Goal: Entertainment & Leisure: Browse casually

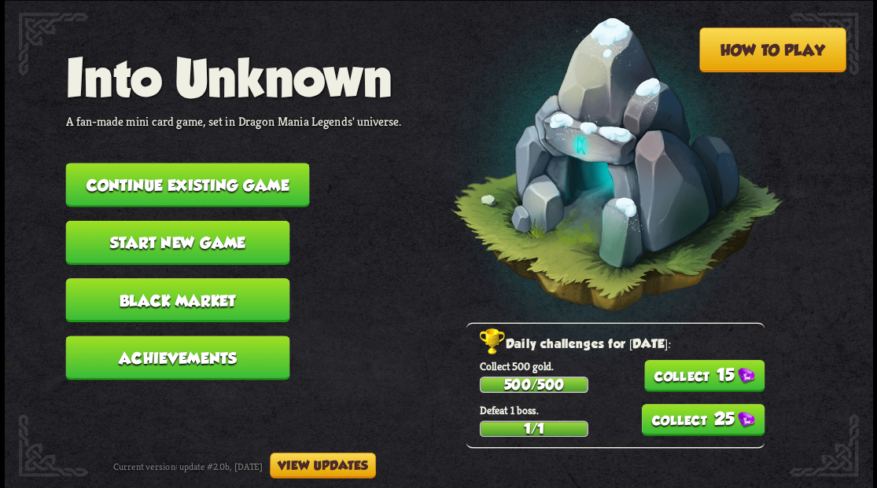
click at [153, 188] on button "Continue existing game" at bounding box center [187, 185] width 244 height 44
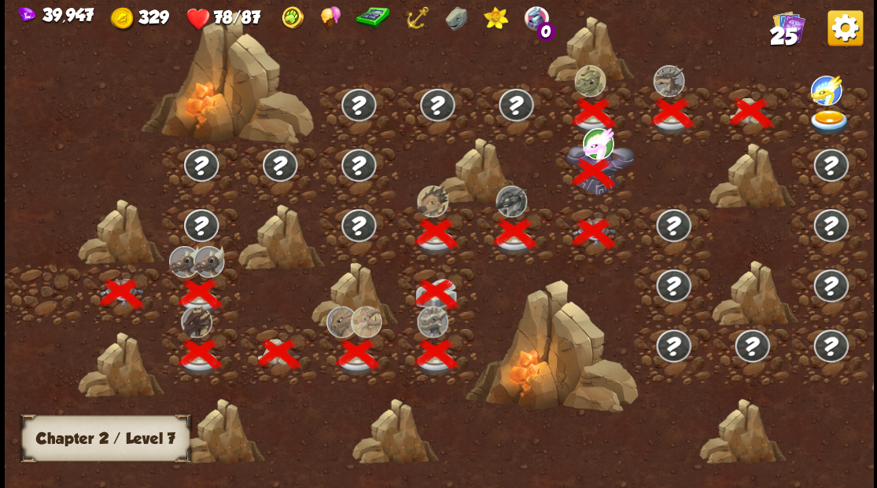
click at [824, 119] on img at bounding box center [829, 122] width 43 height 26
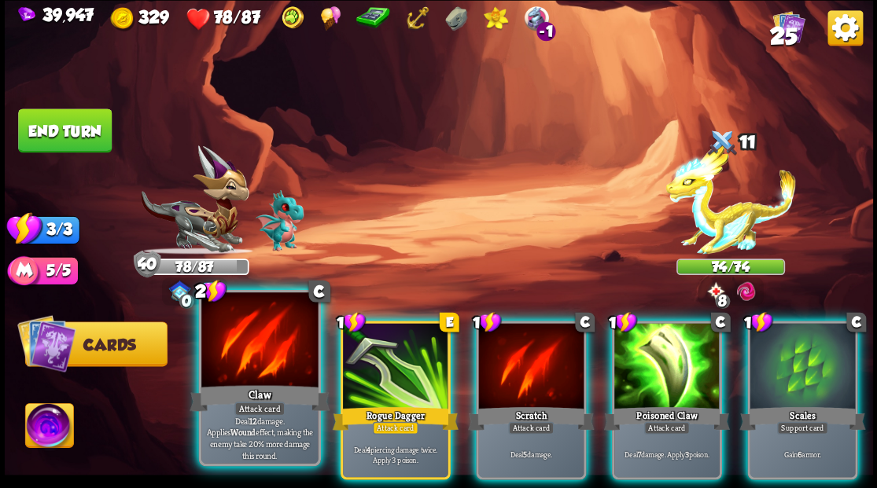
click at [260, 367] on div at bounding box center [259, 342] width 116 height 98
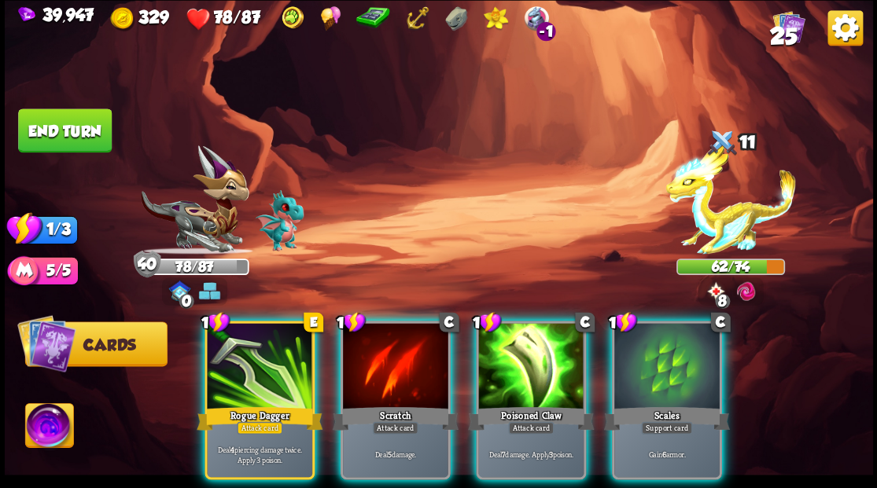
drag, startPoint x: 662, startPoint y: 352, endPoint x: 645, endPoint y: 341, distance: 20.5
click at [659, 351] on div at bounding box center [666, 367] width 105 height 89
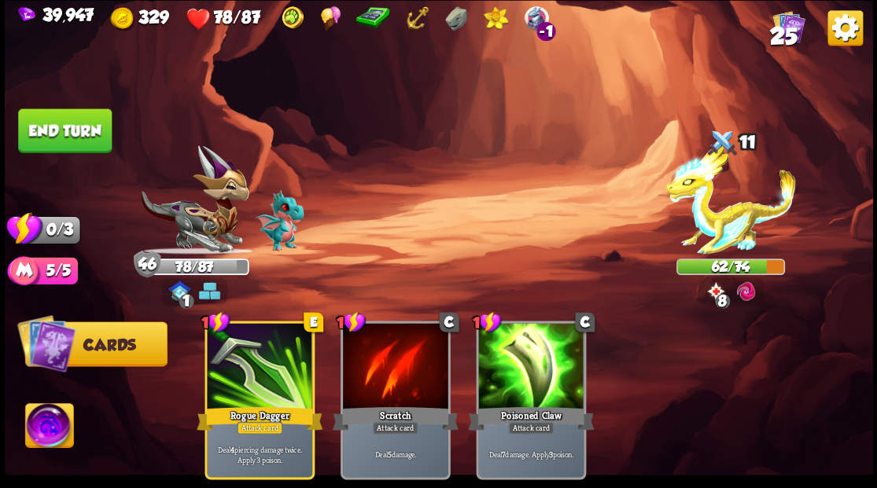
click at [72, 126] on button "End turn" at bounding box center [65, 131] width 94 height 44
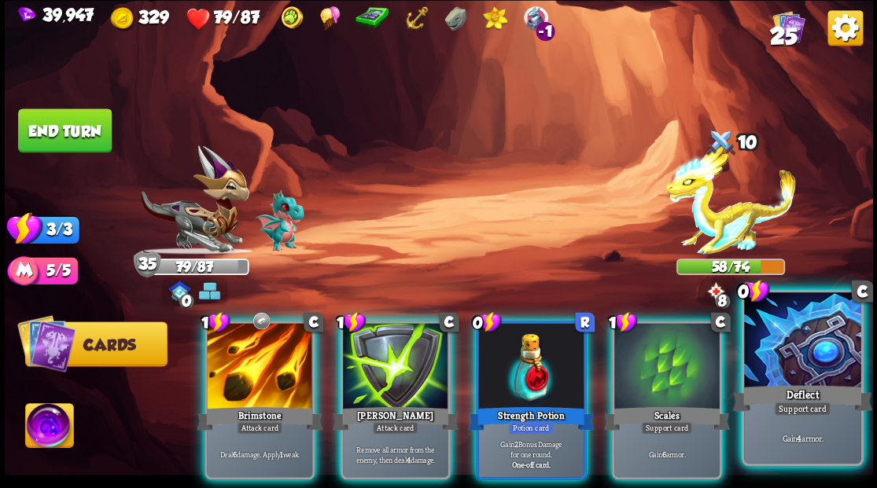
click at [790, 351] on div at bounding box center [802, 342] width 116 height 98
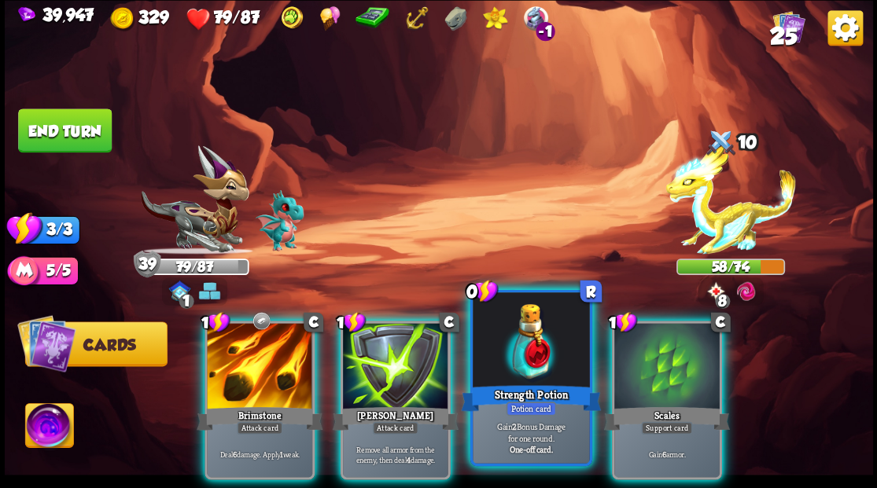
drag, startPoint x: 680, startPoint y: 362, endPoint x: 591, endPoint y: 319, distance: 98.5
click at [679, 361] on div at bounding box center [666, 367] width 105 height 89
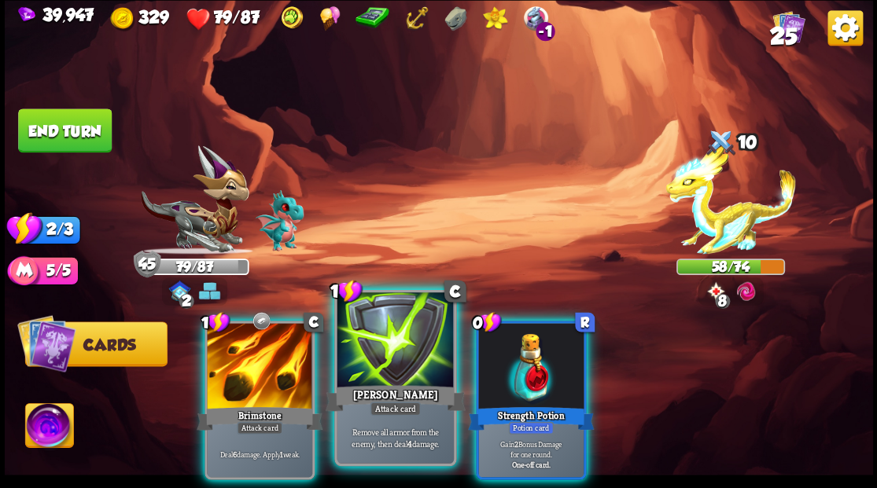
click at [278, 360] on div at bounding box center [259, 367] width 105 height 89
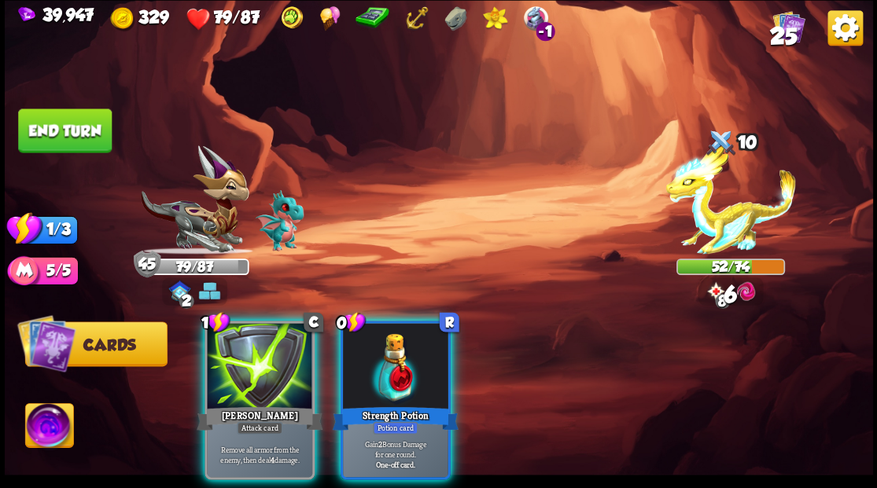
click at [72, 131] on button "End turn" at bounding box center [65, 131] width 94 height 44
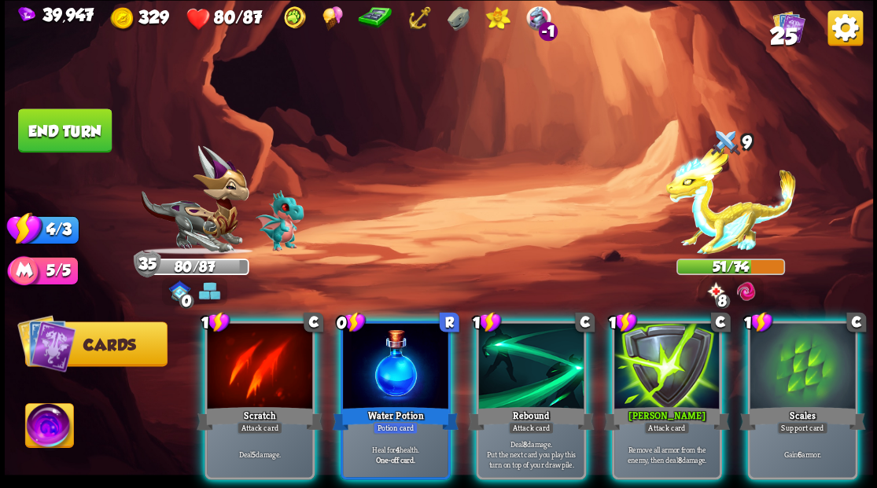
drag, startPoint x: 374, startPoint y: 349, endPoint x: 376, endPoint y: 310, distance: 39.4
click at [375, 348] on div at bounding box center [395, 367] width 105 height 89
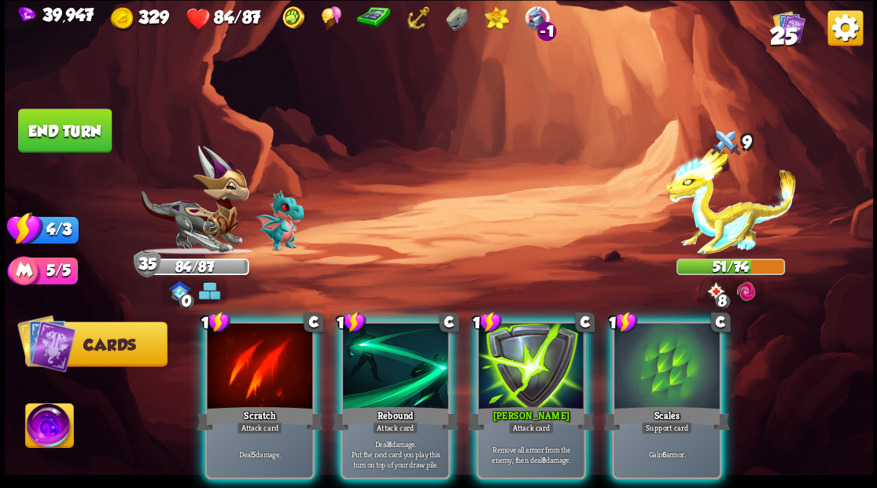
click at [640, 374] on div at bounding box center [666, 367] width 105 height 89
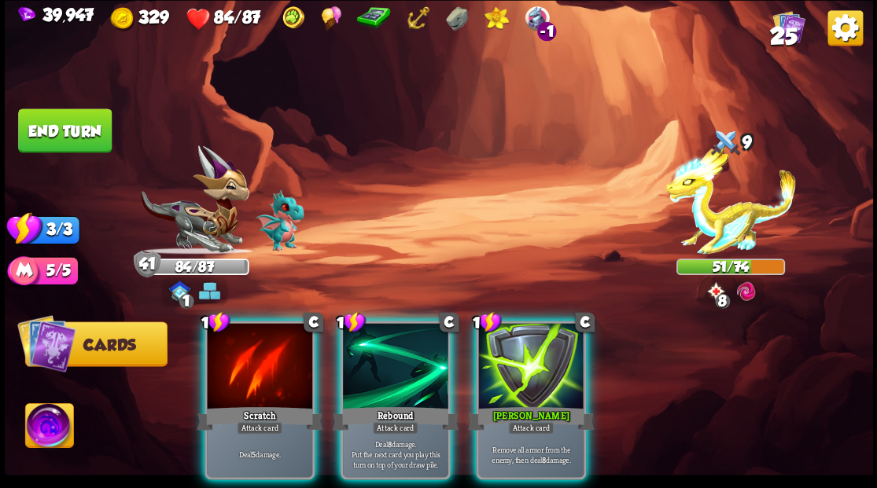
drag, startPoint x: 268, startPoint y: 356, endPoint x: 321, endPoint y: 320, distance: 63.9
click at [271, 356] on div at bounding box center [259, 367] width 105 height 89
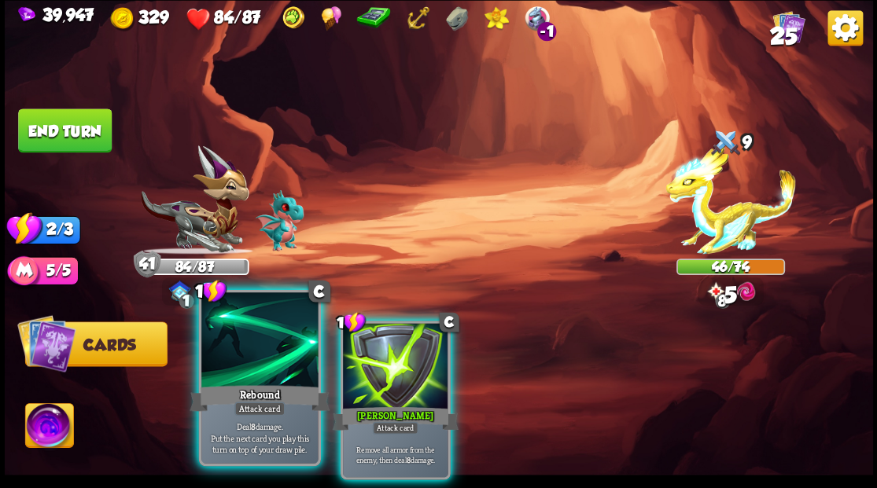
drag, startPoint x: 411, startPoint y: 369, endPoint x: 275, endPoint y: 352, distance: 136.3
click at [409, 367] on div at bounding box center [395, 367] width 105 height 89
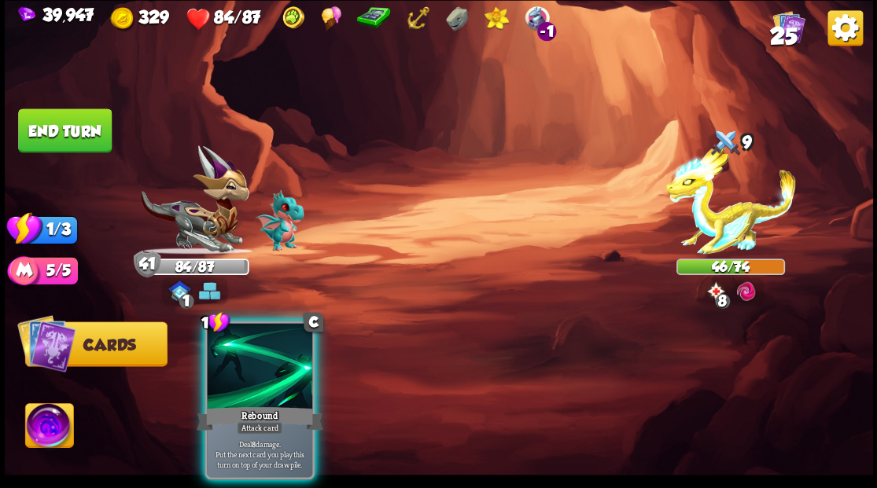
drag, startPoint x: 230, startPoint y: 352, endPoint x: 223, endPoint y: 286, distance: 67.3
click at [231, 354] on div at bounding box center [259, 367] width 105 height 89
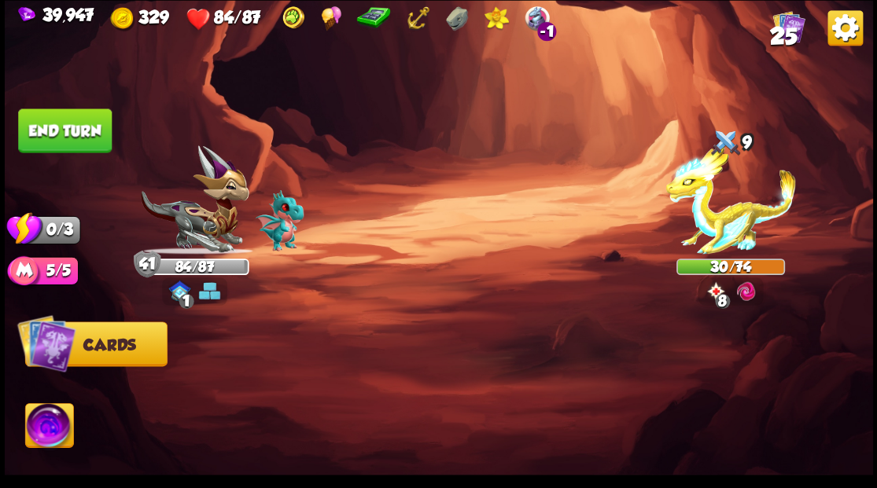
click at [63, 120] on button "End turn" at bounding box center [65, 131] width 94 height 44
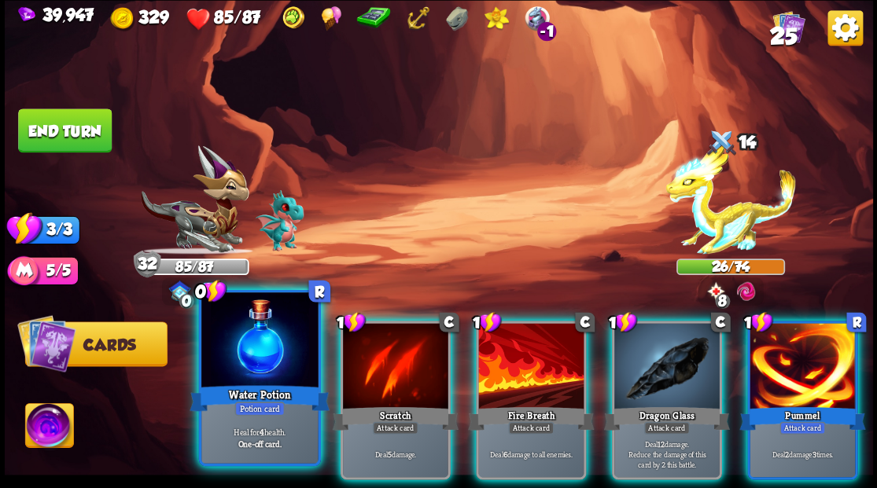
click at [258, 380] on div at bounding box center [259, 342] width 116 height 98
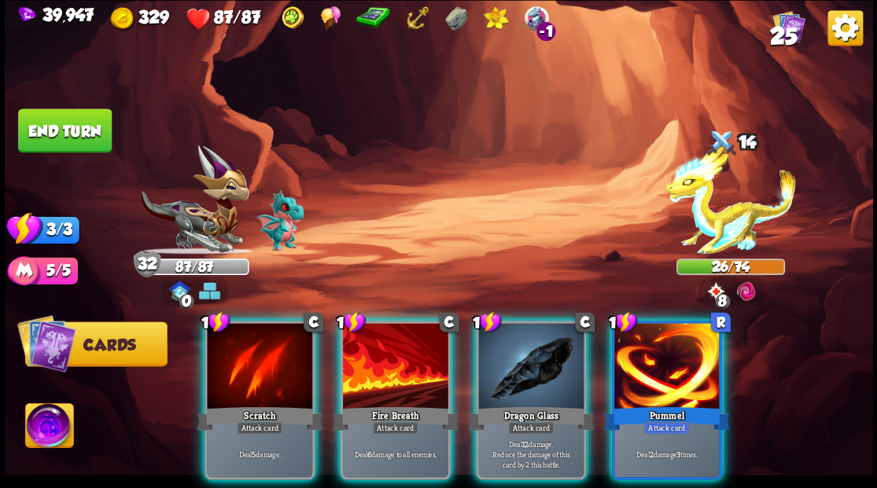
click at [543, 359] on div at bounding box center [530, 367] width 105 height 89
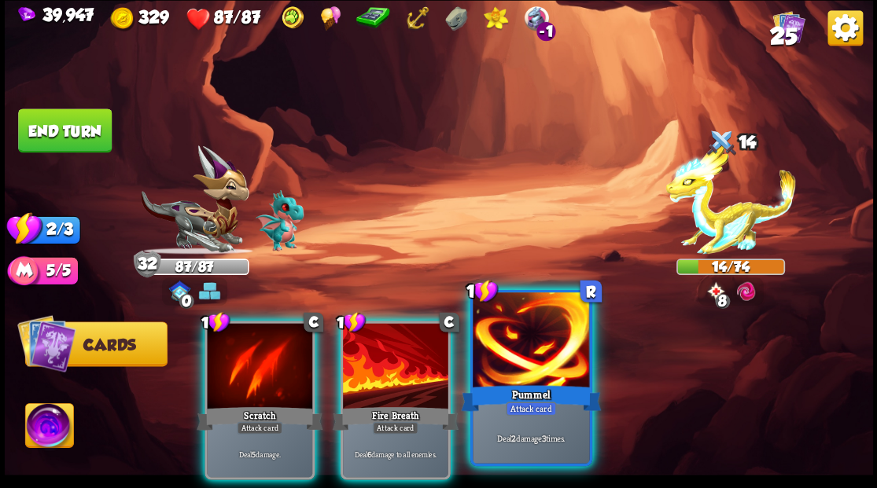
click at [574, 340] on div at bounding box center [531, 342] width 116 height 98
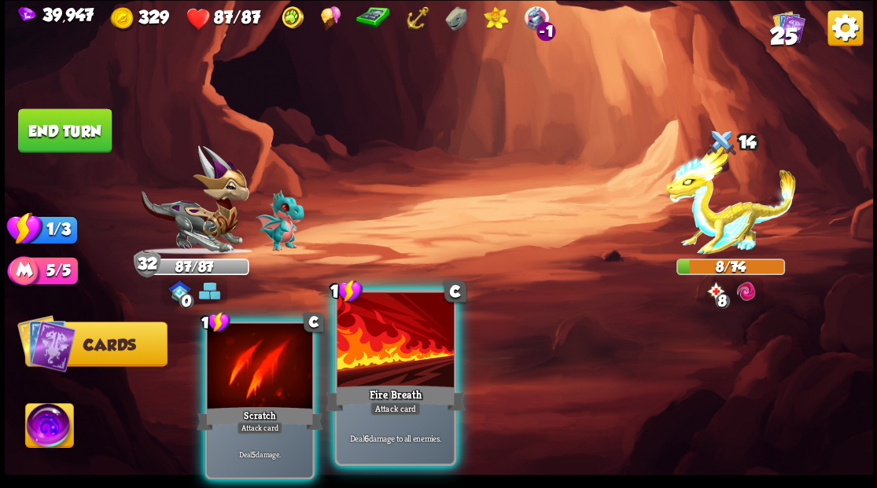
click at [384, 367] on div at bounding box center [395, 342] width 116 height 98
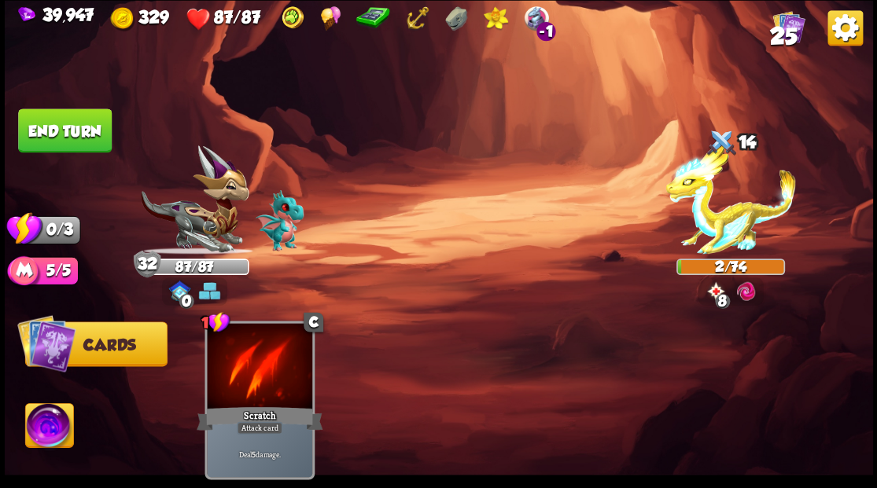
click at [27, 153] on img at bounding box center [439, 244] width 868 height 488
click at [30, 142] on button "End turn" at bounding box center [65, 131] width 94 height 44
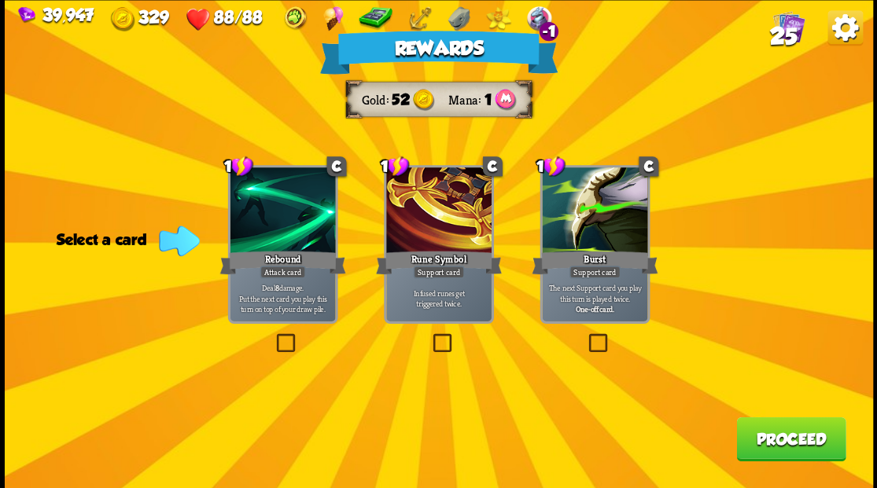
click at [791, 444] on button "Proceed" at bounding box center [790, 439] width 109 height 44
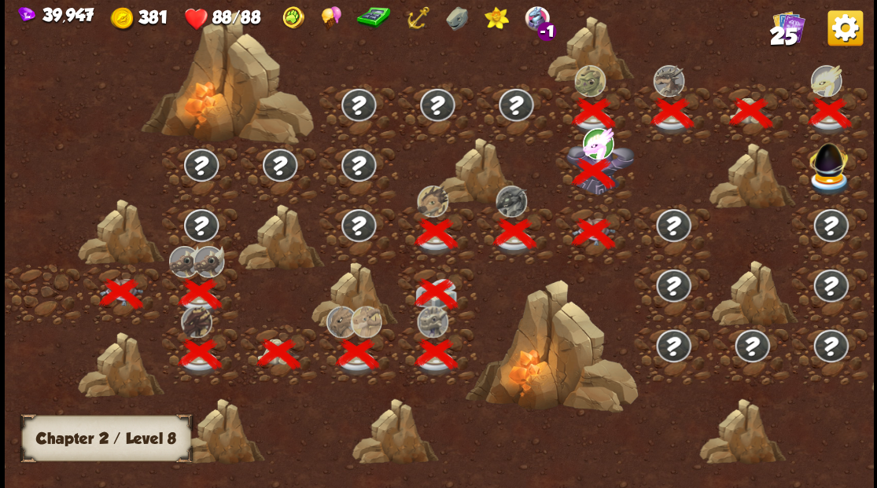
click at [829, 178] on img at bounding box center [829, 183] width 43 height 26
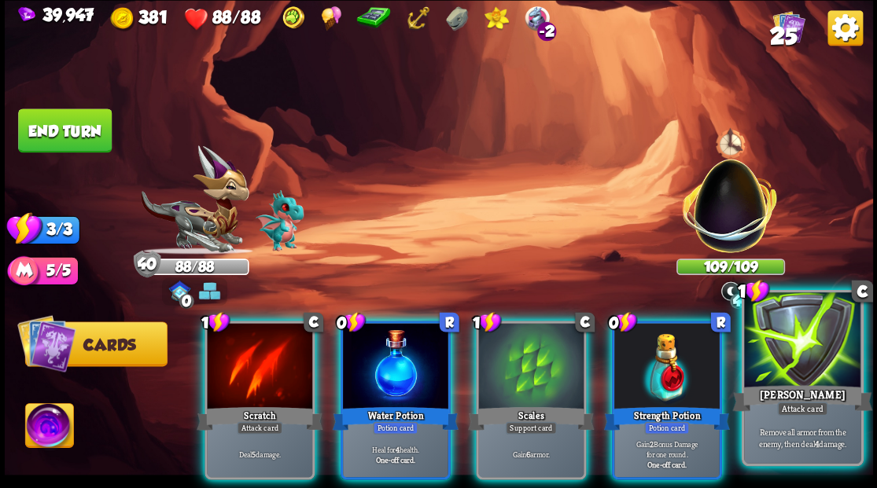
click at [678, 340] on div at bounding box center [666, 367] width 105 height 89
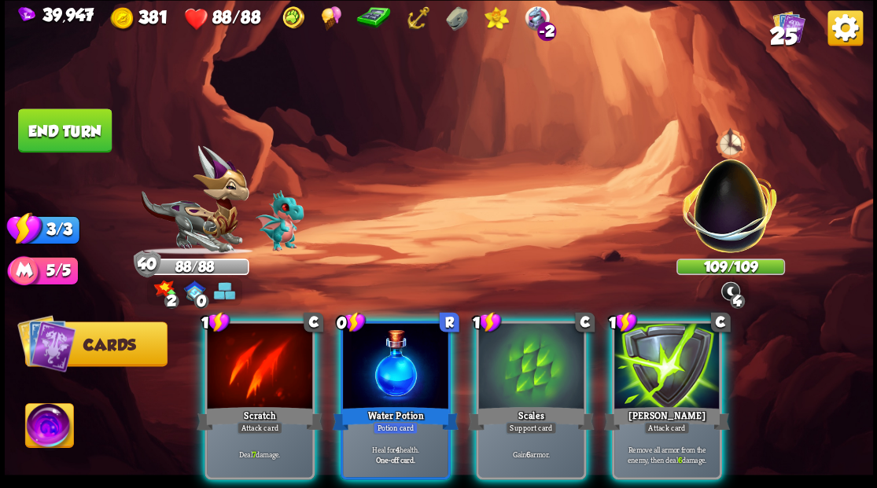
drag, startPoint x: 700, startPoint y: 360, endPoint x: 665, endPoint y: 297, distance: 71.8
click at [698, 356] on div at bounding box center [666, 367] width 105 height 89
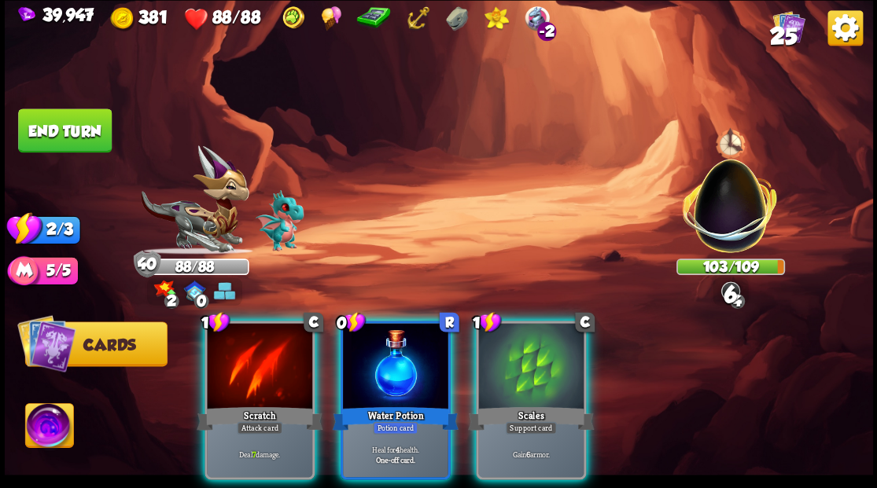
click at [268, 348] on div at bounding box center [259, 367] width 105 height 89
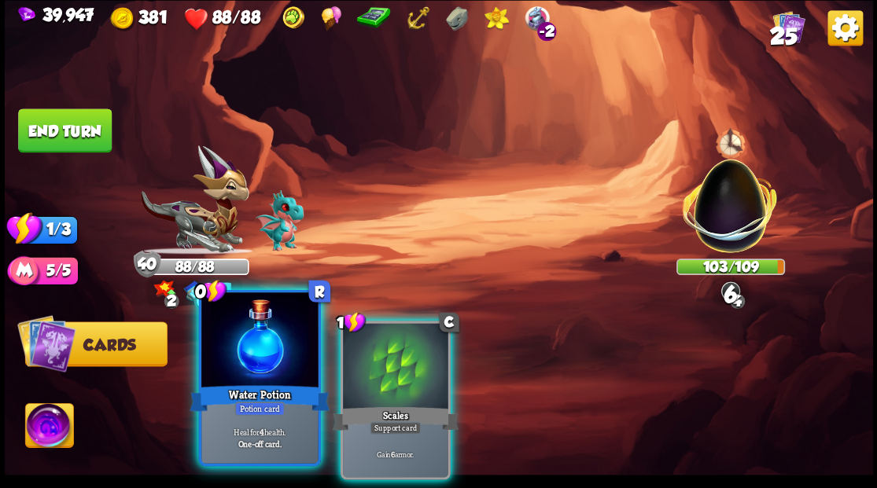
click at [249, 356] on div at bounding box center [259, 342] width 116 height 98
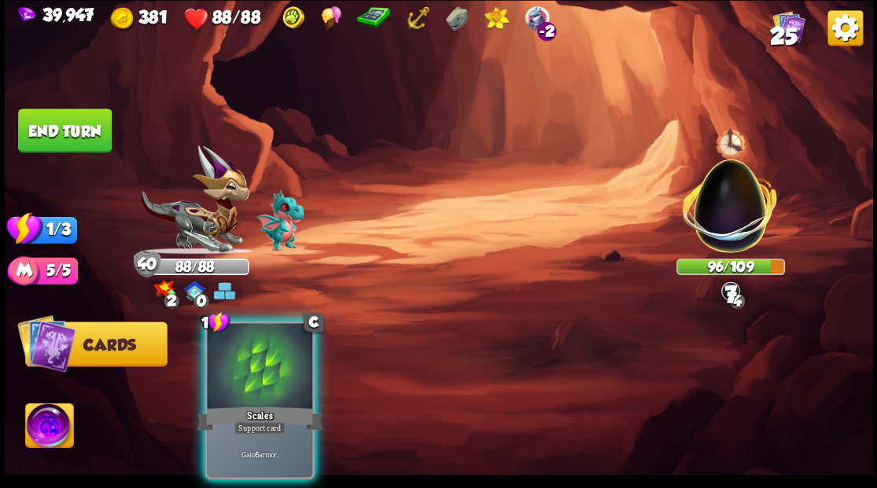
drag, startPoint x: 249, startPoint y: 356, endPoint x: 182, endPoint y: 234, distance: 138.0
click at [245, 343] on div at bounding box center [259, 367] width 105 height 89
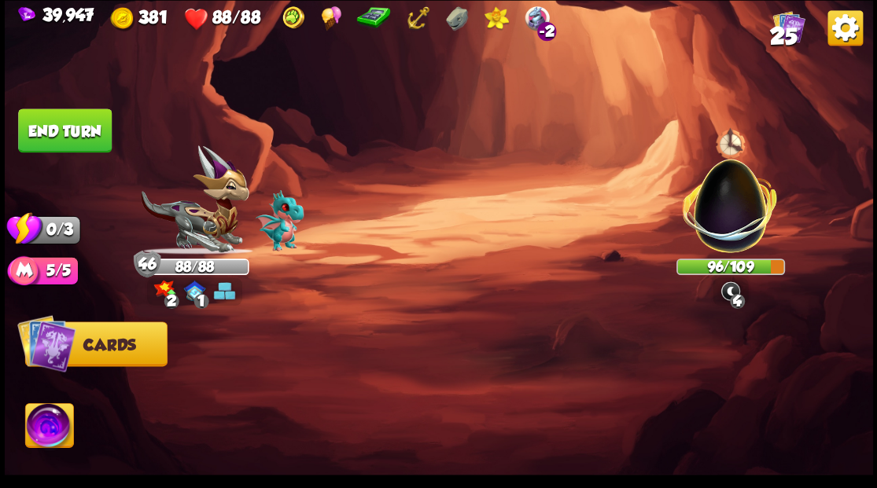
click at [72, 142] on button "End turn" at bounding box center [65, 131] width 94 height 44
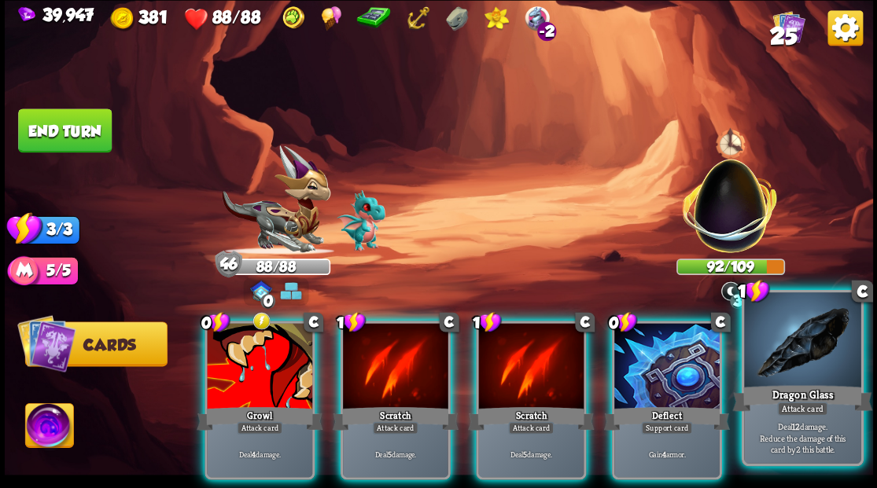
click at [799, 341] on div at bounding box center [802, 342] width 116 height 98
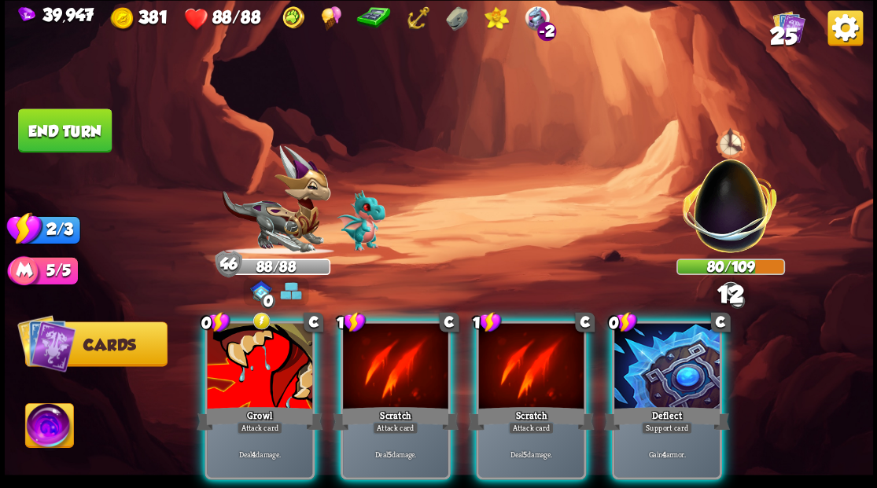
click at [671, 352] on div at bounding box center [666, 367] width 105 height 89
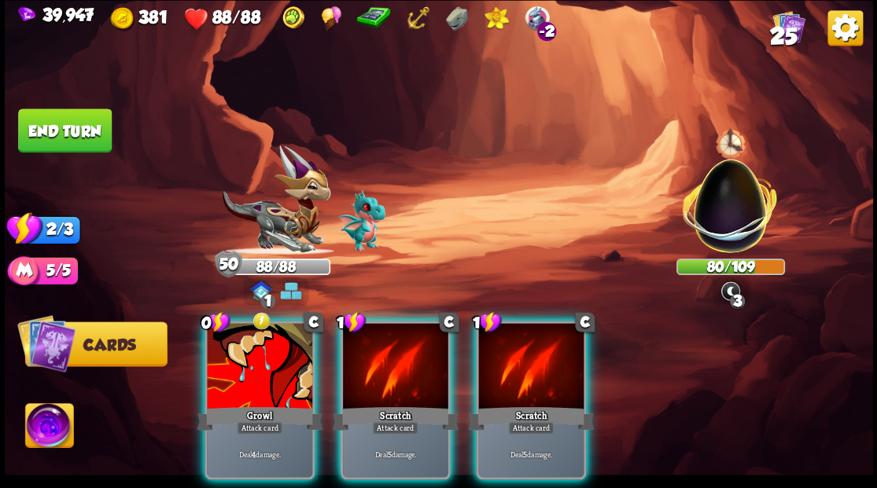
drag, startPoint x: 525, startPoint y: 349, endPoint x: 466, endPoint y: 361, distance: 60.2
click at [524, 350] on div at bounding box center [530, 367] width 105 height 89
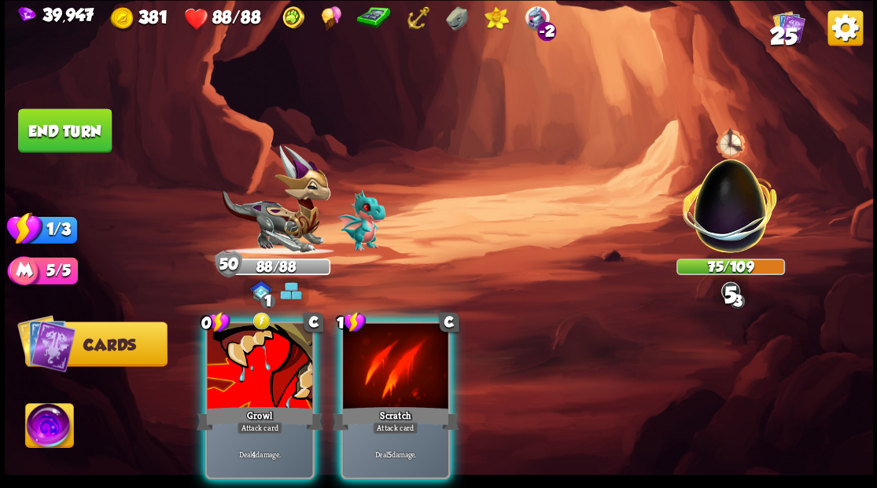
drag, startPoint x: 396, startPoint y: 358, endPoint x: 368, endPoint y: 357, distance: 28.3
click at [393, 357] on div at bounding box center [395, 367] width 105 height 89
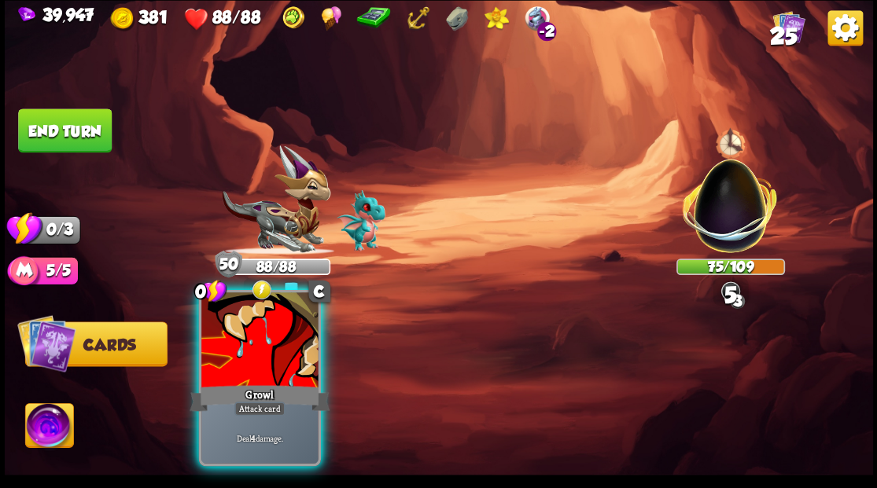
click at [230, 371] on div at bounding box center [259, 342] width 116 height 98
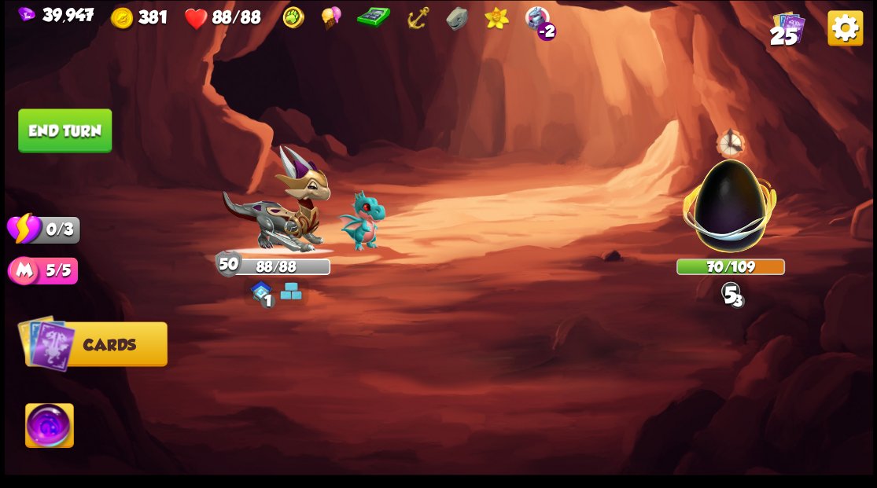
click at [71, 124] on button "End turn" at bounding box center [65, 131] width 94 height 44
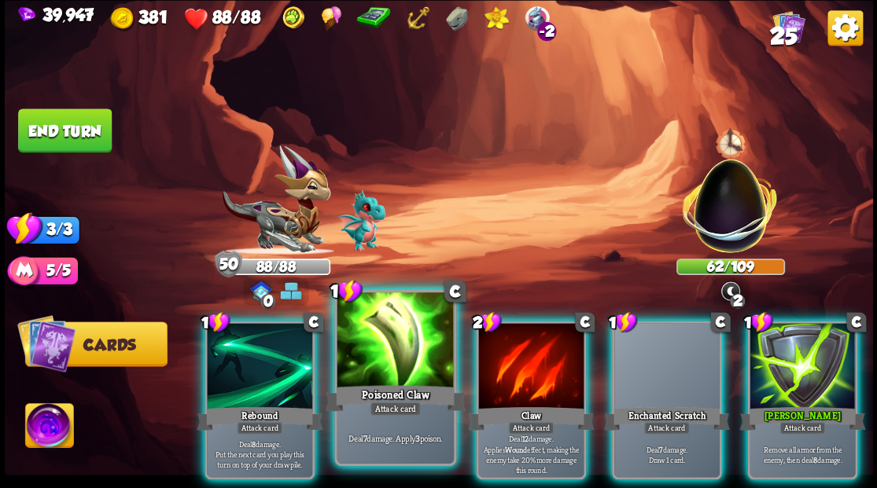
click at [388, 345] on div at bounding box center [395, 342] width 116 height 98
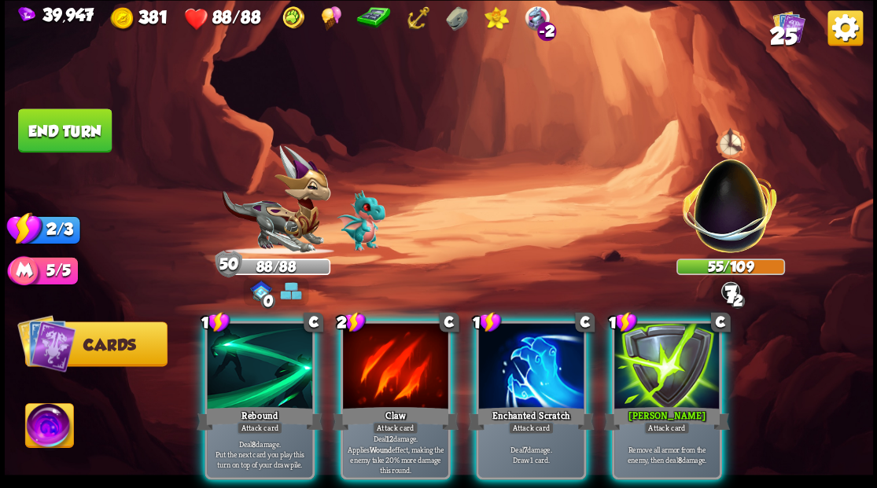
click at [288, 376] on div at bounding box center [259, 367] width 105 height 89
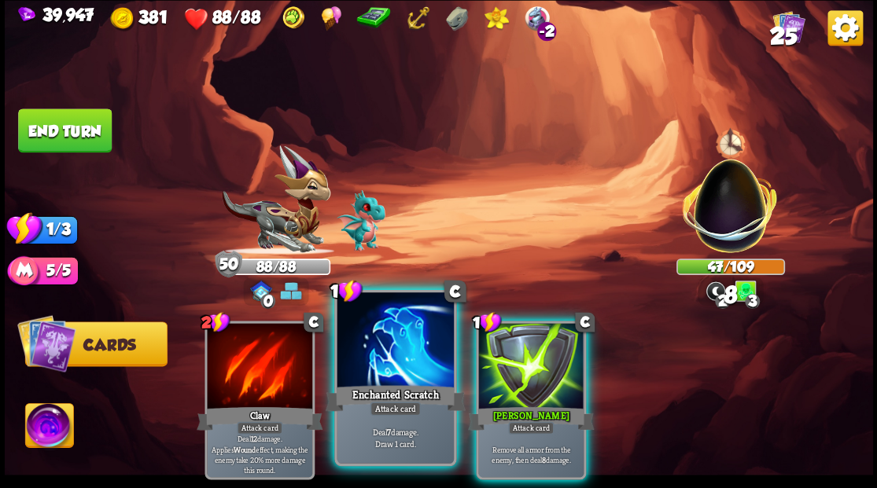
click at [389, 359] on div at bounding box center [395, 342] width 116 height 98
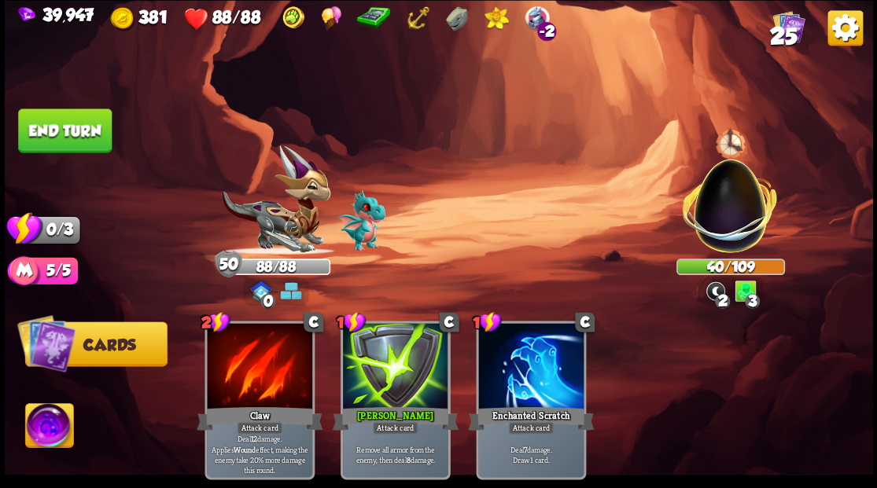
drag, startPoint x: 83, startPoint y: 119, endPoint x: 253, endPoint y: 140, distance: 170.5
click at [87, 120] on button "End turn" at bounding box center [65, 131] width 94 height 44
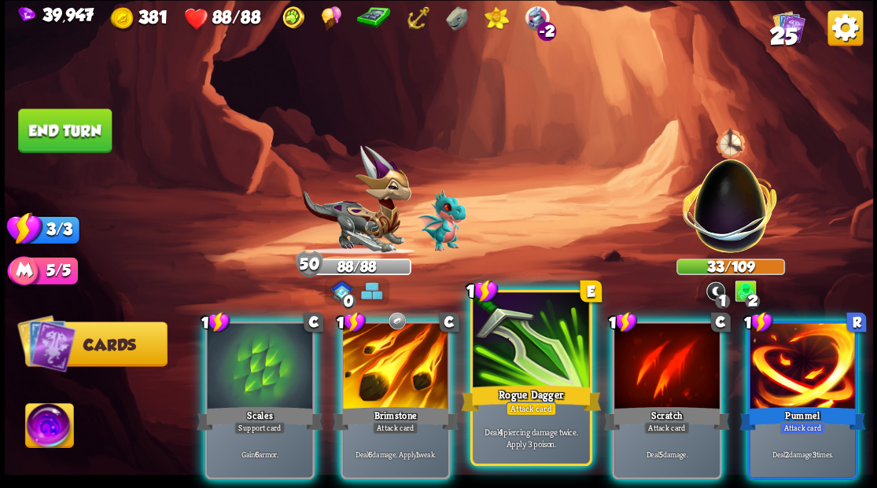
click at [522, 370] on div at bounding box center [531, 342] width 116 height 98
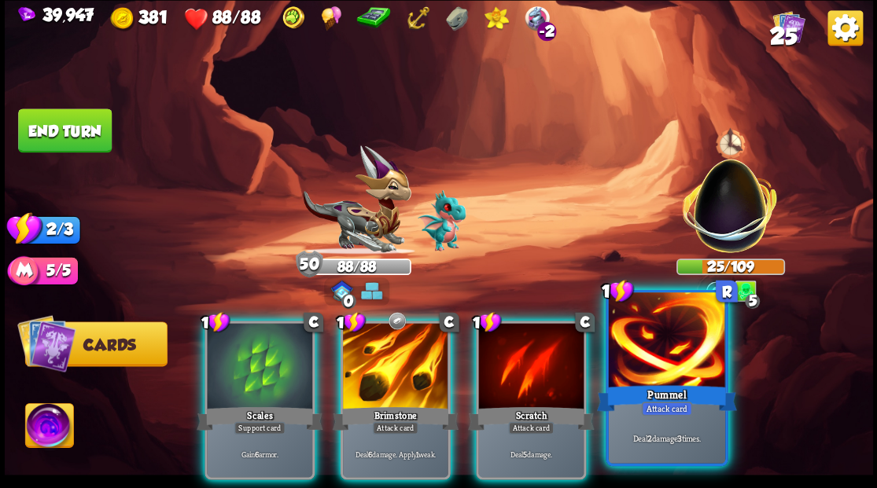
click at [661, 368] on div at bounding box center [666, 342] width 116 height 98
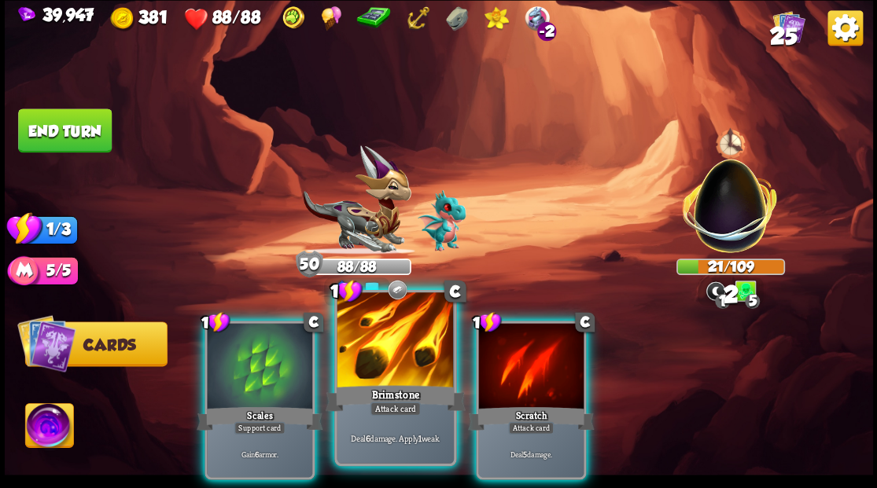
click at [378, 378] on div at bounding box center [395, 342] width 116 height 98
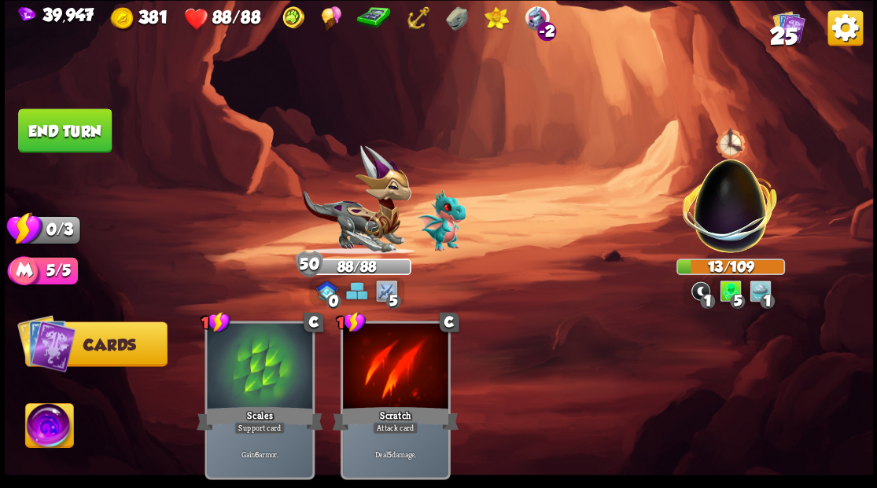
click at [68, 131] on button "End turn" at bounding box center [65, 131] width 94 height 44
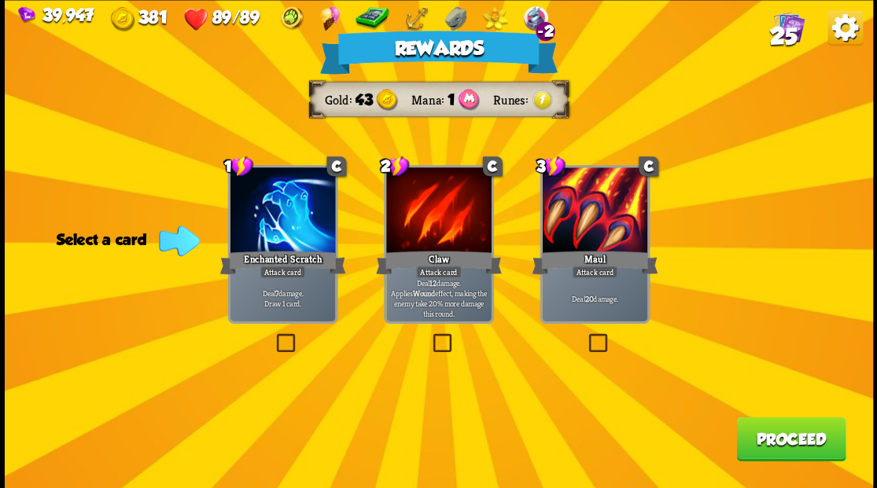
drag, startPoint x: 777, startPoint y: 450, endPoint x: 732, endPoint y: 7, distance: 445.2
click at [778, 449] on button "Proceed" at bounding box center [790, 439] width 109 height 44
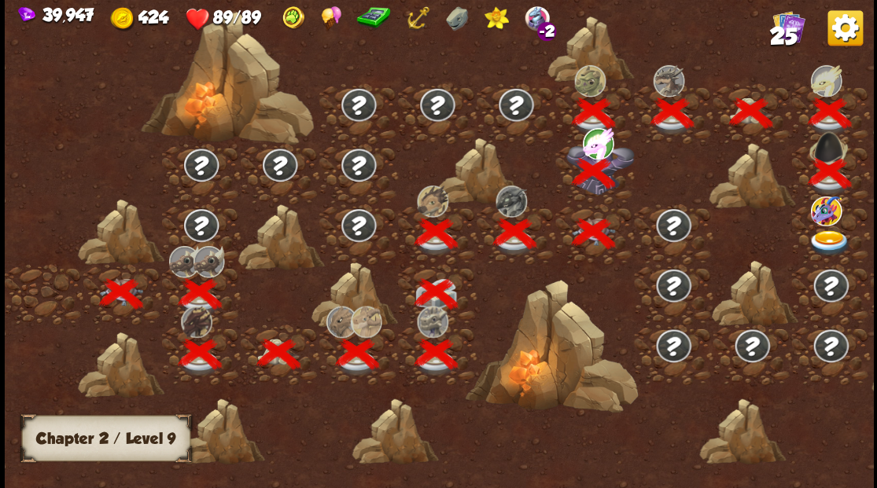
click at [834, 238] on img at bounding box center [829, 243] width 43 height 26
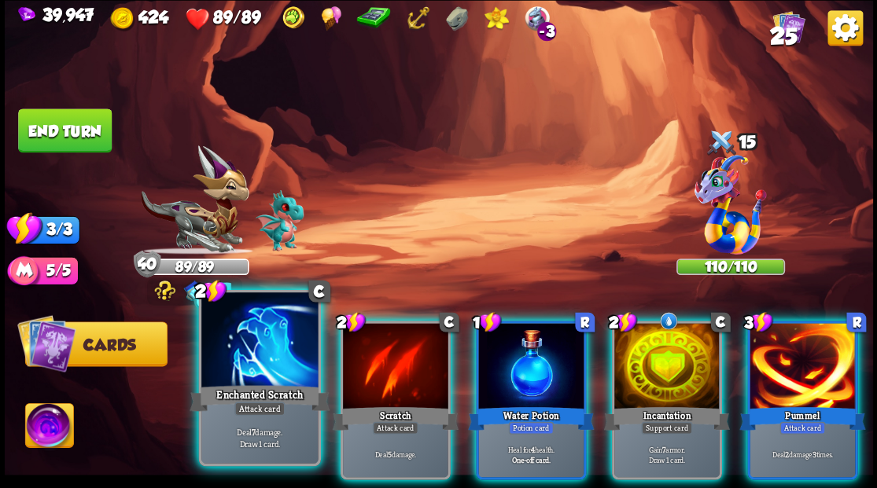
click at [260, 374] on div at bounding box center [259, 342] width 116 height 98
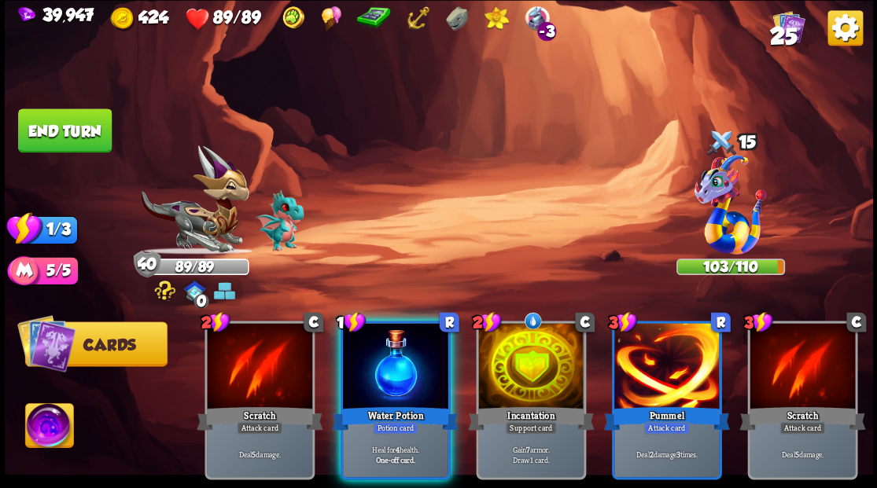
click at [58, 127] on button "End turn" at bounding box center [65, 131] width 94 height 44
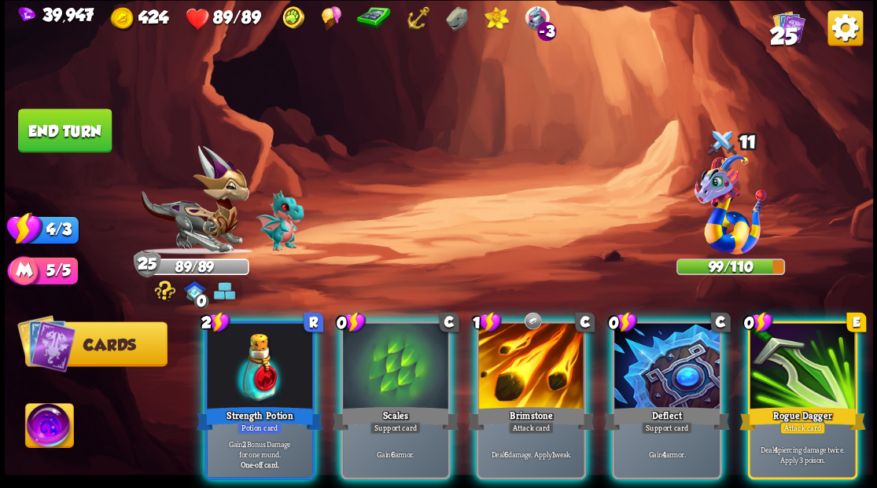
click at [363, 358] on div at bounding box center [395, 367] width 105 height 89
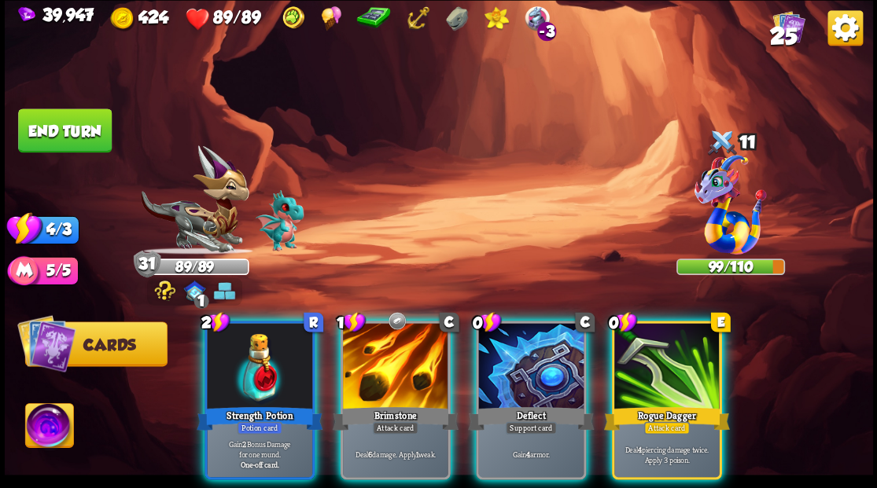
drag, startPoint x: 542, startPoint y: 360, endPoint x: 542, endPoint y: 351, distance: 9.4
click at [542, 355] on div at bounding box center [530, 367] width 105 height 89
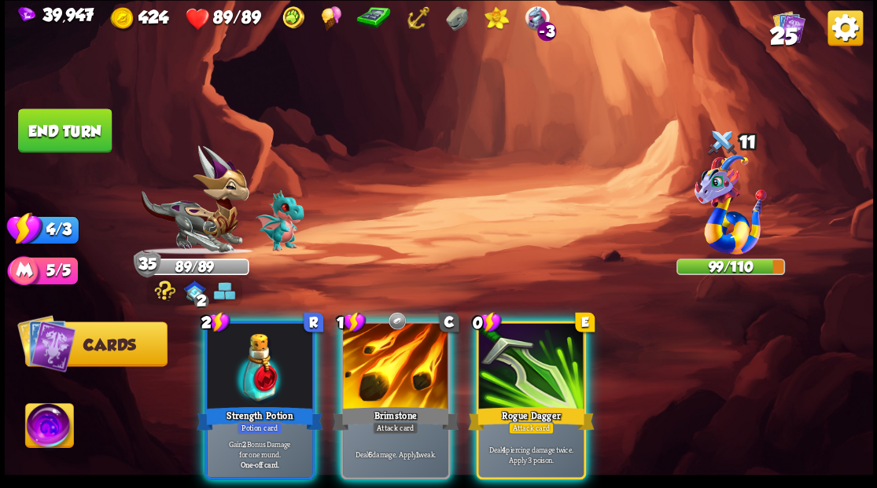
drag, startPoint x: 536, startPoint y: 373, endPoint x: 529, endPoint y: 358, distance: 16.5
click at [536, 372] on div at bounding box center [530, 367] width 105 height 89
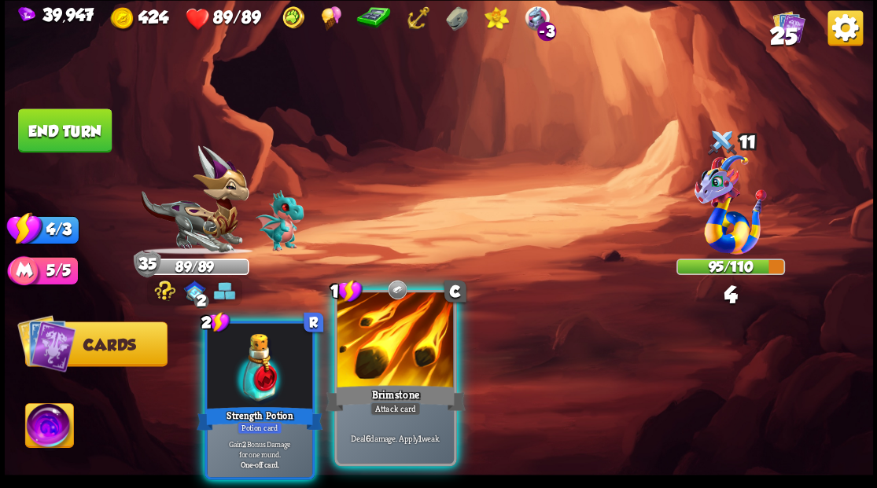
click at [393, 338] on div at bounding box center [395, 342] width 116 height 98
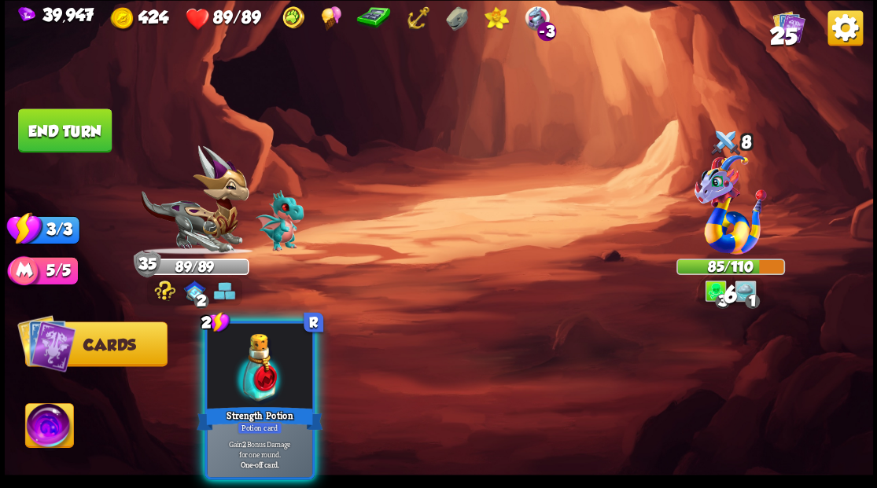
click at [76, 135] on button "End turn" at bounding box center [65, 131] width 94 height 44
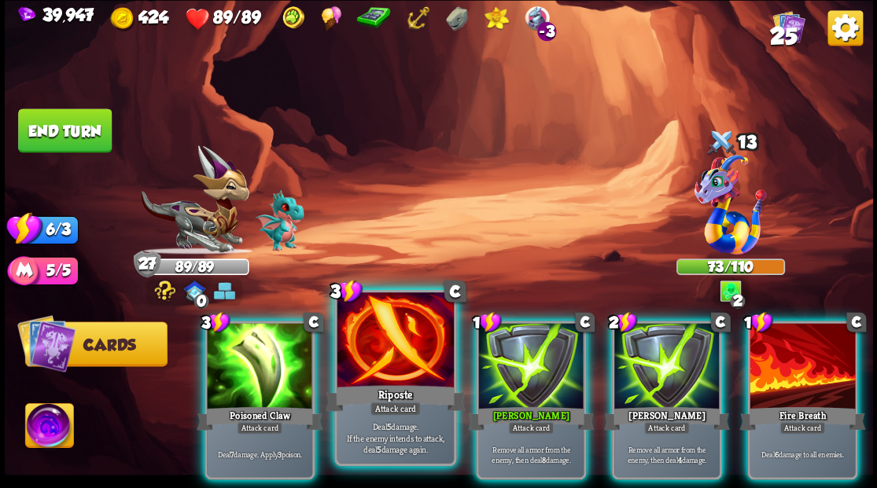
click at [370, 341] on div at bounding box center [395, 342] width 116 height 98
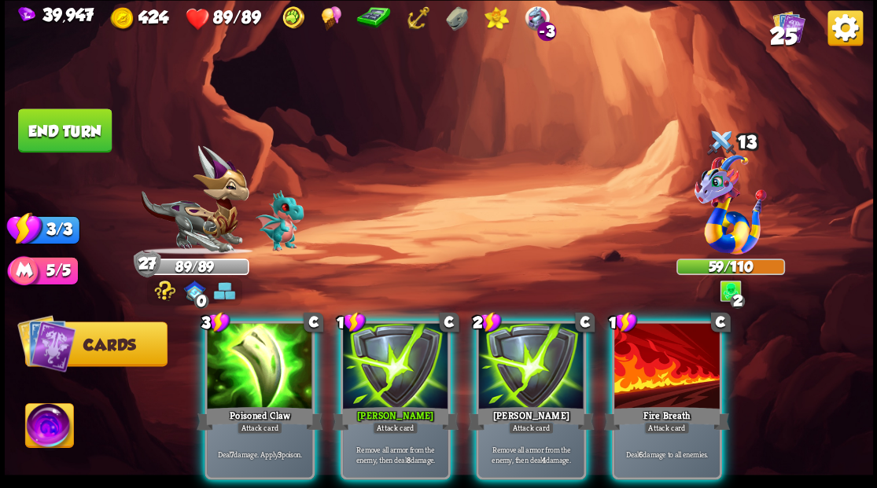
click at [370, 341] on div at bounding box center [395, 367] width 105 height 89
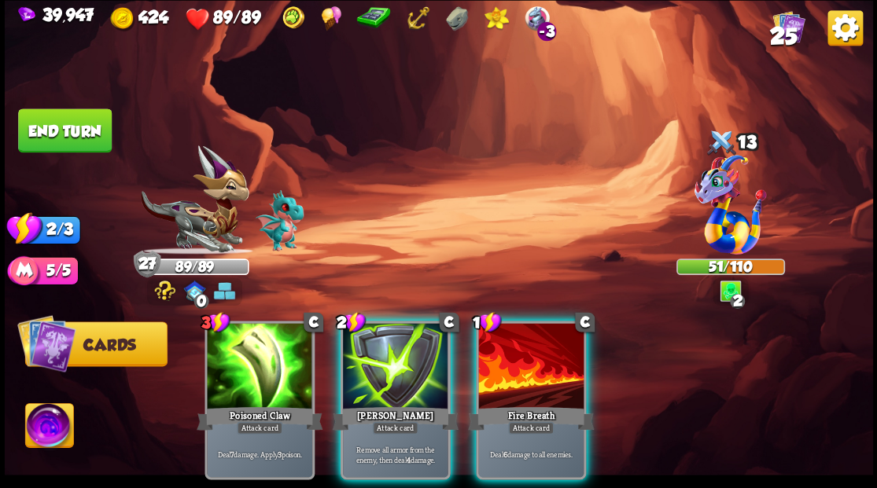
click at [525, 359] on div at bounding box center [530, 367] width 105 height 89
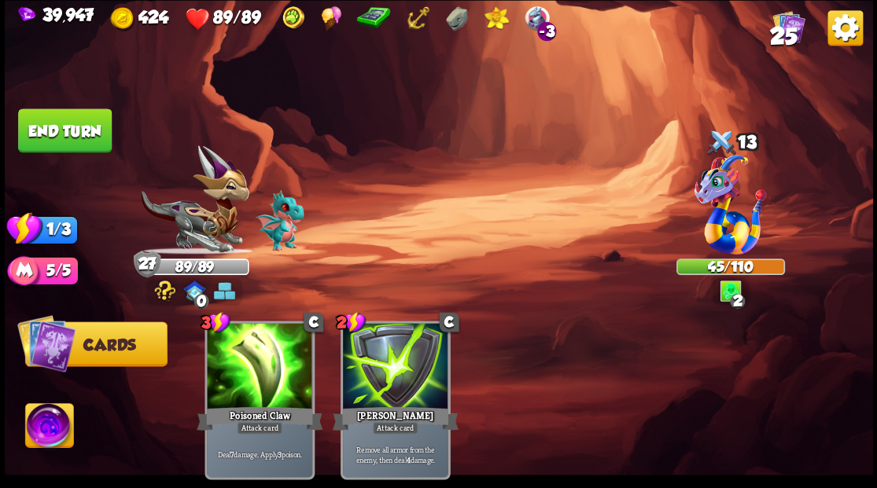
click at [69, 130] on button "End turn" at bounding box center [65, 131] width 94 height 44
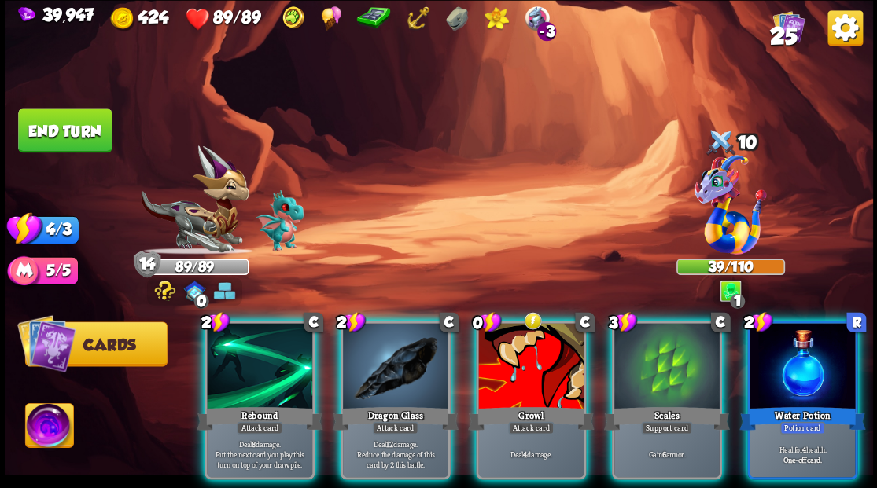
drag, startPoint x: 532, startPoint y: 368, endPoint x: 506, endPoint y: 286, distance: 86.6
click at [530, 361] on div at bounding box center [530, 367] width 105 height 89
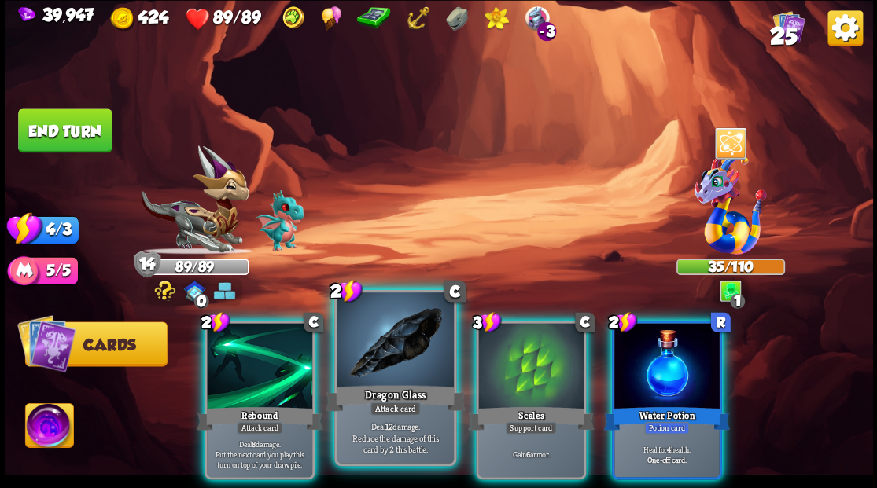
click at [368, 356] on div at bounding box center [395, 342] width 116 height 98
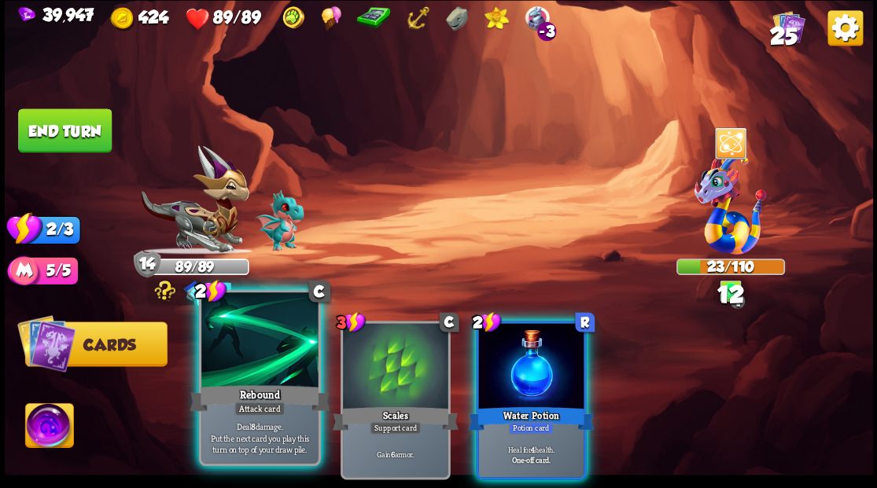
click at [253, 348] on div at bounding box center [259, 342] width 116 height 98
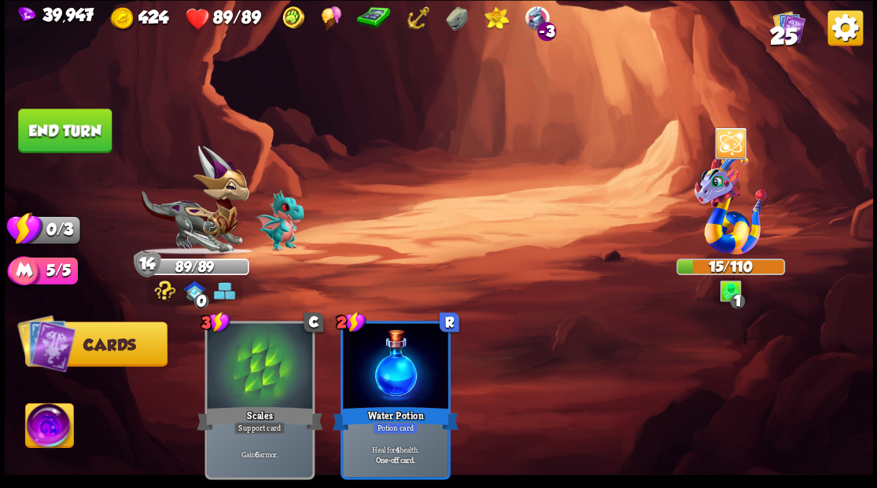
click at [66, 132] on button "End turn" at bounding box center [65, 131] width 94 height 44
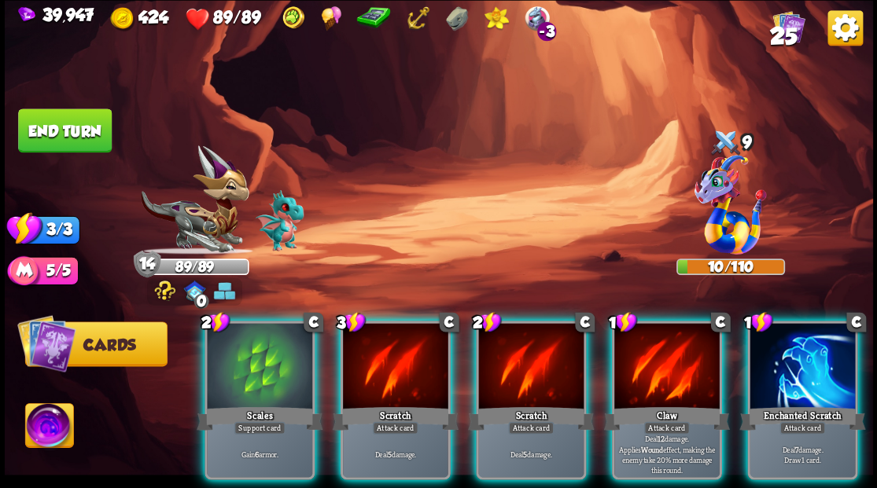
drag, startPoint x: 661, startPoint y: 373, endPoint x: 625, endPoint y: 323, distance: 61.4
click at [661, 372] on div at bounding box center [666, 367] width 105 height 89
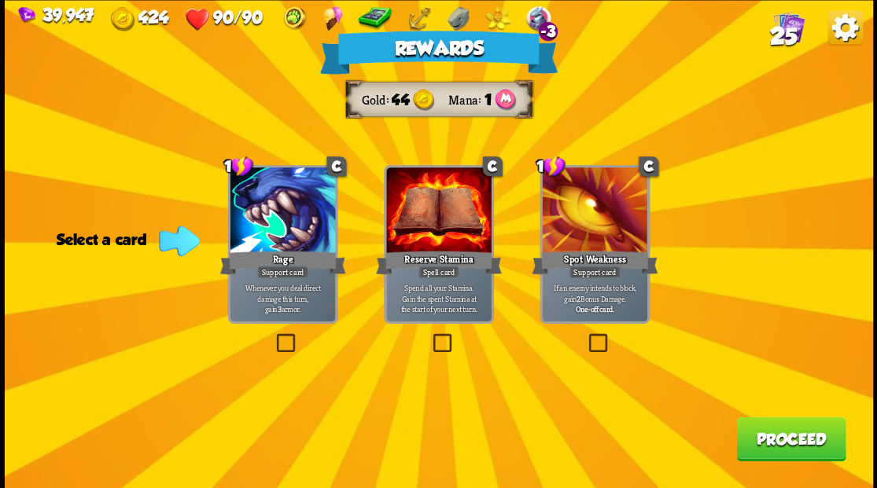
click at [776, 443] on button "Proceed" at bounding box center [790, 439] width 109 height 44
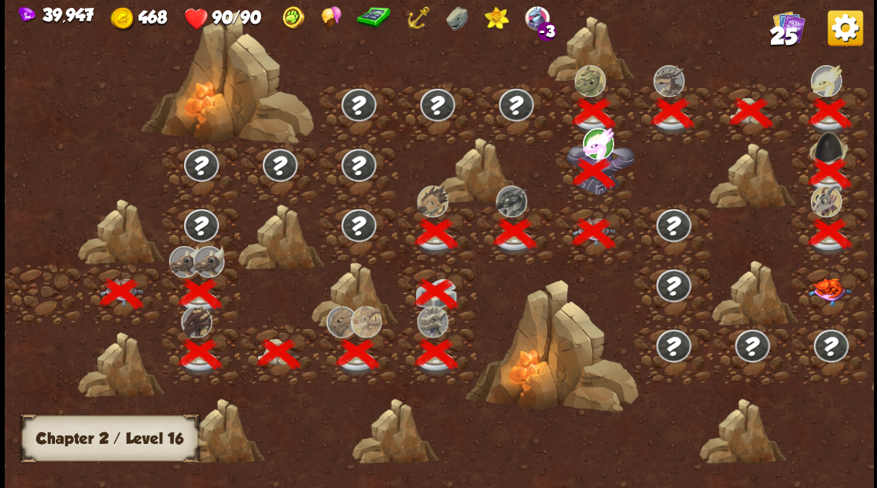
scroll to position [0, 239]
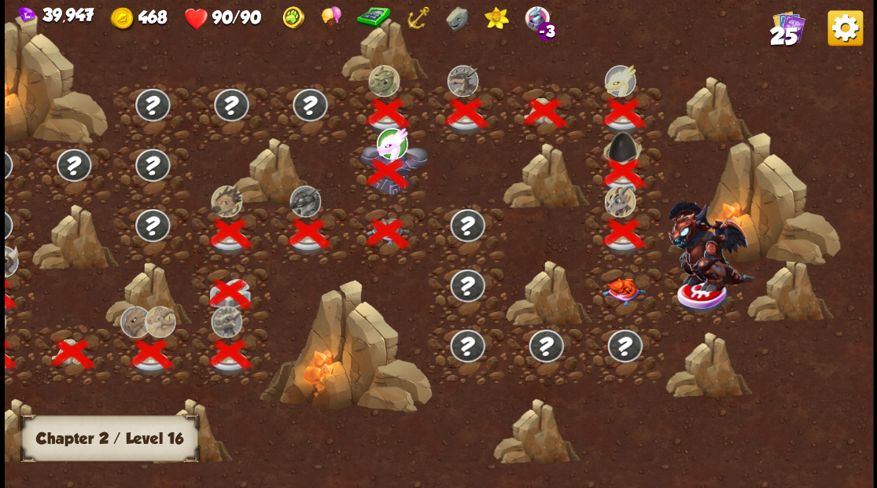
click at [621, 292] on img at bounding box center [623, 292] width 43 height 28
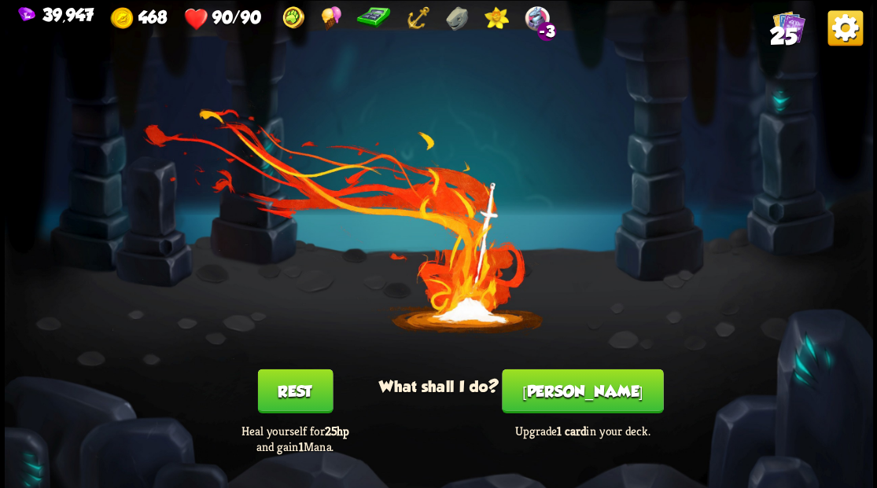
click at [588, 403] on button "[PERSON_NAME]" at bounding box center [582, 391] width 161 height 44
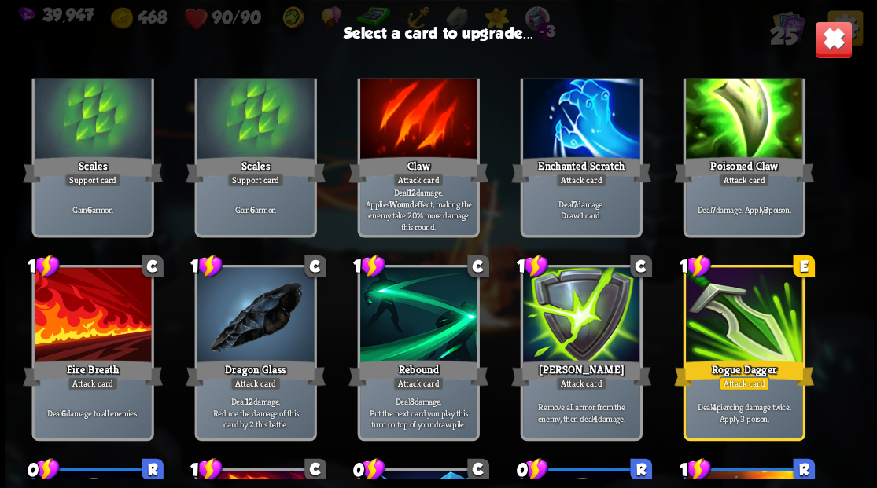
scroll to position [259, 0]
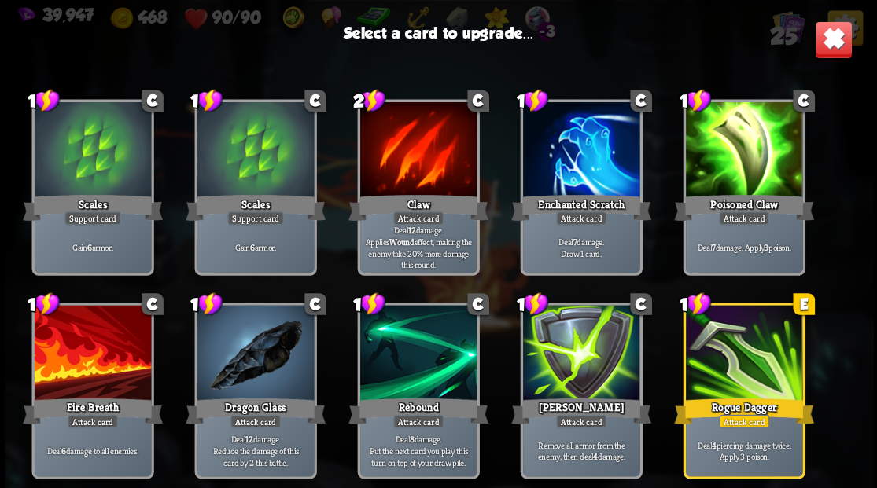
click at [581, 150] on div at bounding box center [580, 151] width 116 height 98
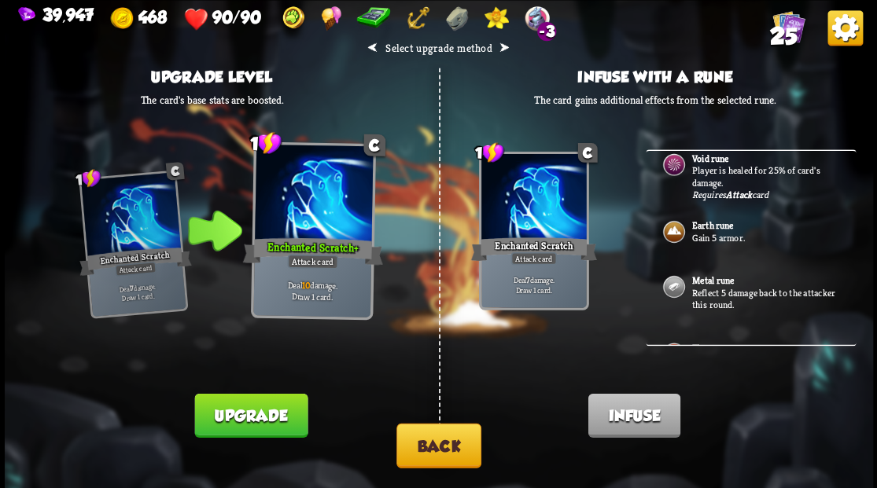
scroll to position [0, 0]
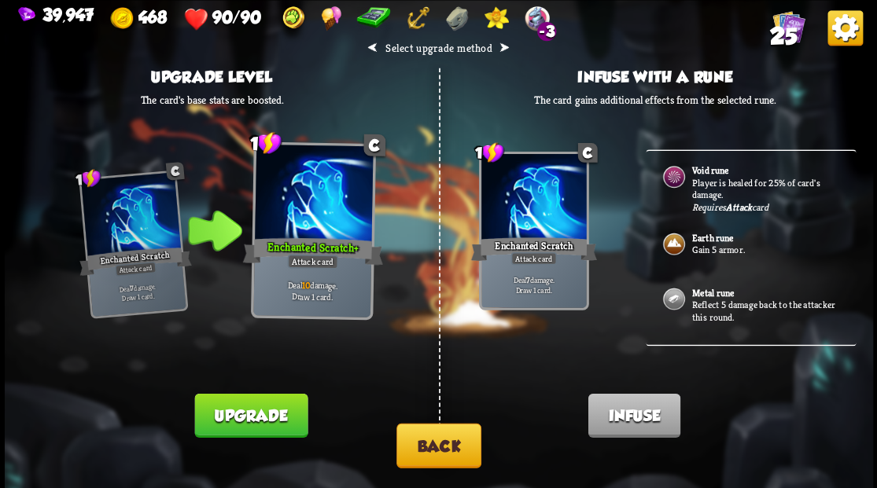
click at [439, 451] on button "Back" at bounding box center [438, 445] width 85 height 45
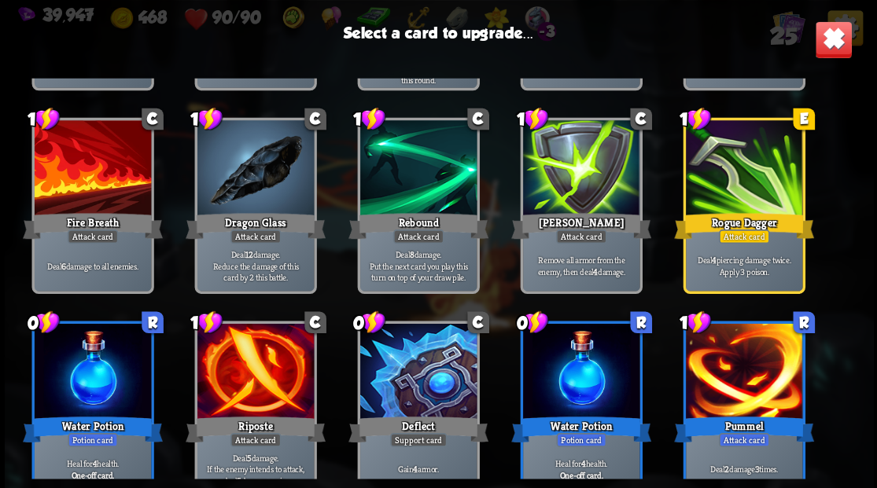
scroll to position [524, 0]
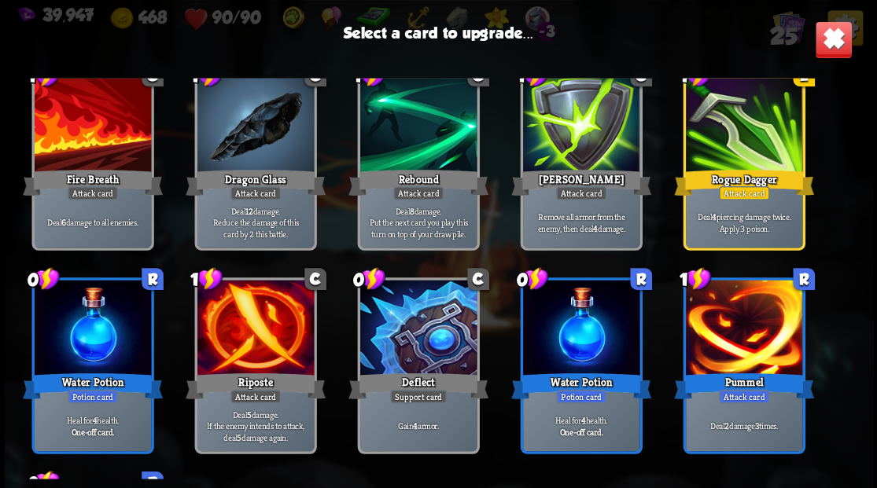
click at [436, 343] on div at bounding box center [417, 329] width 116 height 98
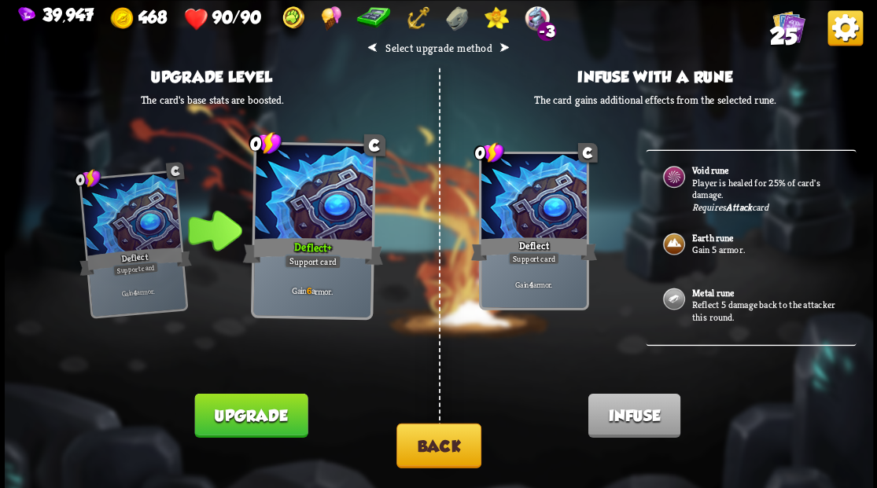
click at [710, 240] on b "Earth rune" at bounding box center [712, 237] width 42 height 13
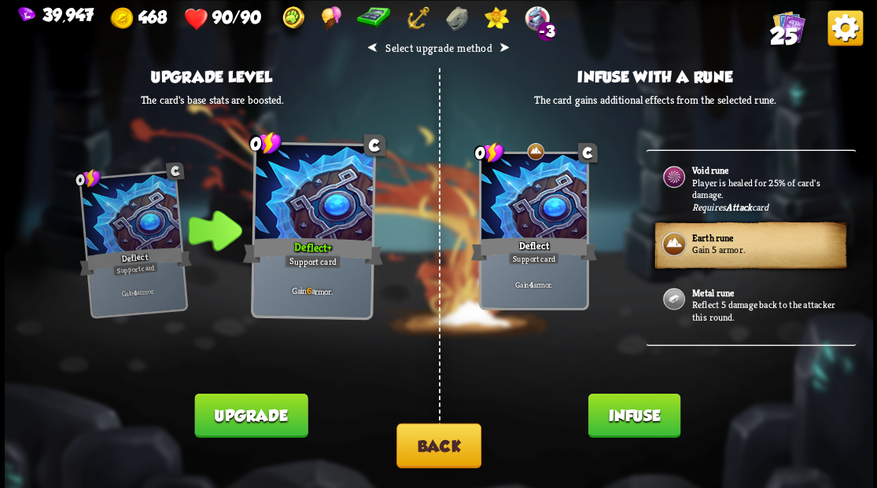
drag, startPoint x: 642, startPoint y: 428, endPoint x: 636, endPoint y: 411, distance: 18.4
click at [640, 417] on button "Infuse" at bounding box center [634, 415] width 92 height 44
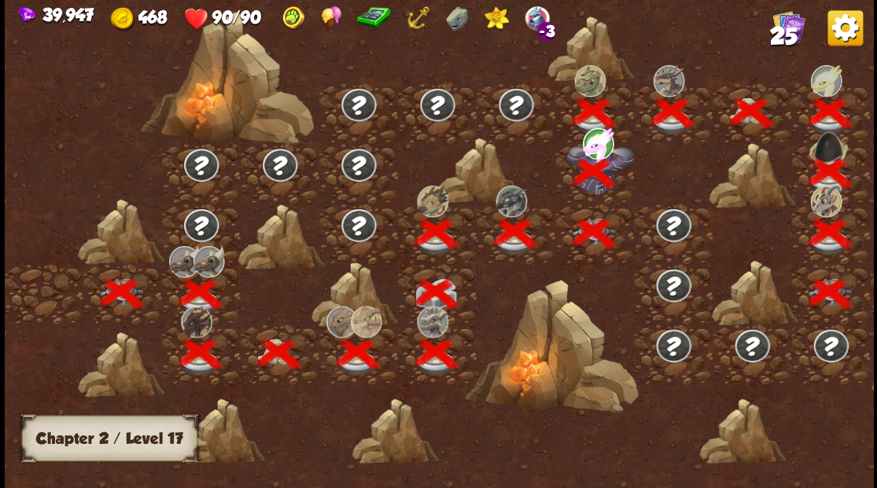
scroll to position [0, 239]
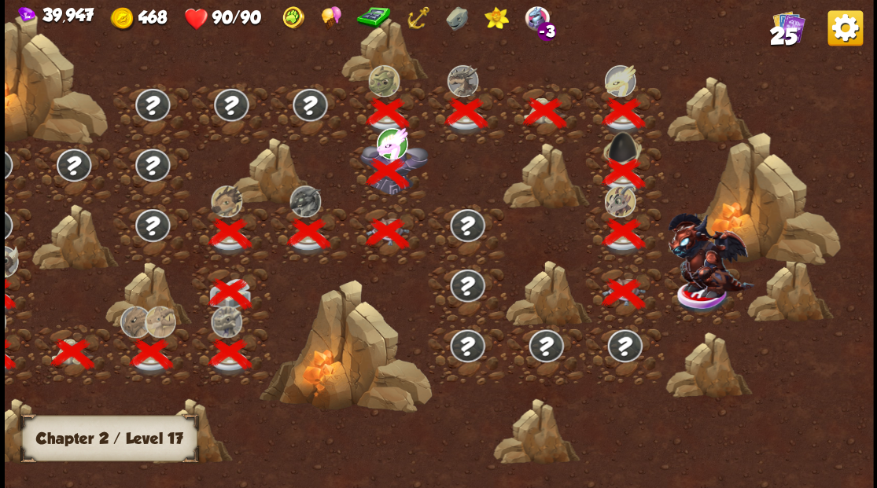
click at [717, 293] on img at bounding box center [710, 254] width 87 height 85
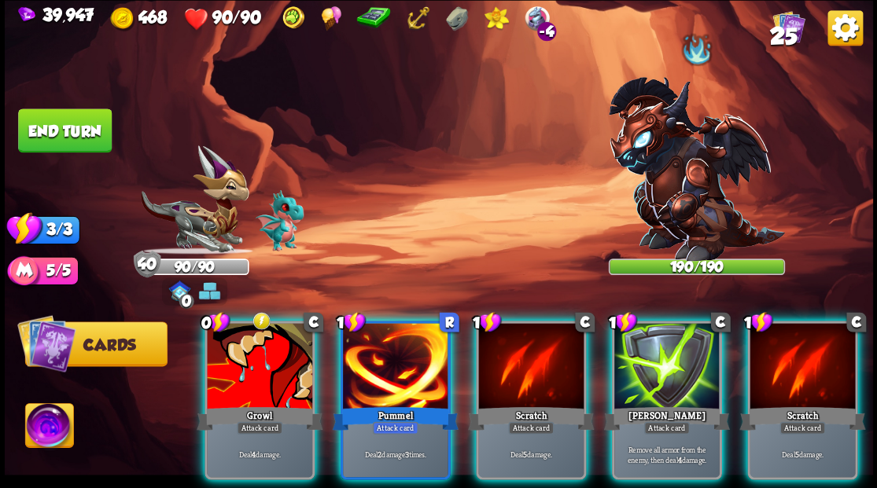
drag, startPoint x: 254, startPoint y: 363, endPoint x: 239, endPoint y: 361, distance: 15.1
click at [252, 363] on div at bounding box center [259, 367] width 105 height 89
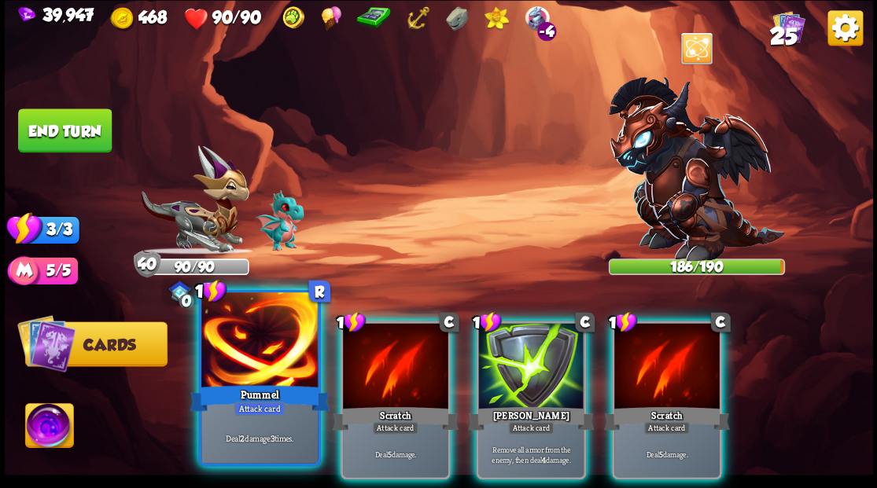
click at [248, 396] on div "Pummel" at bounding box center [260, 397] width 140 height 31
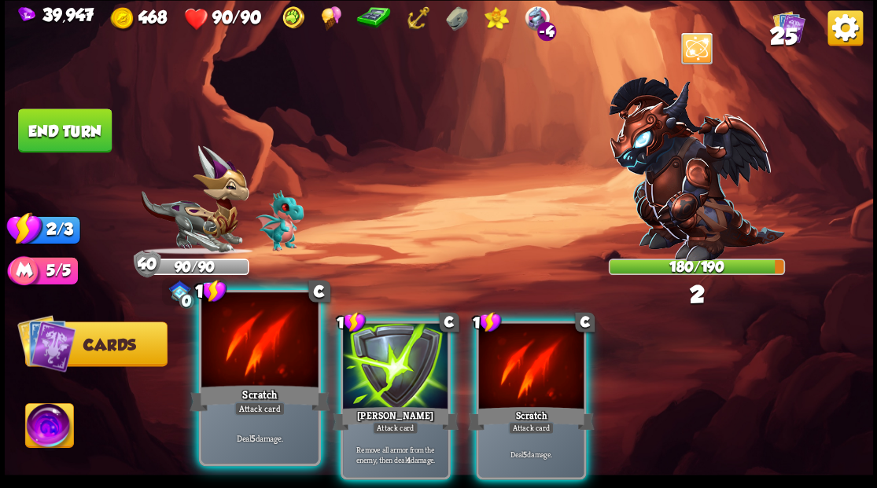
click at [256, 362] on div at bounding box center [259, 342] width 116 height 98
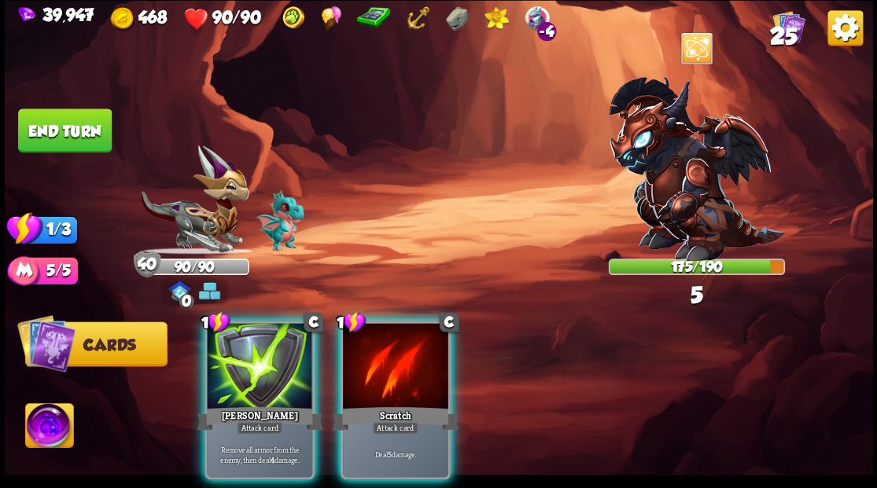
click at [383, 379] on div at bounding box center [395, 367] width 105 height 89
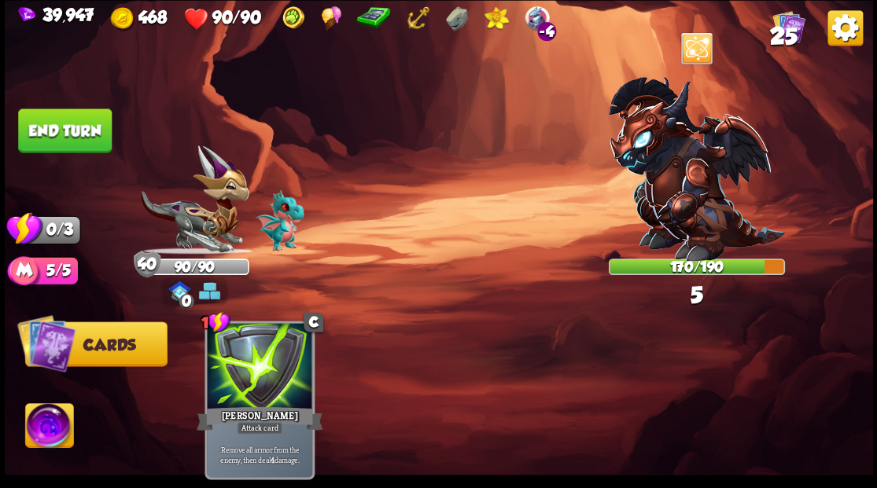
drag, startPoint x: 80, startPoint y: 128, endPoint x: 143, endPoint y: 120, distance: 63.5
click at [81, 127] on button "End turn" at bounding box center [65, 131] width 94 height 44
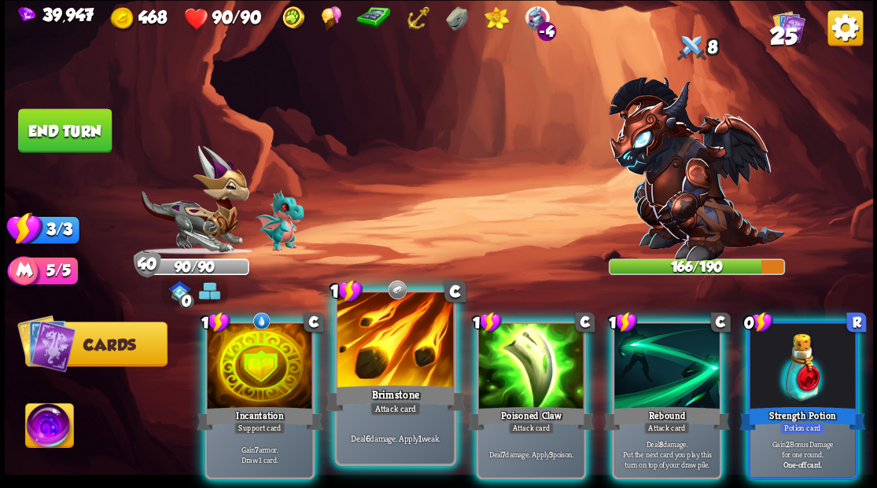
click at [376, 366] on div at bounding box center [395, 342] width 116 height 98
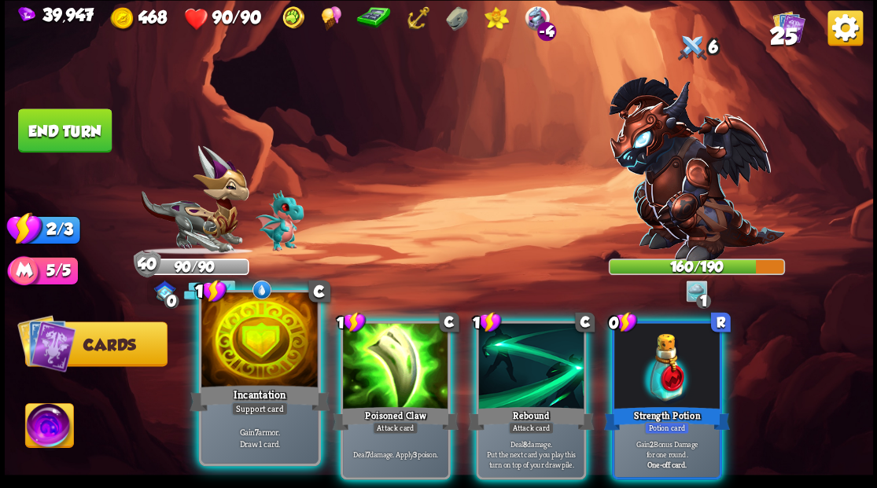
click at [277, 358] on div at bounding box center [259, 342] width 116 height 98
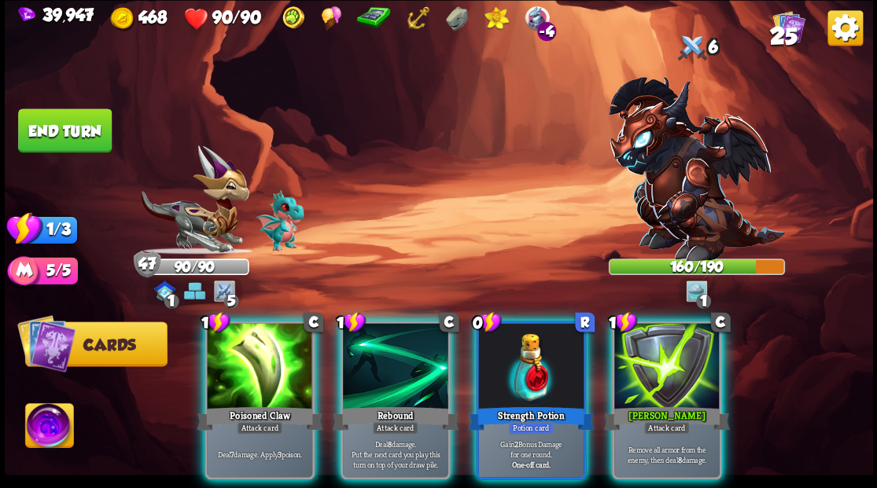
click at [531, 350] on div at bounding box center [530, 367] width 105 height 89
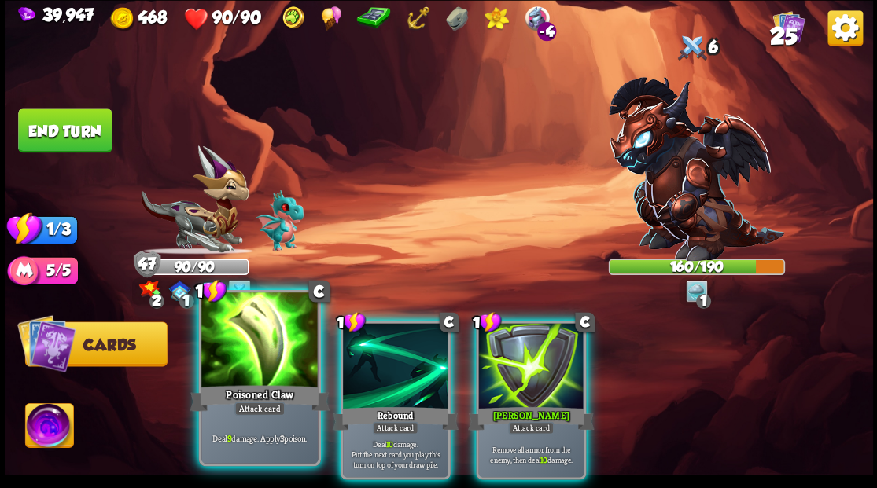
click at [252, 371] on div at bounding box center [259, 342] width 116 height 98
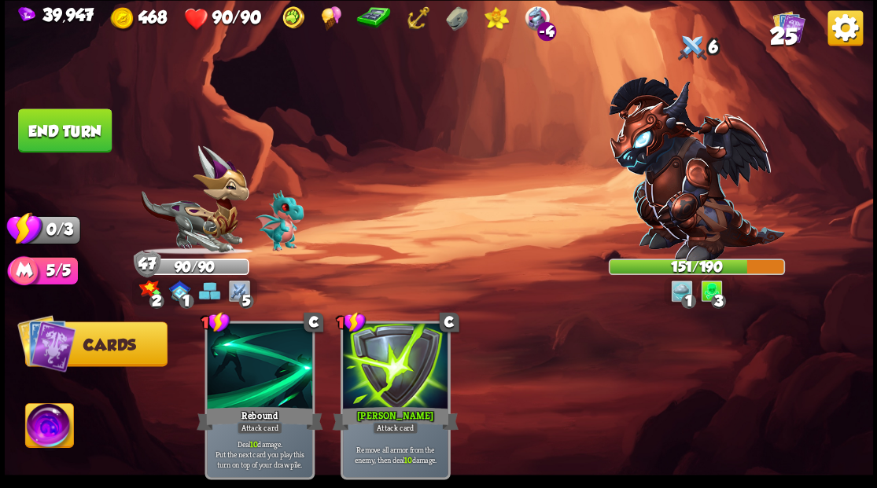
click at [95, 137] on button "End turn" at bounding box center [65, 131] width 94 height 44
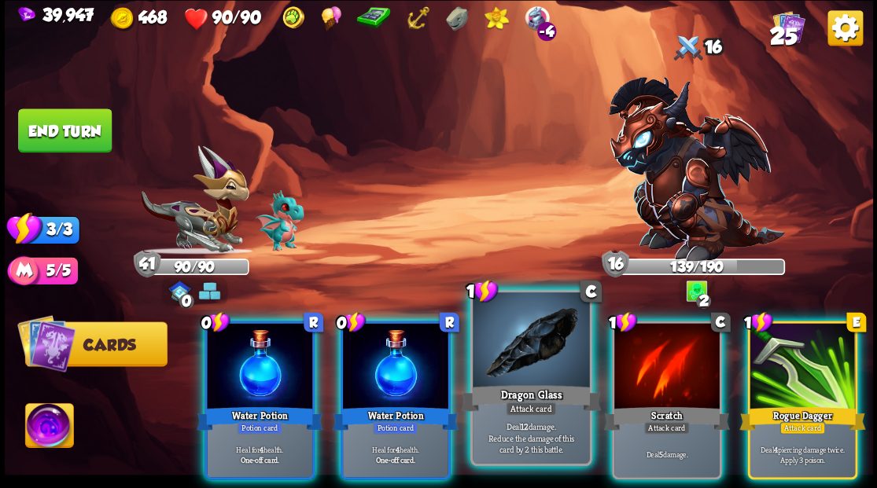
click at [502, 337] on div at bounding box center [531, 342] width 116 height 98
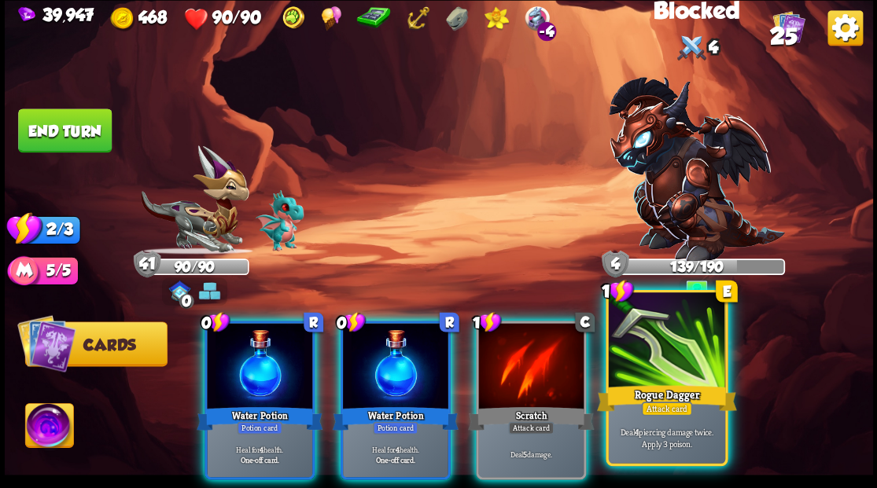
click at [658, 363] on div at bounding box center [666, 342] width 116 height 98
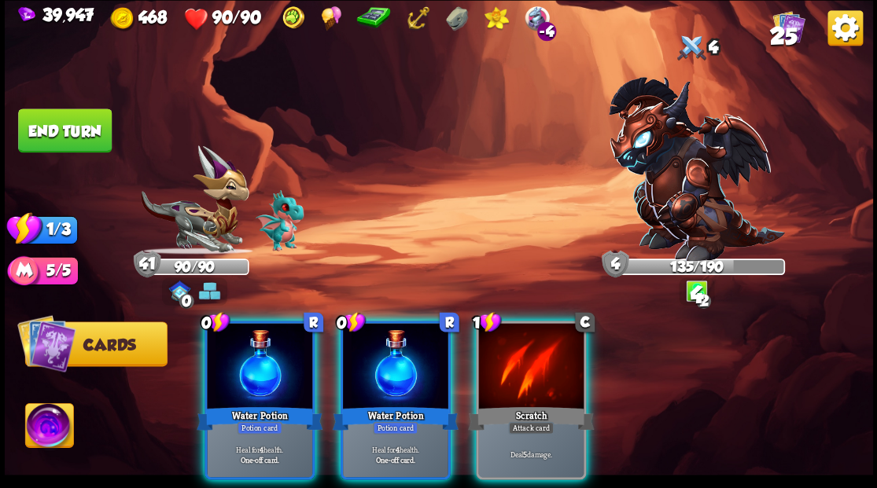
drag, startPoint x: 541, startPoint y: 346, endPoint x: 516, endPoint y: 346, distance: 25.2
click at [540, 346] on div at bounding box center [530, 367] width 105 height 89
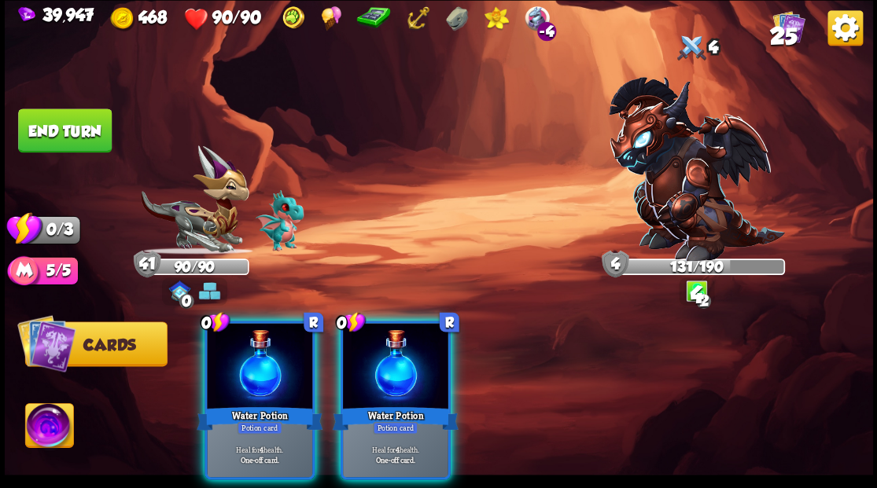
drag, startPoint x: 370, startPoint y: 371, endPoint x: 340, endPoint y: 351, distance: 36.2
click at [360, 362] on div at bounding box center [395, 367] width 105 height 89
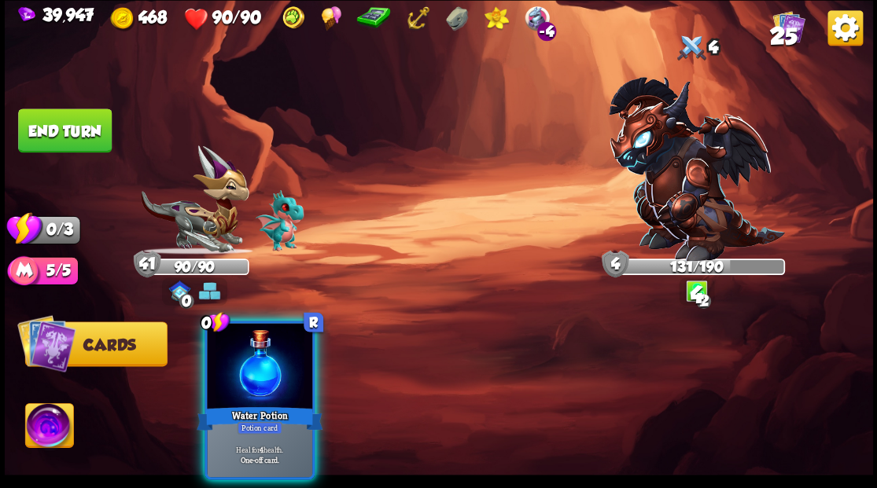
drag, startPoint x: 261, startPoint y: 348, endPoint x: 193, endPoint y: 252, distance: 118.5
click at [253, 341] on div at bounding box center [259, 367] width 105 height 89
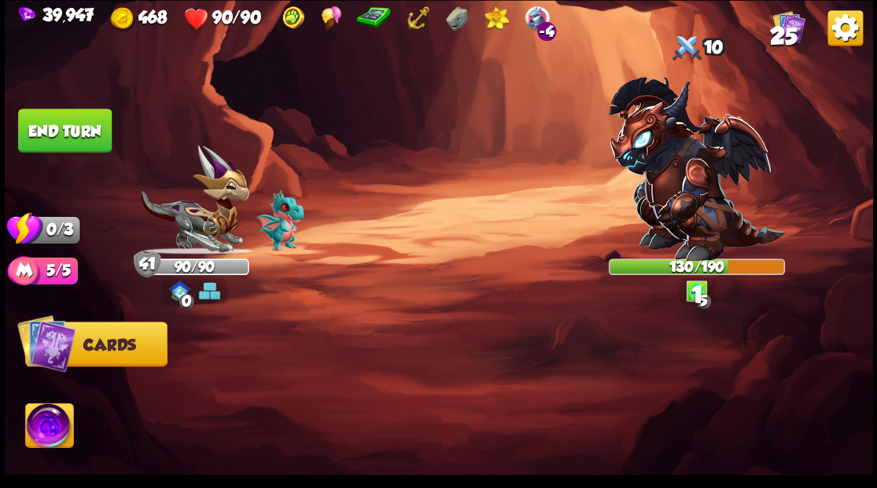
click at [72, 127] on button "End turn" at bounding box center [65, 131] width 94 height 44
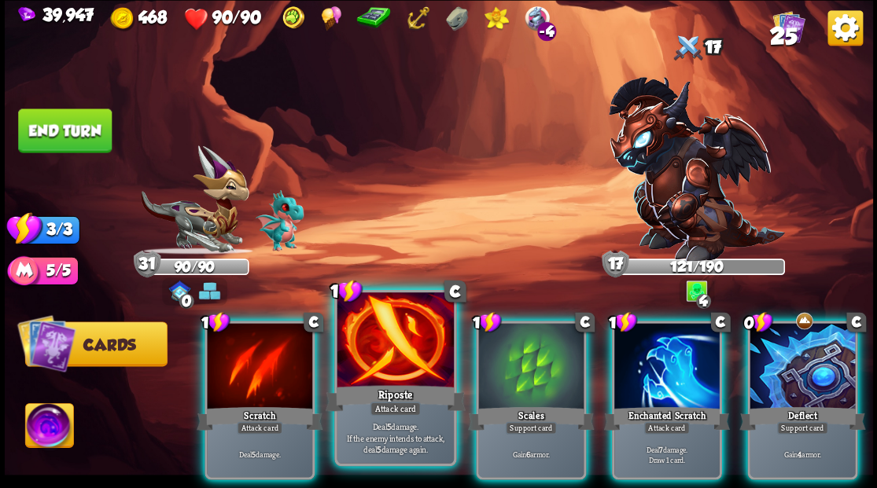
click at [381, 363] on div at bounding box center [395, 342] width 116 height 98
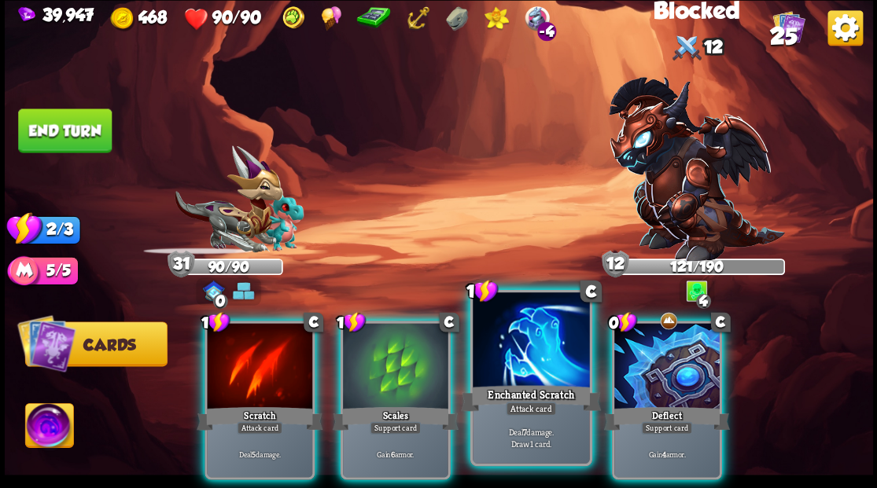
click at [514, 367] on div at bounding box center [531, 342] width 116 height 98
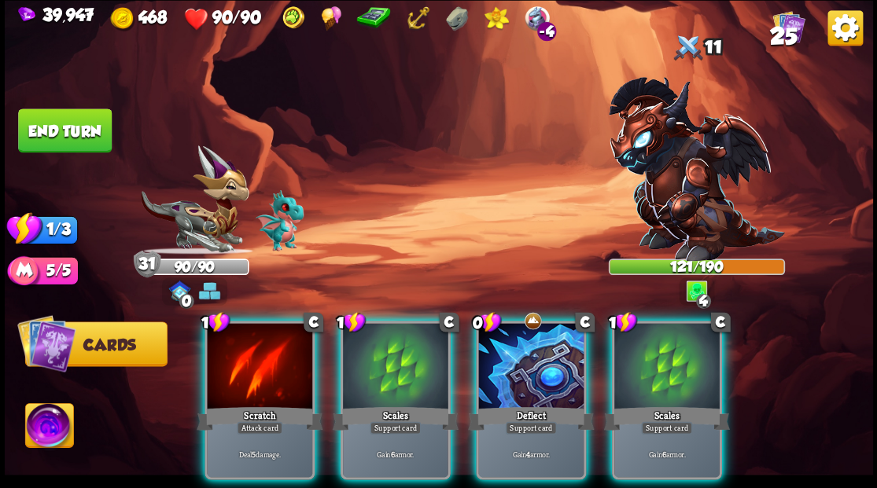
click at [536, 368] on div at bounding box center [530, 367] width 105 height 89
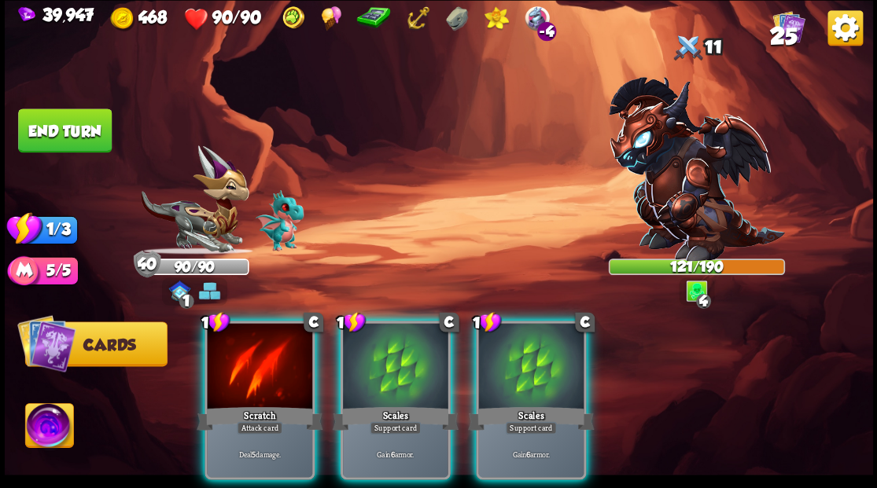
click at [264, 359] on div at bounding box center [259, 367] width 105 height 89
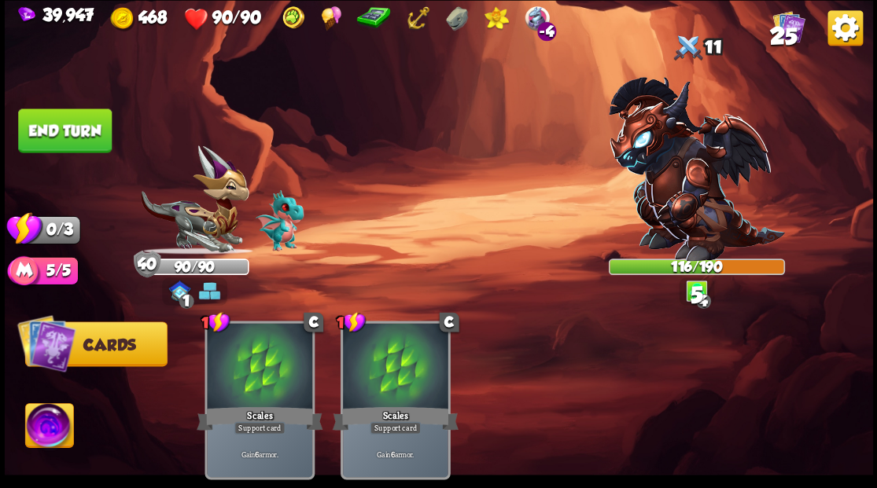
drag, startPoint x: 64, startPoint y: 130, endPoint x: 157, endPoint y: 137, distance: 93.9
click at [65, 130] on button "End turn" at bounding box center [65, 131] width 94 height 44
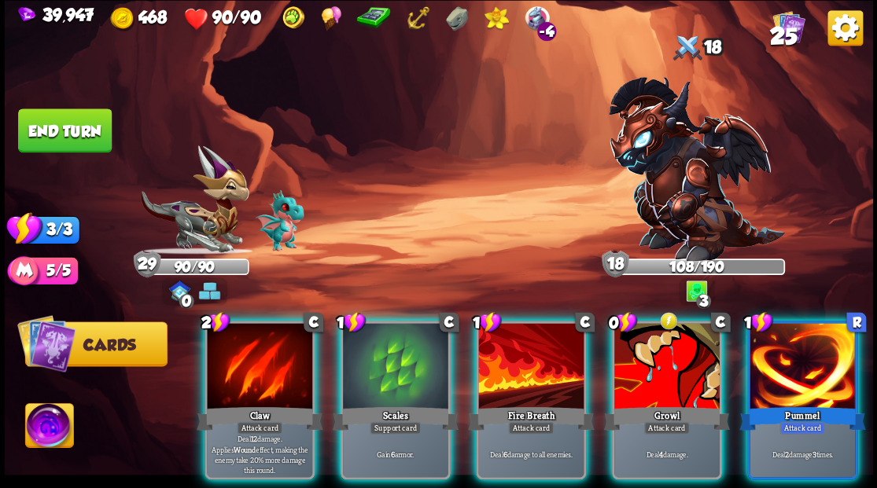
click at [637, 343] on div at bounding box center [666, 367] width 105 height 89
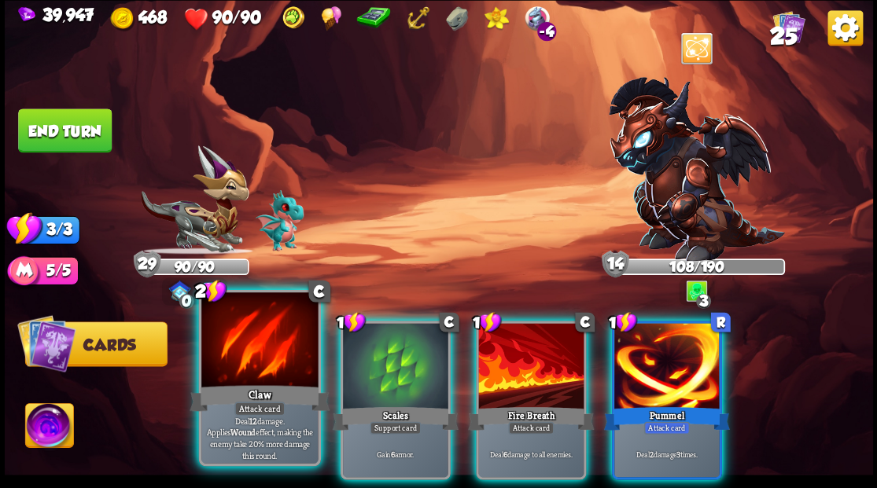
click at [250, 348] on div at bounding box center [259, 342] width 116 height 98
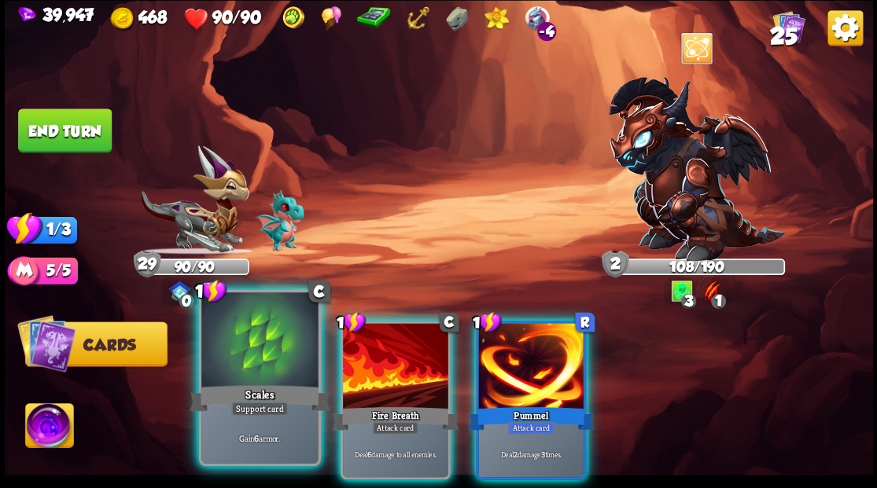
click at [248, 362] on div at bounding box center [259, 342] width 116 height 98
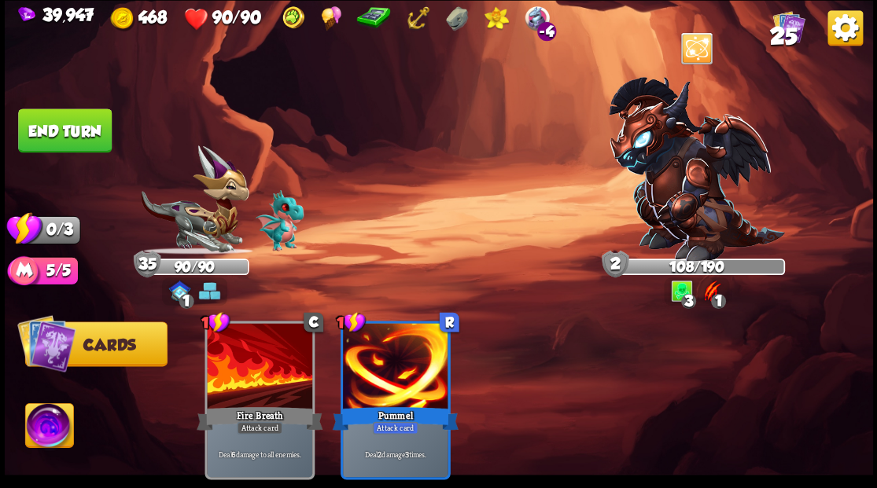
click at [68, 142] on button "End turn" at bounding box center [65, 131] width 94 height 44
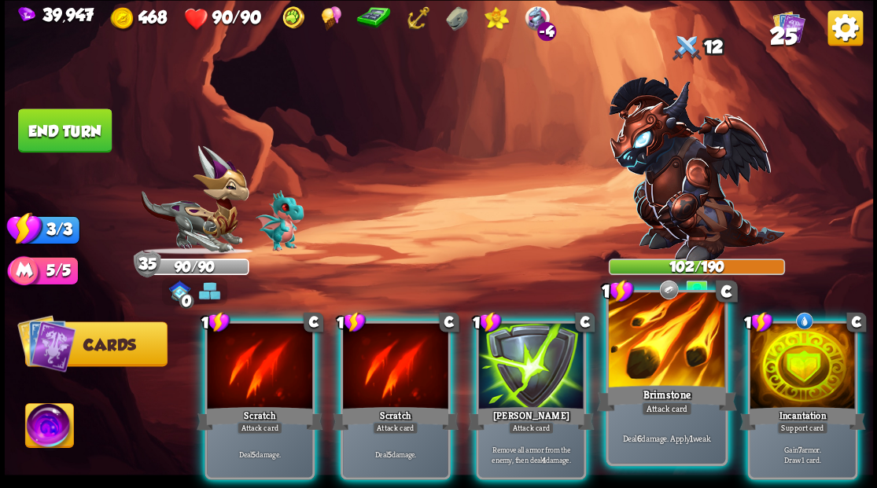
click at [665, 356] on div at bounding box center [666, 342] width 116 height 98
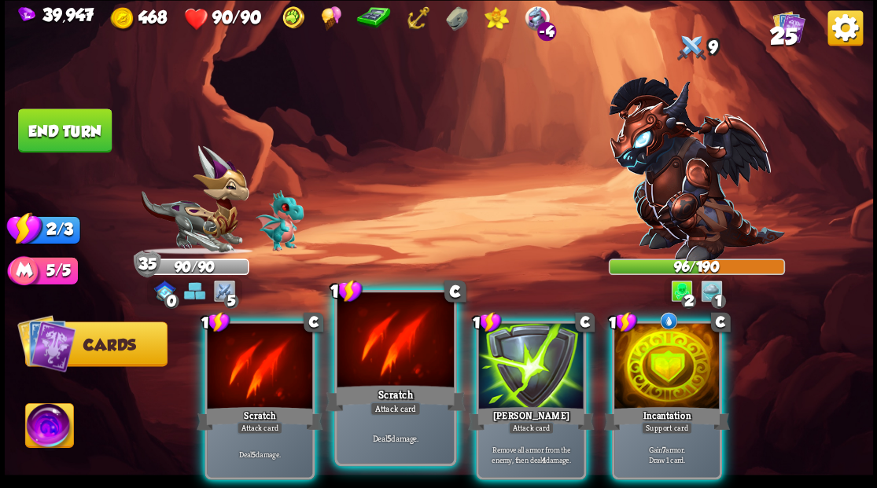
click at [396, 356] on div at bounding box center [395, 342] width 116 height 98
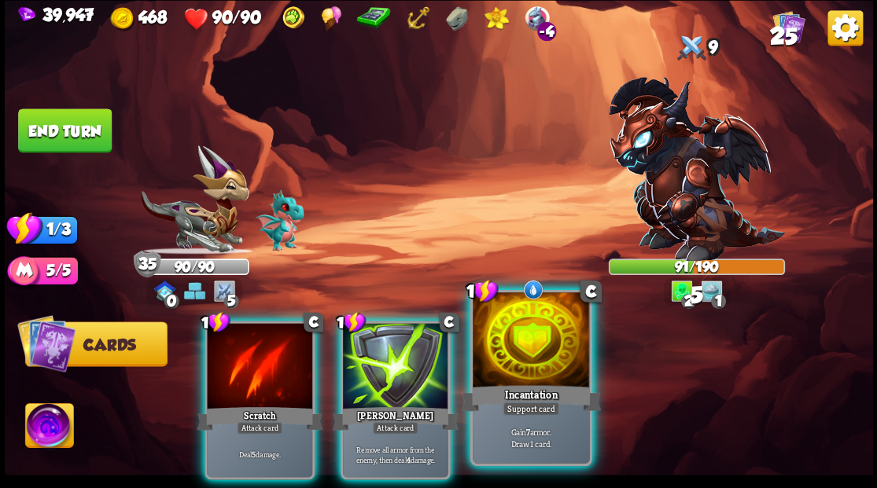
click at [538, 341] on div at bounding box center [531, 342] width 116 height 98
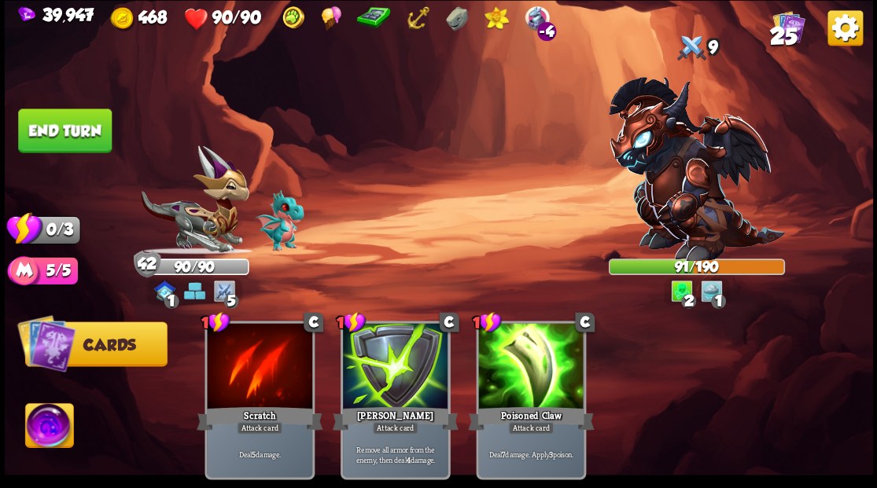
click at [72, 114] on button "End turn" at bounding box center [65, 131] width 94 height 44
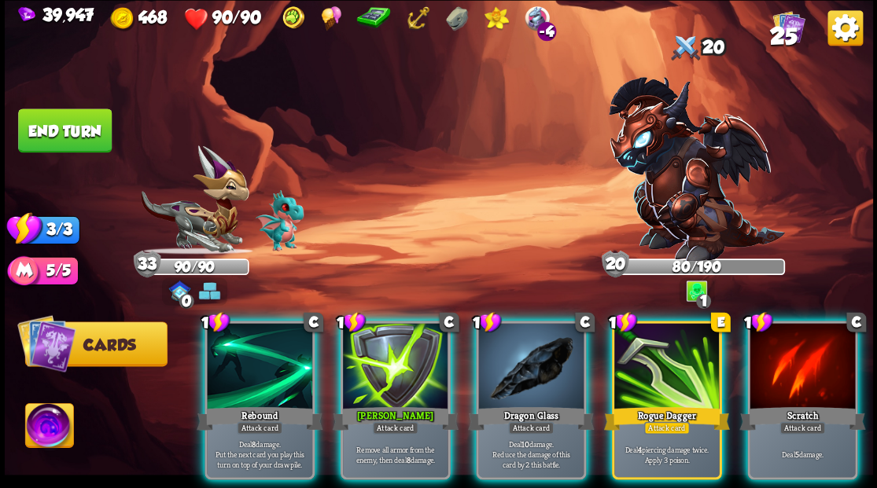
click at [50, 433] on img at bounding box center [49, 428] width 48 height 49
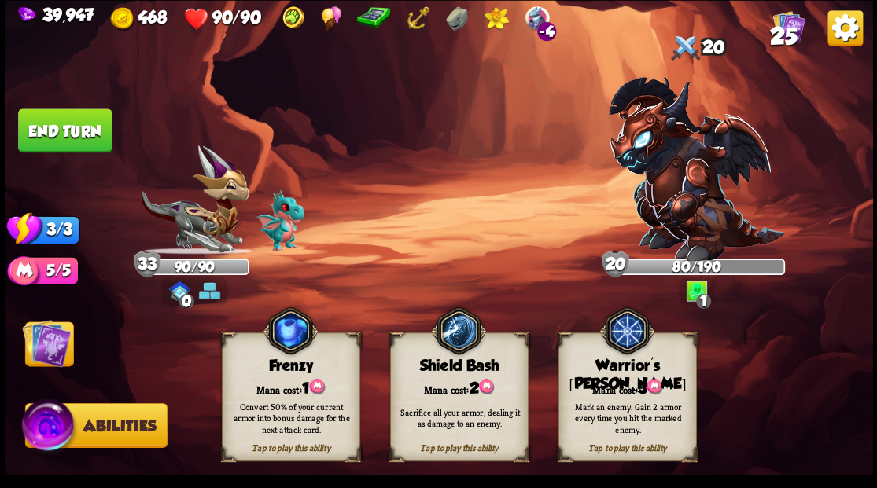
click at [646, 384] on span "3" at bounding box center [641, 387] width 9 height 17
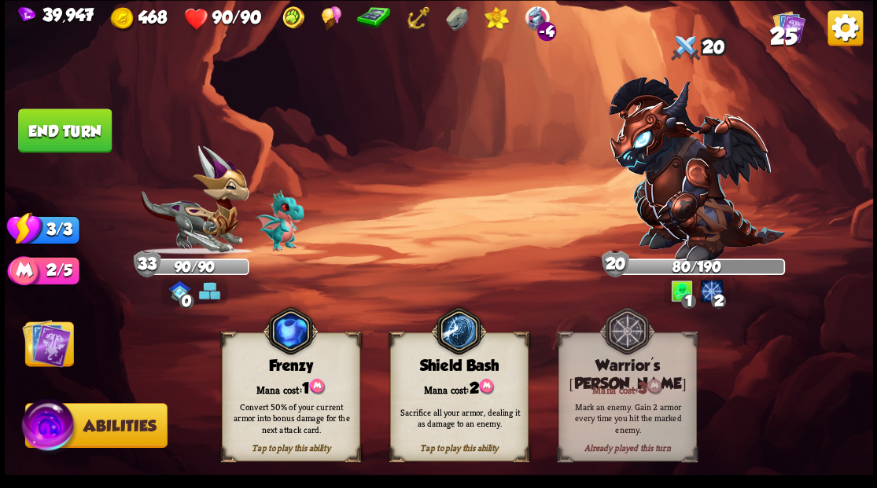
click at [51, 346] on img at bounding box center [46, 343] width 49 height 49
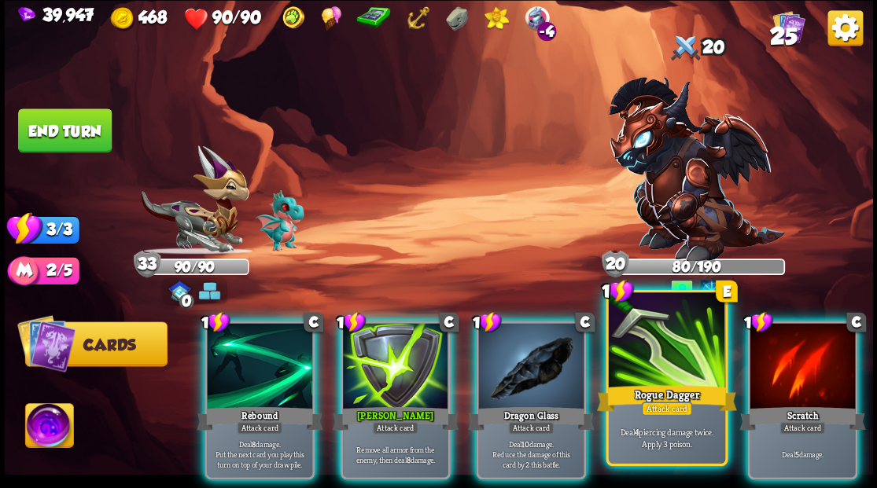
click at [670, 363] on div at bounding box center [666, 342] width 116 height 98
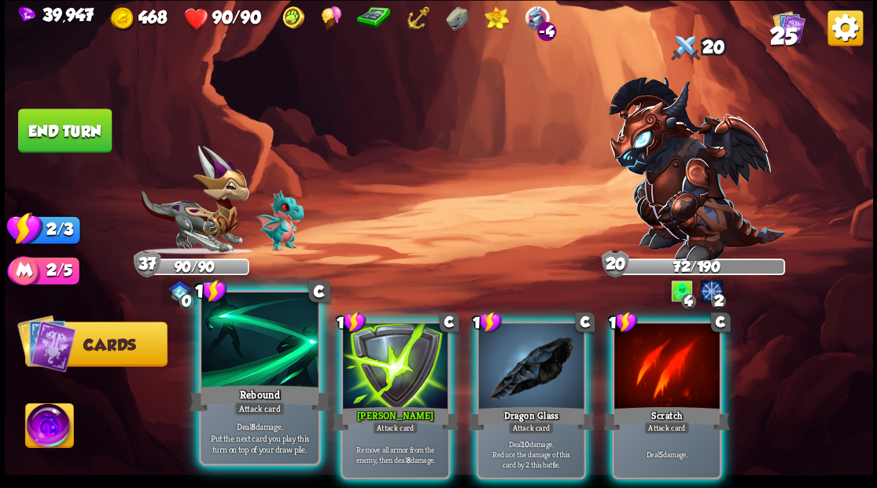
click at [219, 358] on div at bounding box center [259, 342] width 116 height 98
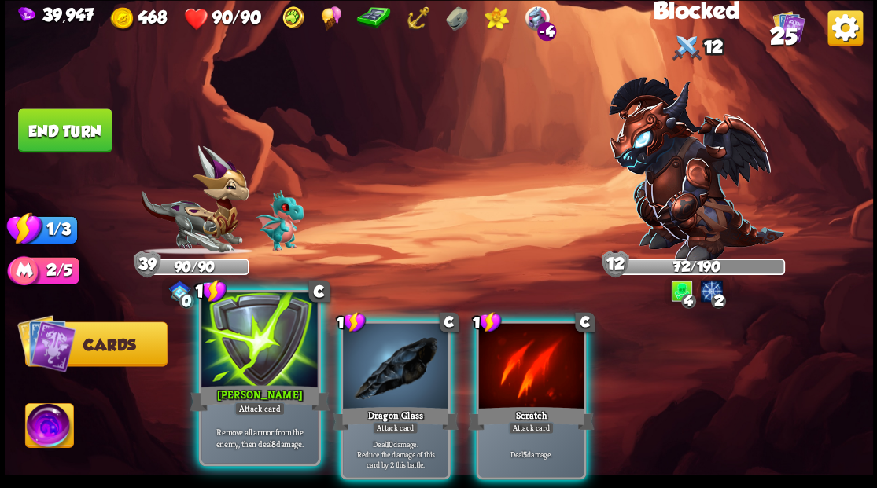
click at [260, 358] on div at bounding box center [259, 342] width 116 height 98
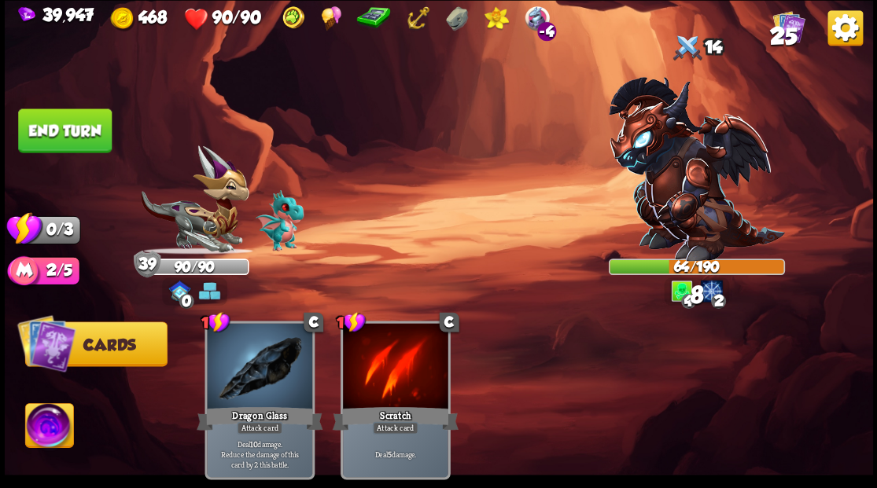
drag, startPoint x: 76, startPoint y: 134, endPoint x: 142, endPoint y: 150, distance: 68.1
click at [77, 134] on button "End turn" at bounding box center [65, 131] width 94 height 44
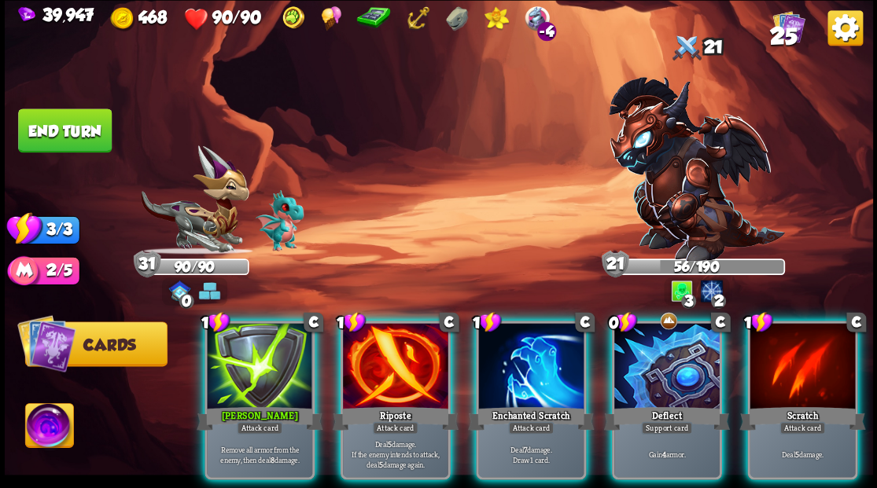
click at [236, 338] on div at bounding box center [259, 367] width 105 height 89
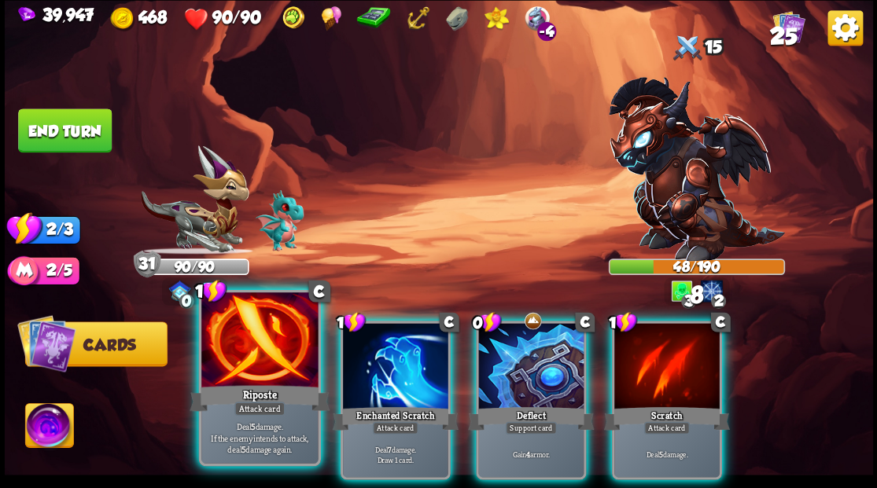
click at [256, 347] on div at bounding box center [259, 342] width 116 height 98
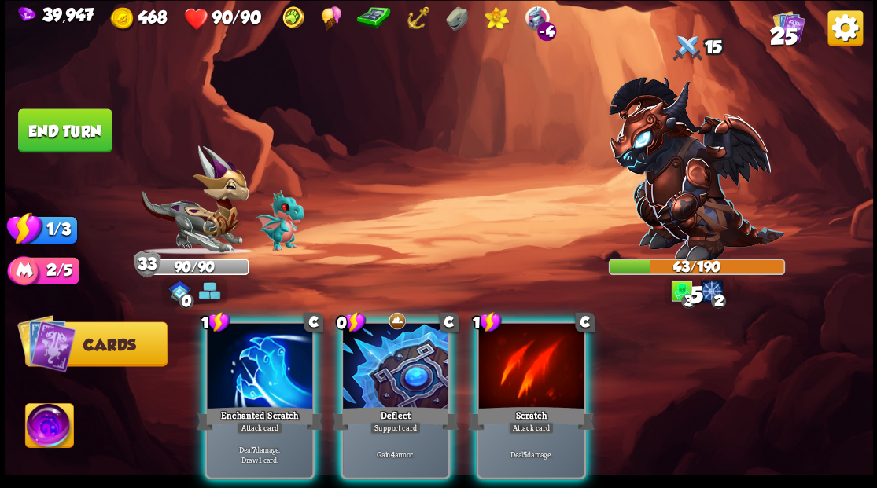
click at [404, 341] on div at bounding box center [395, 367] width 105 height 89
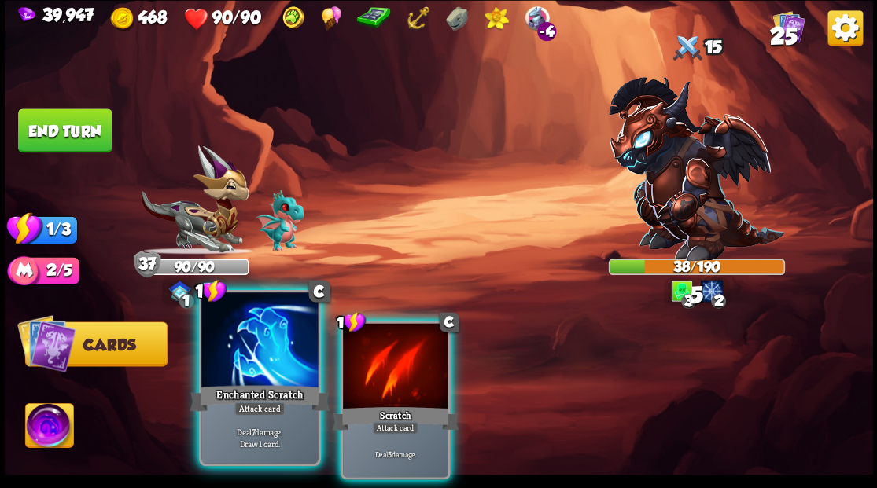
click at [253, 356] on div at bounding box center [259, 342] width 116 height 98
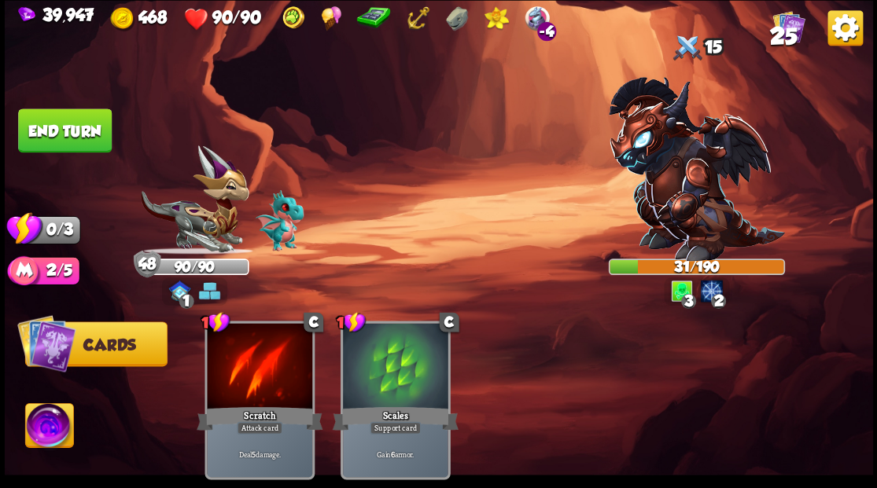
click at [66, 127] on button "End turn" at bounding box center [65, 131] width 94 height 44
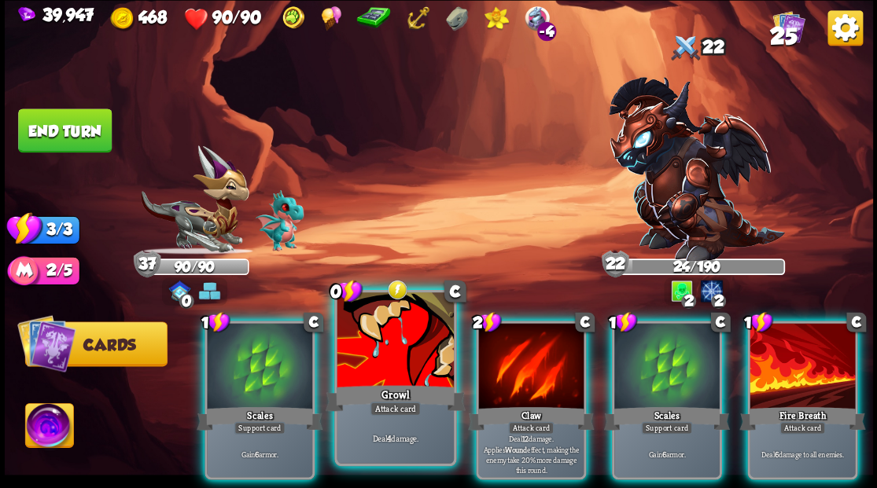
click at [382, 357] on div at bounding box center [395, 342] width 116 height 98
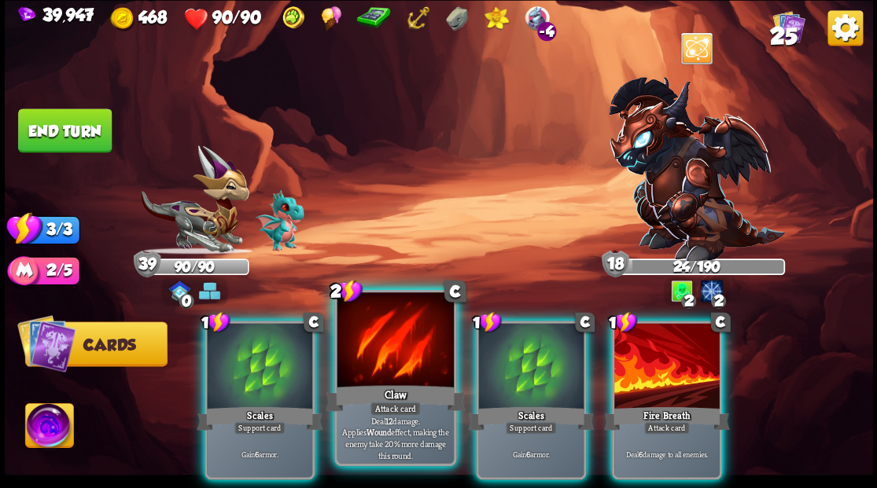
click at [380, 350] on div at bounding box center [395, 342] width 116 height 98
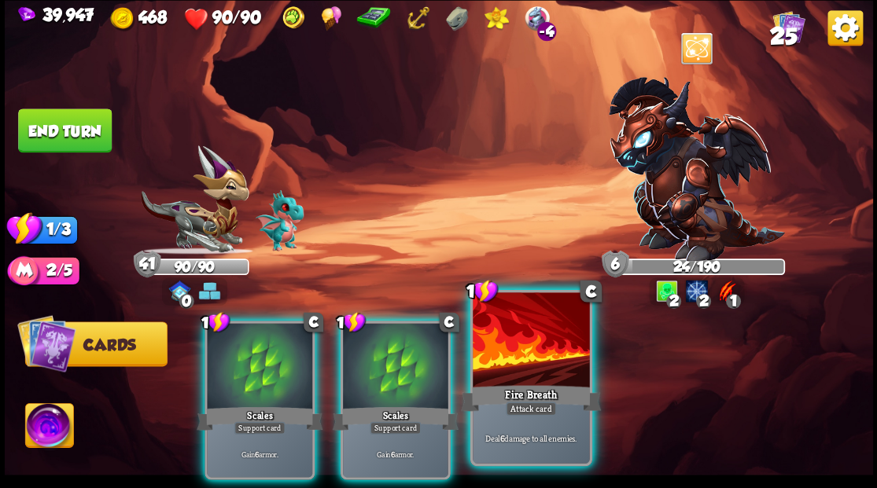
click at [519, 357] on div at bounding box center [531, 342] width 116 height 98
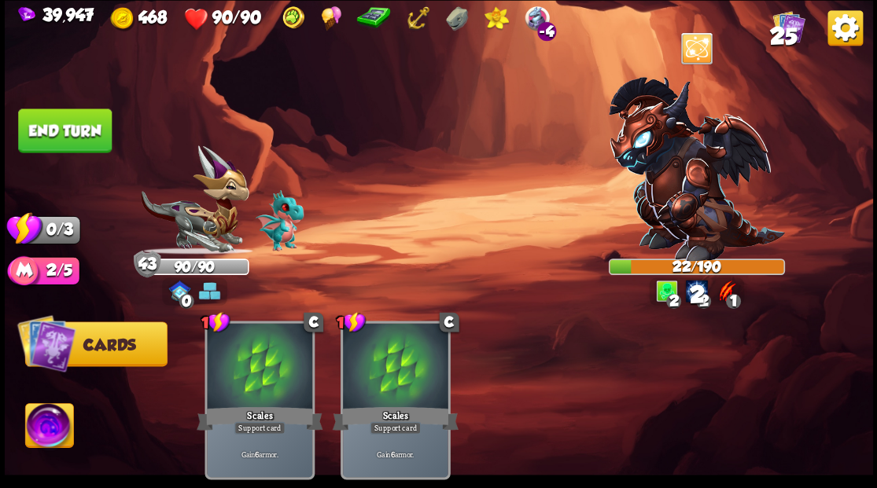
click at [87, 151] on button "End turn" at bounding box center [65, 131] width 94 height 44
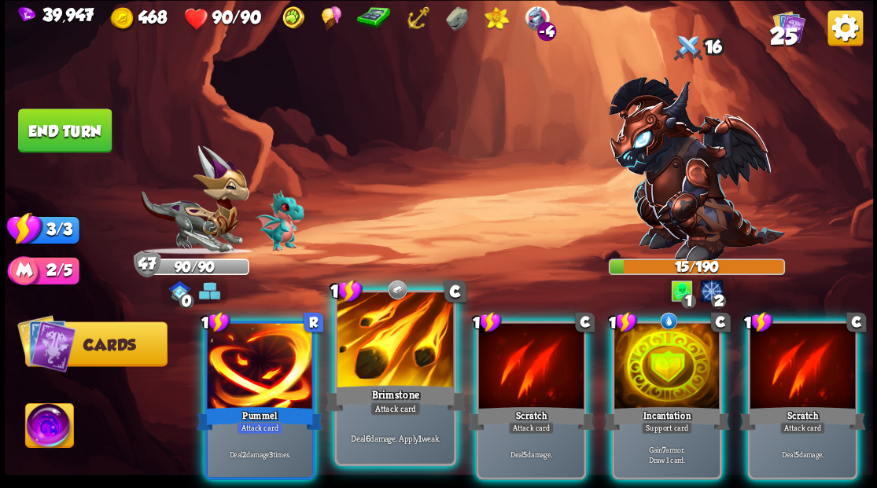
click at [382, 365] on div at bounding box center [395, 342] width 116 height 98
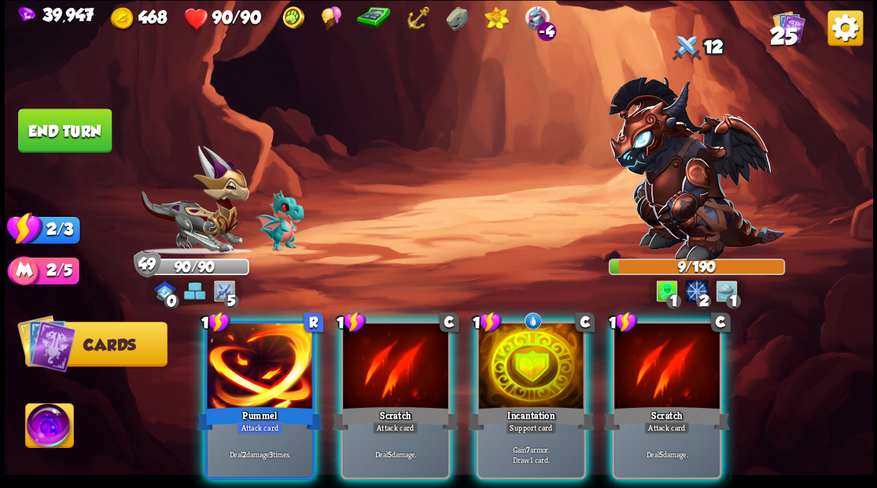
drag, startPoint x: 236, startPoint y: 397, endPoint x: 458, endPoint y: 272, distance: 254.7
click at [237, 404] on div "Pummel" at bounding box center [260, 418] width 126 height 28
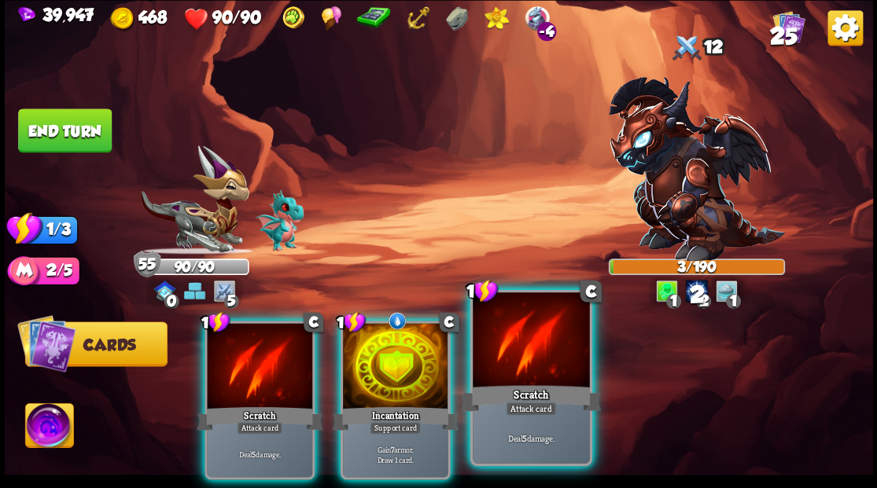
click at [534, 359] on div at bounding box center [531, 342] width 116 height 98
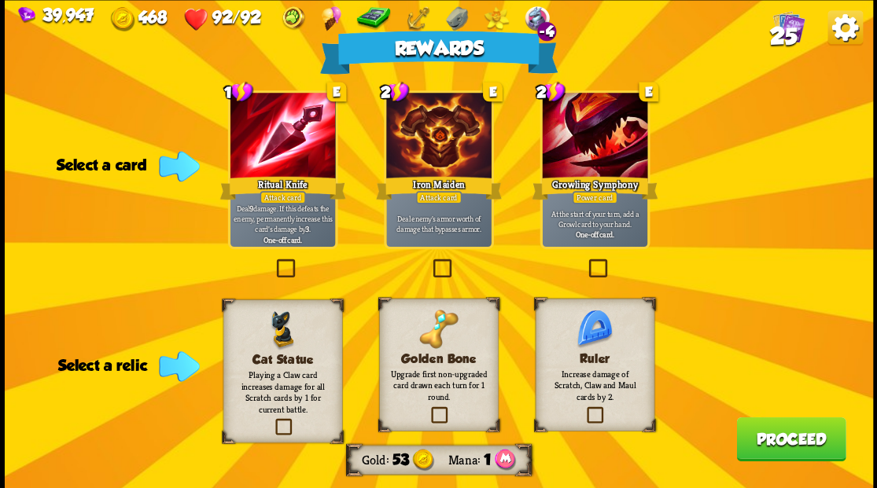
click at [428, 409] on label at bounding box center [428, 409] width 0 height 0
click at [0, 0] on input "checkbox" at bounding box center [0, 0] width 0 height 0
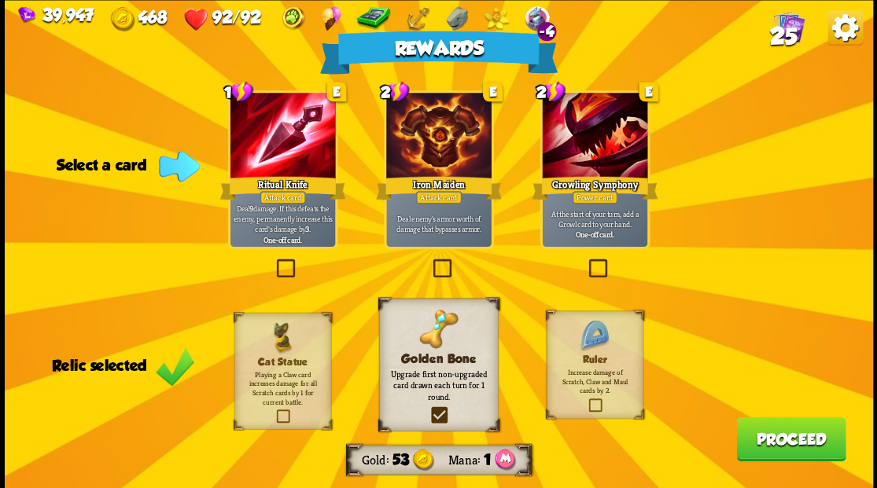
click at [429, 261] on label at bounding box center [429, 261] width 0 height 0
click at [0, 0] on input "checkbox" at bounding box center [0, 0] width 0 height 0
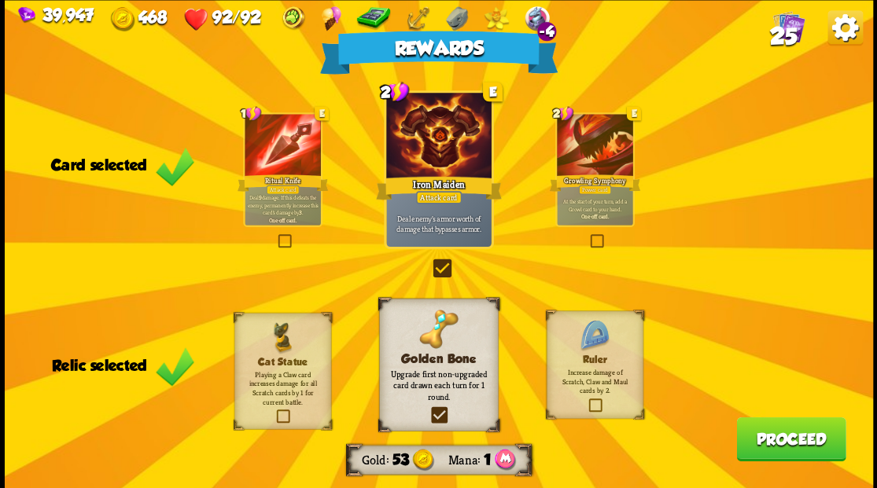
click at [775, 434] on button "Proceed" at bounding box center [790, 439] width 109 height 44
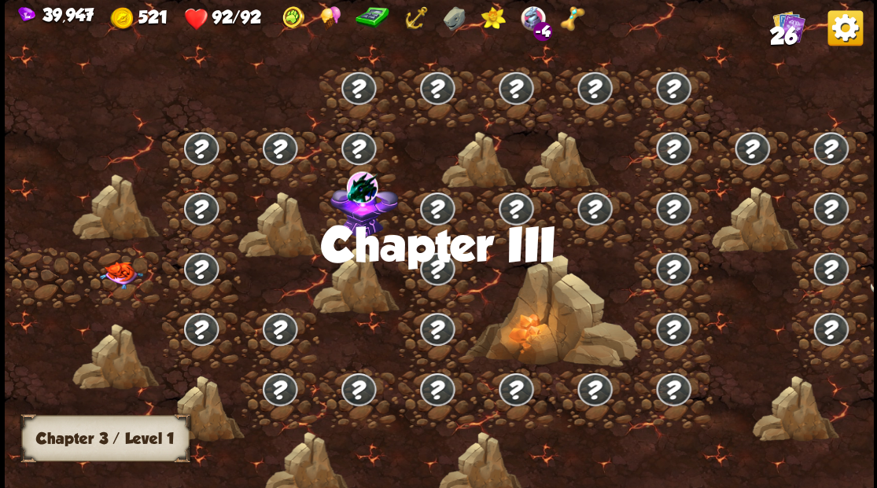
click at [123, 271] on img at bounding box center [120, 275] width 43 height 28
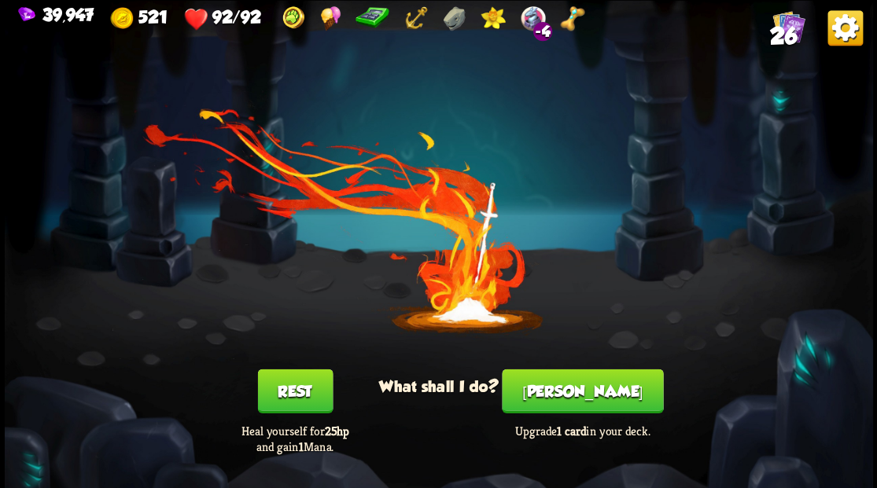
click at [577, 389] on button "[PERSON_NAME]" at bounding box center [582, 391] width 161 height 44
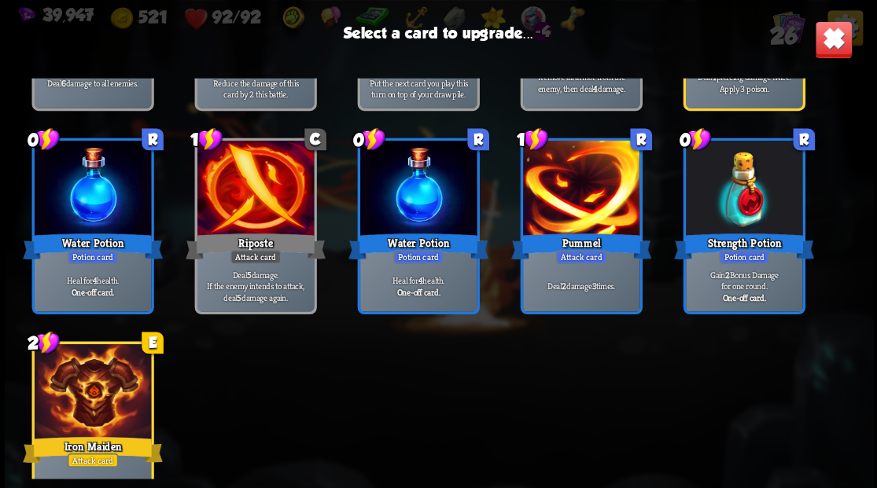
scroll to position [731, 0]
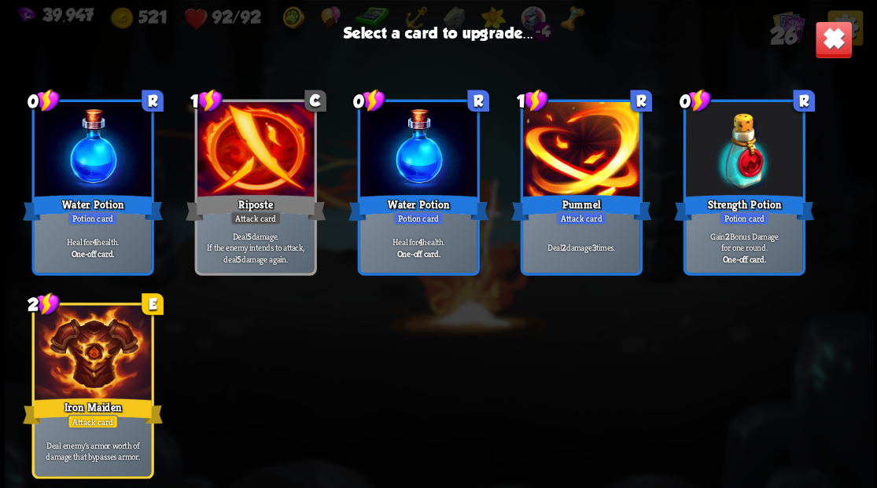
click at [104, 346] on div at bounding box center [92, 354] width 116 height 98
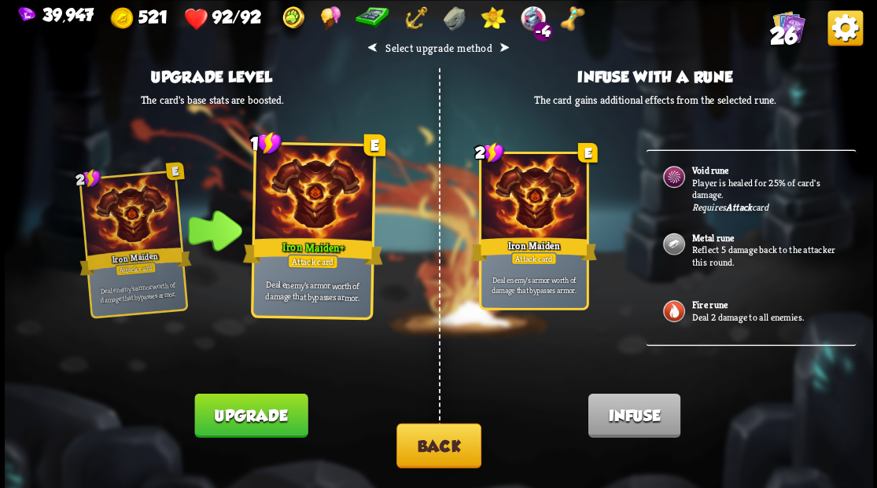
click at [444, 439] on button "Back" at bounding box center [438, 445] width 85 height 45
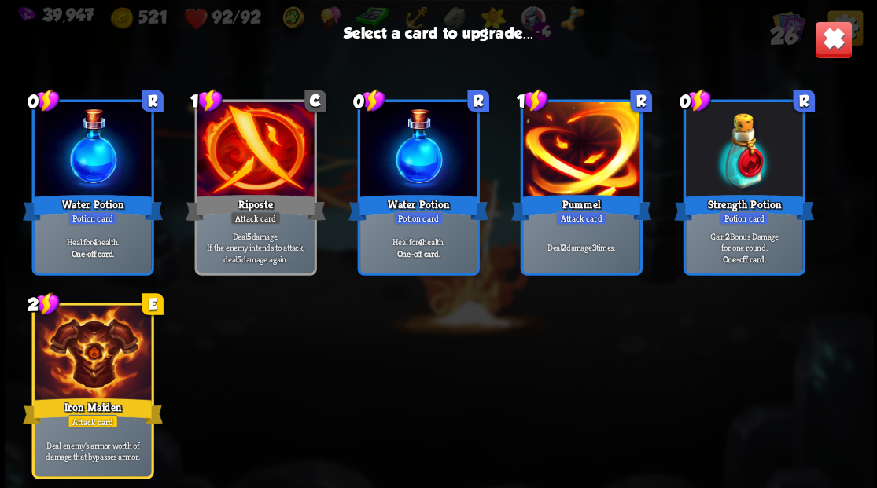
click at [107, 348] on div at bounding box center [92, 354] width 116 height 98
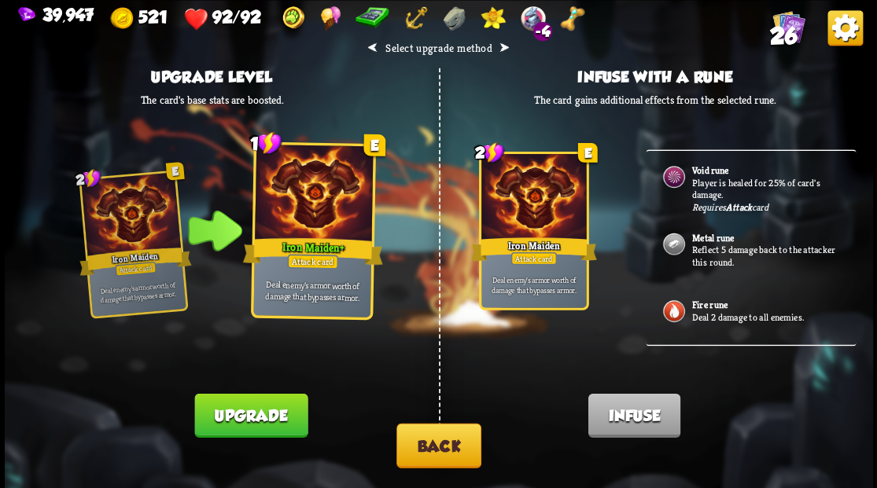
drag, startPoint x: 254, startPoint y: 413, endPoint x: 368, endPoint y: 326, distance: 143.6
click at [254, 411] on button "Upgrade" at bounding box center [250, 415] width 113 height 44
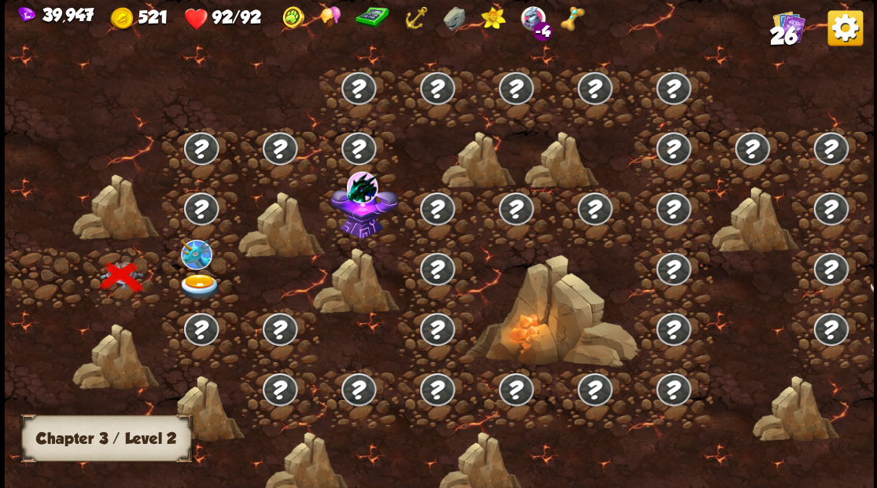
click at [186, 282] on img at bounding box center [199, 287] width 43 height 26
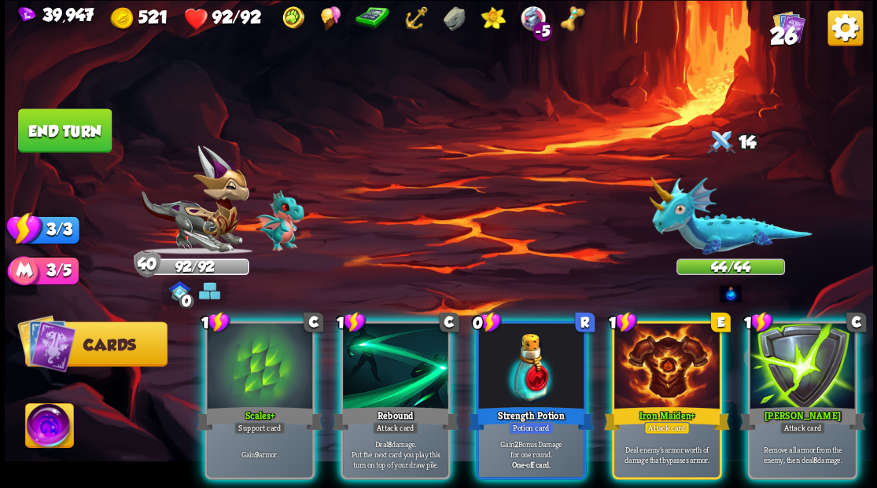
click at [387, 356] on div at bounding box center [395, 367] width 105 height 89
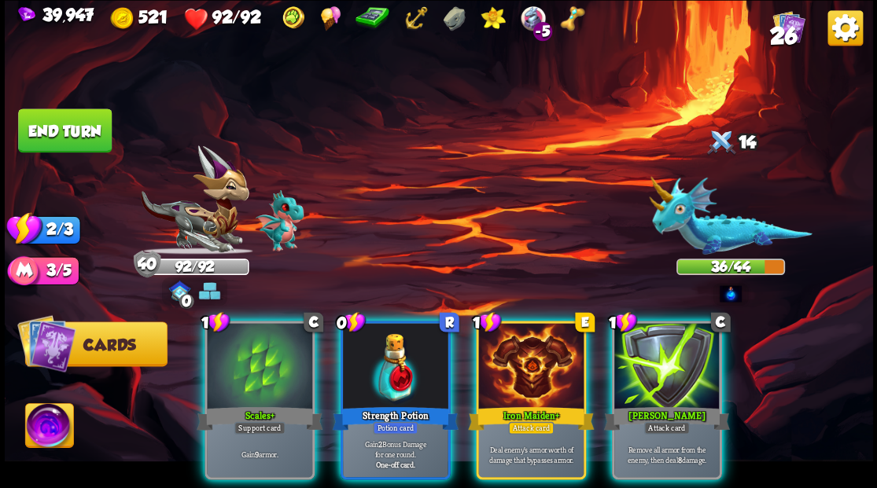
click at [668, 365] on div at bounding box center [666, 367] width 105 height 89
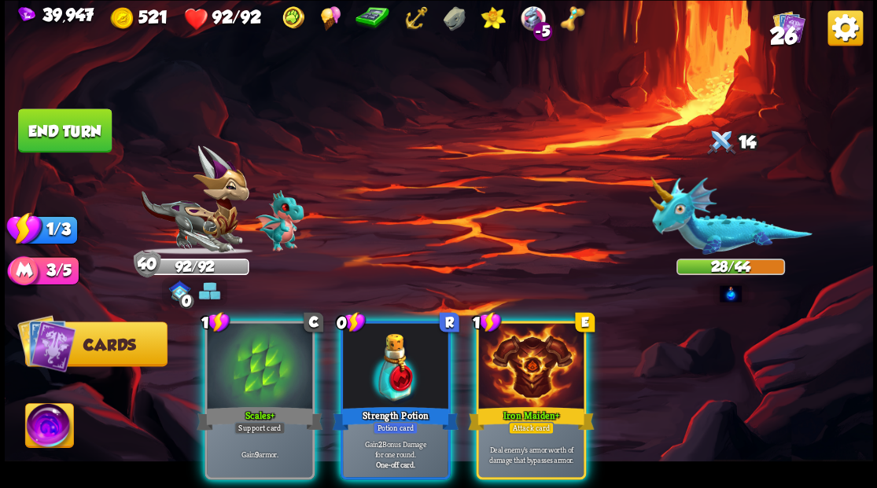
drag, startPoint x: 266, startPoint y: 374, endPoint x: 223, endPoint y: 313, distance: 75.1
click at [266, 372] on div at bounding box center [259, 367] width 105 height 89
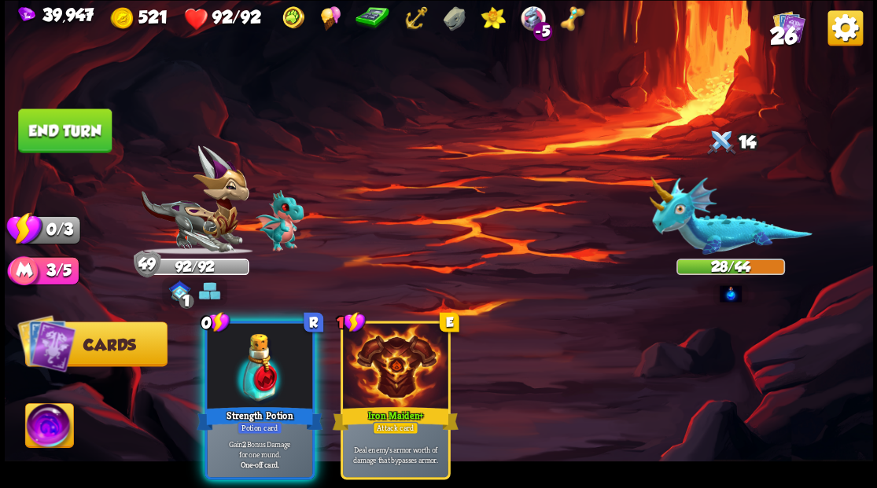
click at [42, 127] on button "End turn" at bounding box center [65, 131] width 94 height 44
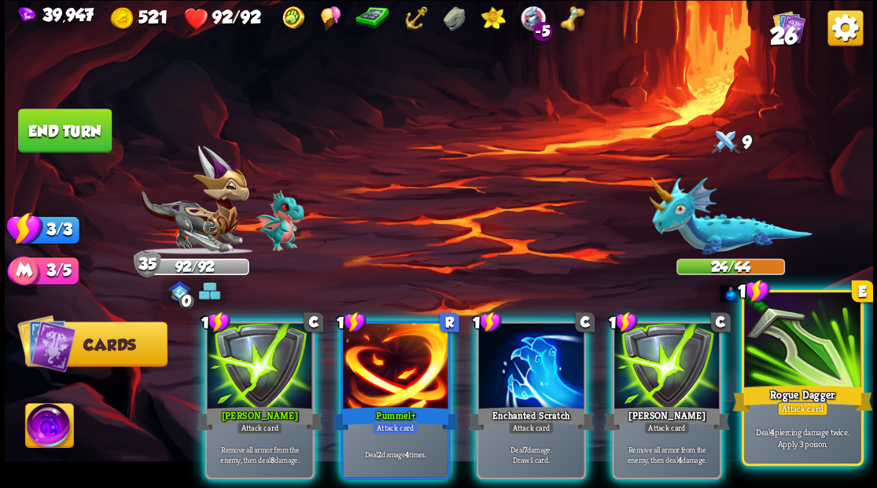
click at [805, 354] on div at bounding box center [802, 342] width 116 height 98
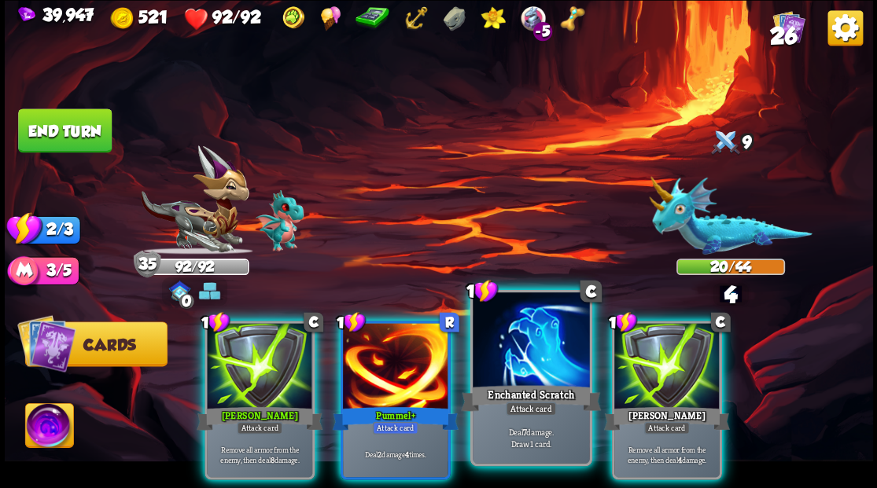
click at [542, 354] on div at bounding box center [531, 342] width 116 height 98
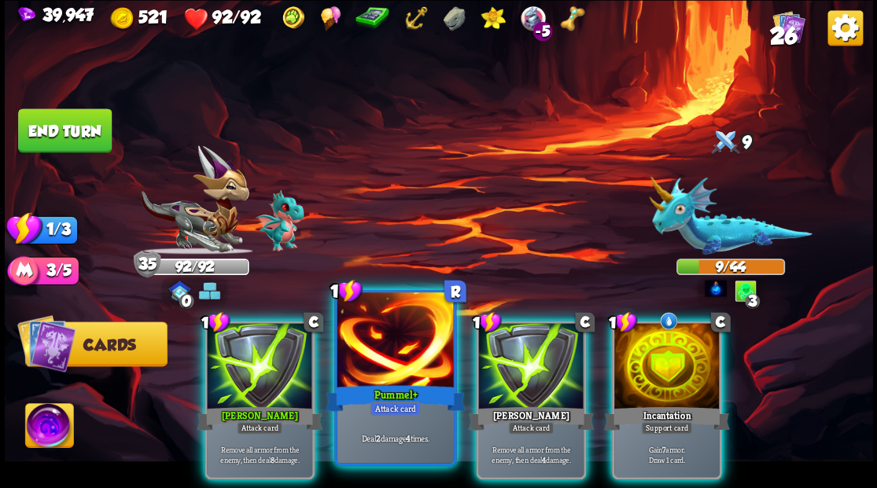
click at [368, 332] on div at bounding box center [395, 342] width 116 height 98
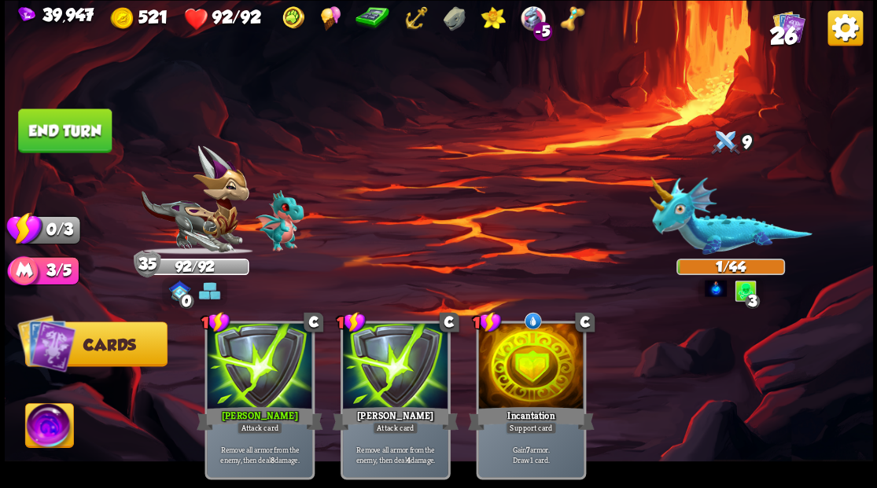
click at [57, 129] on button "End turn" at bounding box center [65, 131] width 94 height 44
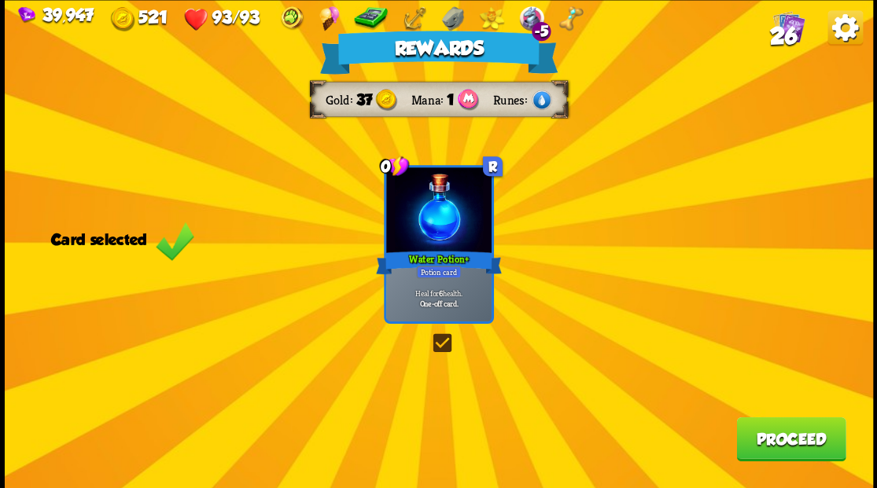
drag, startPoint x: 804, startPoint y: 441, endPoint x: 799, endPoint y: 432, distance: 9.9
click at [799, 432] on button "Proceed" at bounding box center [790, 439] width 109 height 44
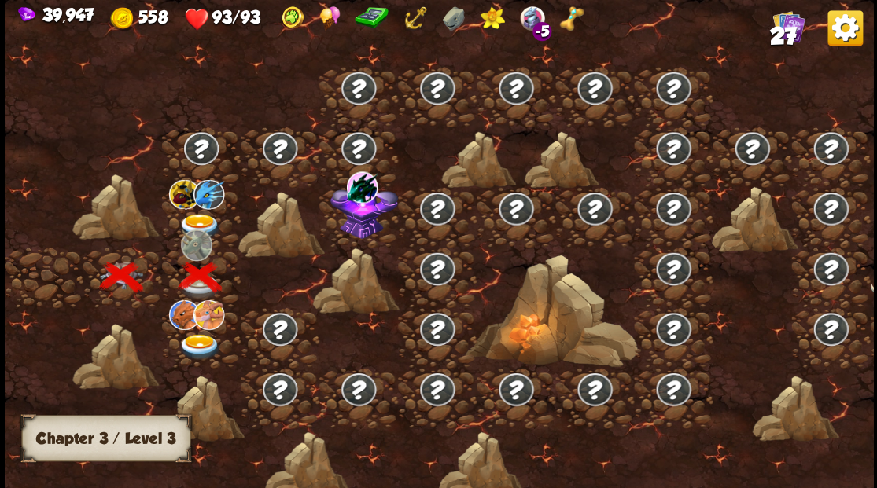
click at [198, 213] on img at bounding box center [199, 226] width 43 height 26
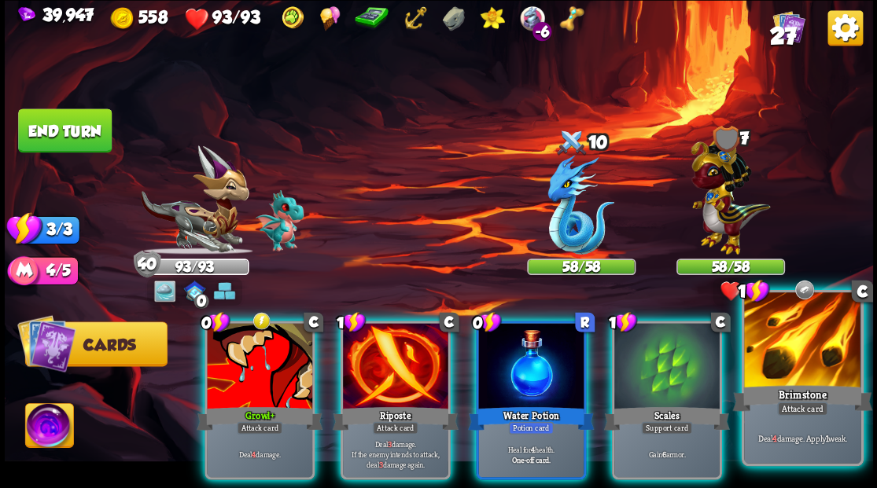
click at [801, 346] on div at bounding box center [802, 342] width 116 height 98
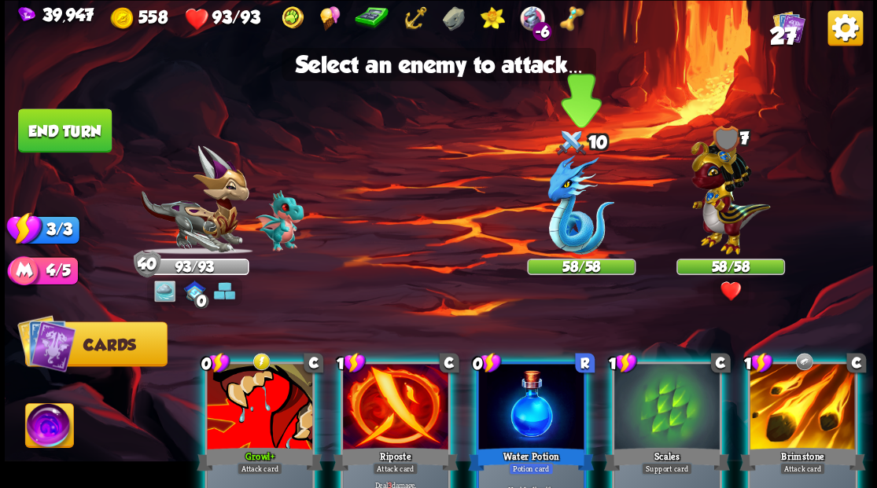
click at [574, 227] on img at bounding box center [580, 205] width 67 height 100
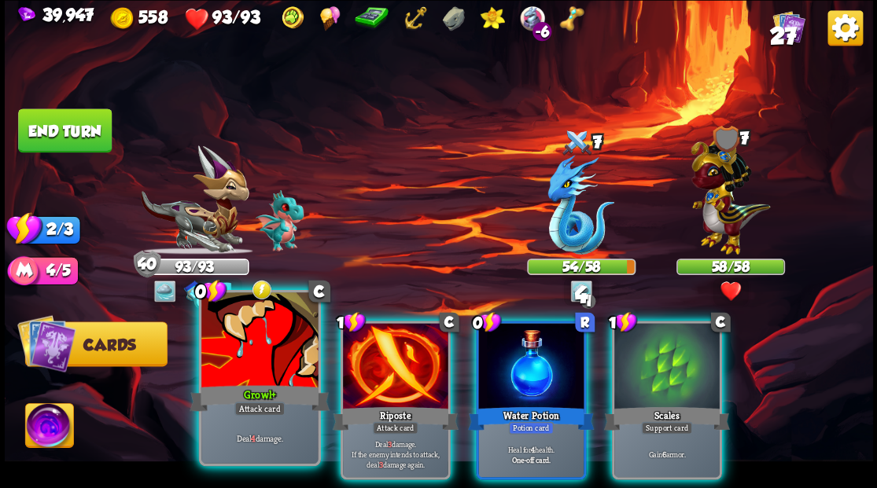
click at [276, 355] on div at bounding box center [259, 342] width 116 height 98
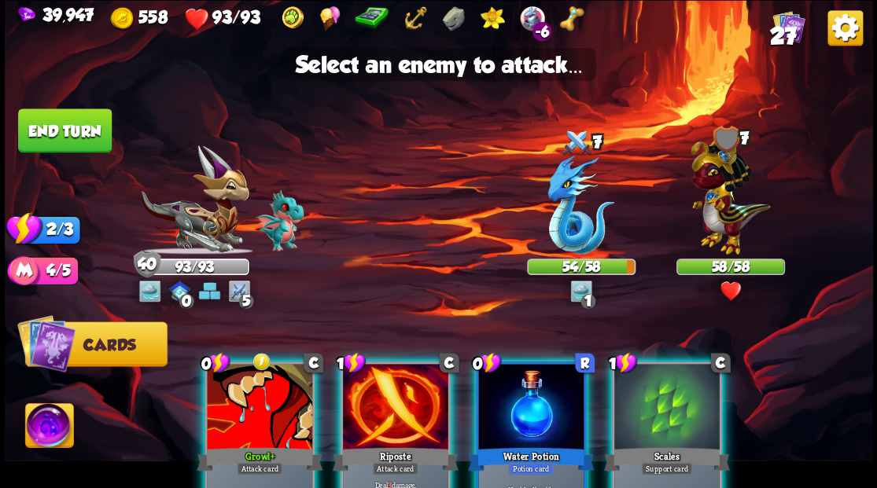
drag, startPoint x: 274, startPoint y: 406, endPoint x: 289, endPoint y: 404, distance: 15.1
click at [274, 405] on div at bounding box center [259, 408] width 105 height 89
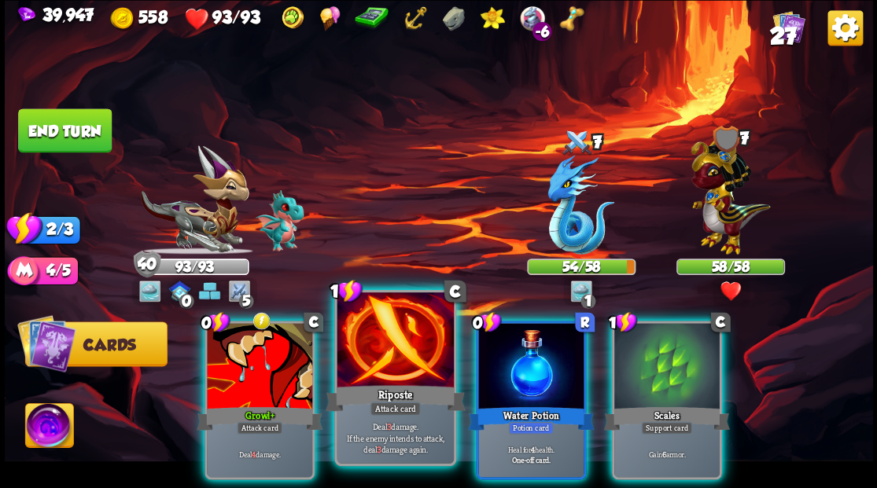
click at [407, 360] on div at bounding box center [395, 342] width 116 height 98
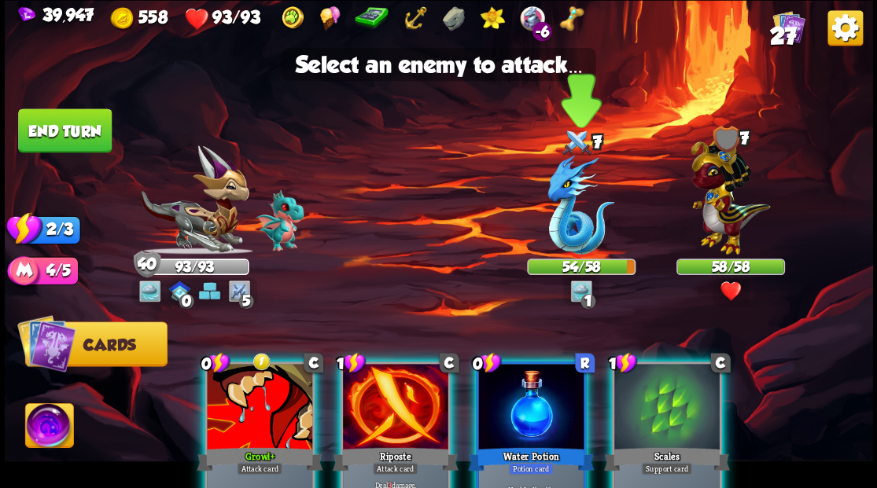
click at [584, 220] on img at bounding box center [580, 205] width 67 height 100
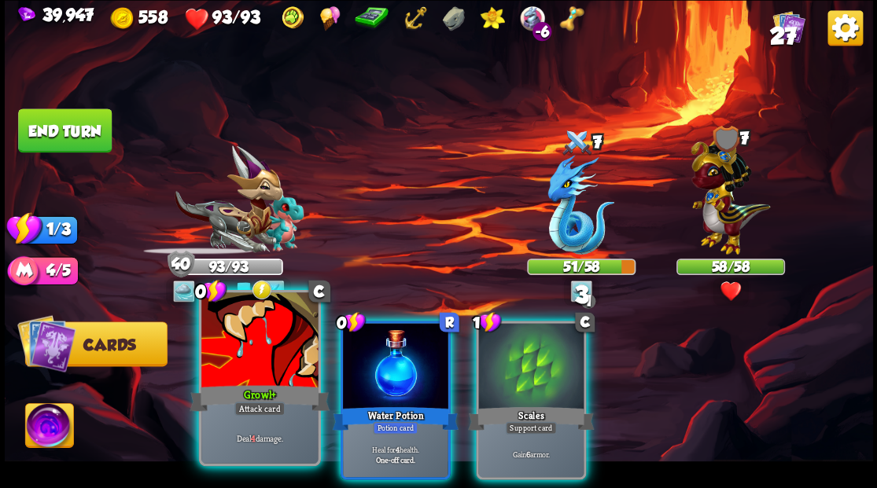
click at [289, 337] on div at bounding box center [259, 342] width 116 height 98
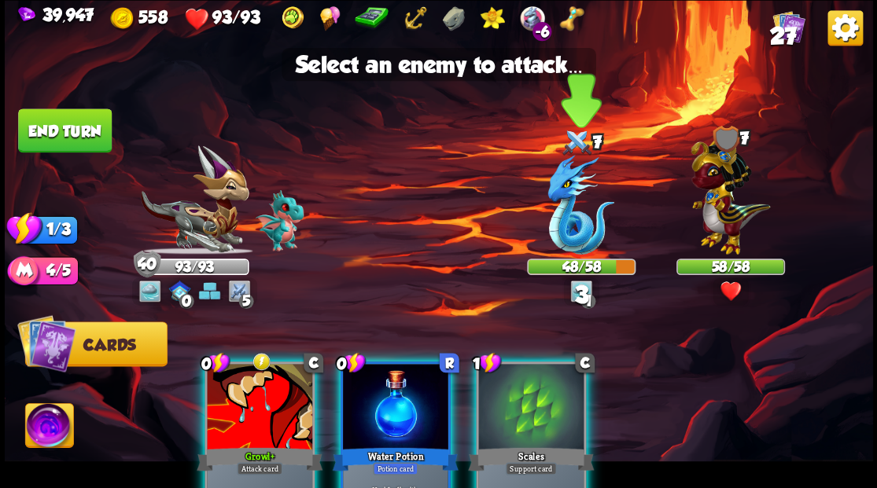
click at [566, 211] on img at bounding box center [580, 205] width 67 height 100
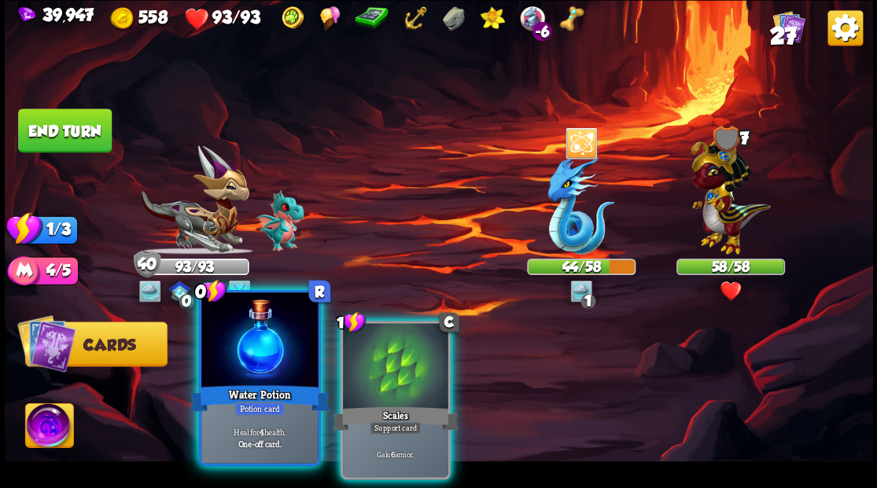
click at [272, 357] on div at bounding box center [259, 342] width 116 height 98
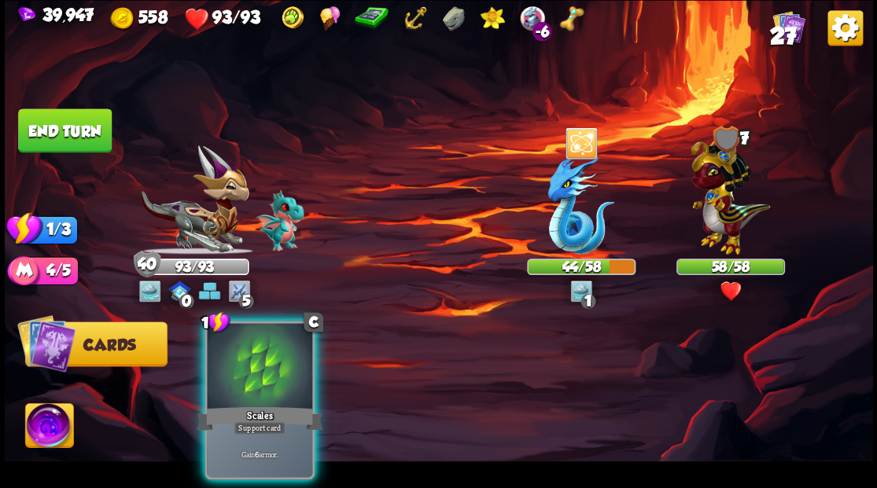
click at [272, 357] on div at bounding box center [259, 367] width 105 height 89
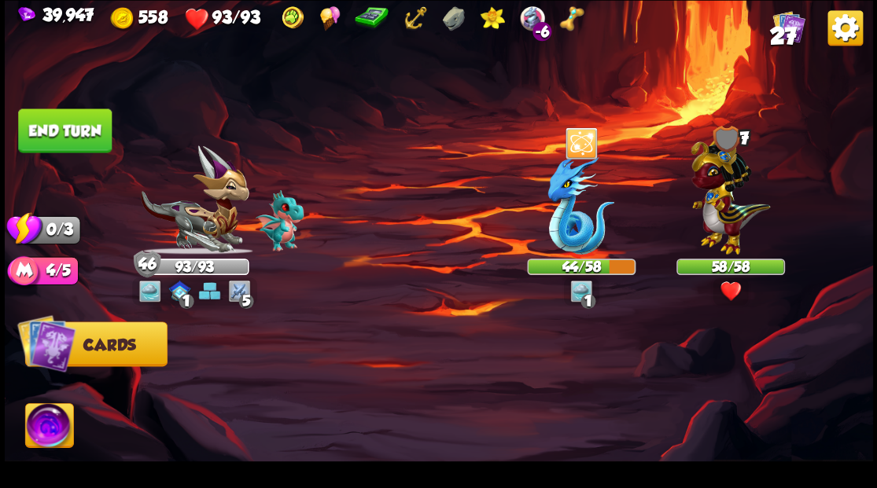
click at [48, 129] on button "End turn" at bounding box center [65, 131] width 94 height 44
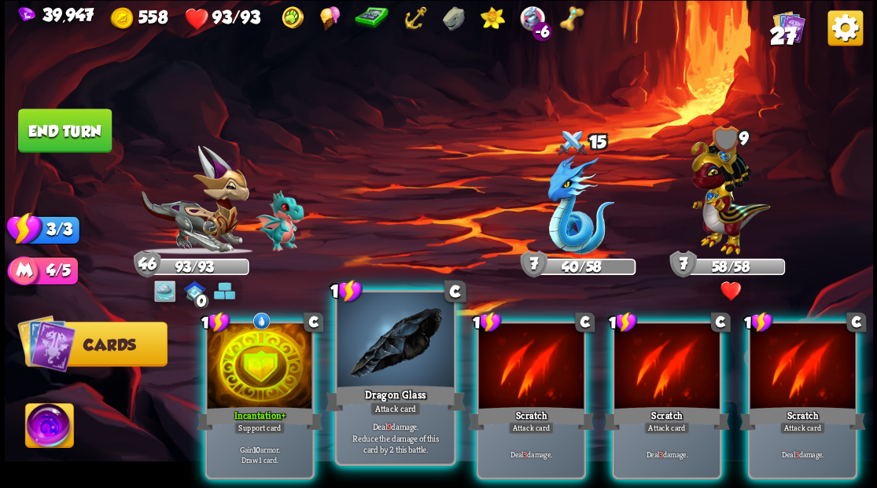
click at [385, 363] on div at bounding box center [395, 342] width 116 height 98
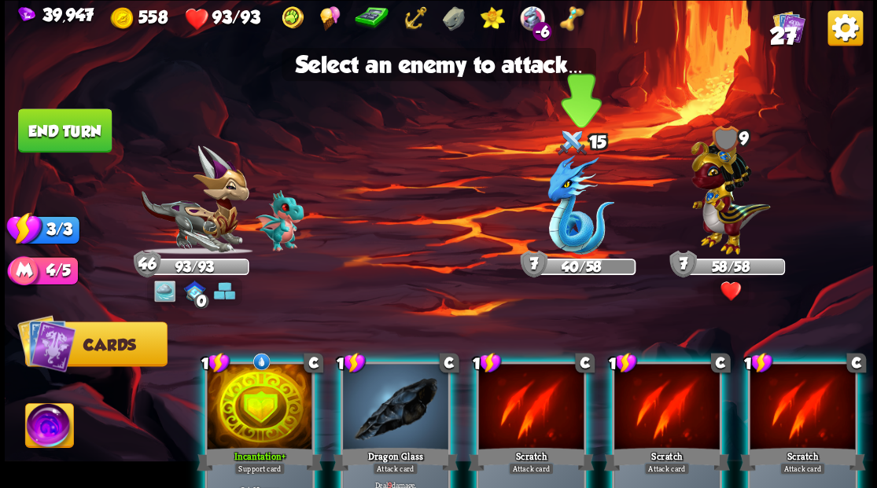
click at [562, 215] on img at bounding box center [580, 205] width 67 height 100
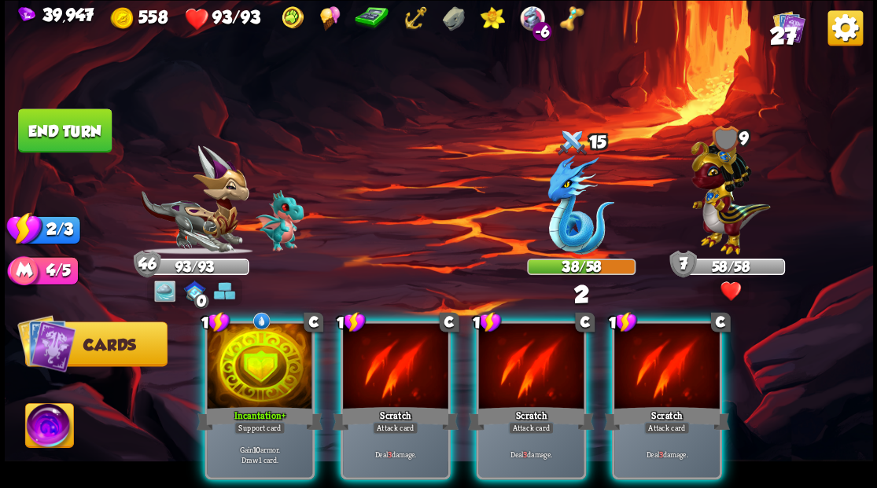
click at [250, 359] on div at bounding box center [259, 367] width 105 height 89
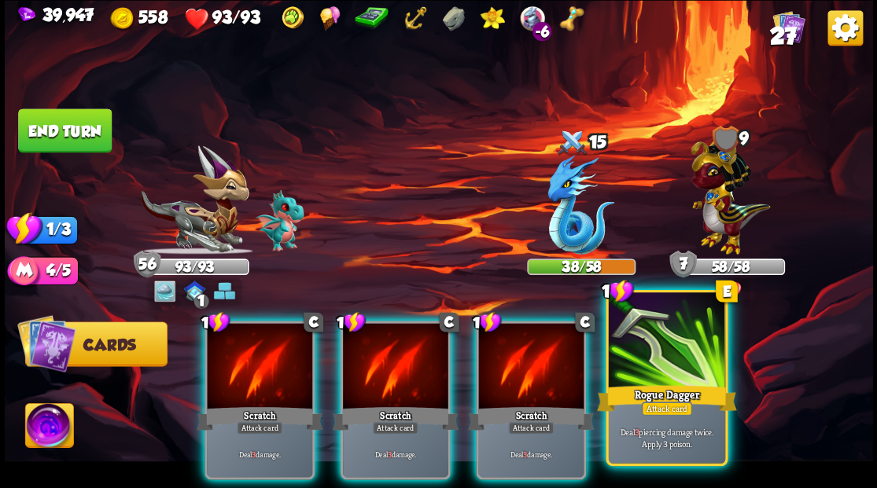
drag, startPoint x: 663, startPoint y: 382, endPoint x: 661, endPoint y: 372, distance: 10.5
click at [663, 380] on div "1 E Rogue Dagger Attack card Deal 3 piercing damage twice. Apply 3 poison." at bounding box center [667, 377] width 122 height 176
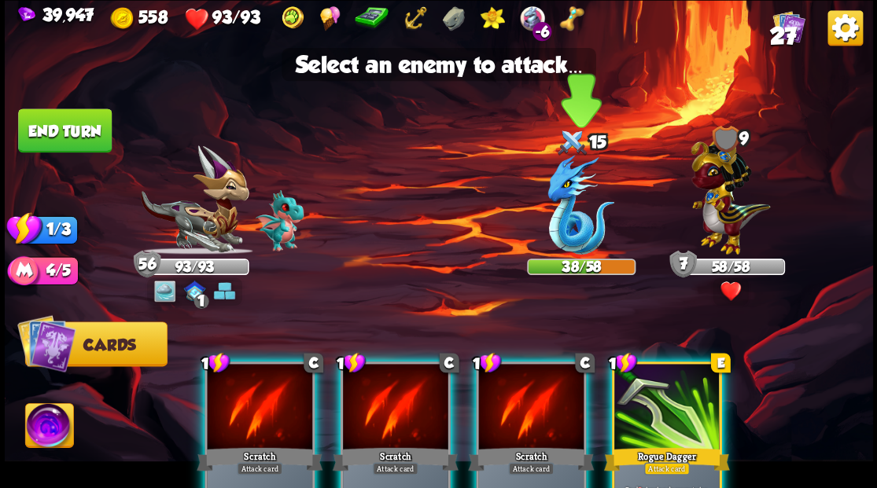
click at [566, 228] on img at bounding box center [580, 205] width 67 height 100
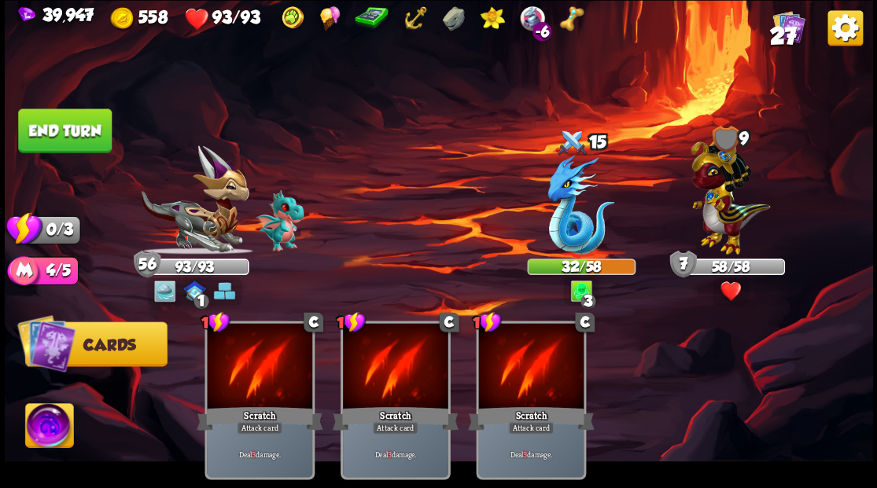
drag, startPoint x: 66, startPoint y: 123, endPoint x: 79, endPoint y: 128, distance: 14.2
click at [66, 124] on button "End turn" at bounding box center [65, 131] width 94 height 44
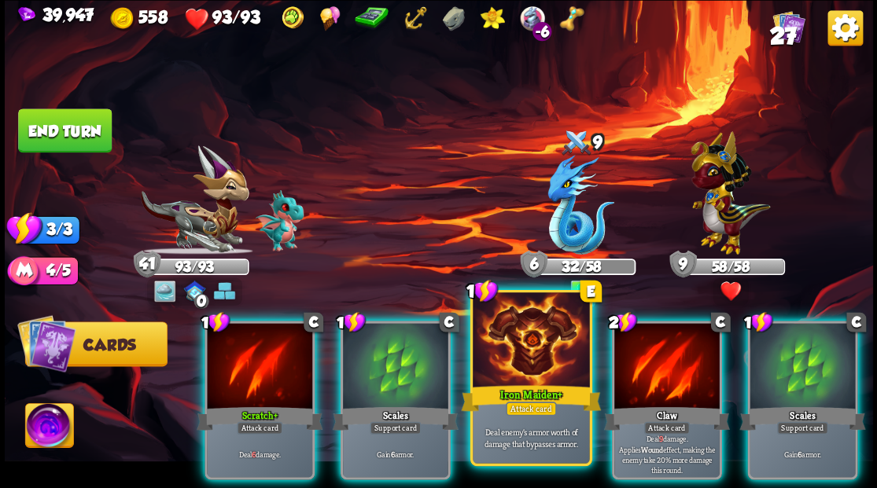
click at [536, 353] on div at bounding box center [531, 342] width 116 height 98
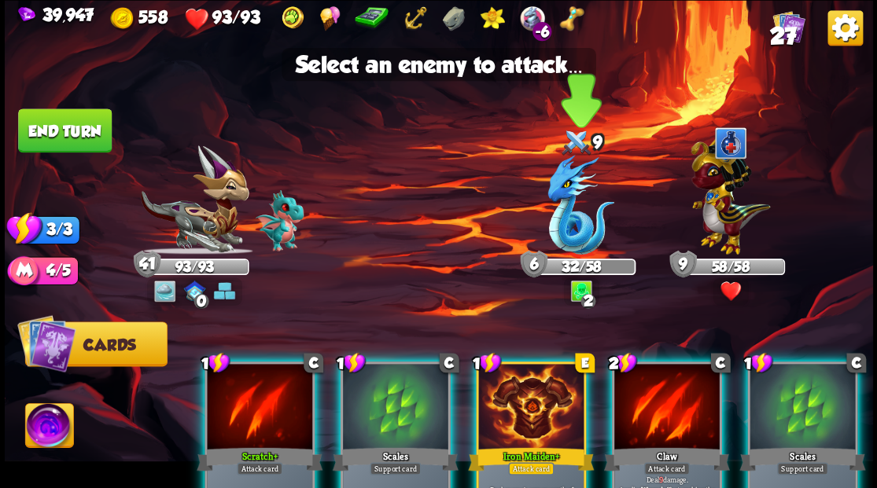
click at [576, 220] on img at bounding box center [580, 205] width 67 height 100
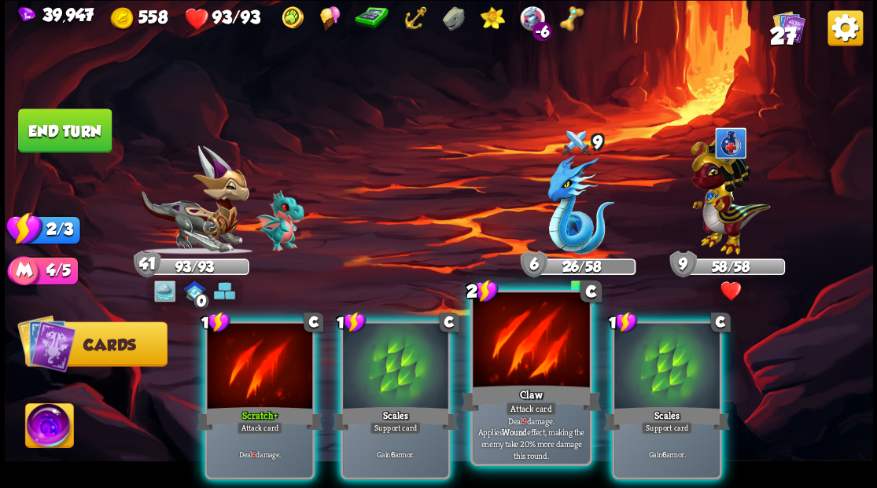
click at [536, 363] on div at bounding box center [531, 342] width 116 height 98
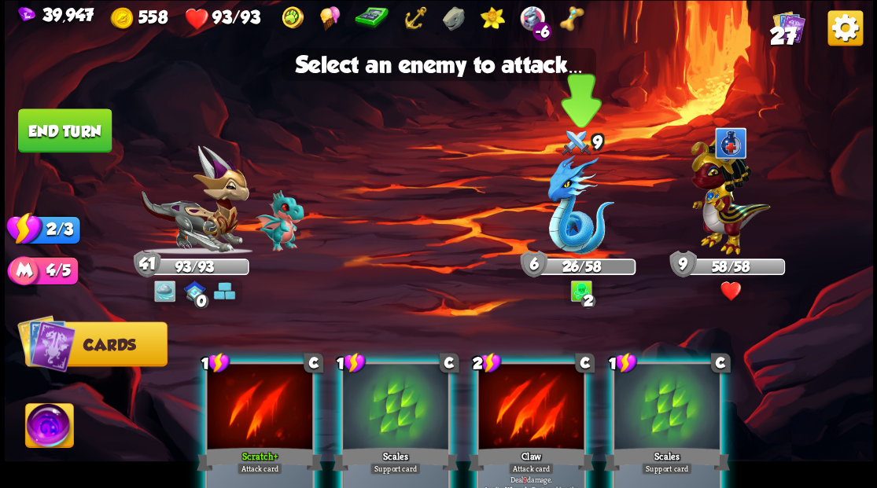
click at [566, 220] on img at bounding box center [580, 205] width 67 height 100
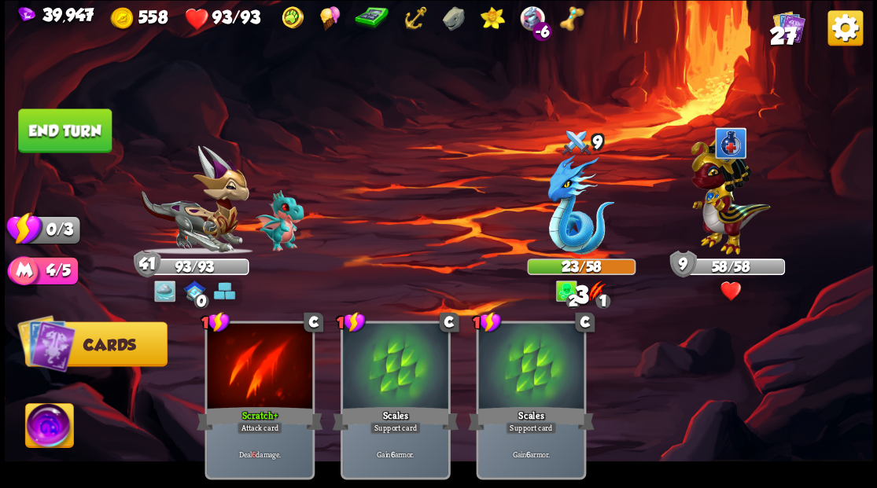
click at [45, 132] on button "End turn" at bounding box center [65, 131] width 94 height 44
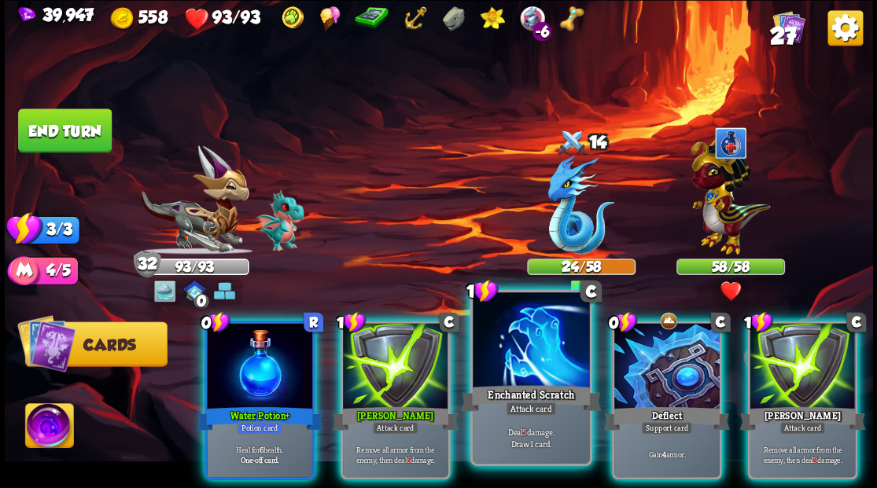
click at [524, 345] on div at bounding box center [531, 342] width 116 height 98
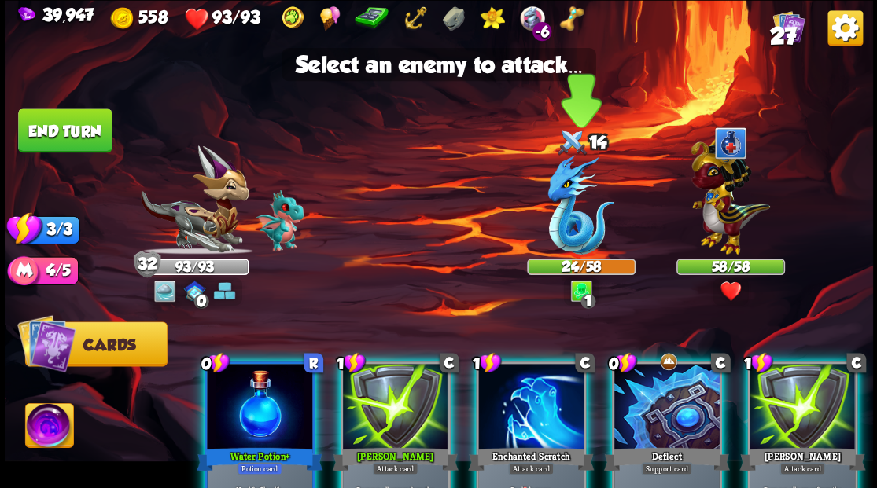
click at [561, 213] on img at bounding box center [580, 205] width 67 height 100
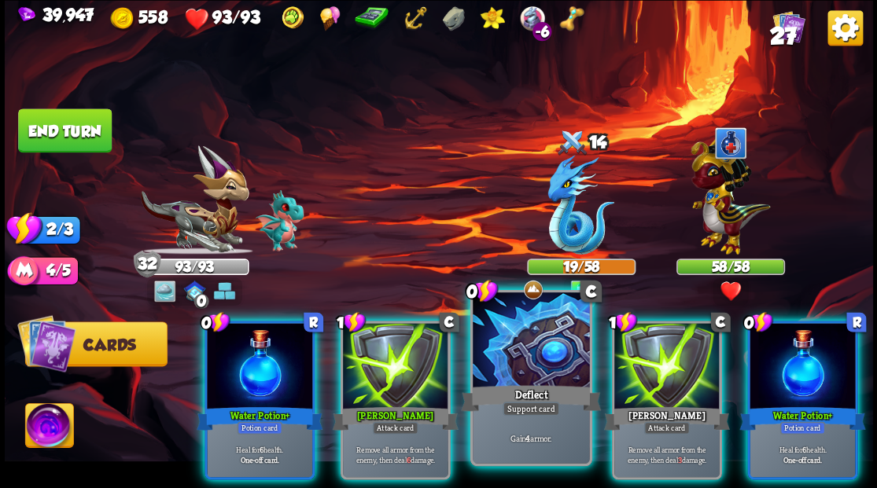
click at [537, 364] on div at bounding box center [531, 342] width 116 height 98
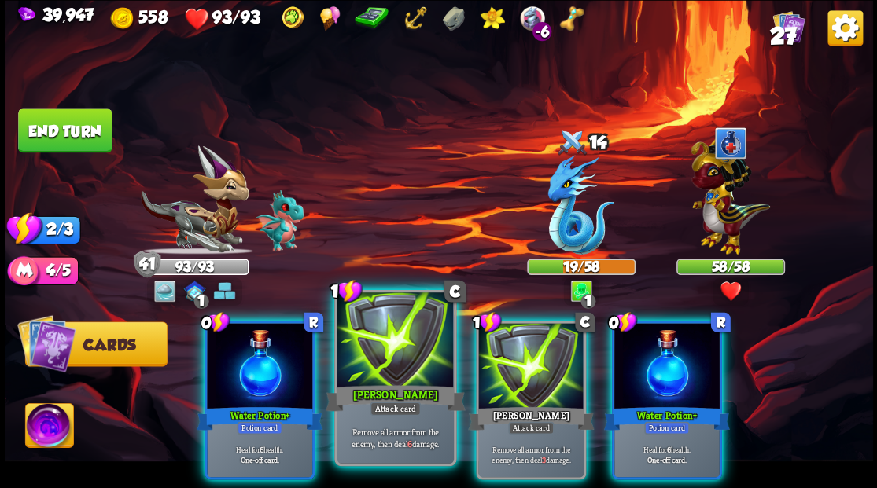
click at [385, 378] on div at bounding box center [395, 342] width 116 height 98
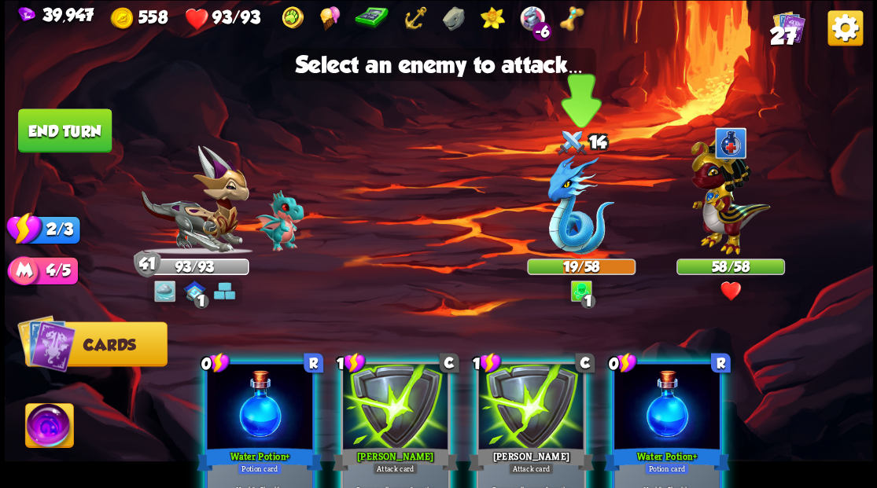
click at [558, 217] on img at bounding box center [580, 205] width 67 height 100
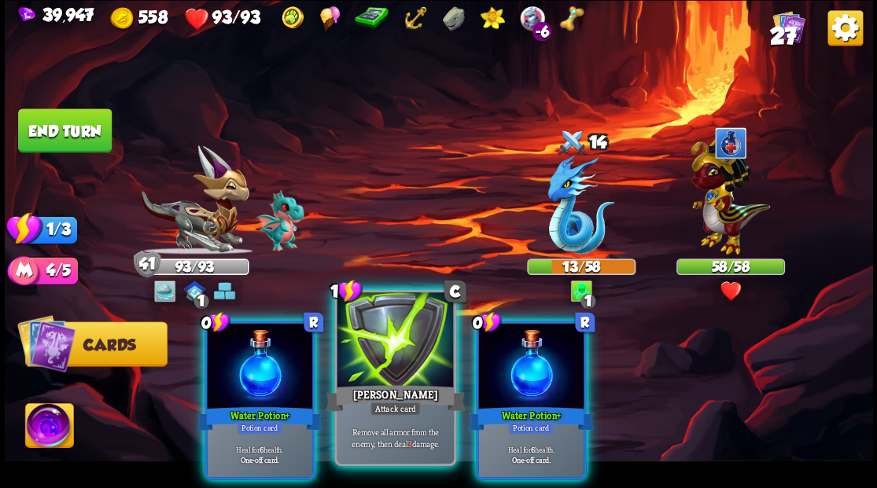
drag, startPoint x: 407, startPoint y: 351, endPoint x: 470, endPoint y: 269, distance: 103.2
click at [407, 348] on div at bounding box center [395, 342] width 116 height 98
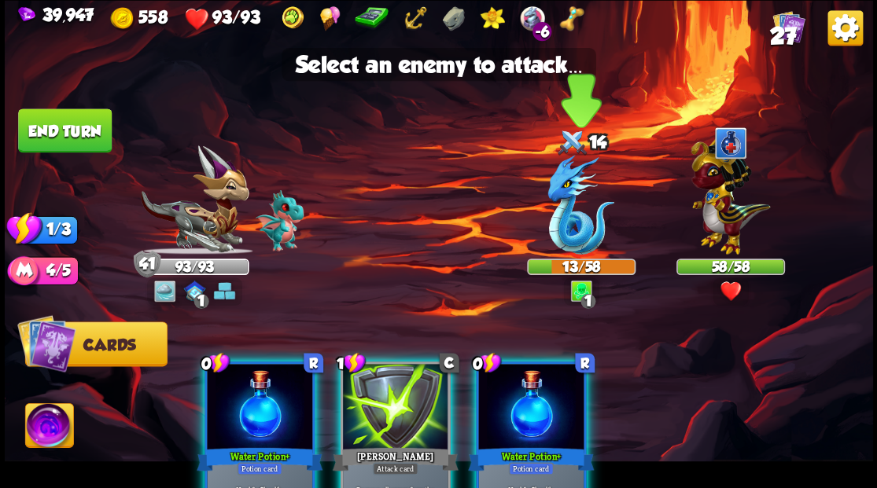
click at [567, 218] on img at bounding box center [580, 205] width 67 height 100
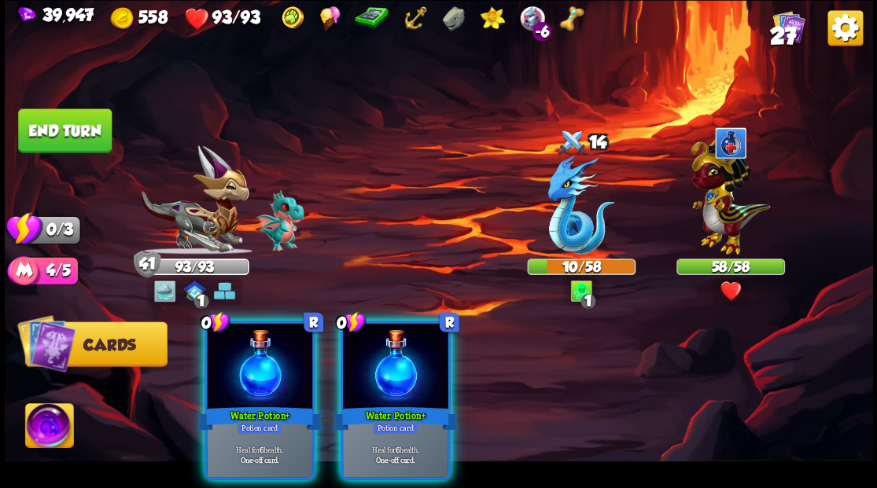
drag, startPoint x: 400, startPoint y: 351, endPoint x: 318, endPoint y: 368, distance: 83.6
click at [396, 351] on div at bounding box center [395, 367] width 105 height 89
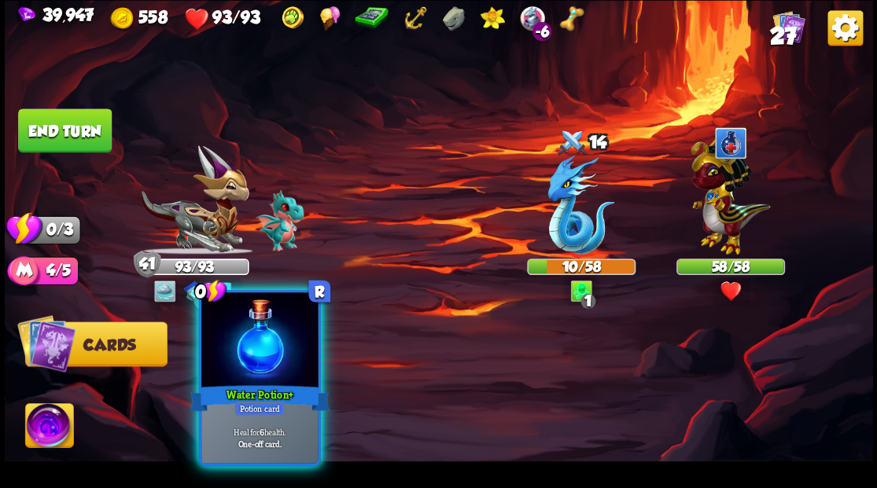
click at [241, 346] on div at bounding box center [259, 342] width 116 height 98
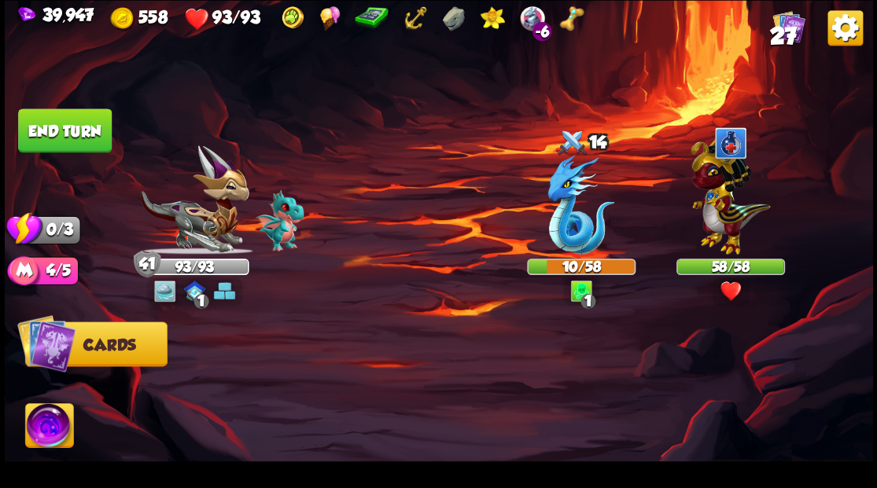
click at [47, 133] on button "End turn" at bounding box center [65, 131] width 94 height 44
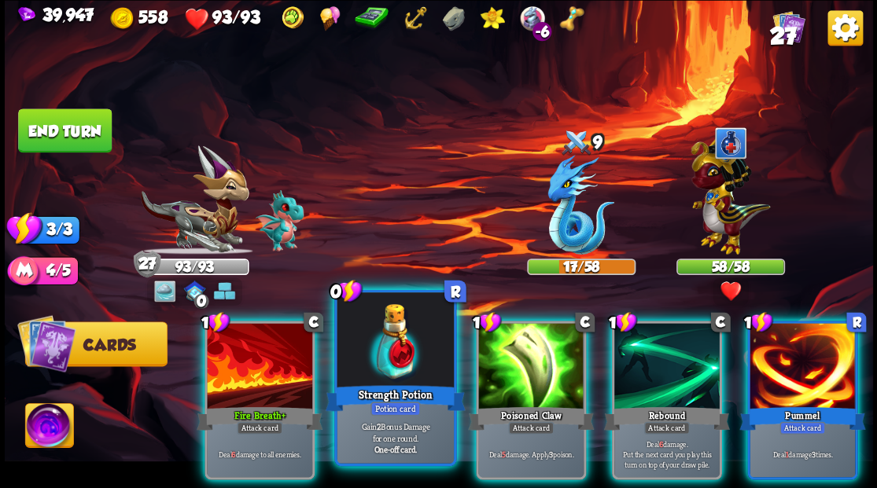
drag, startPoint x: 393, startPoint y: 352, endPoint x: 407, endPoint y: 315, distance: 40.3
click at [393, 352] on div at bounding box center [395, 342] width 116 height 98
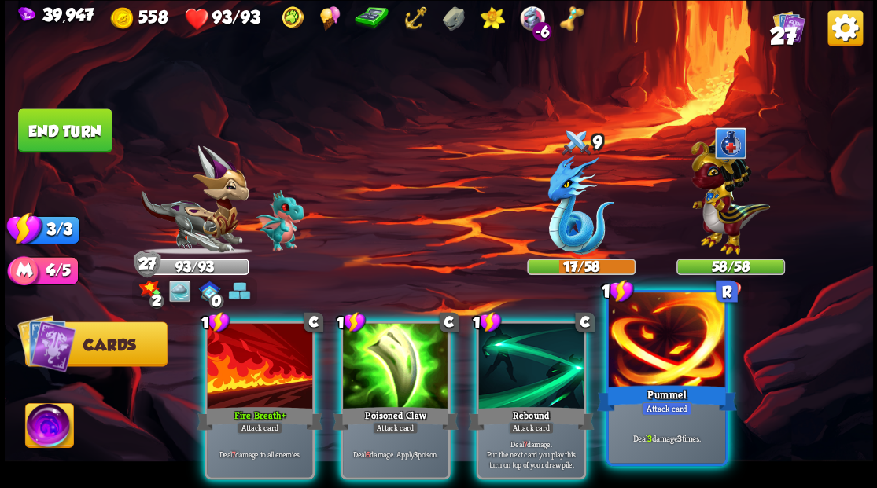
click at [676, 338] on div at bounding box center [666, 342] width 116 height 98
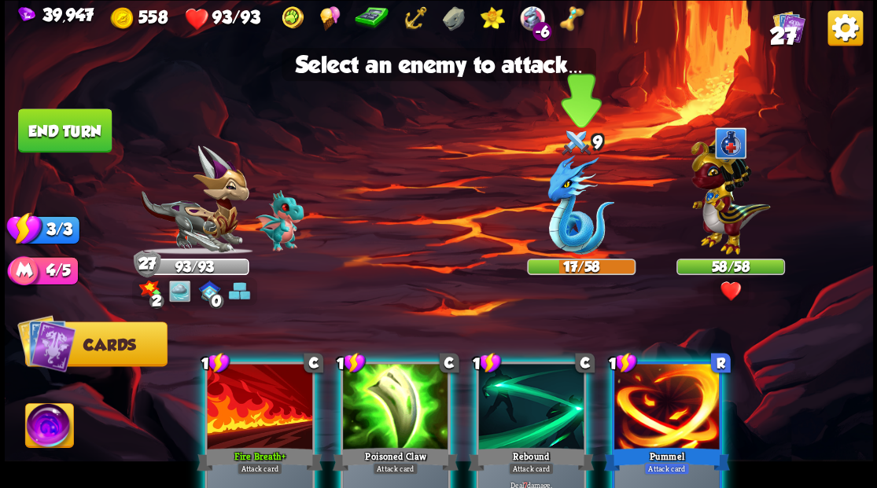
click at [562, 208] on img at bounding box center [580, 205] width 67 height 100
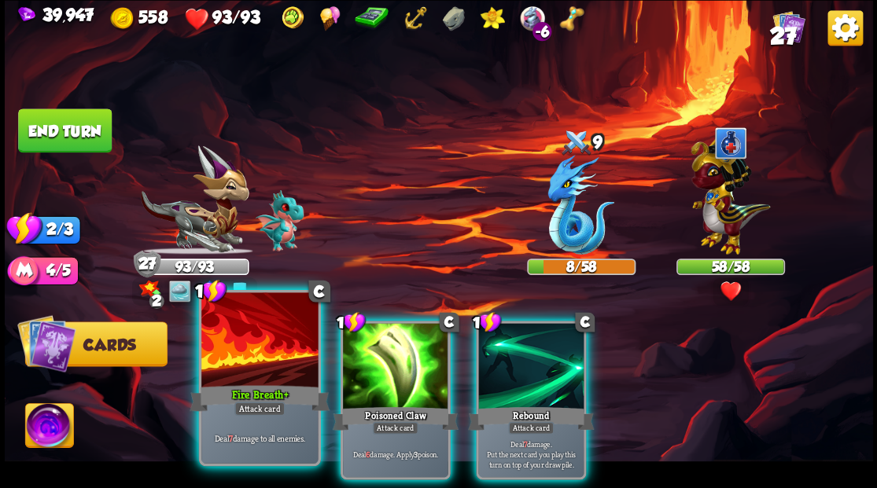
click at [271, 339] on div at bounding box center [259, 342] width 116 height 98
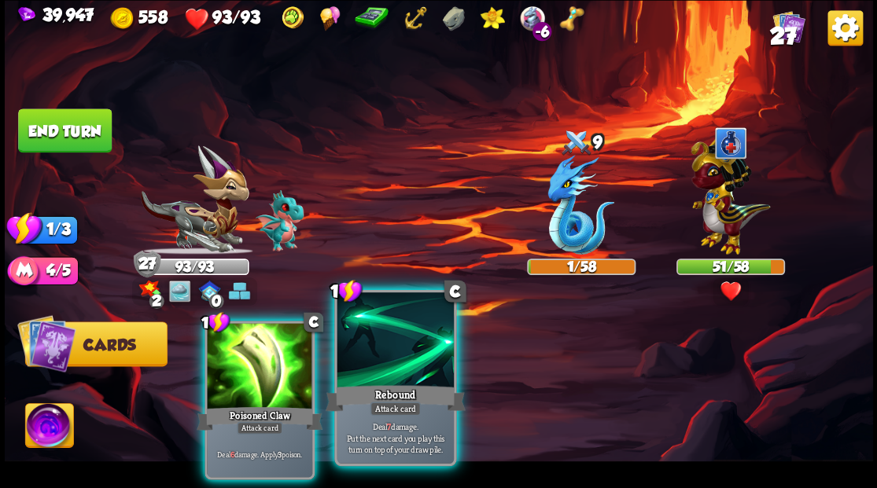
click at [381, 355] on div at bounding box center [395, 342] width 116 height 98
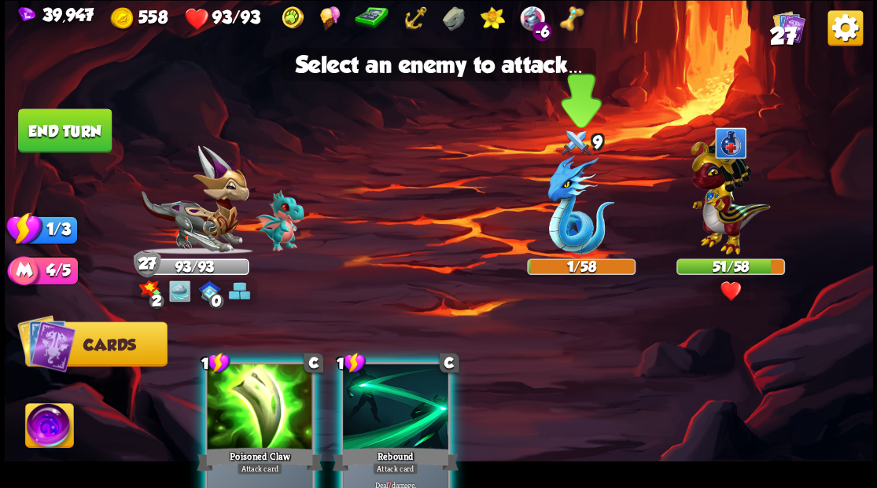
click at [555, 231] on img at bounding box center [580, 205] width 67 height 100
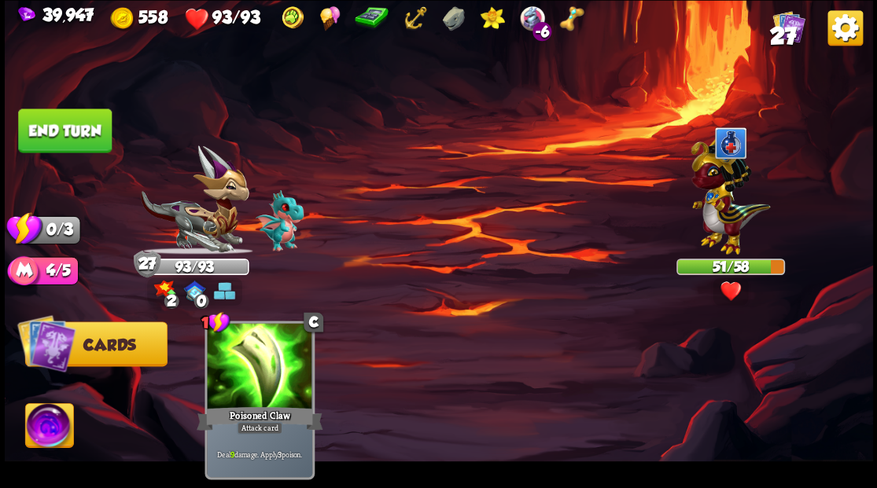
click at [72, 127] on button "End turn" at bounding box center [65, 131] width 94 height 44
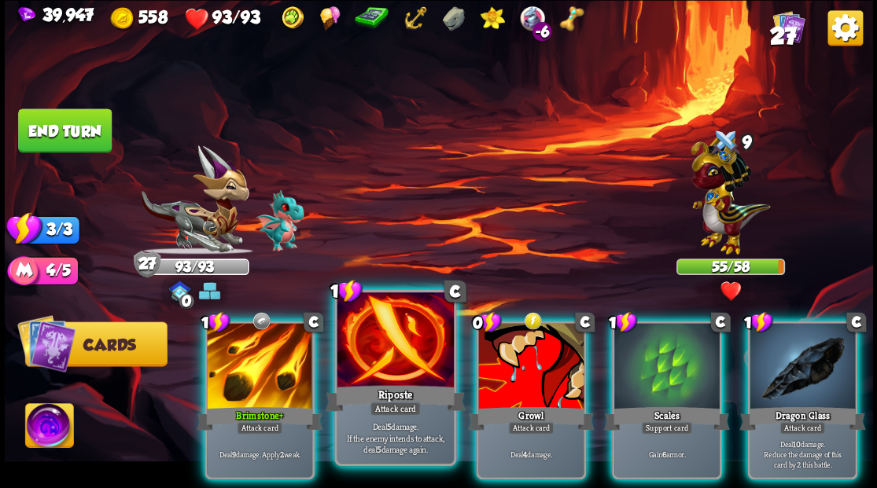
click at [408, 354] on div at bounding box center [395, 342] width 116 height 98
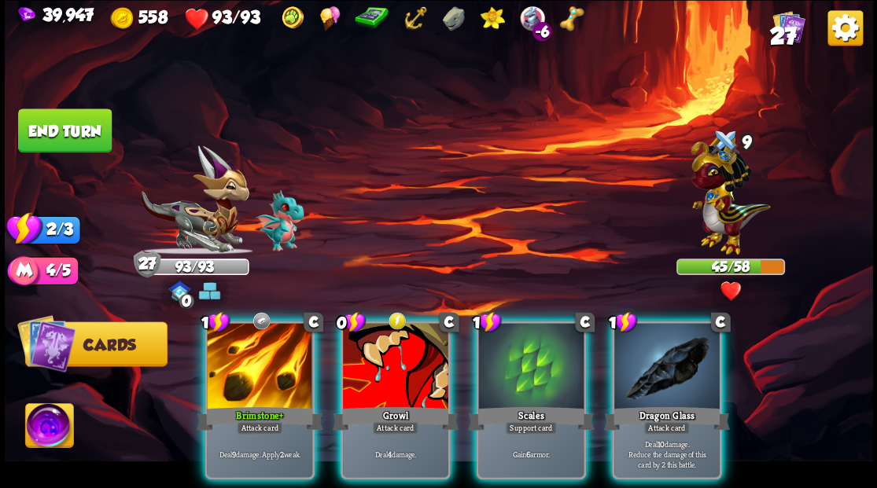
drag, startPoint x: 711, startPoint y: 345, endPoint x: 650, endPoint y: 292, distance: 80.9
click at [710, 342] on div at bounding box center [666, 367] width 105 height 89
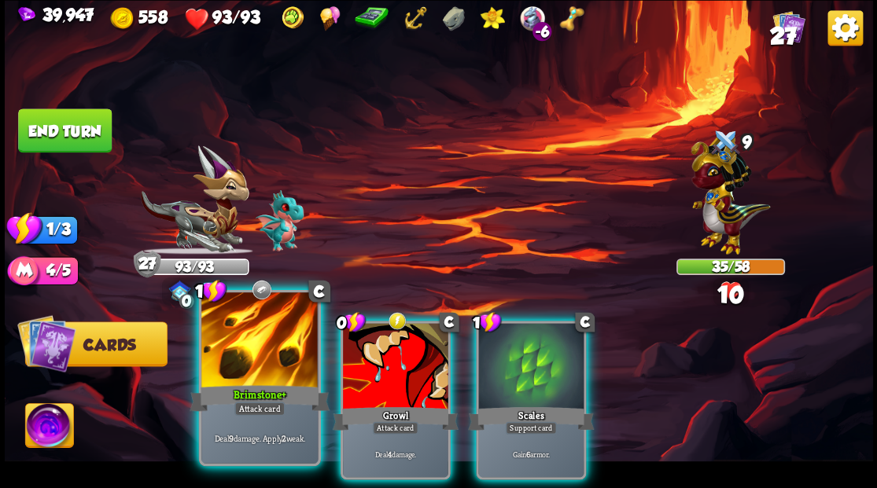
click at [265, 349] on div at bounding box center [259, 342] width 116 height 98
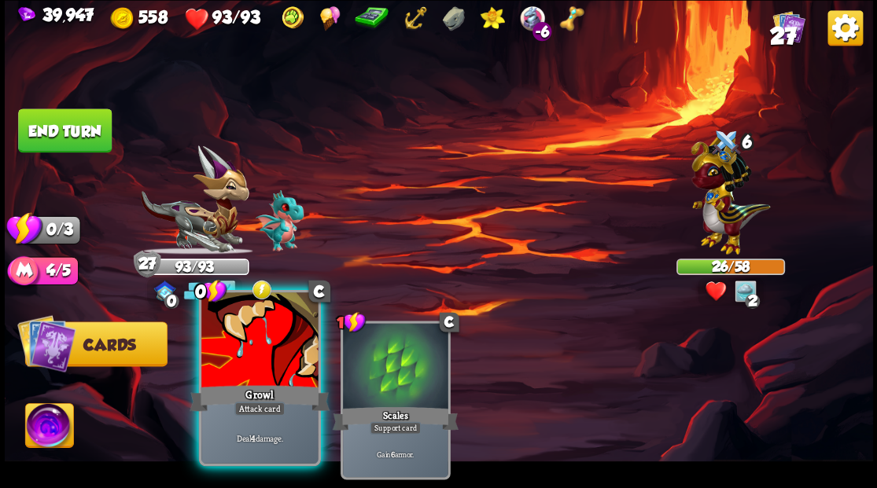
click at [256, 359] on div at bounding box center [259, 342] width 116 height 98
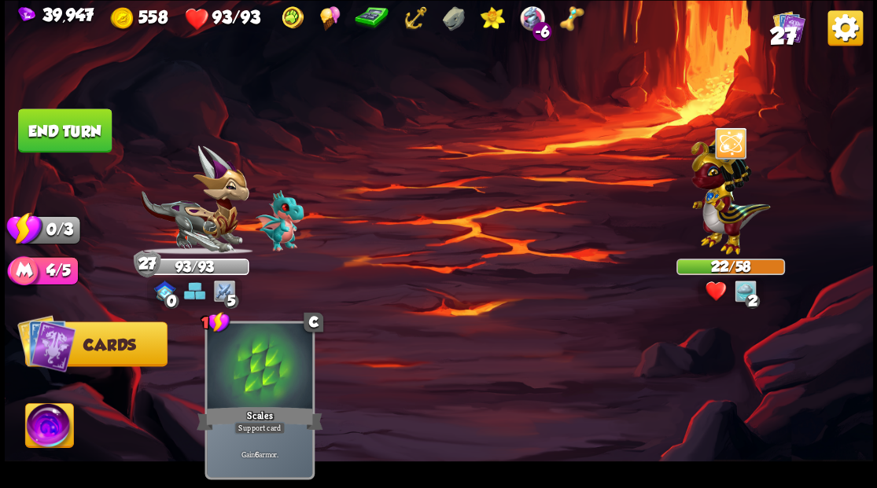
click at [82, 128] on button "End turn" at bounding box center [65, 131] width 94 height 44
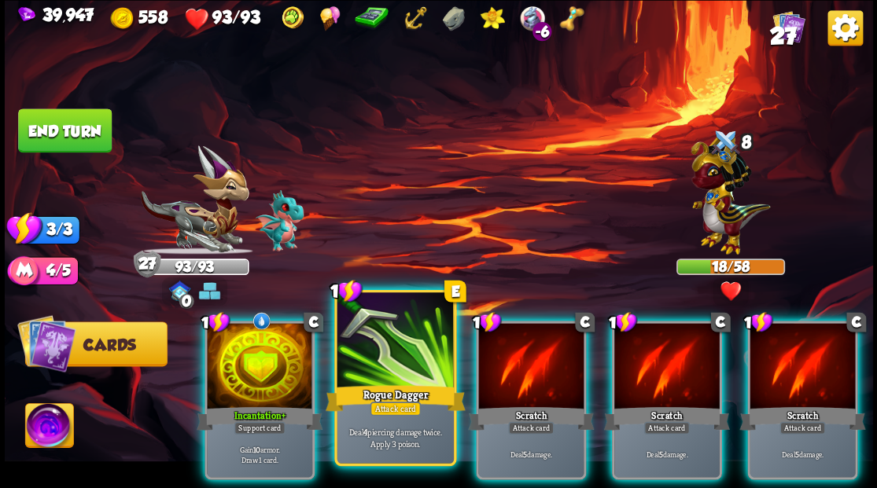
click at [412, 348] on div at bounding box center [395, 342] width 116 height 98
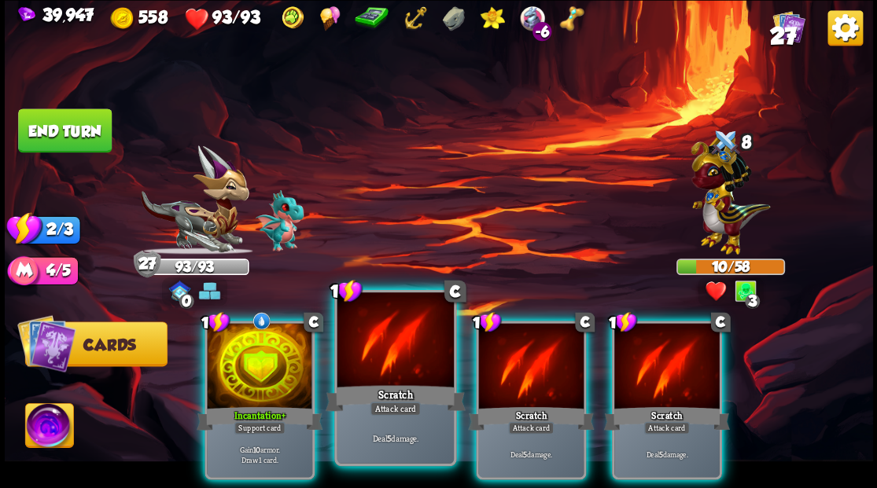
click at [400, 345] on div at bounding box center [395, 342] width 116 height 98
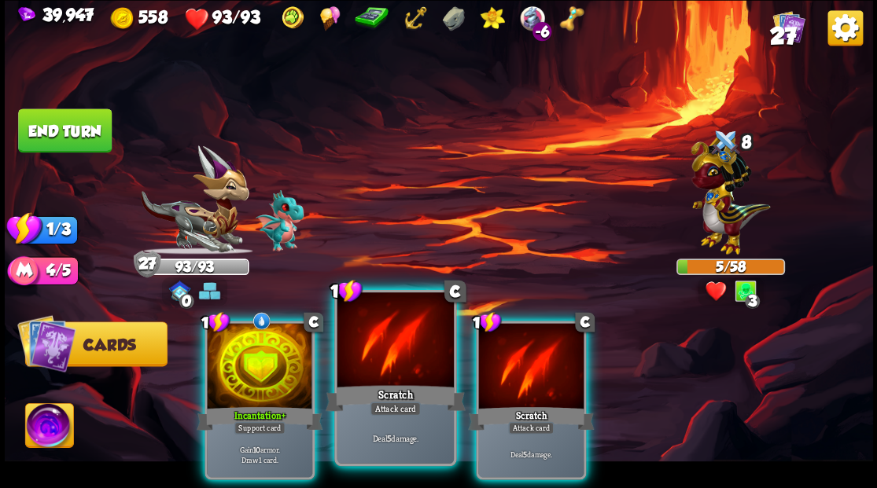
click at [400, 341] on div at bounding box center [395, 342] width 116 height 98
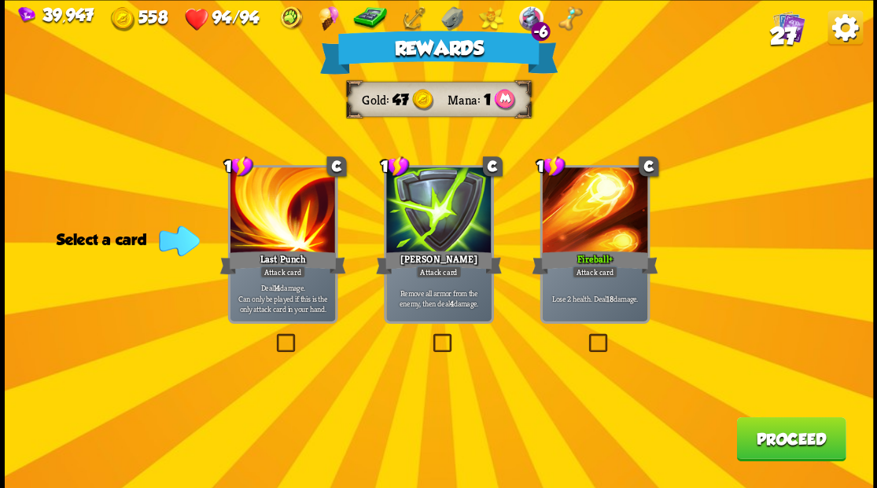
click at [783, 28] on span "27" at bounding box center [782, 35] width 27 height 27
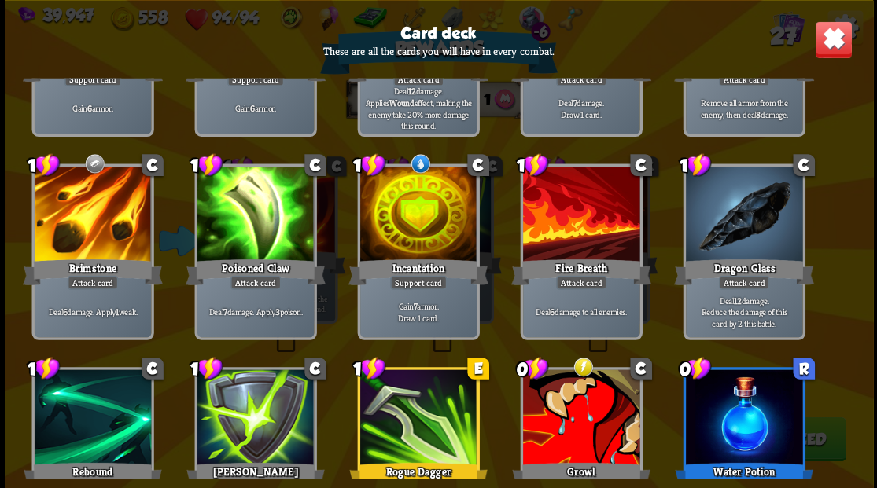
scroll to position [577, 0]
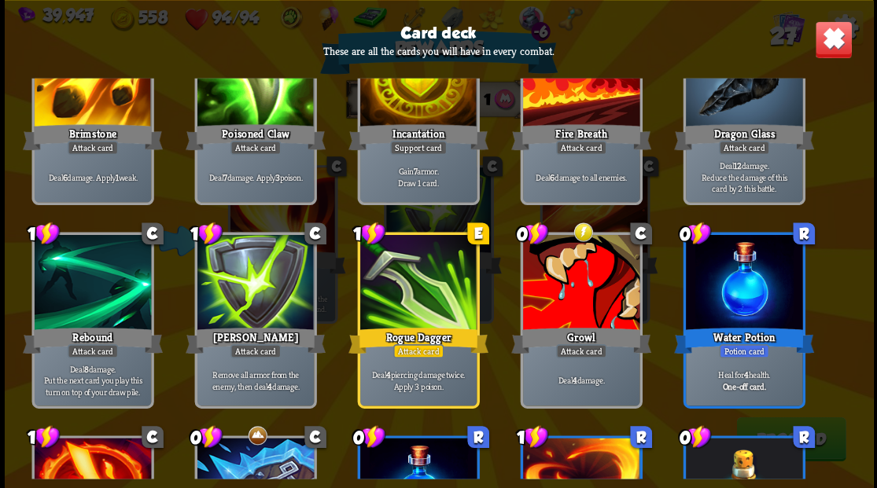
click at [833, 46] on img at bounding box center [833, 39] width 38 height 38
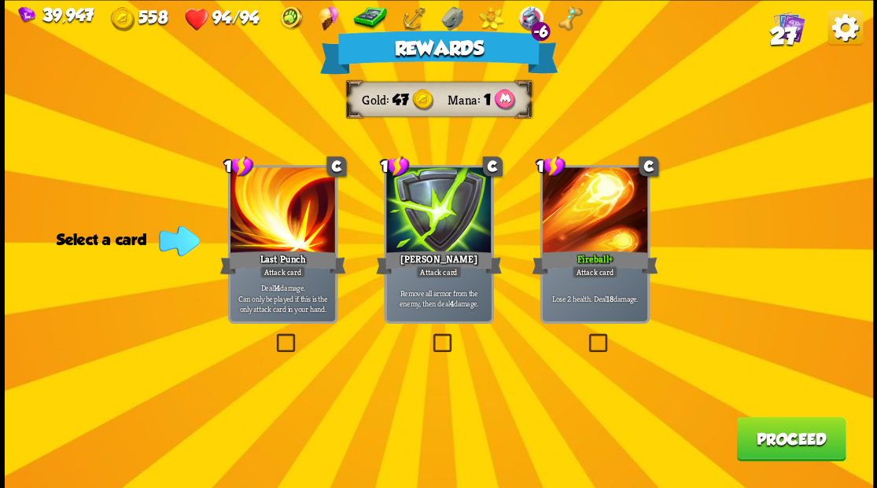
click at [796, 450] on button "Proceed" at bounding box center [790, 439] width 109 height 44
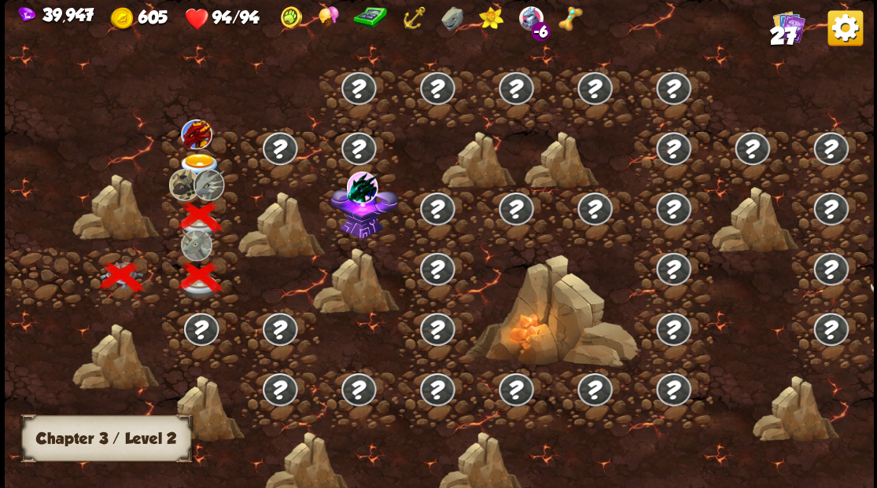
click at [190, 160] on img at bounding box center [199, 166] width 43 height 26
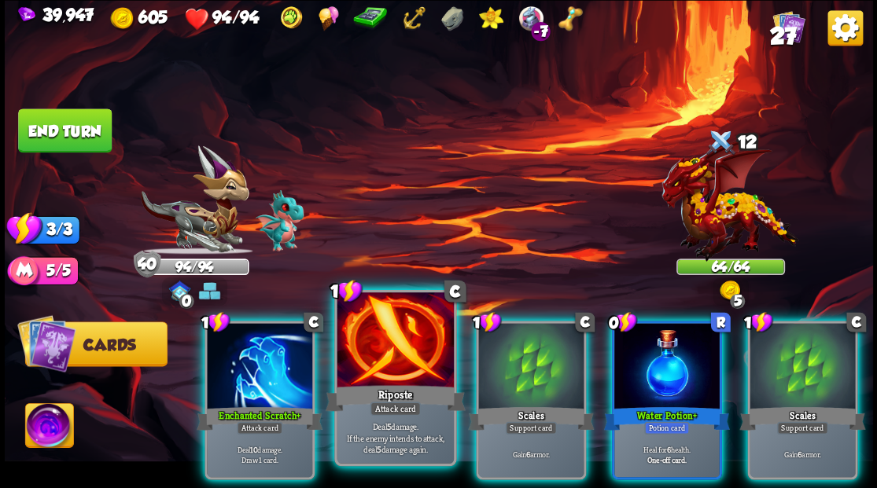
click at [395, 376] on div at bounding box center [395, 342] width 116 height 98
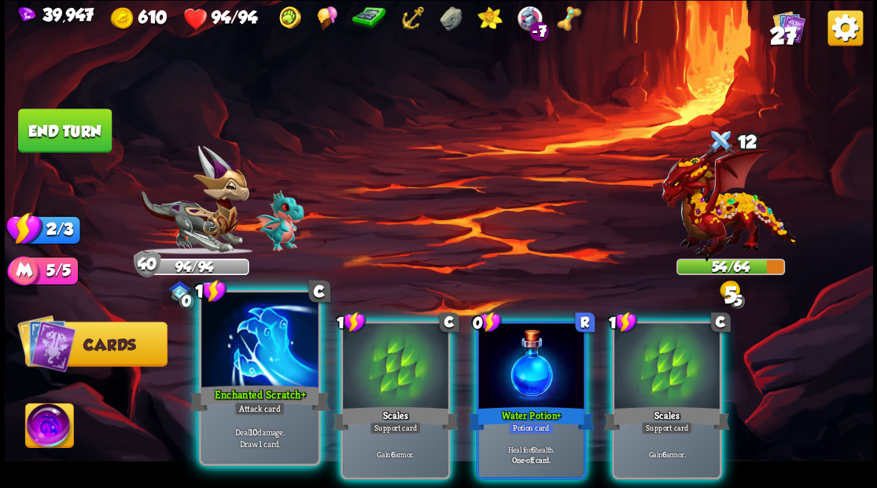
click at [276, 359] on div at bounding box center [259, 342] width 116 height 98
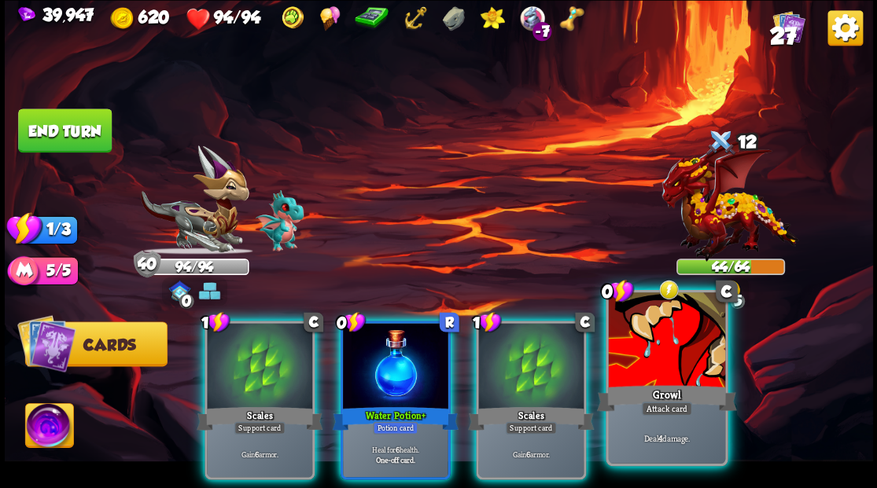
click at [634, 345] on div at bounding box center [666, 342] width 116 height 98
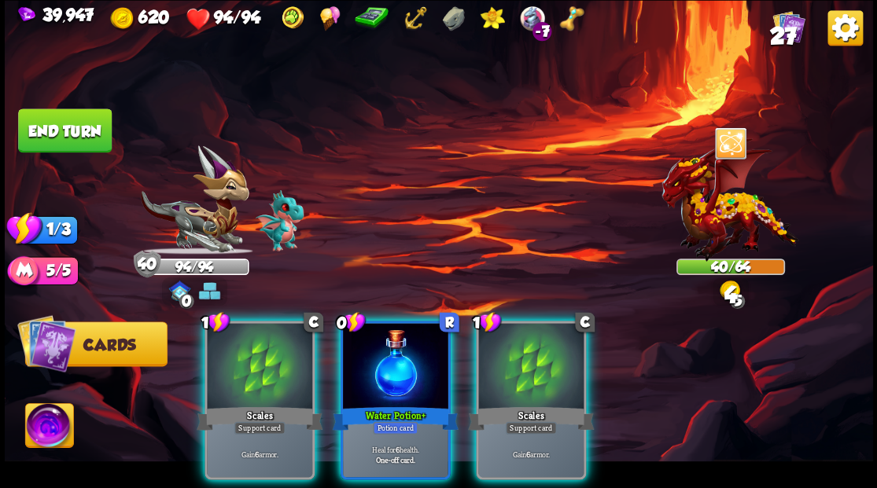
click at [539, 353] on div at bounding box center [530, 367] width 105 height 89
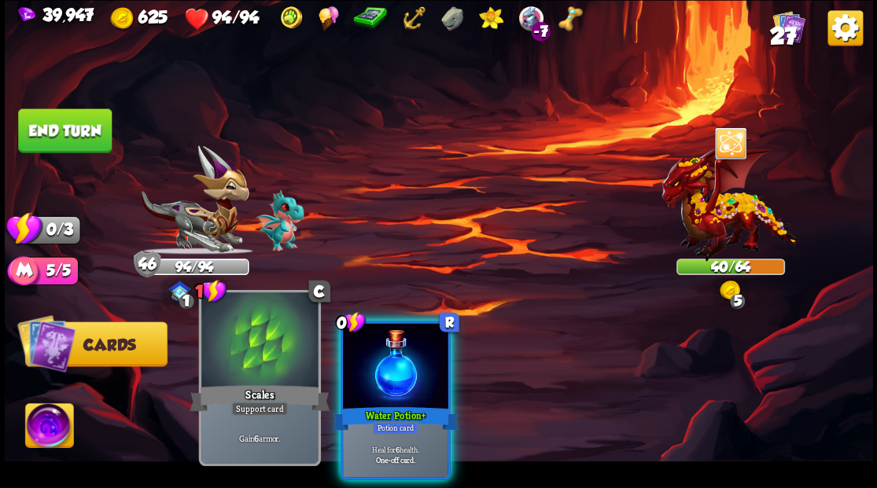
drag, startPoint x: 389, startPoint y: 374, endPoint x: 201, endPoint y: 286, distance: 208.0
click at [367, 363] on div at bounding box center [395, 367] width 105 height 89
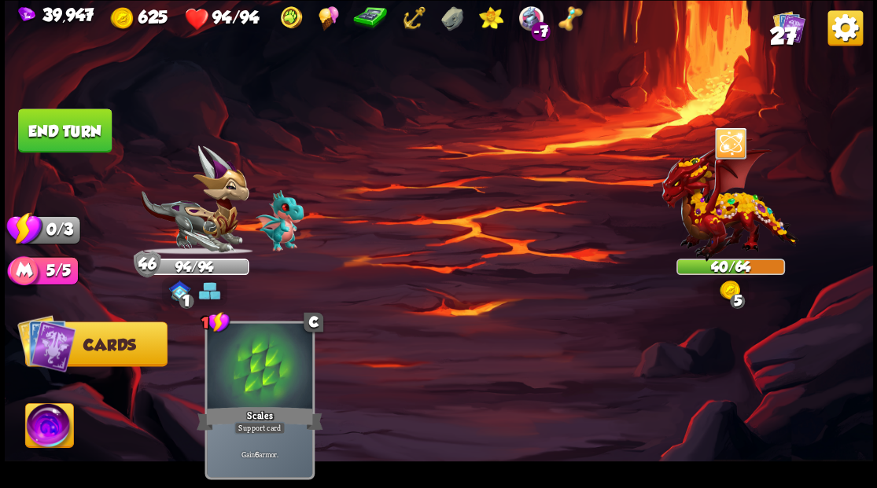
click at [64, 109] on button "End turn" at bounding box center [65, 131] width 94 height 44
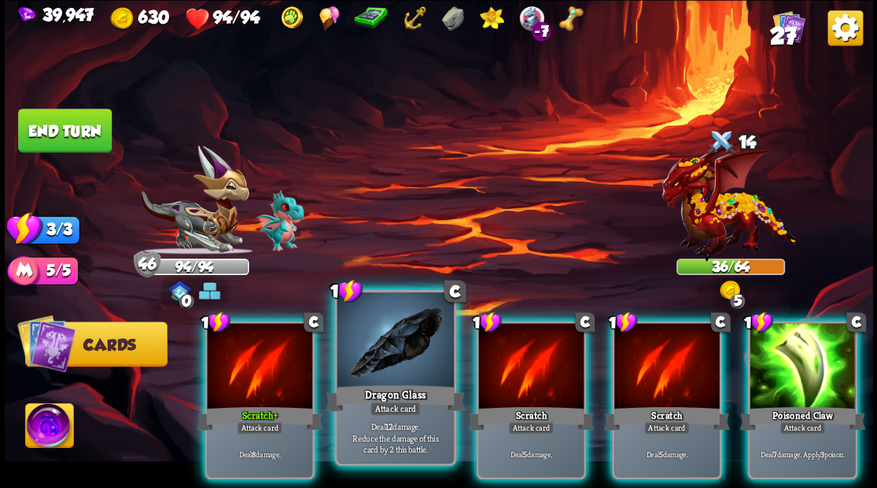
click at [370, 369] on div at bounding box center [395, 342] width 116 height 98
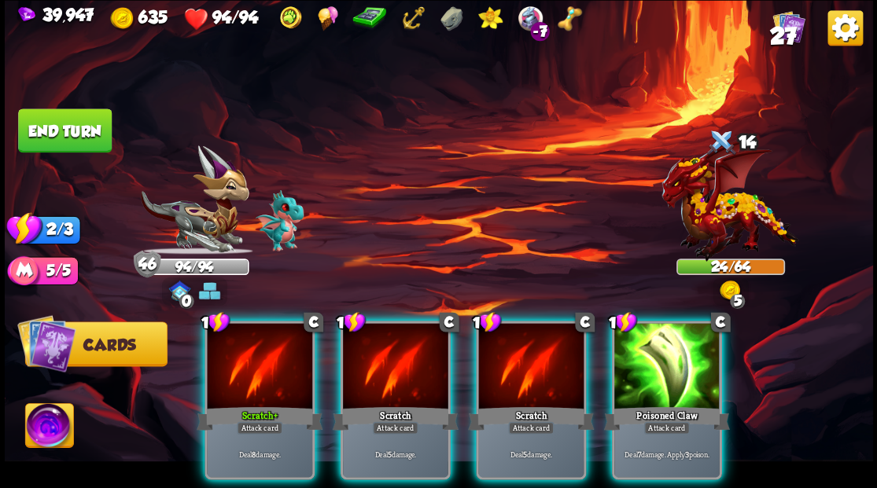
click at [243, 422] on div "Attack card" at bounding box center [260, 428] width 46 height 13
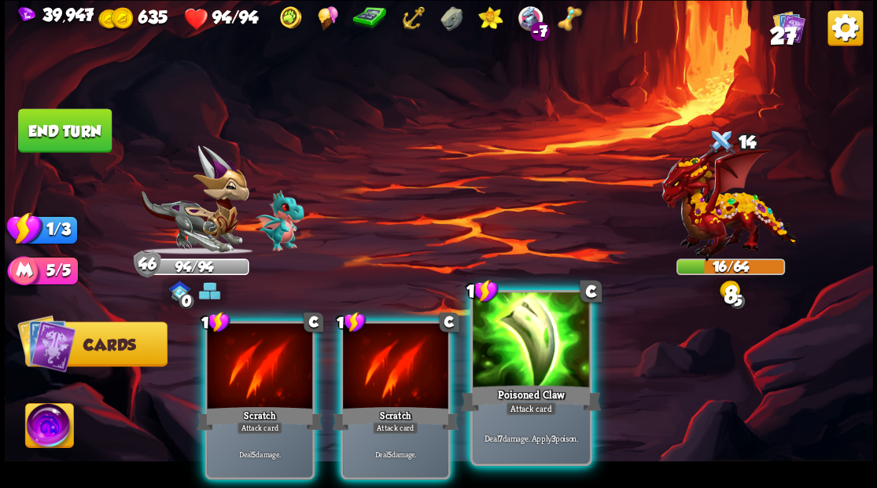
click at [526, 346] on div at bounding box center [531, 342] width 116 height 98
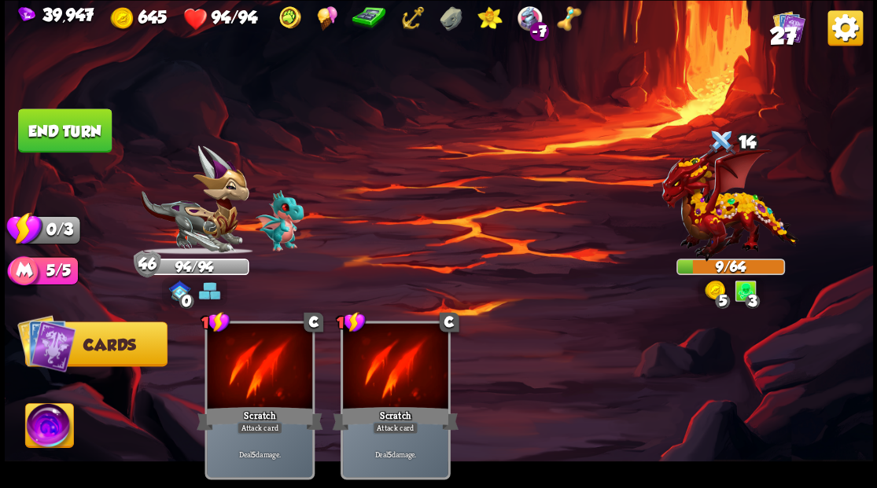
click at [67, 131] on button "End turn" at bounding box center [65, 131] width 94 height 44
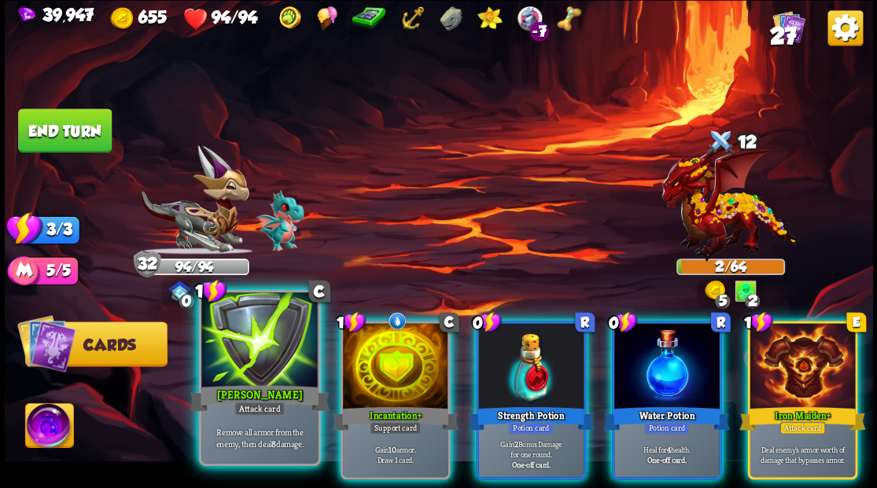
drag, startPoint x: 244, startPoint y: 359, endPoint x: 367, endPoint y: 242, distance: 169.7
click at [244, 357] on div at bounding box center [259, 342] width 116 height 98
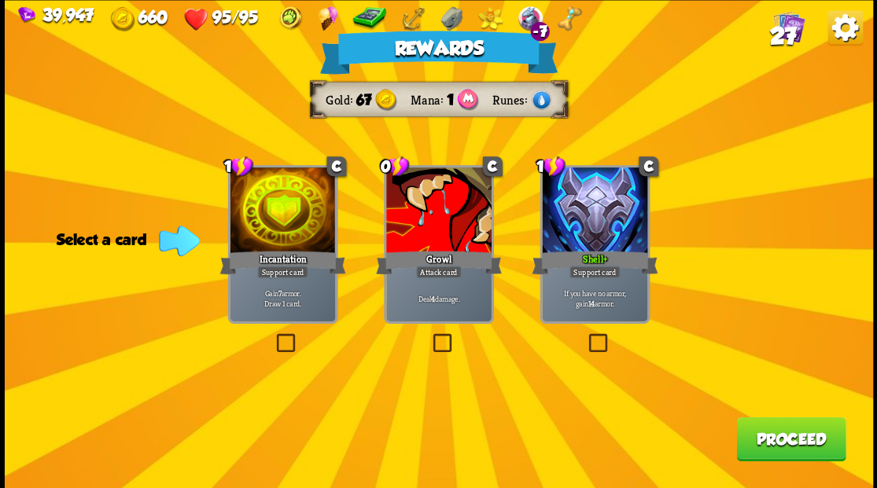
click at [790, 30] on span "27" at bounding box center [782, 35] width 27 height 27
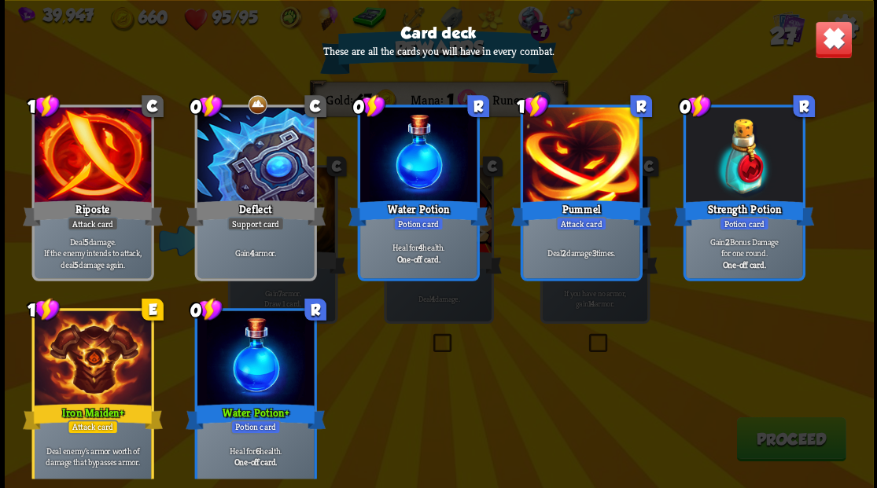
scroll to position [967, 0]
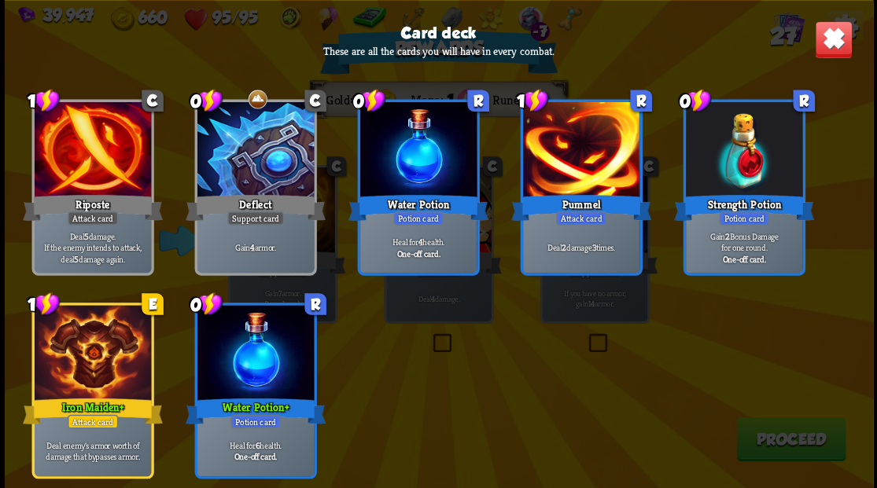
click at [823, 57] on img at bounding box center [833, 39] width 38 height 38
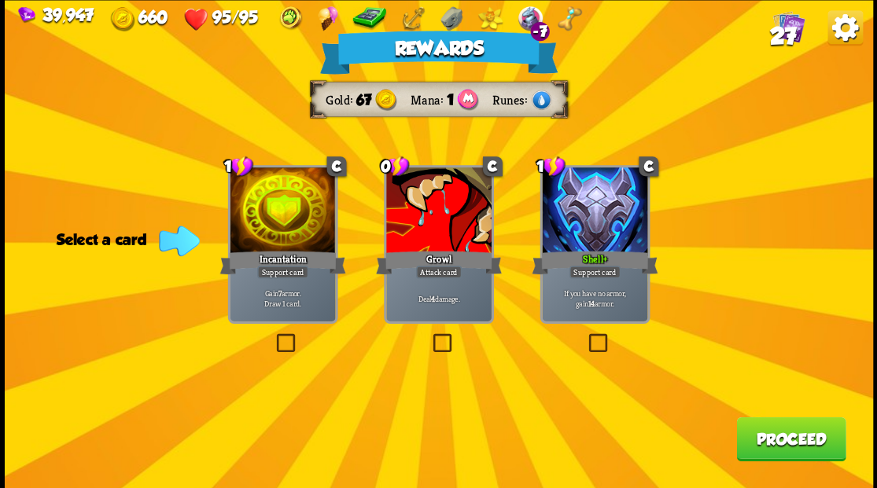
click at [769, 425] on button "Proceed" at bounding box center [790, 439] width 109 height 44
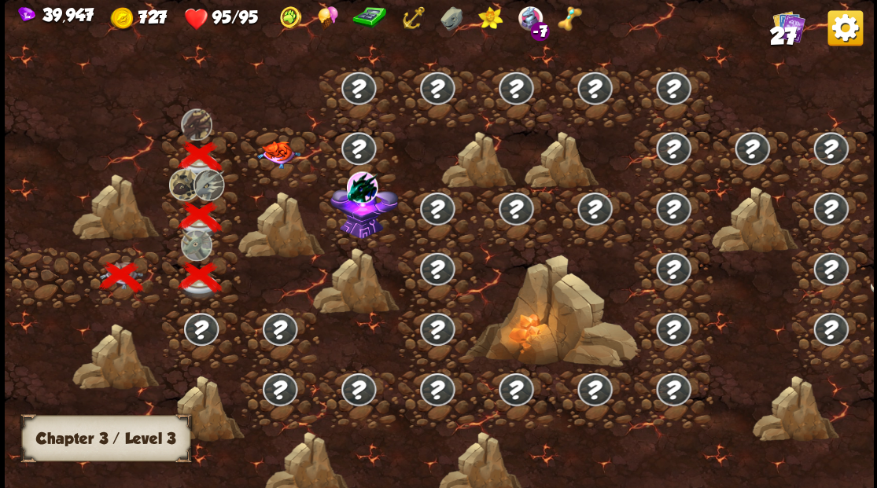
click at [277, 154] on img at bounding box center [277, 155] width 43 height 28
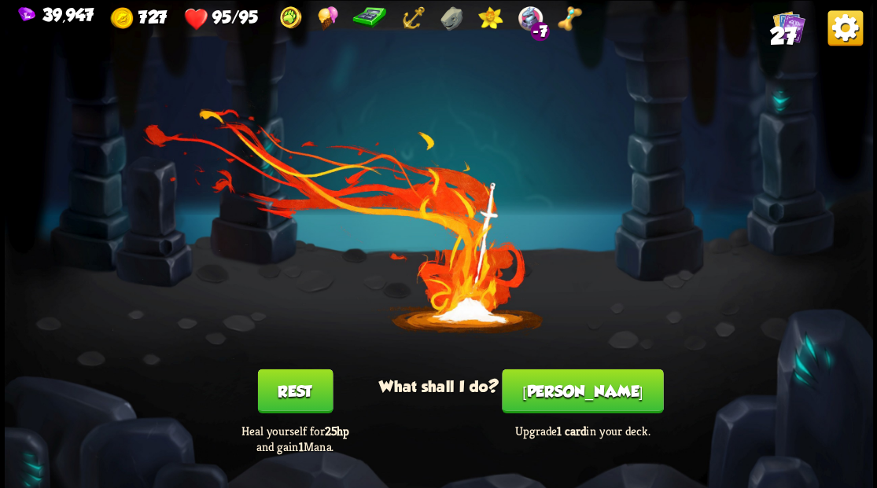
click at [584, 395] on button "[PERSON_NAME]" at bounding box center [582, 391] width 161 height 44
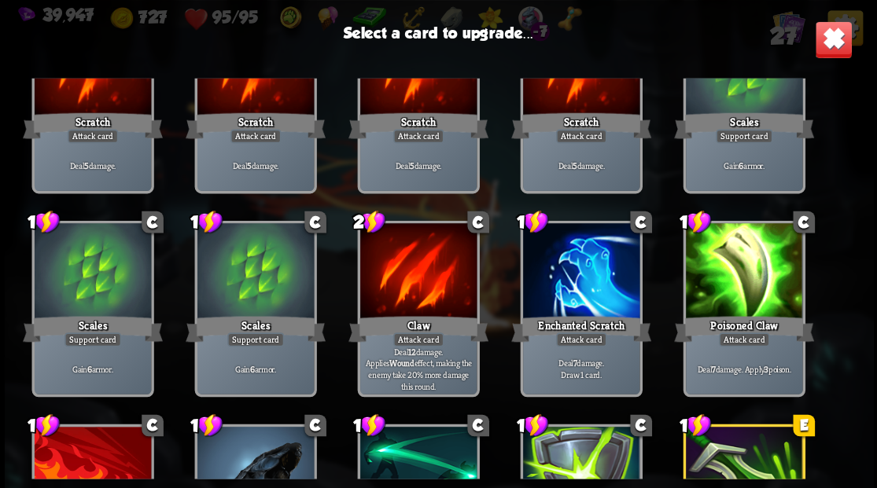
scroll to position [157, 0]
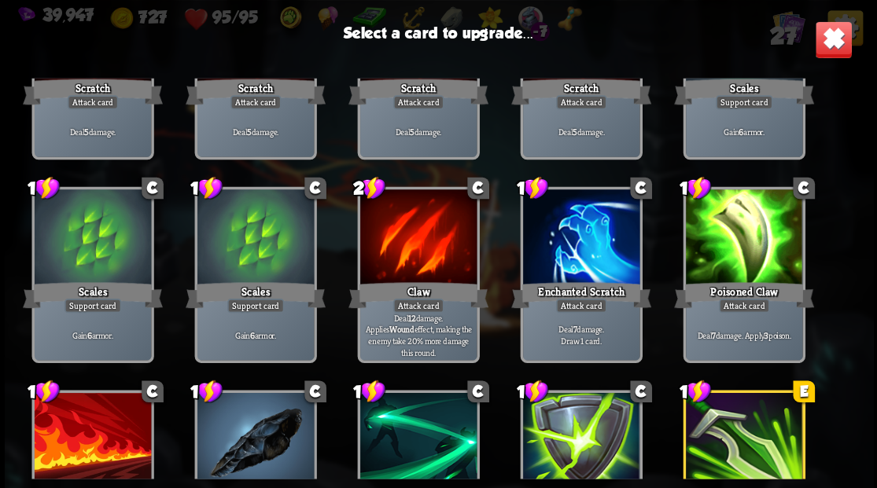
click at [585, 214] on div at bounding box center [580, 239] width 116 height 98
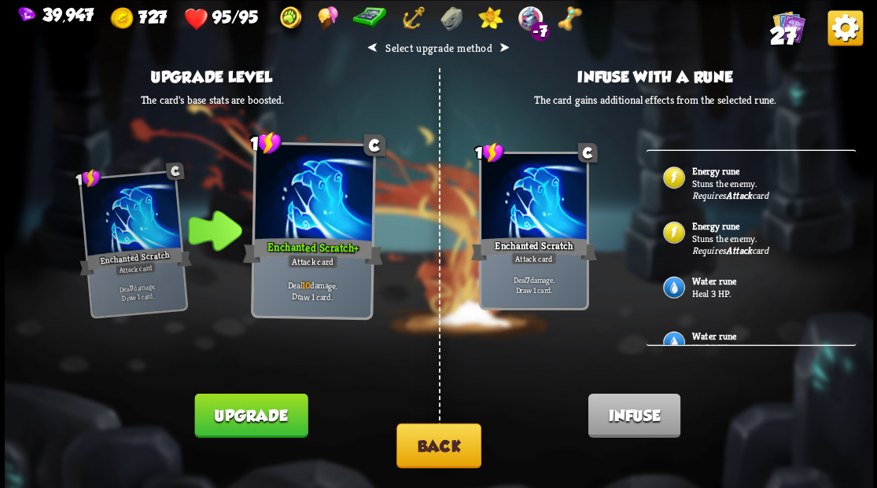
scroll to position [519, 0]
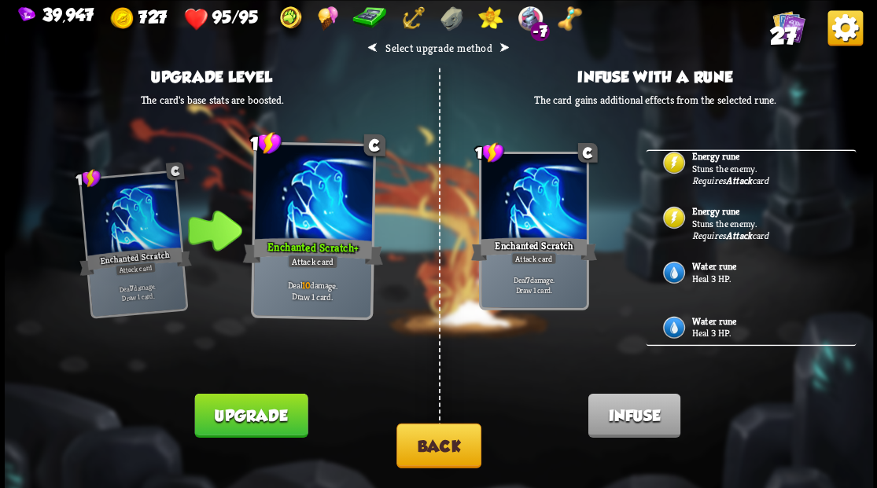
click at [444, 445] on button "Back" at bounding box center [438, 445] width 85 height 45
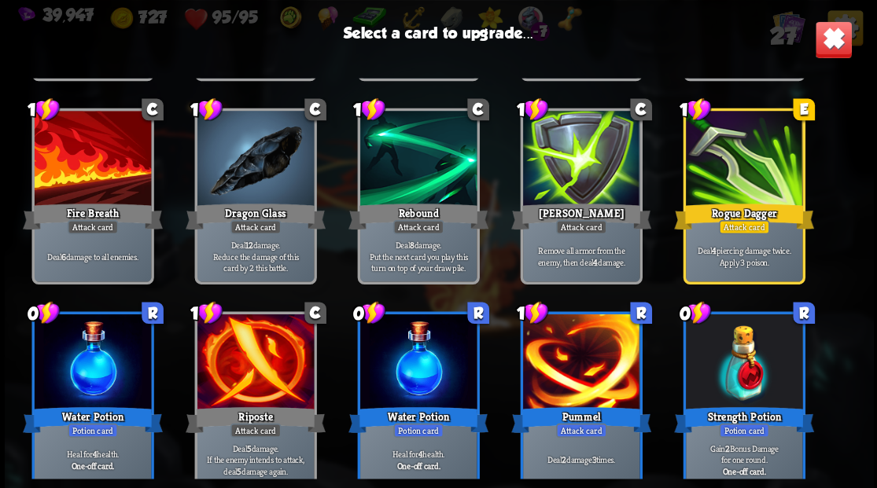
scroll to position [495, 0]
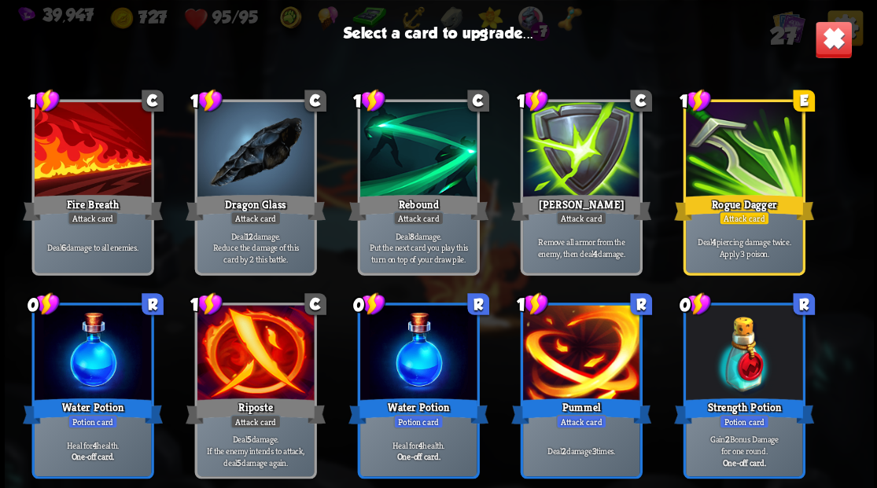
click at [559, 352] on div at bounding box center [580, 354] width 116 height 98
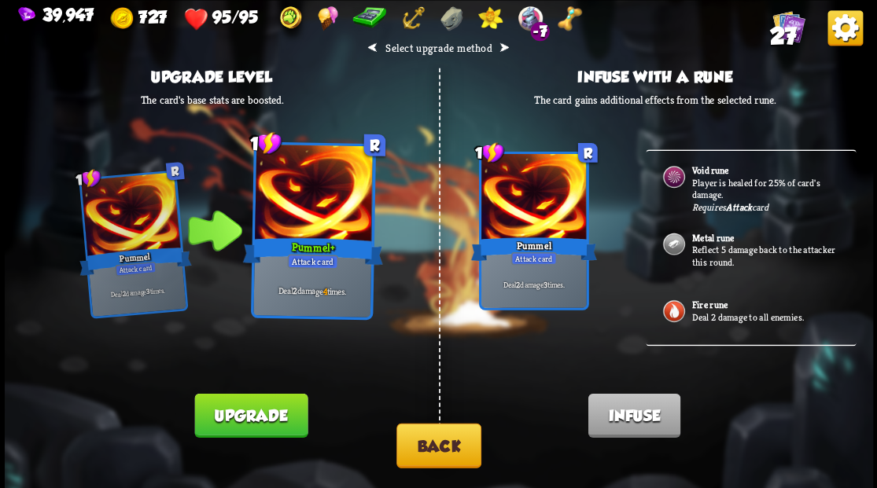
click at [703, 313] on p "Deal 2 damage to all enemies." at bounding box center [764, 317] width 147 height 13
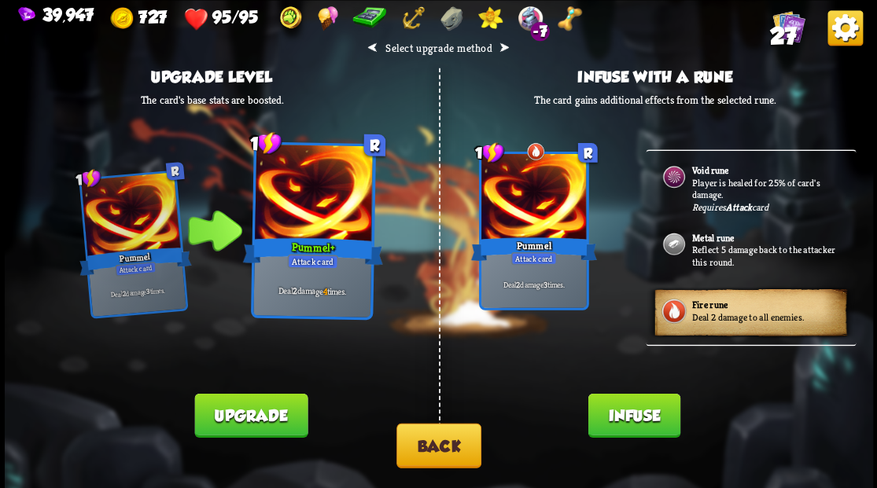
drag, startPoint x: 650, startPoint y: 429, endPoint x: 650, endPoint y: 415, distance: 13.4
click at [651, 418] on button "Infuse" at bounding box center [634, 415] width 92 height 44
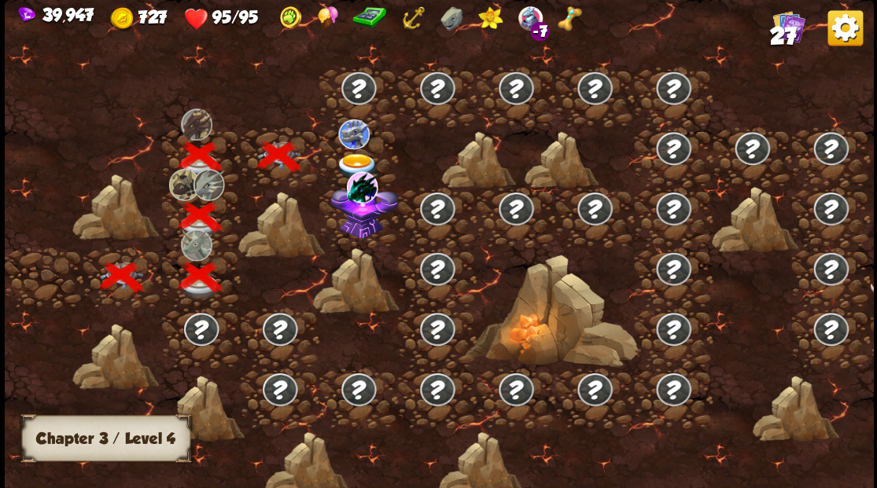
click at [352, 148] on img at bounding box center [353, 134] width 31 height 30
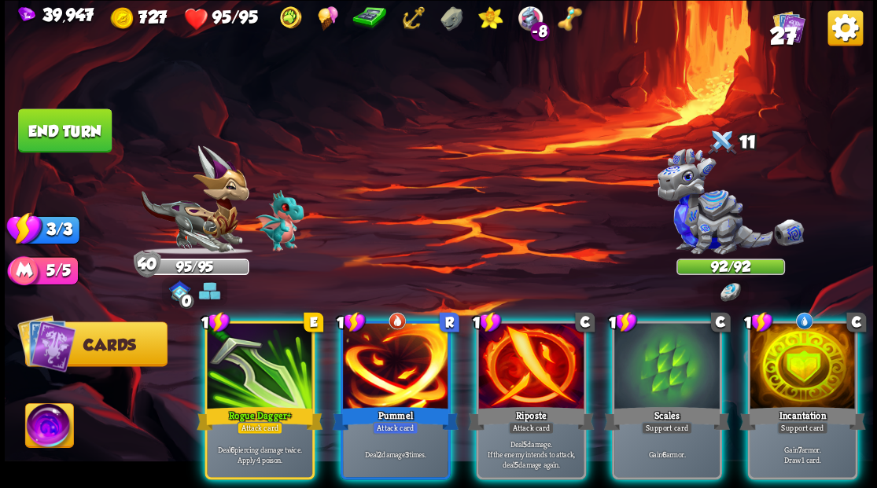
click at [507, 379] on div at bounding box center [530, 367] width 105 height 89
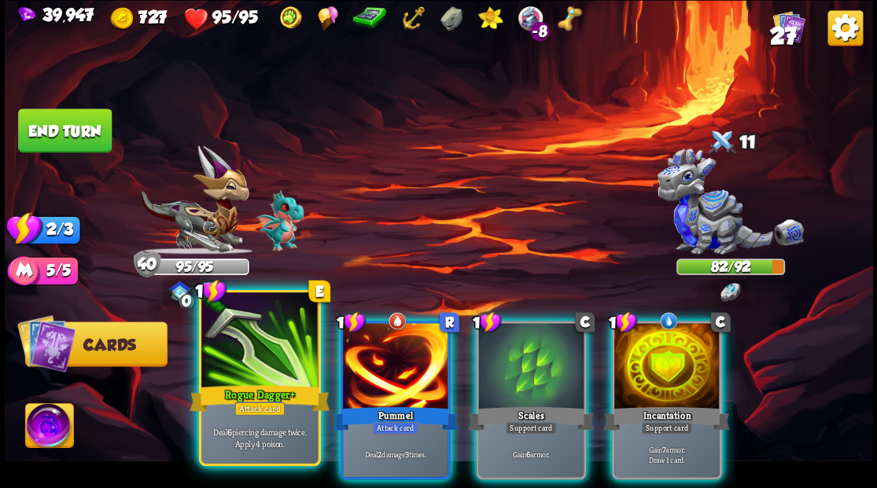
click at [281, 357] on div at bounding box center [259, 342] width 116 height 98
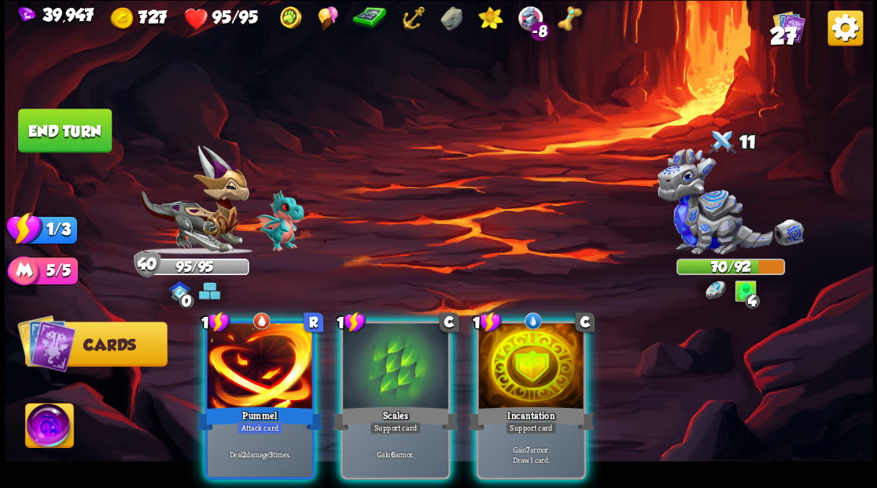
click at [274, 359] on div at bounding box center [259, 367] width 105 height 89
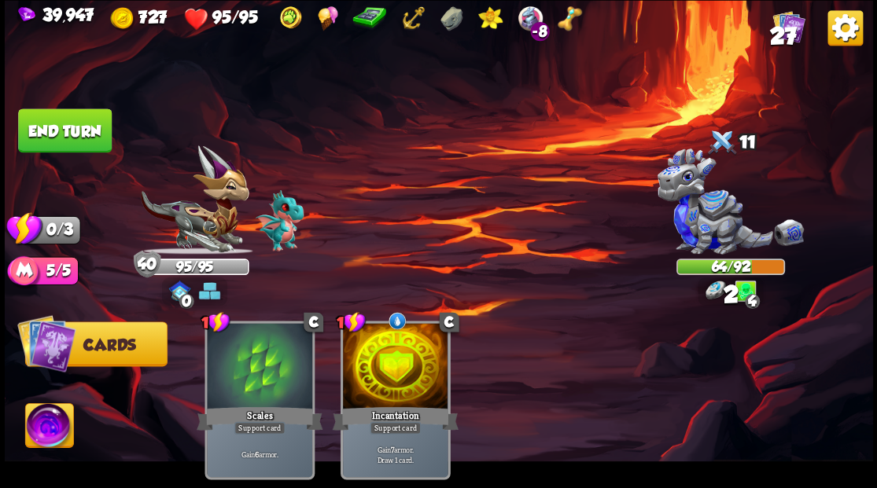
click at [63, 124] on button "End turn" at bounding box center [65, 131] width 94 height 44
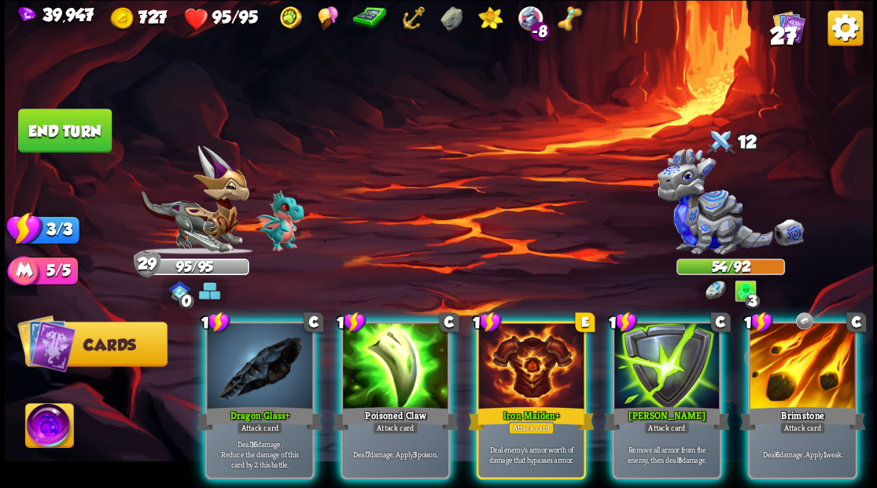
click at [265, 374] on div at bounding box center [259, 367] width 105 height 89
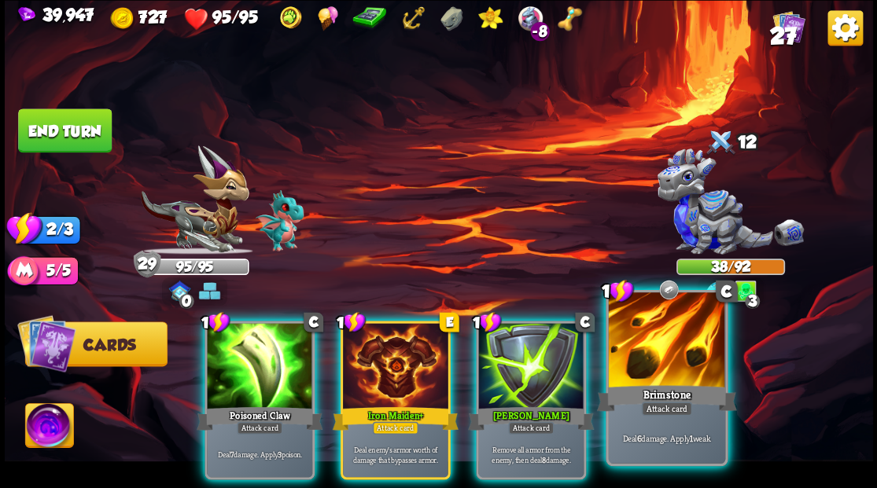
click at [668, 377] on div at bounding box center [666, 342] width 116 height 98
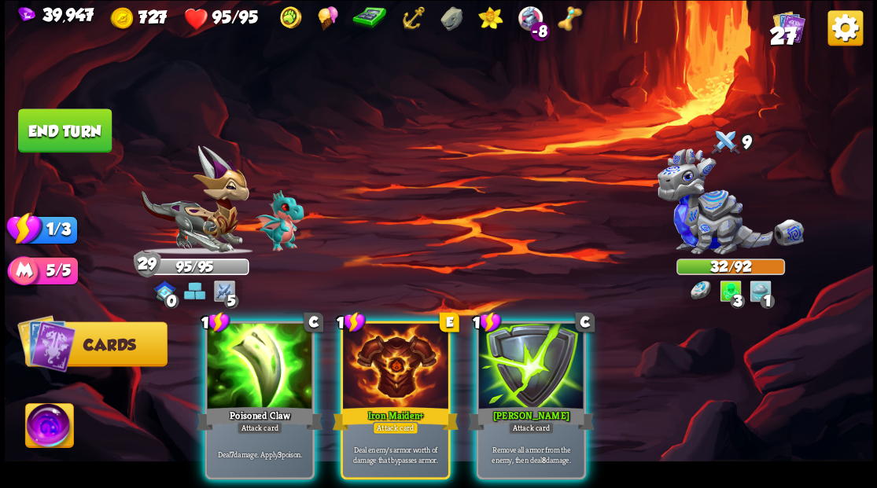
click at [533, 356] on div at bounding box center [530, 367] width 105 height 89
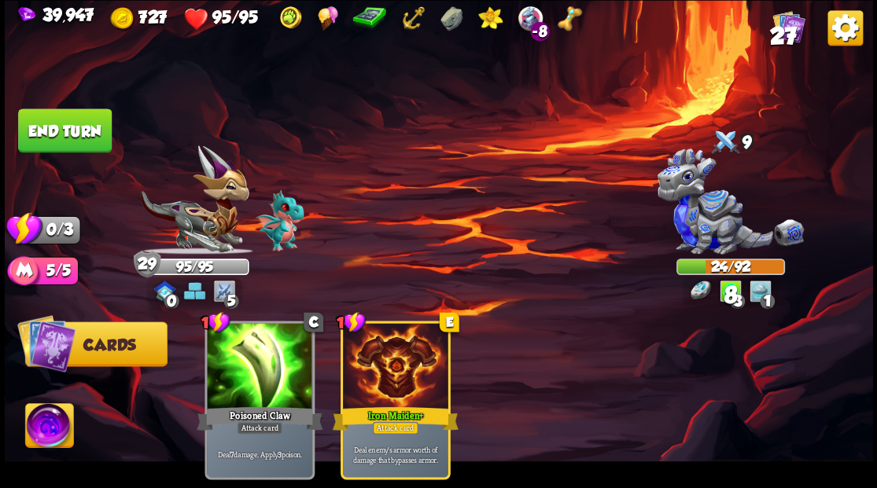
click at [62, 134] on button "End turn" at bounding box center [65, 131] width 94 height 44
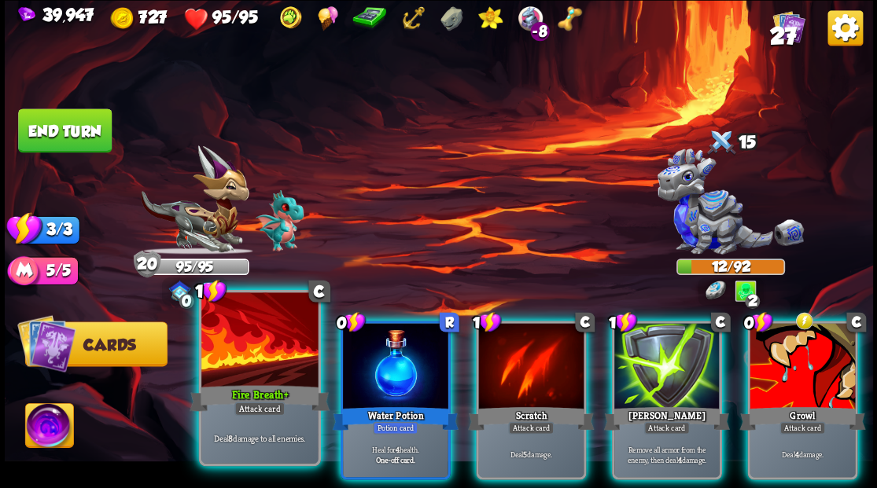
click at [249, 365] on div at bounding box center [259, 342] width 116 height 98
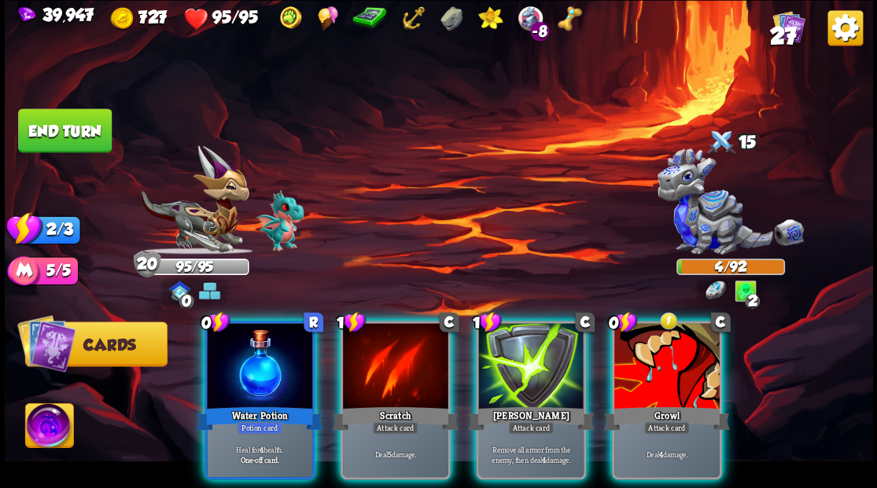
drag, startPoint x: 372, startPoint y: 346, endPoint x: 376, endPoint y: 353, distance: 8.1
click at [376, 353] on div at bounding box center [395, 367] width 105 height 89
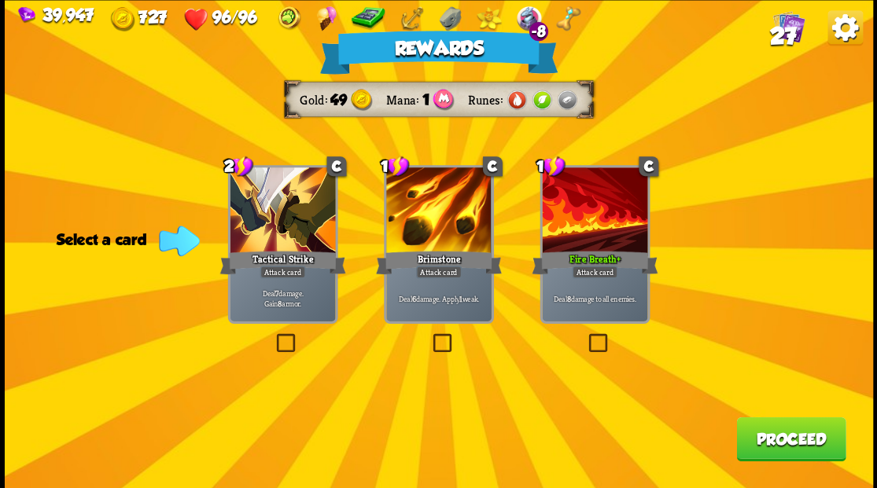
click at [783, 33] on span "27" at bounding box center [782, 35] width 27 height 27
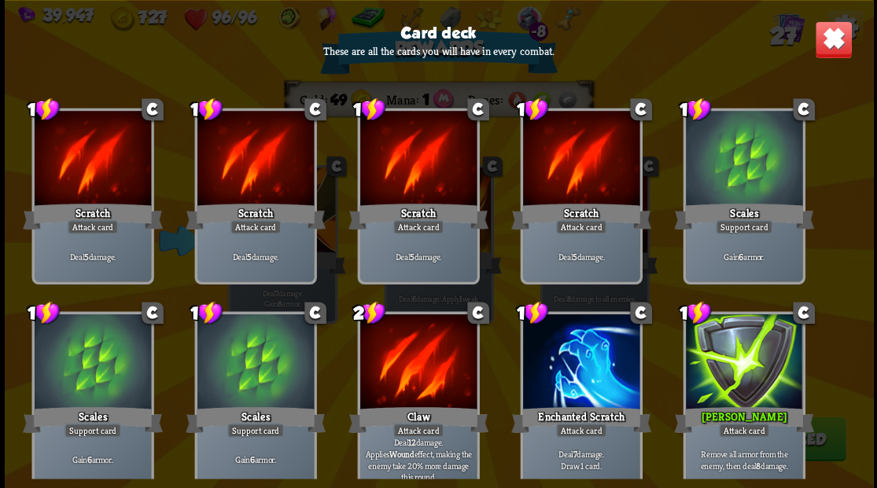
scroll to position [0, 0]
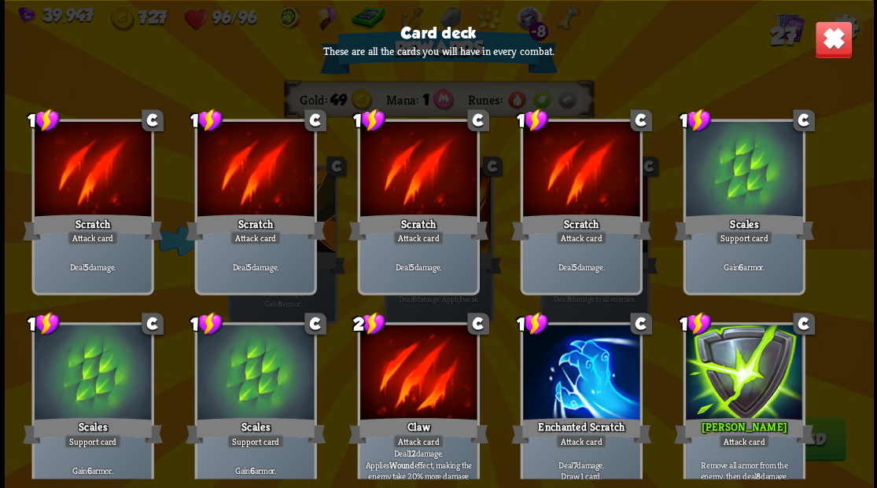
click at [831, 44] on img at bounding box center [833, 39] width 38 height 38
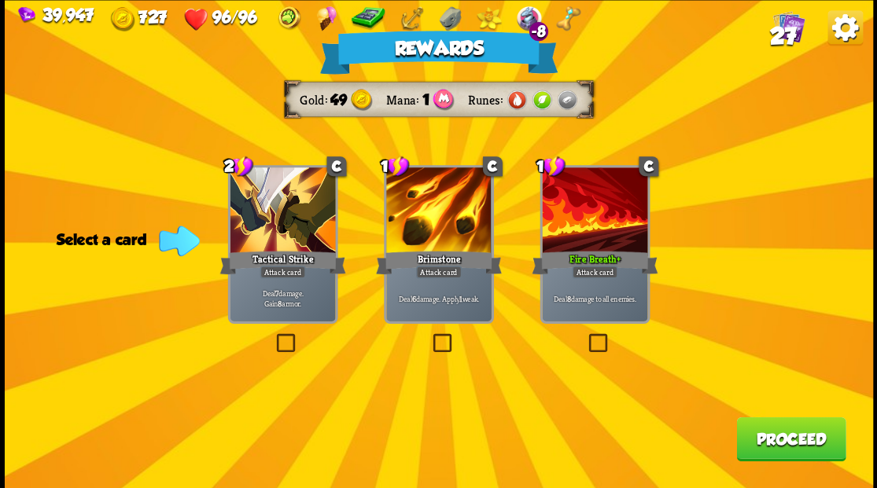
click at [585, 336] on label at bounding box center [585, 336] width 0 height 0
click at [0, 0] on input "checkbox" at bounding box center [0, 0] width 0 height 0
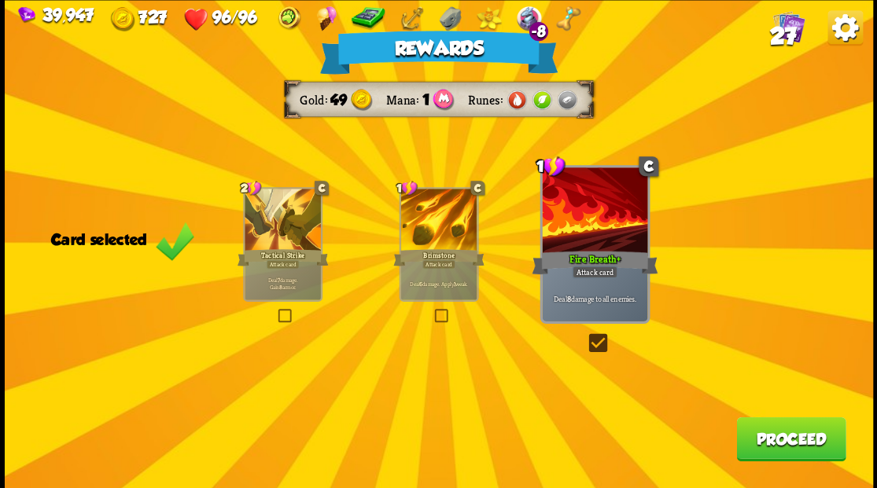
click at [792, 447] on button "Proceed" at bounding box center [790, 439] width 109 height 44
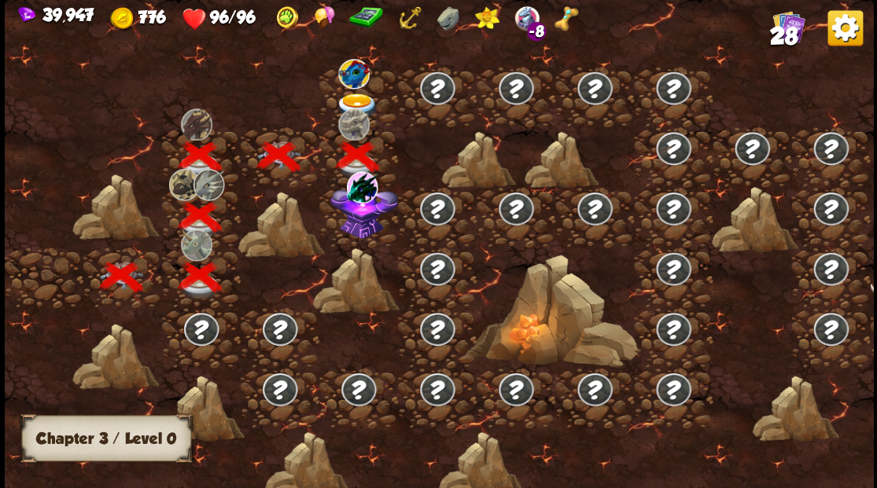
click at [360, 230] on img at bounding box center [364, 209] width 68 height 58
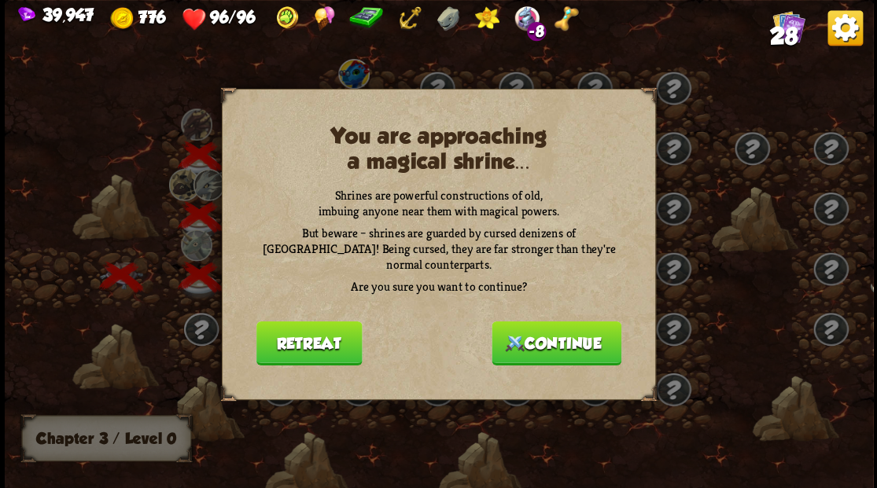
click at [554, 337] on button "Continue" at bounding box center [557, 343] width 130 height 44
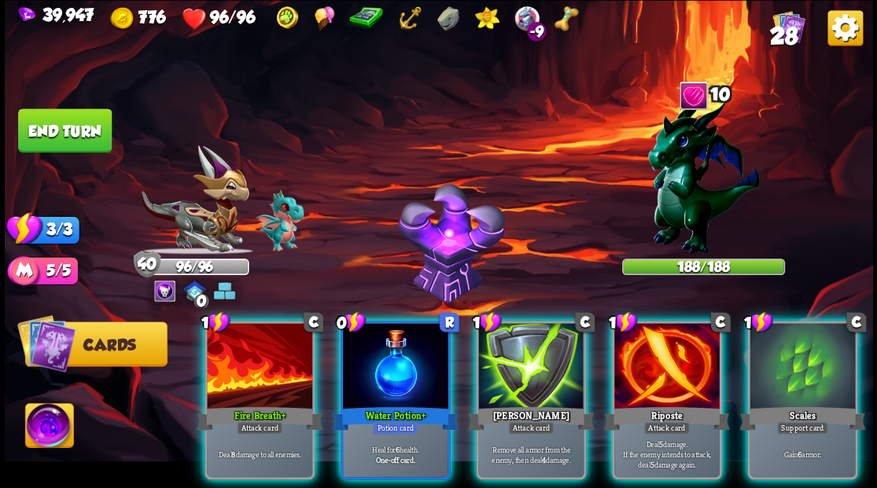
click at [49, 435] on img at bounding box center [49, 428] width 48 height 49
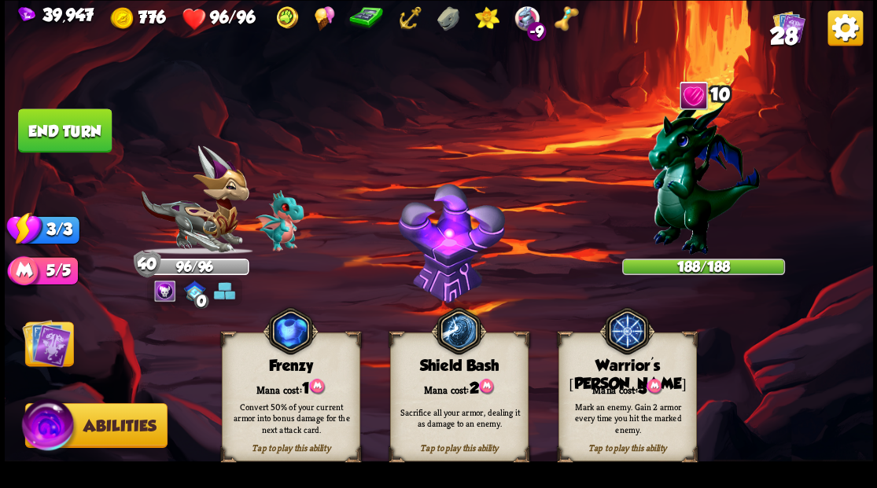
click at [632, 410] on div "Mark an enemy. Gain 2 armor every time you hit the marked enemy." at bounding box center [628, 417] width 125 height 35
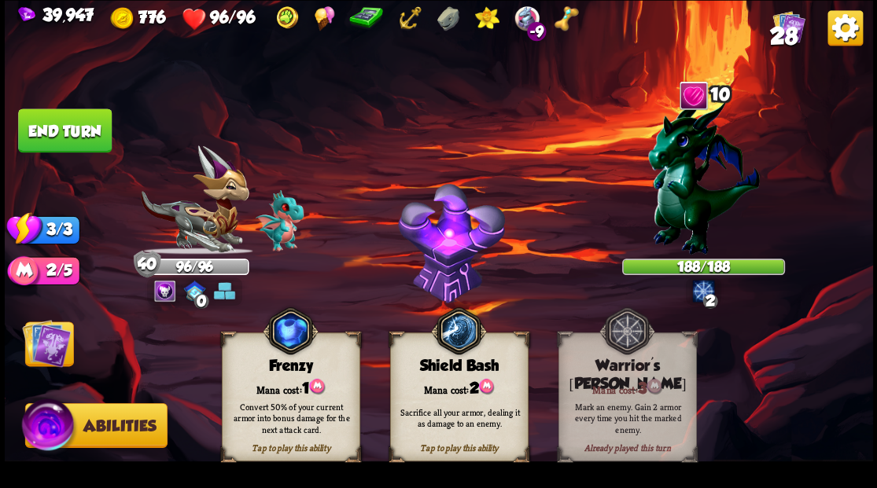
click at [49, 347] on img at bounding box center [46, 343] width 49 height 49
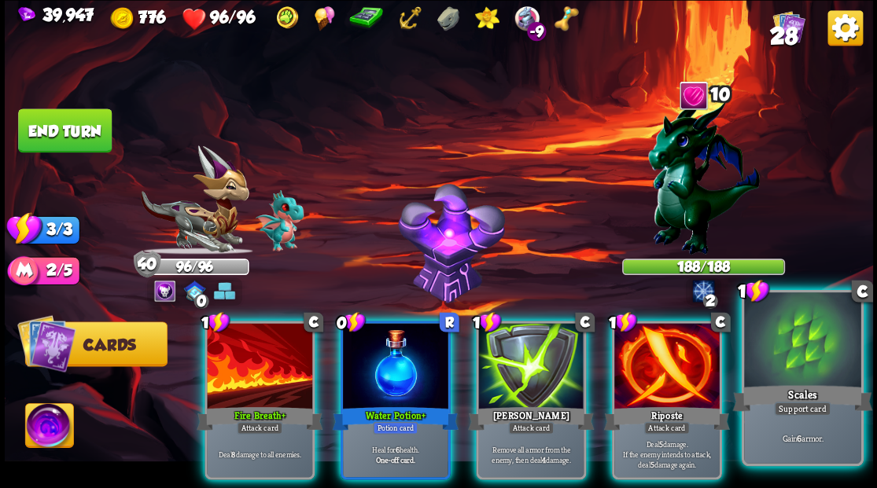
click at [805, 373] on div at bounding box center [802, 342] width 116 height 98
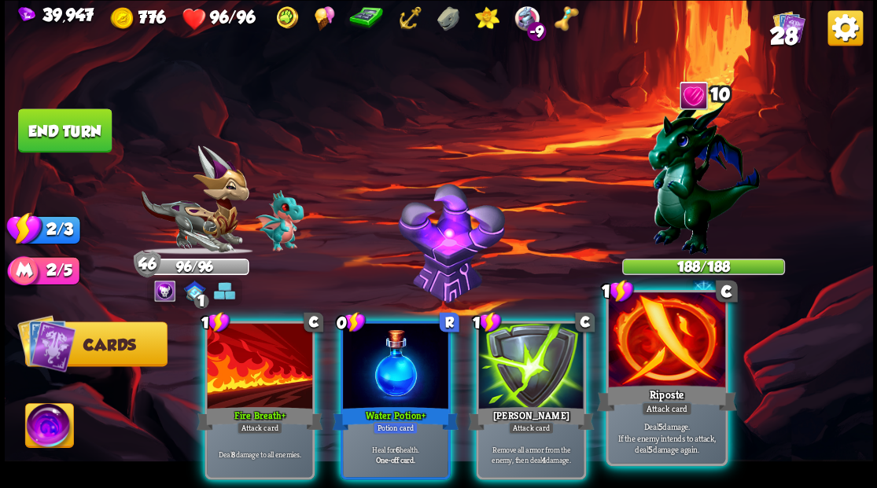
click at [675, 381] on div at bounding box center [666, 342] width 116 height 98
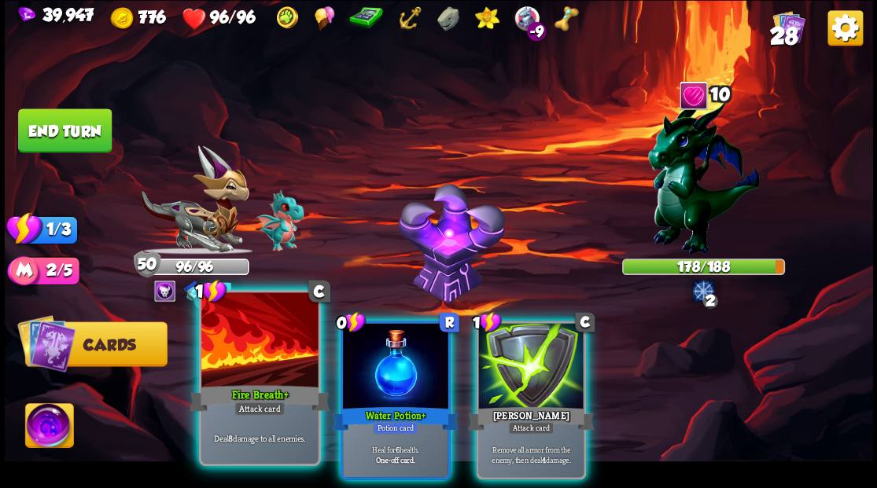
click at [253, 374] on div at bounding box center [259, 342] width 116 height 98
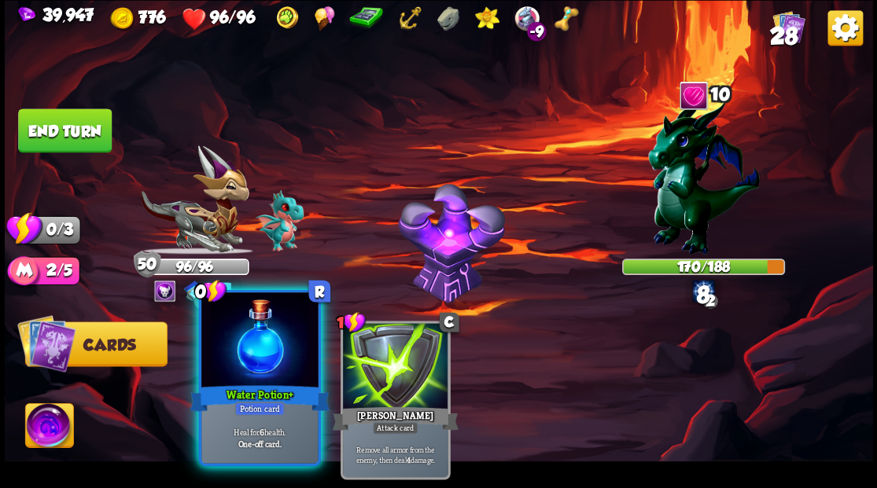
click at [254, 374] on div at bounding box center [259, 342] width 116 height 98
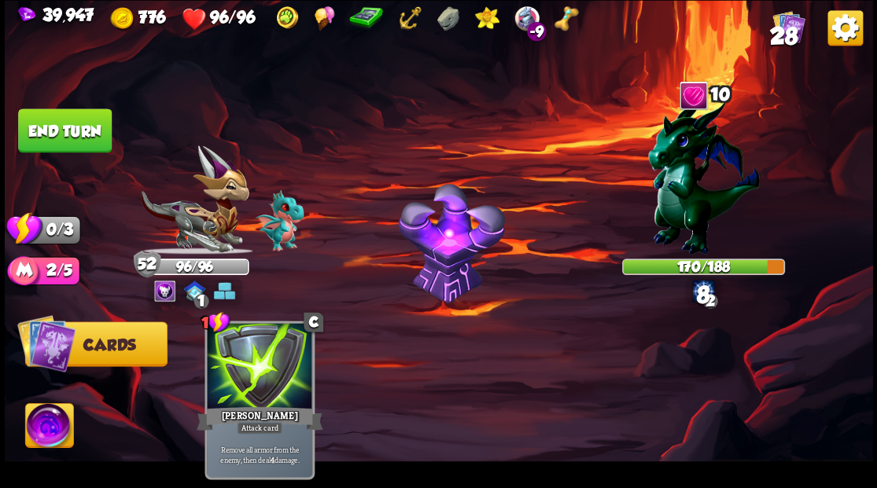
click at [47, 137] on button "End turn" at bounding box center [65, 131] width 94 height 44
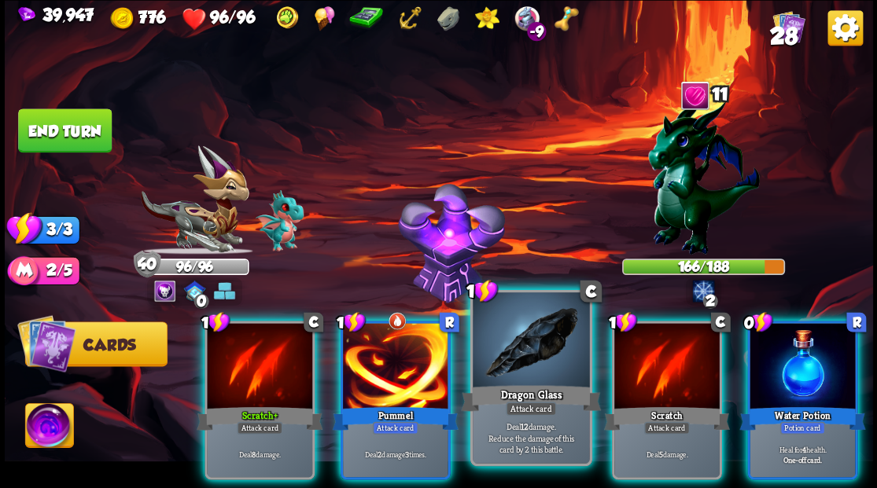
click at [512, 388] on div "Dragon Glass" at bounding box center [531, 397] width 140 height 31
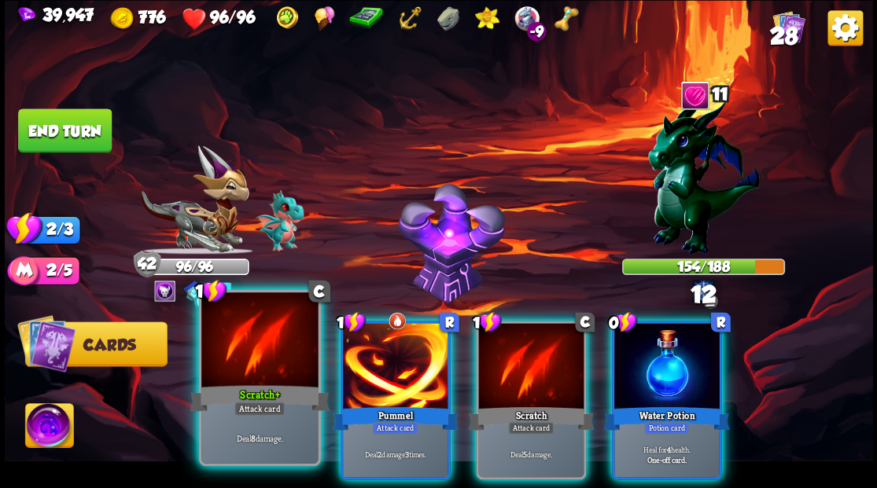
click at [255, 396] on div "Scratch+" at bounding box center [260, 397] width 140 height 31
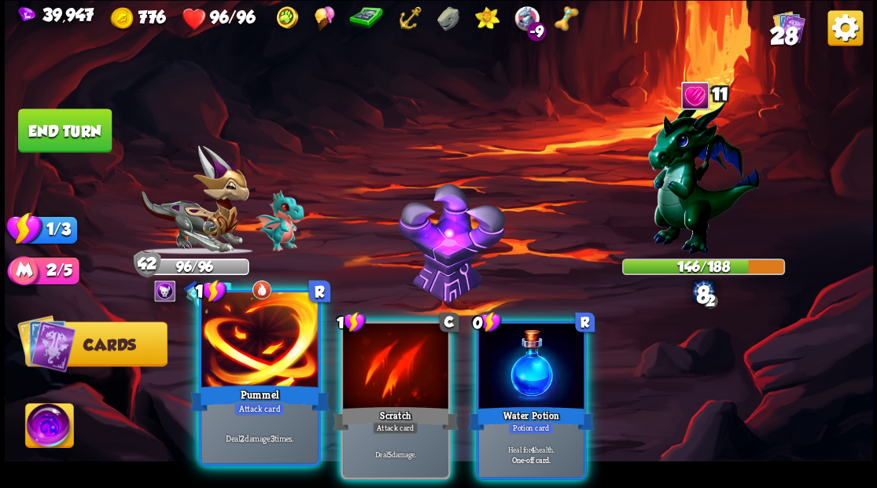
click at [271, 374] on div at bounding box center [259, 342] width 116 height 98
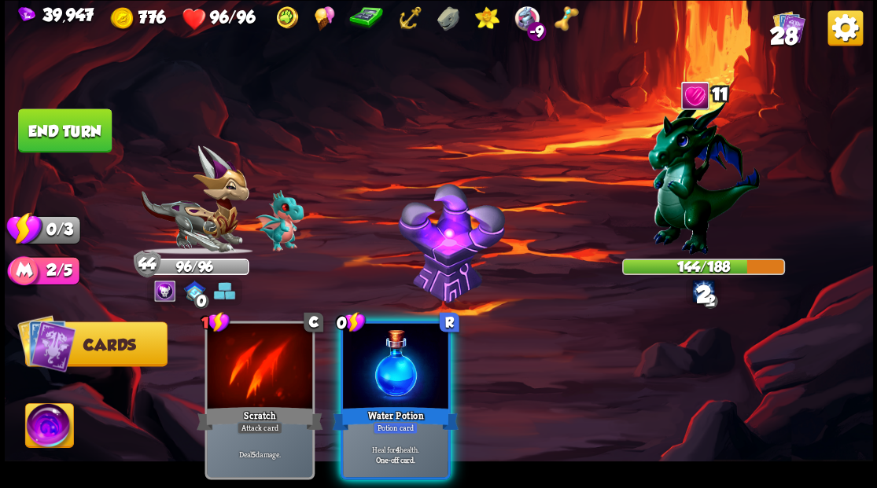
drag, startPoint x: 429, startPoint y: 360, endPoint x: 292, endPoint y: 278, distance: 160.5
click at [422, 353] on div at bounding box center [395, 367] width 105 height 89
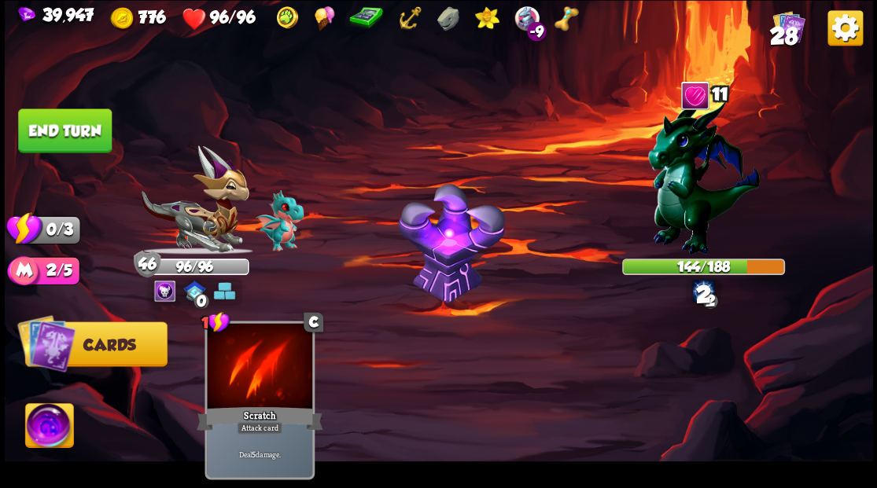
drag, startPoint x: 93, startPoint y: 136, endPoint x: 112, endPoint y: 152, distance: 25.2
click at [94, 145] on button "End turn" at bounding box center [65, 131] width 94 height 44
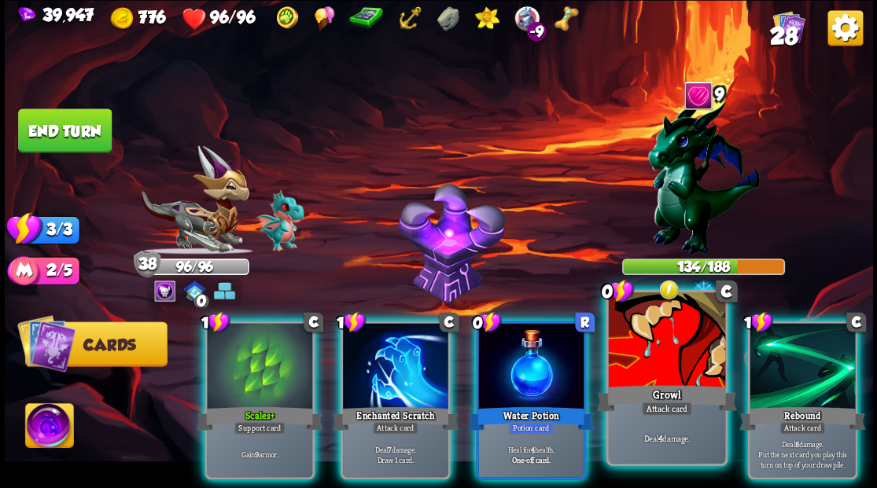
click at [675, 374] on div at bounding box center [666, 342] width 116 height 98
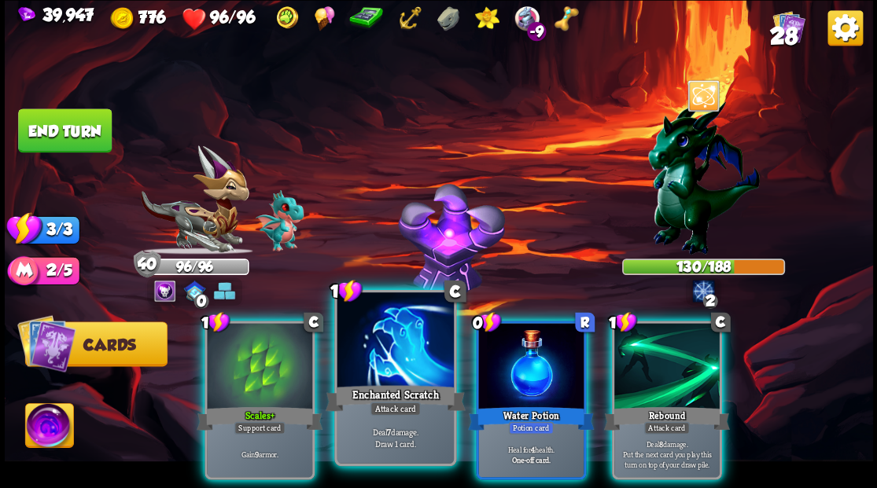
click at [400, 365] on div at bounding box center [395, 342] width 116 height 98
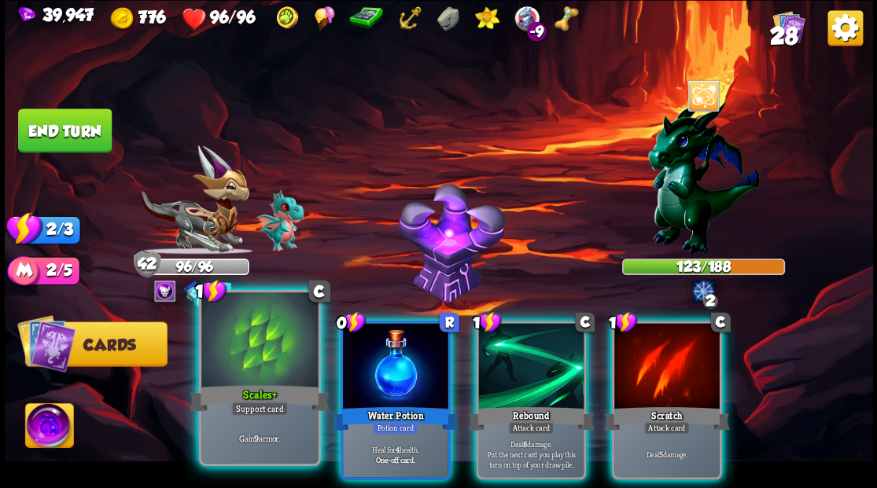
click at [253, 355] on div at bounding box center [259, 342] width 116 height 98
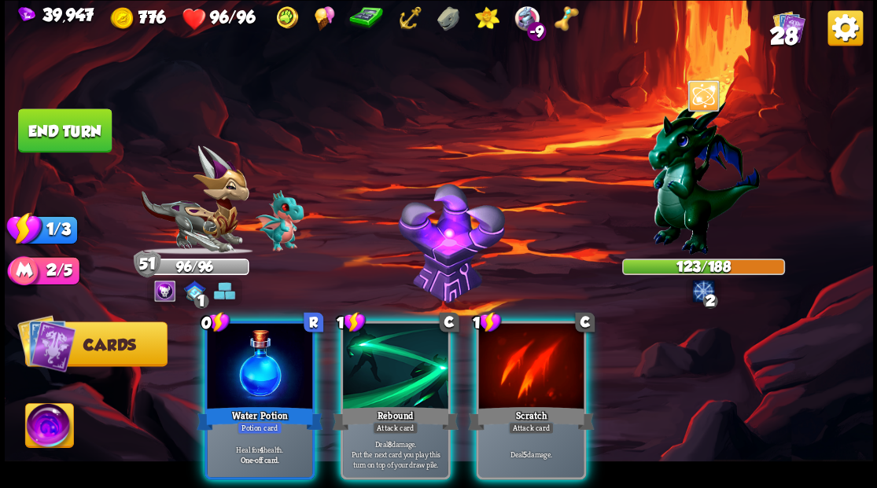
drag, startPoint x: 385, startPoint y: 365, endPoint x: 384, endPoint y: 346, distance: 18.9
click at [385, 365] on div at bounding box center [395, 367] width 105 height 89
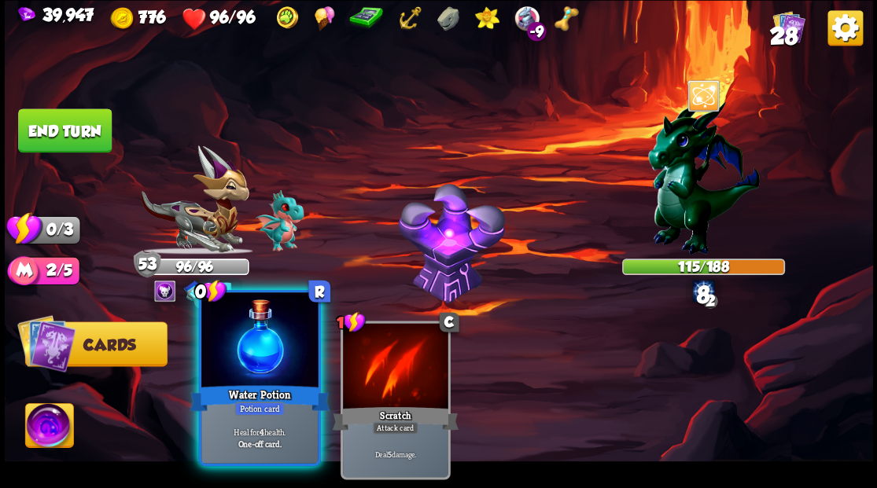
click at [267, 349] on div at bounding box center [259, 342] width 116 height 98
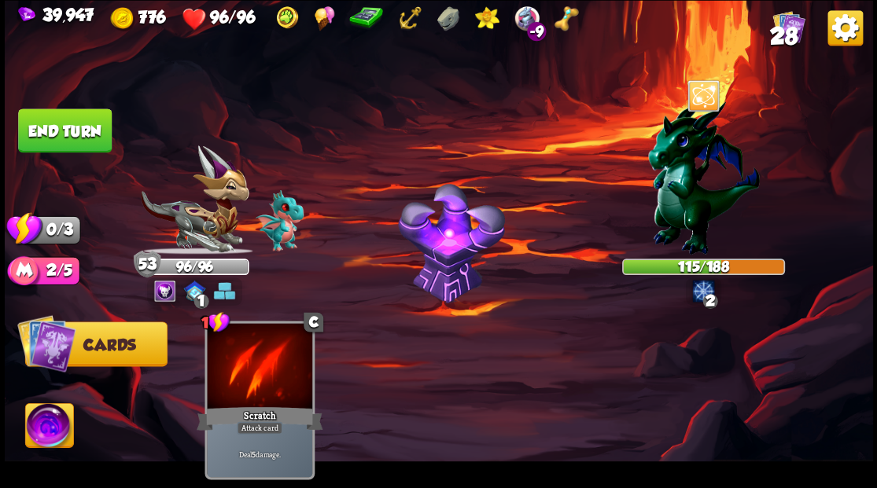
click at [97, 140] on button "End turn" at bounding box center [65, 131] width 94 height 44
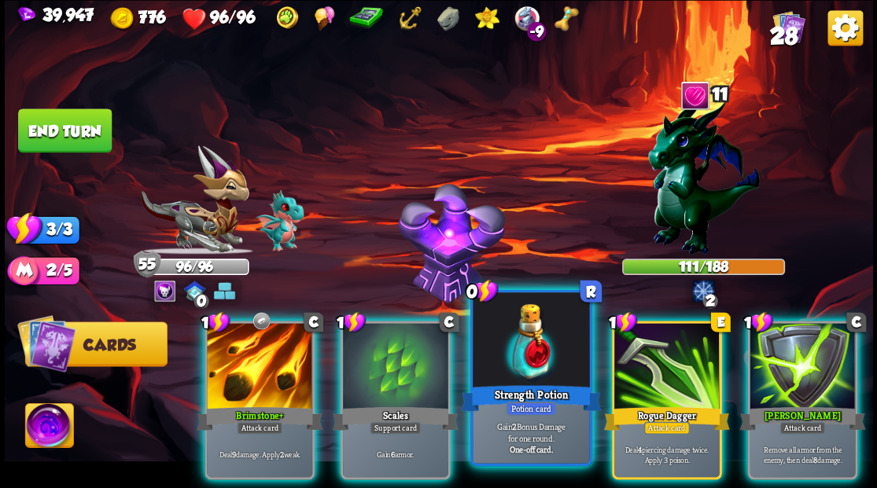
click at [562, 334] on div at bounding box center [531, 342] width 116 height 98
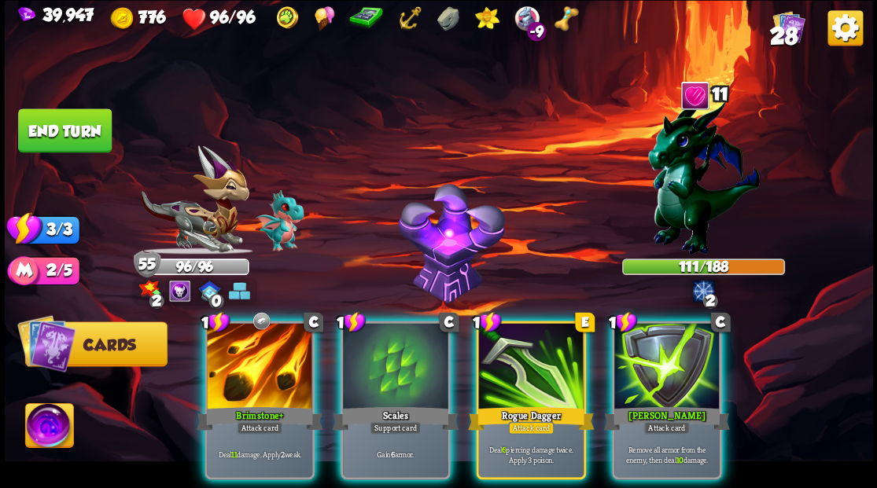
drag, startPoint x: 540, startPoint y: 359, endPoint x: 511, endPoint y: 363, distance: 28.6
click at [539, 360] on div at bounding box center [530, 367] width 105 height 89
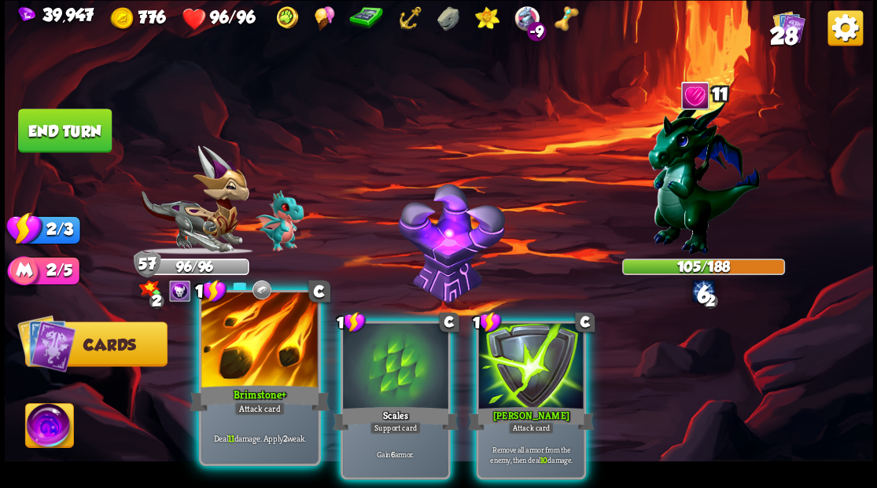
click at [268, 341] on div at bounding box center [259, 342] width 116 height 98
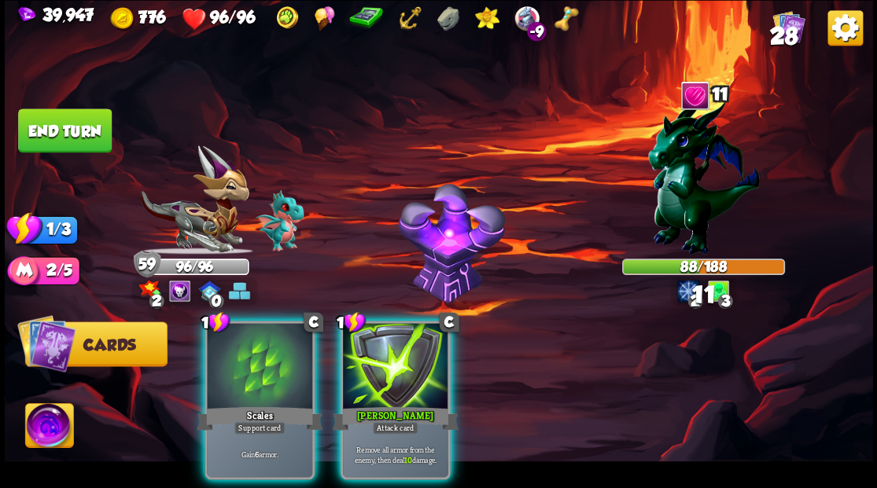
click at [382, 367] on div at bounding box center [395, 367] width 105 height 89
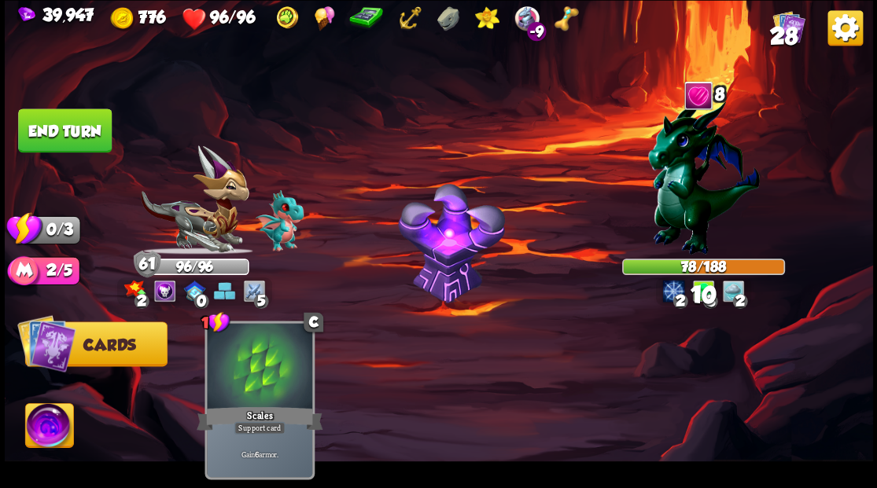
click at [91, 131] on button "End turn" at bounding box center [65, 131] width 94 height 44
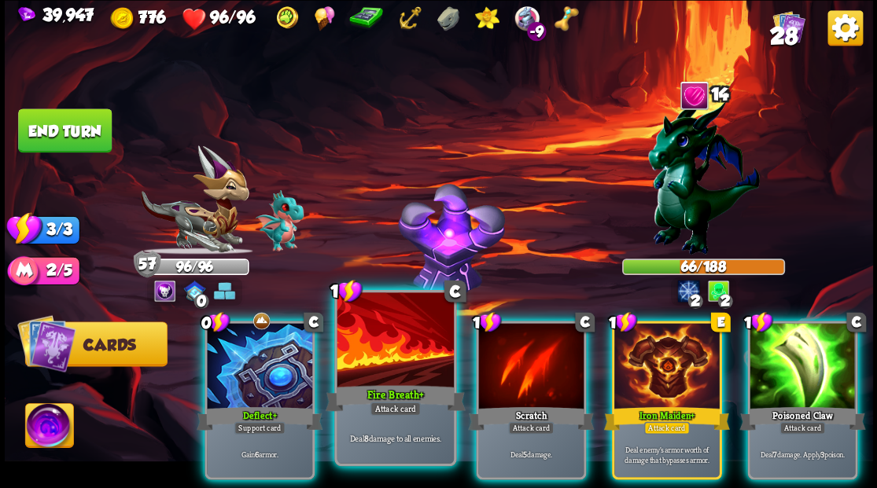
click at [384, 344] on div at bounding box center [395, 342] width 116 height 98
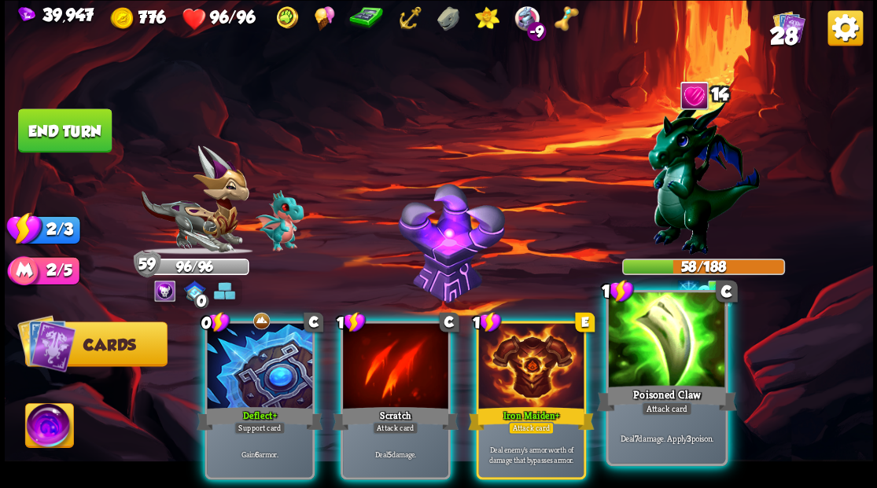
click at [664, 358] on div at bounding box center [666, 342] width 116 height 98
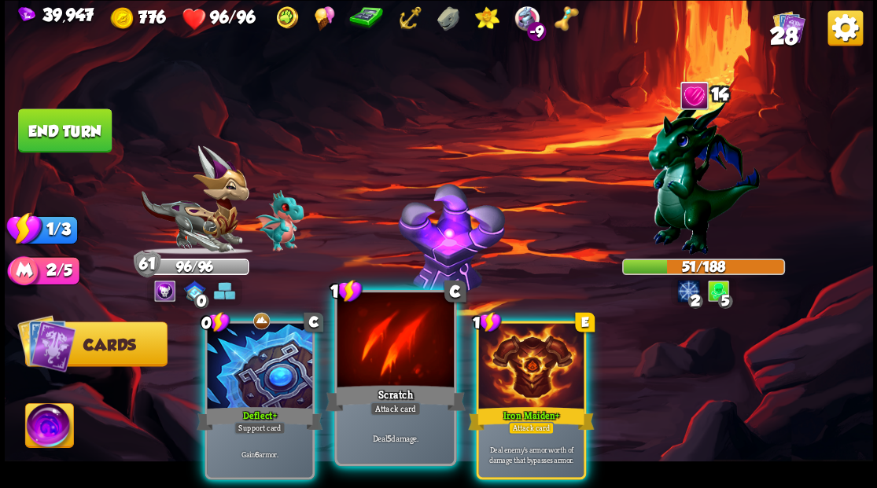
click at [378, 352] on div at bounding box center [395, 342] width 116 height 98
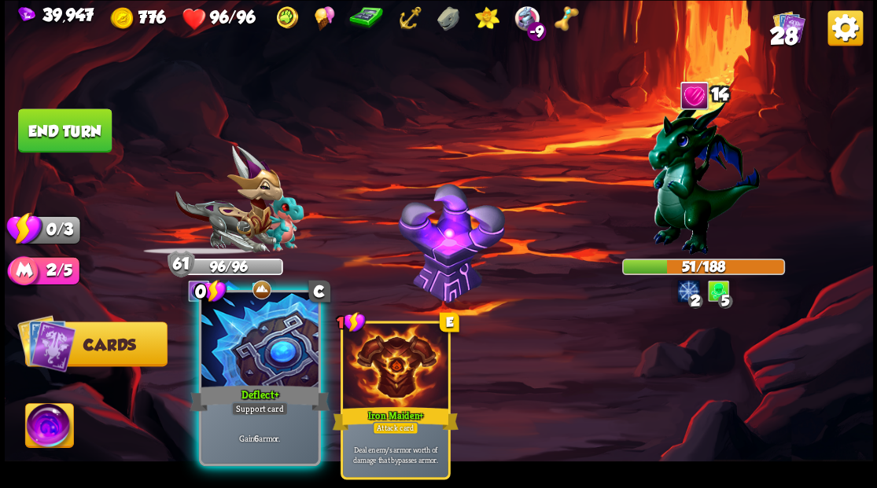
click at [260, 360] on div at bounding box center [259, 342] width 116 height 98
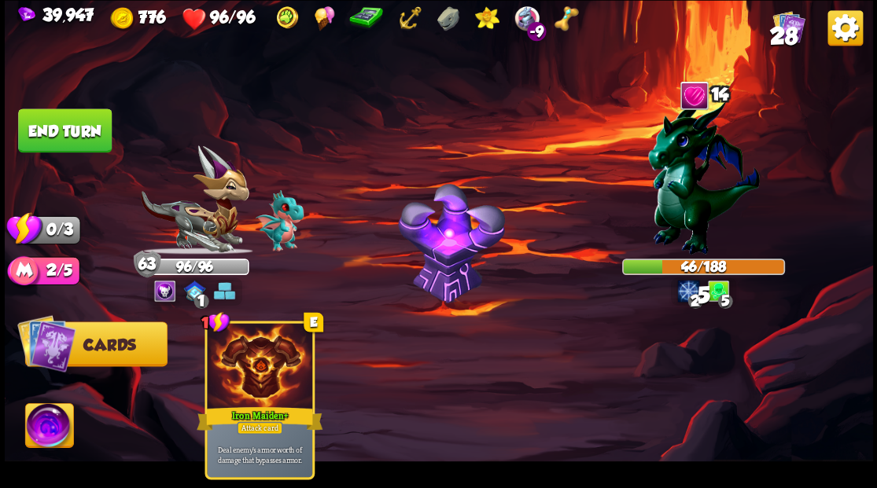
click at [93, 138] on button "End turn" at bounding box center [65, 131] width 94 height 44
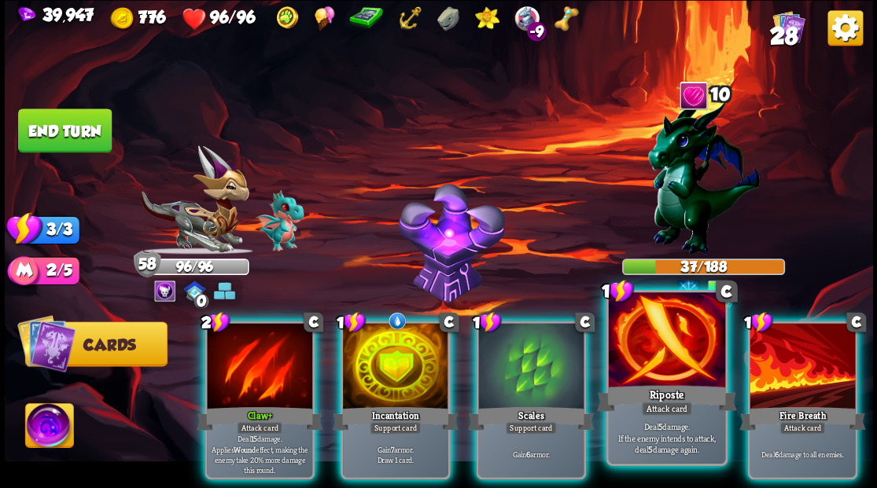
click at [662, 348] on div at bounding box center [666, 342] width 116 height 98
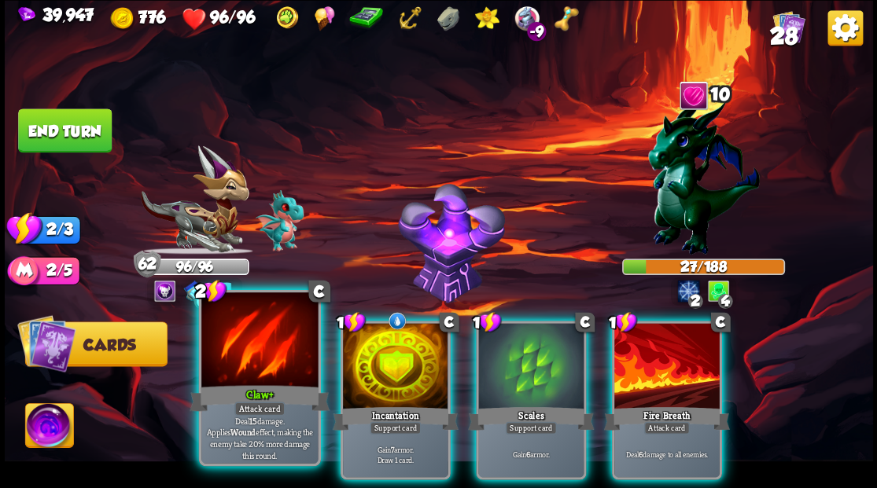
click at [264, 371] on div at bounding box center [259, 342] width 116 height 98
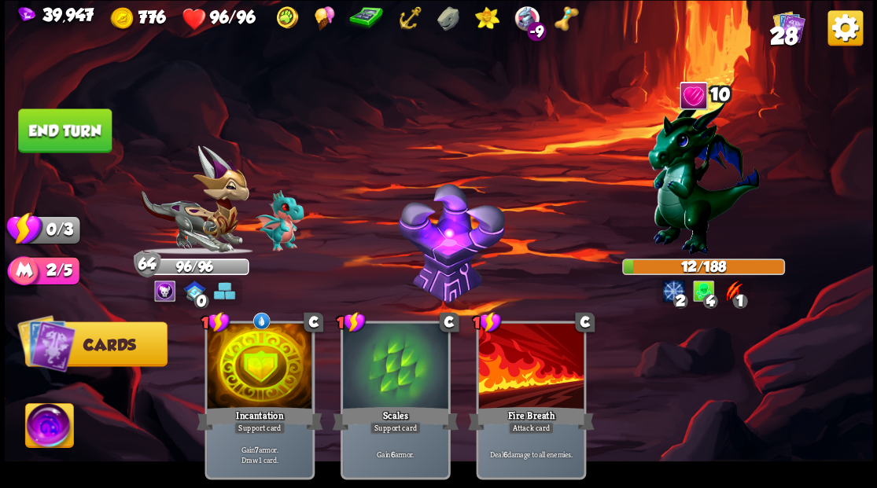
click at [72, 138] on button "End turn" at bounding box center [65, 131] width 94 height 44
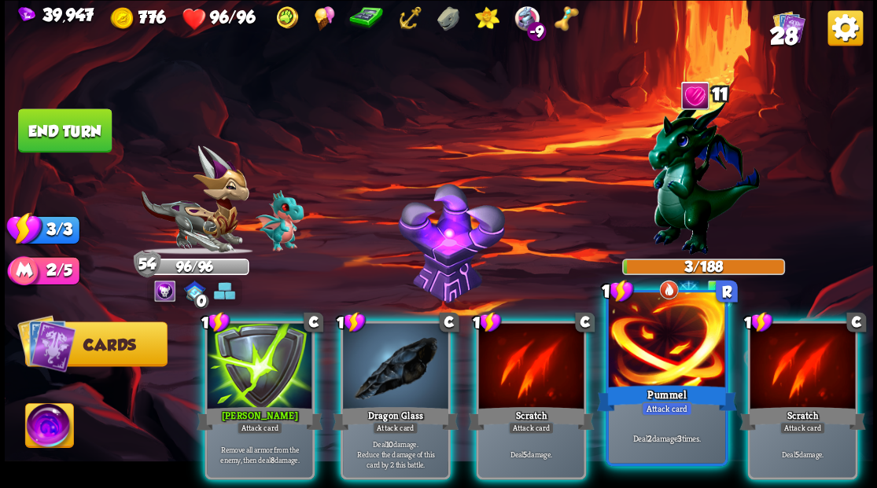
click at [640, 349] on div at bounding box center [666, 342] width 116 height 98
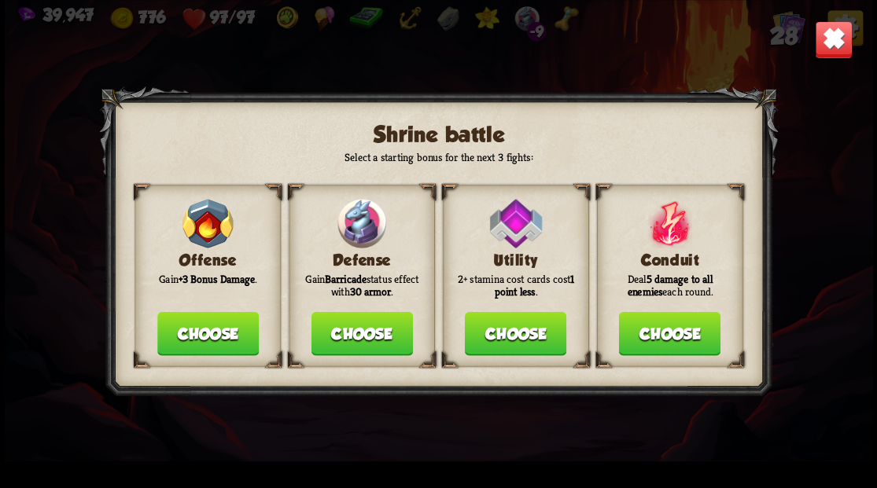
click at [349, 340] on button "Choose" at bounding box center [361, 334] width 101 height 44
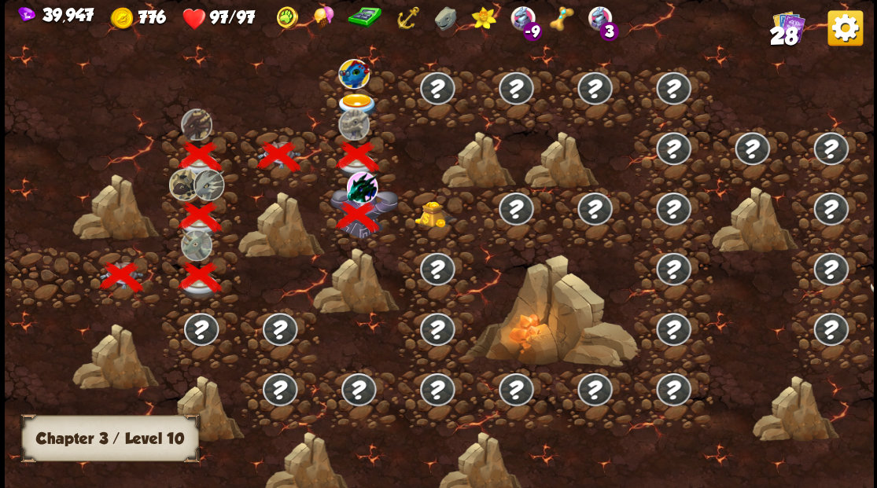
click at [357, 93] on img at bounding box center [356, 106] width 43 height 26
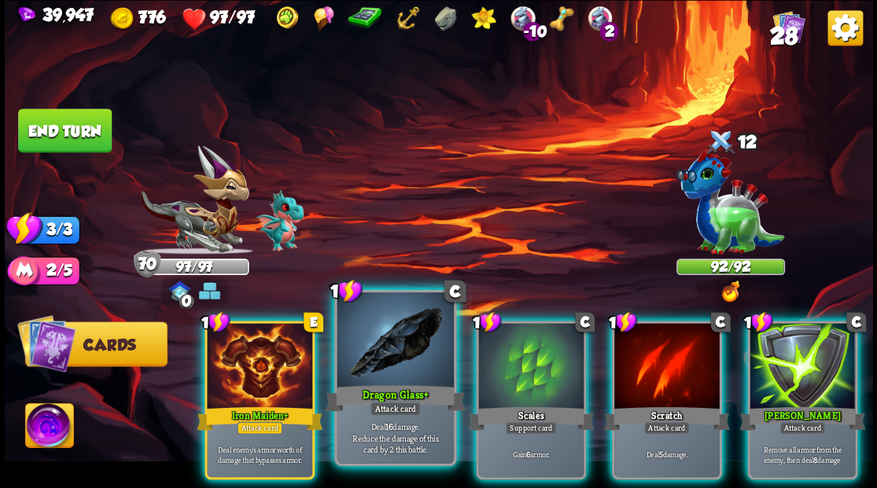
click at [396, 368] on div at bounding box center [395, 342] width 116 height 98
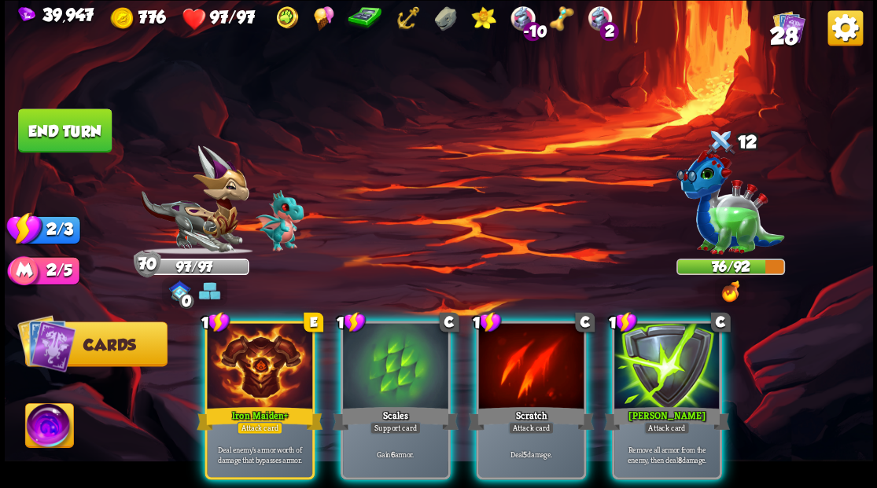
click at [658, 368] on div at bounding box center [666, 367] width 105 height 89
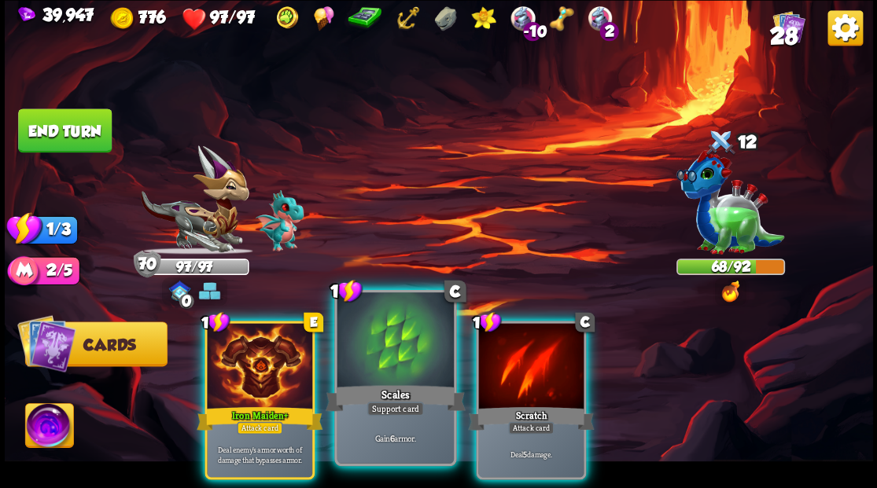
drag, startPoint x: 411, startPoint y: 371, endPoint x: 399, endPoint y: 379, distance: 14.8
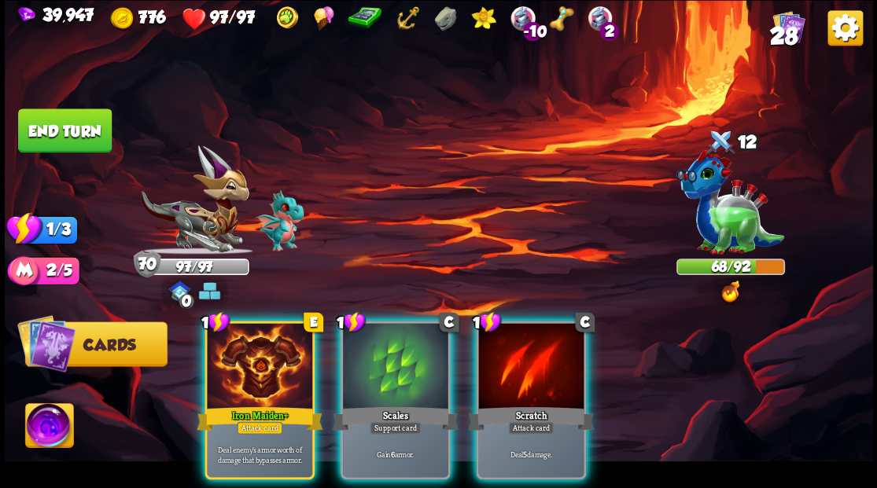
click at [406, 373] on div at bounding box center [395, 367] width 105 height 89
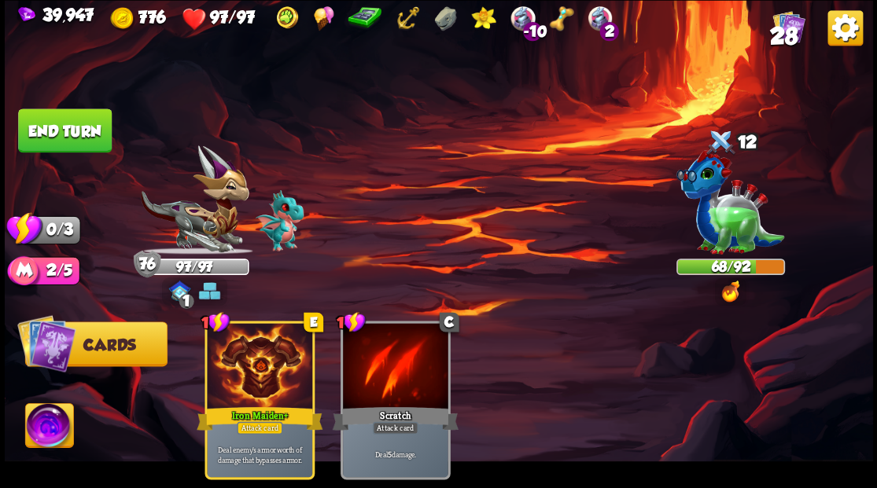
click at [82, 131] on button "End turn" at bounding box center [65, 131] width 94 height 44
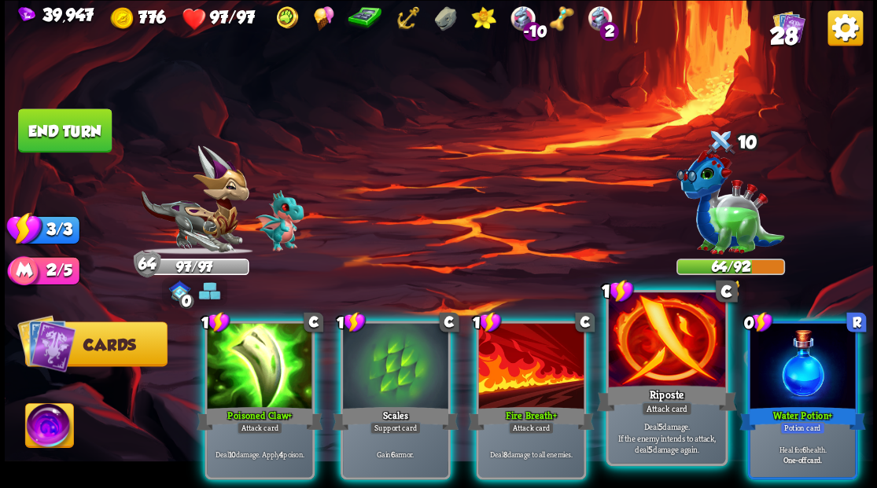
click at [665, 363] on div at bounding box center [666, 342] width 116 height 98
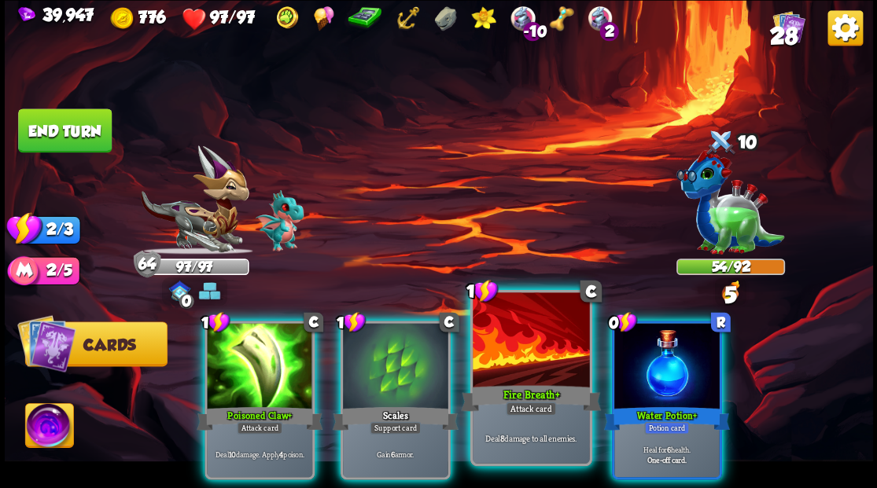
click at [541, 374] on div at bounding box center [531, 342] width 116 height 98
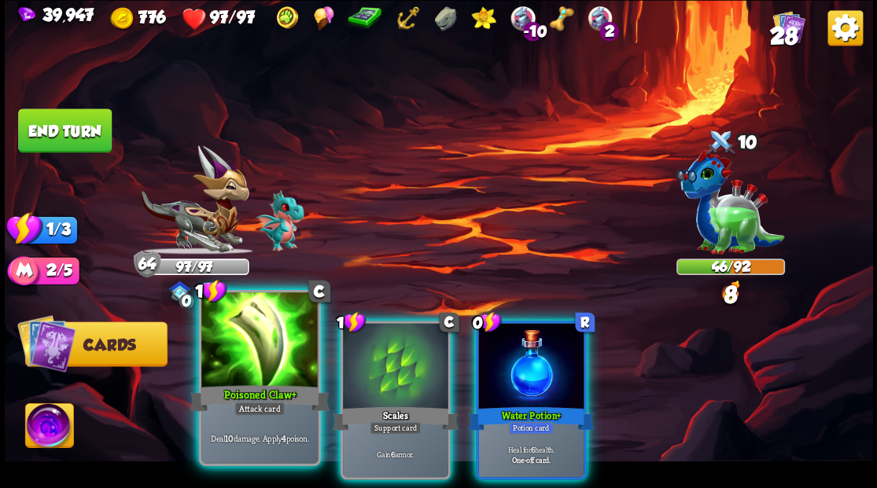
click at [224, 367] on div at bounding box center [259, 342] width 116 height 98
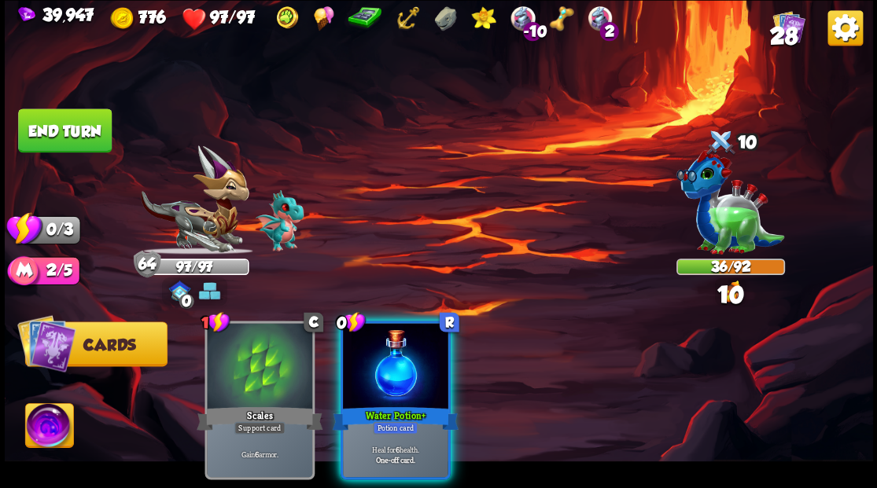
drag, startPoint x: 378, startPoint y: 351, endPoint x: 309, endPoint y: 277, distance: 100.8
click at [378, 348] on div at bounding box center [395, 367] width 105 height 89
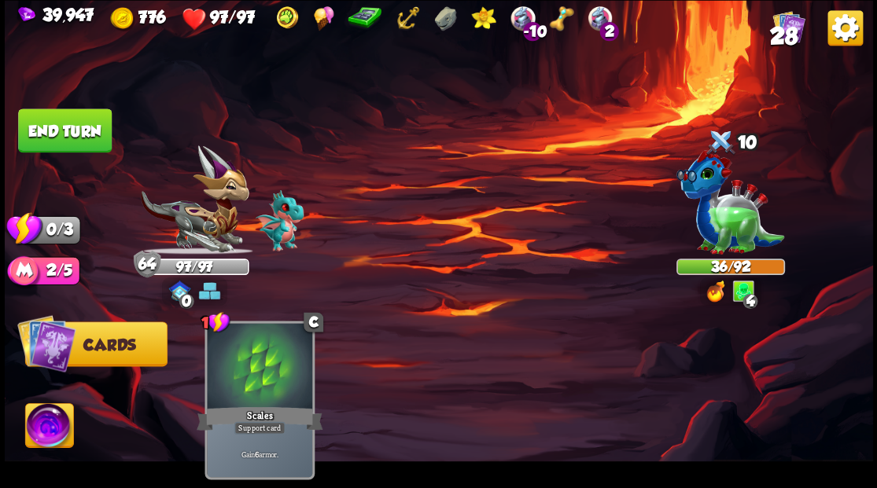
click at [81, 138] on button "End turn" at bounding box center [65, 131] width 94 height 44
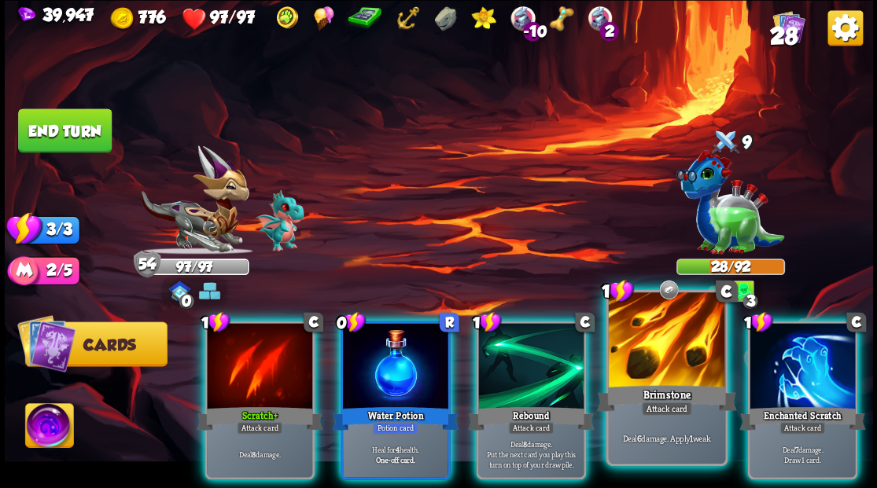
click at [643, 348] on div at bounding box center [666, 342] width 116 height 98
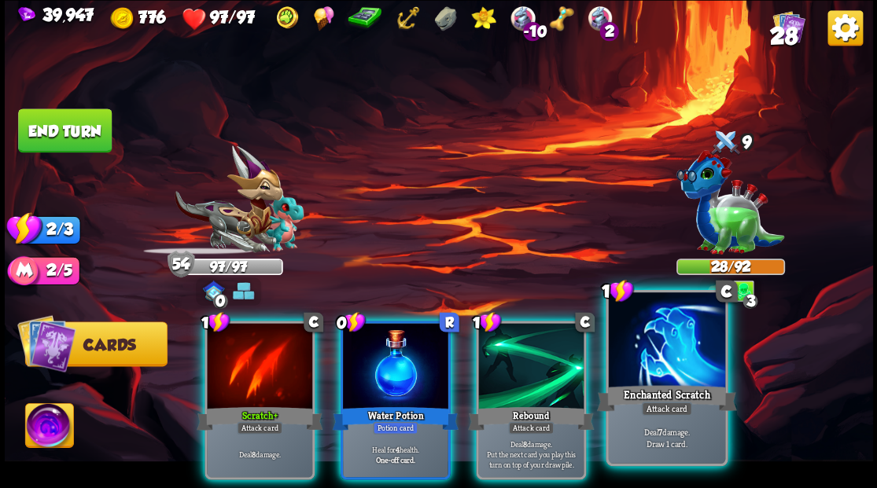
click at [642, 345] on div at bounding box center [666, 342] width 116 height 98
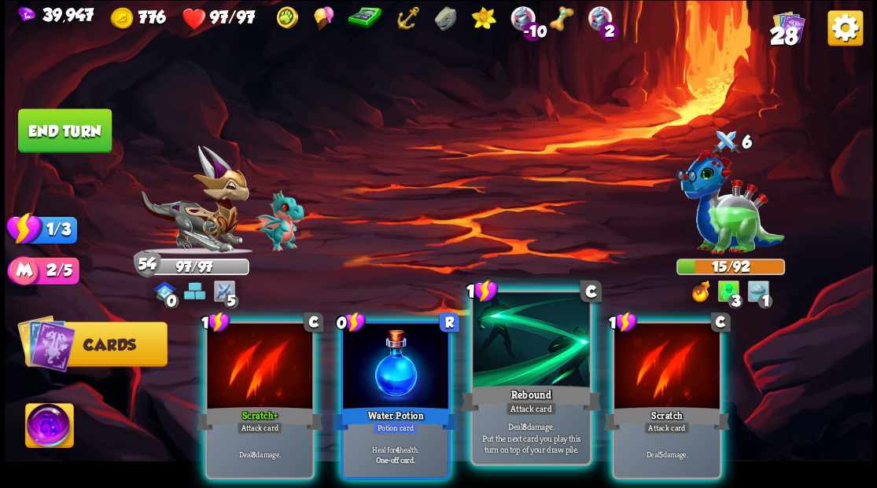
click at [532, 337] on div at bounding box center [531, 342] width 116 height 98
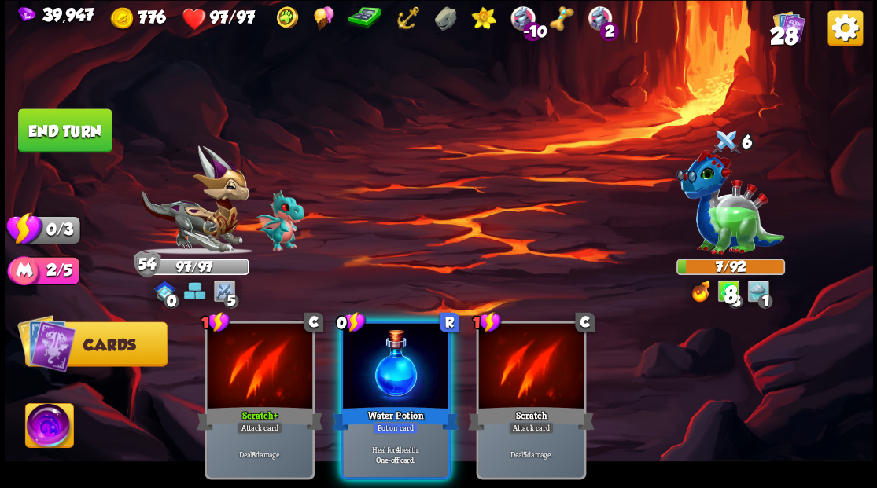
drag, startPoint x: 392, startPoint y: 370, endPoint x: 352, endPoint y: 339, distance: 49.9
click at [381, 362] on div at bounding box center [395, 367] width 105 height 89
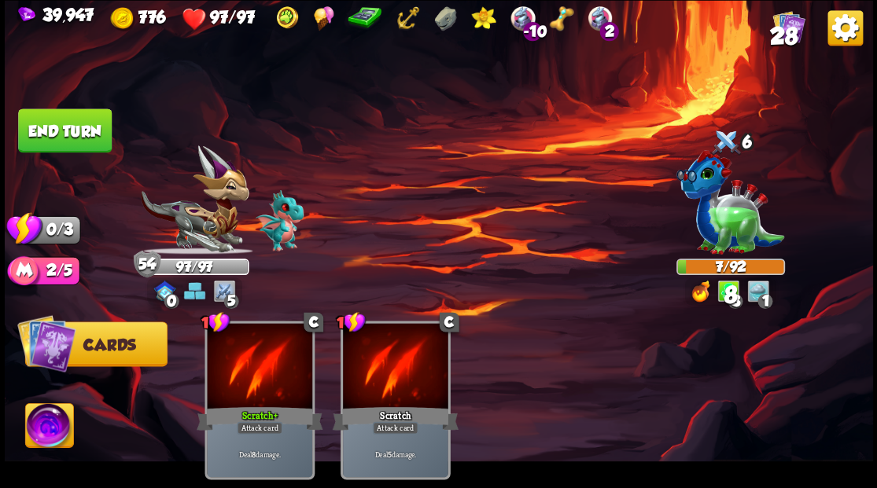
click at [84, 124] on button "End turn" at bounding box center [65, 131] width 94 height 44
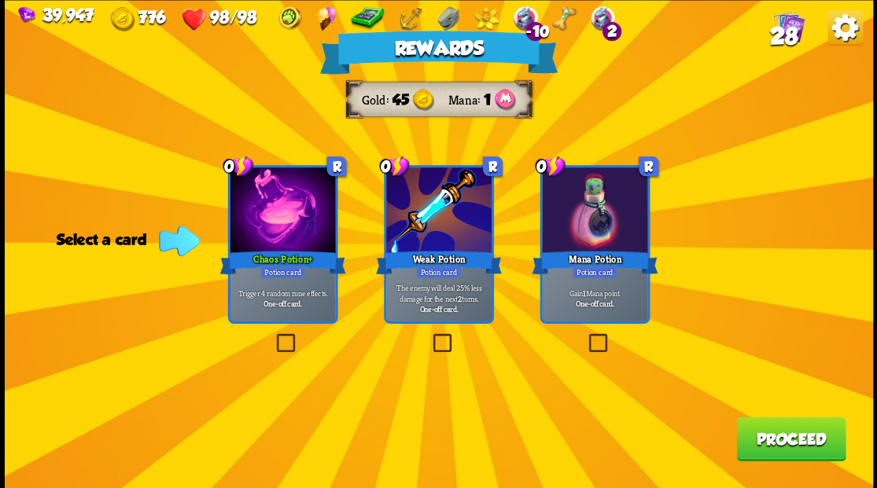
click at [585, 336] on label at bounding box center [585, 336] width 0 height 0
click at [0, 0] on input "checkbox" at bounding box center [0, 0] width 0 height 0
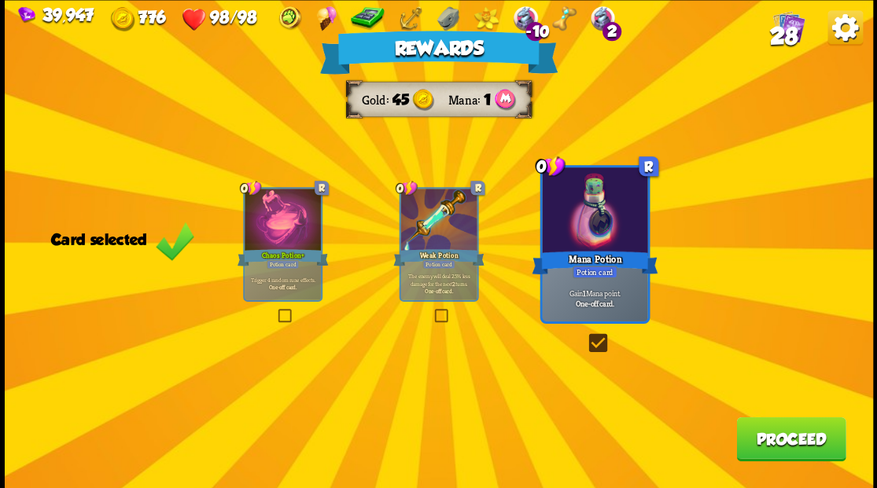
click at [794, 438] on button "Proceed" at bounding box center [790, 439] width 109 height 44
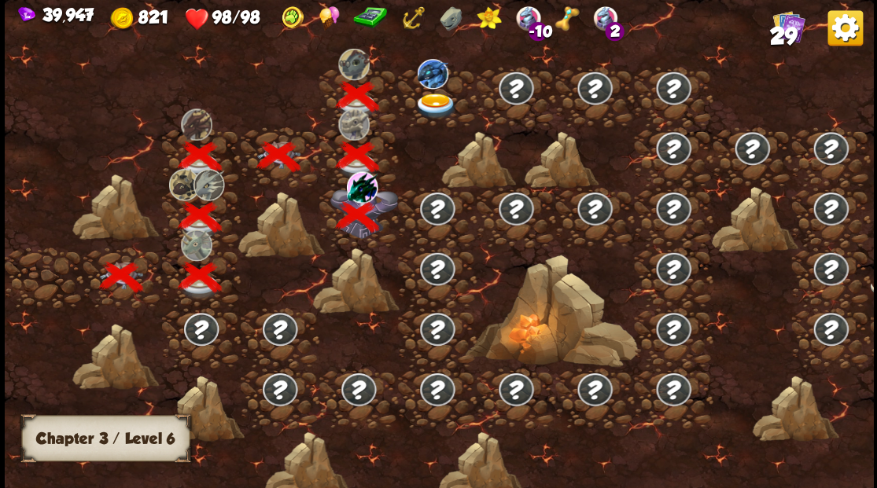
click at [432, 98] on img at bounding box center [435, 106] width 43 height 26
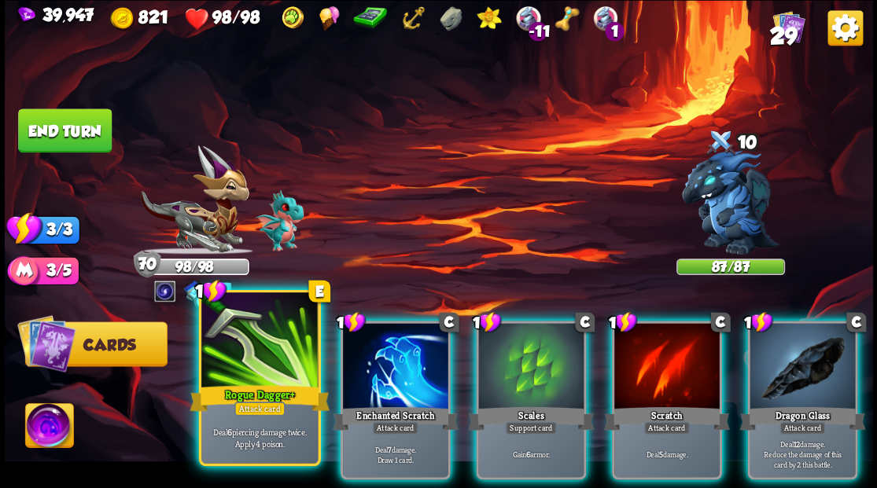
click at [250, 397] on div "Rogue Dagger+" at bounding box center [260, 397] width 140 height 31
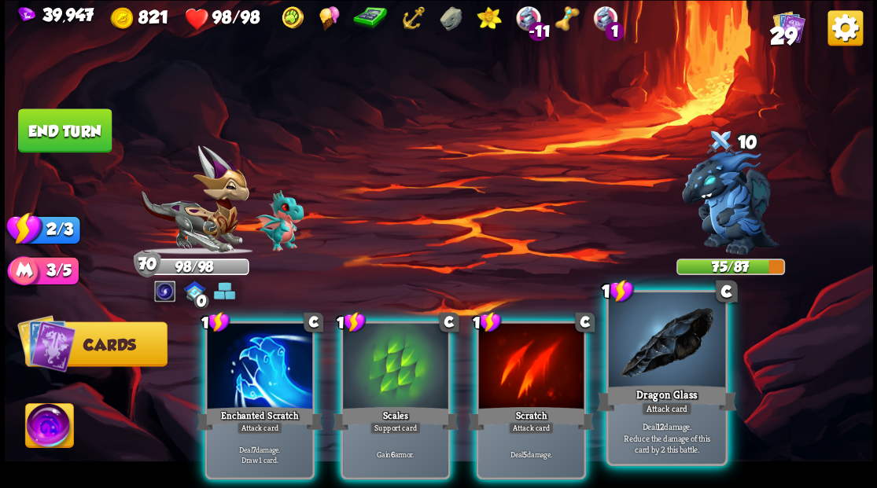
click at [671, 355] on div at bounding box center [666, 342] width 116 height 98
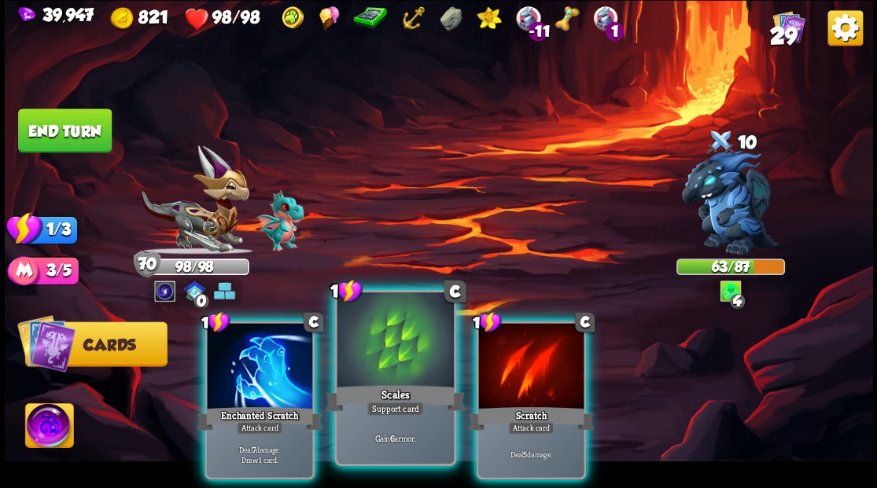
click at [368, 372] on div at bounding box center [395, 342] width 116 height 98
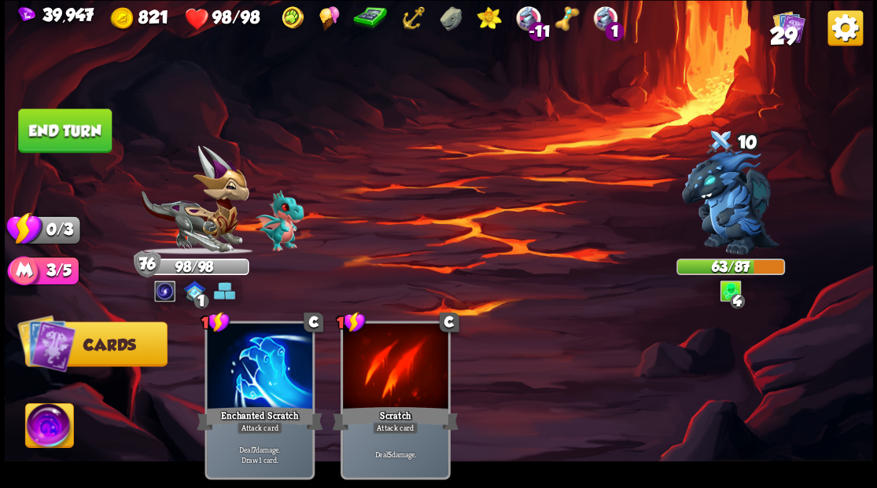
drag, startPoint x: 74, startPoint y: 126, endPoint x: 101, endPoint y: 131, distance: 27.3
click at [73, 126] on button "End turn" at bounding box center [65, 131] width 94 height 44
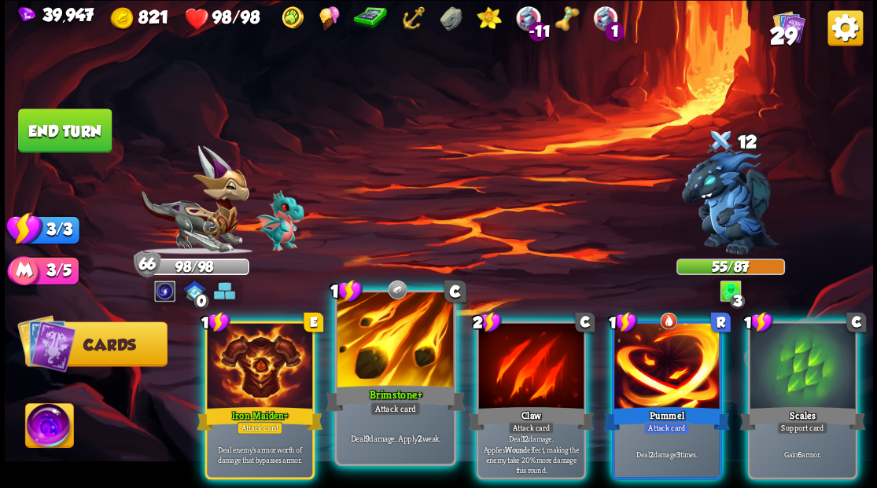
click at [385, 345] on div at bounding box center [395, 342] width 116 height 98
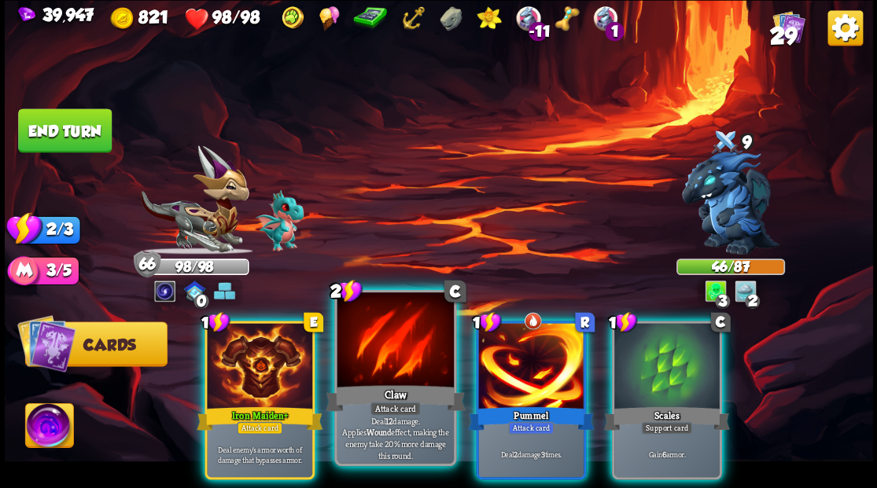
click at [386, 348] on div at bounding box center [395, 342] width 116 height 98
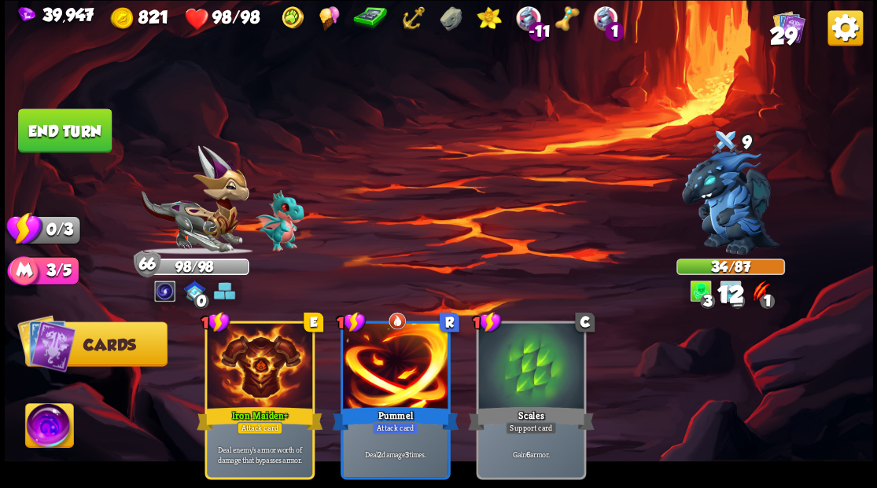
click at [86, 135] on button "End turn" at bounding box center [65, 131] width 94 height 44
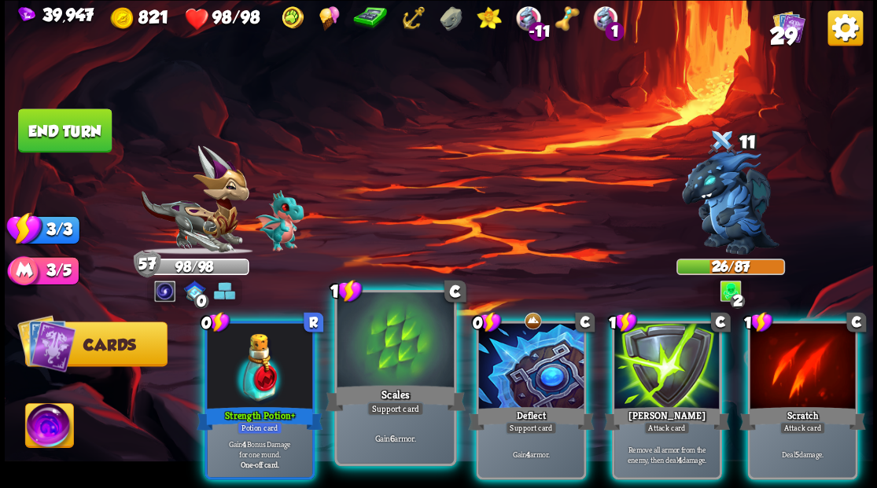
click at [256, 339] on div at bounding box center [259, 367] width 105 height 89
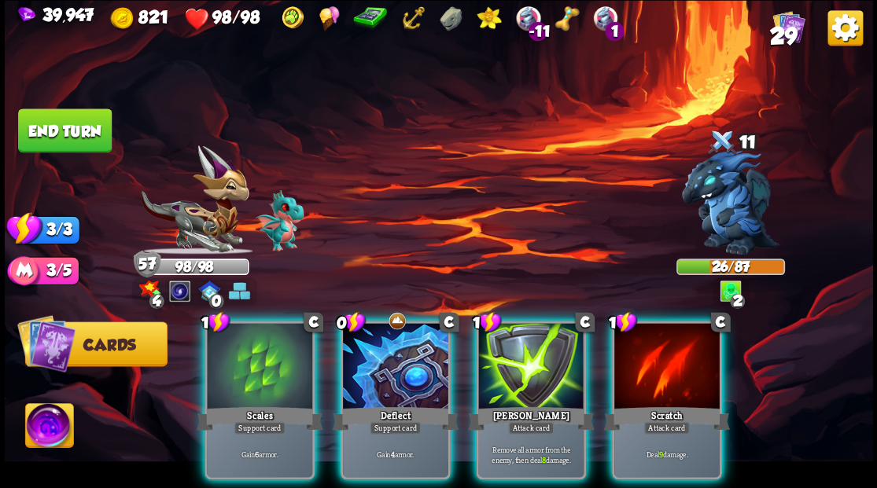
click at [537, 351] on div at bounding box center [530, 367] width 105 height 89
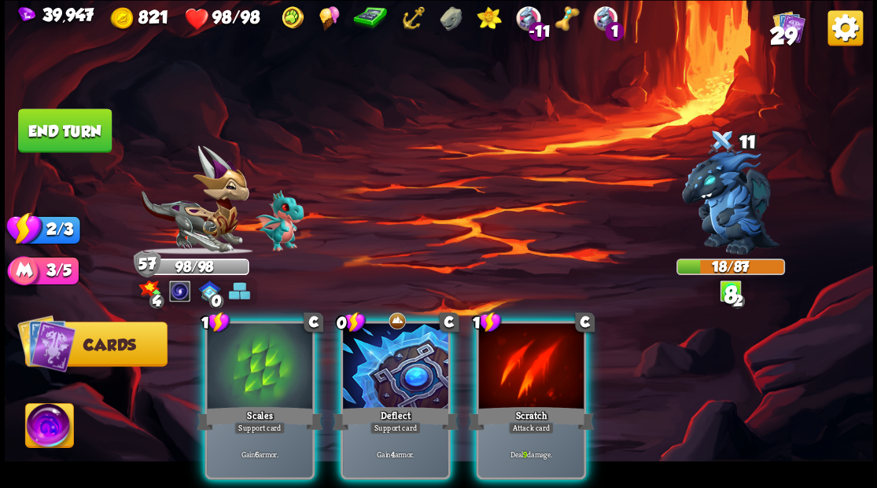
drag, startPoint x: 532, startPoint y: 343, endPoint x: 532, endPoint y: 334, distance: 9.4
click at [532, 342] on div at bounding box center [530, 367] width 105 height 89
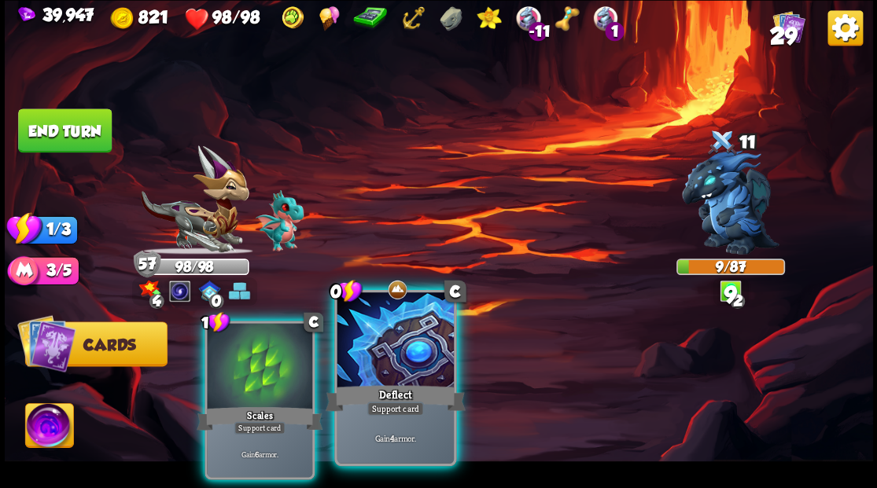
click at [388, 373] on div at bounding box center [395, 342] width 116 height 98
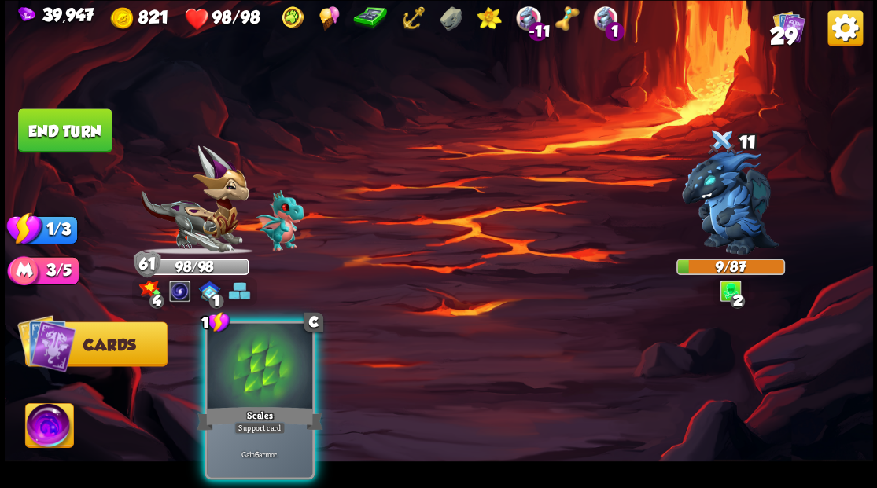
drag, startPoint x: 278, startPoint y: 360, endPoint x: 245, endPoint y: 280, distance: 86.8
click at [275, 351] on div at bounding box center [259, 367] width 105 height 89
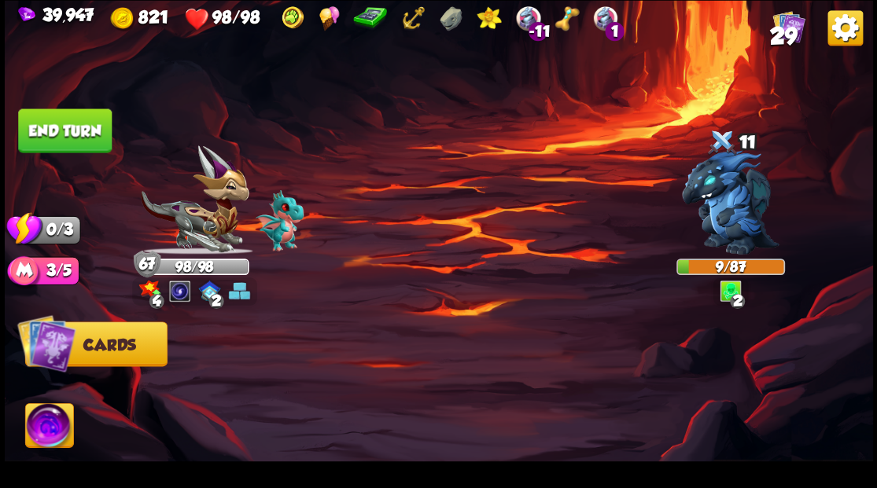
drag, startPoint x: 65, startPoint y: 126, endPoint x: 522, endPoint y: 135, distance: 457.9
click at [72, 128] on button "End turn" at bounding box center [65, 131] width 94 height 44
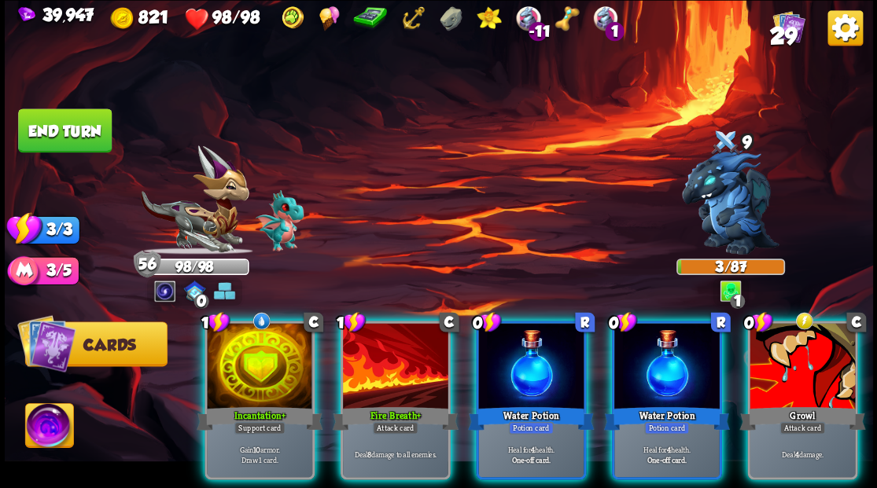
drag, startPoint x: 780, startPoint y: 362, endPoint x: 706, endPoint y: 280, distance: 110.3
click at [777, 352] on div at bounding box center [802, 367] width 105 height 89
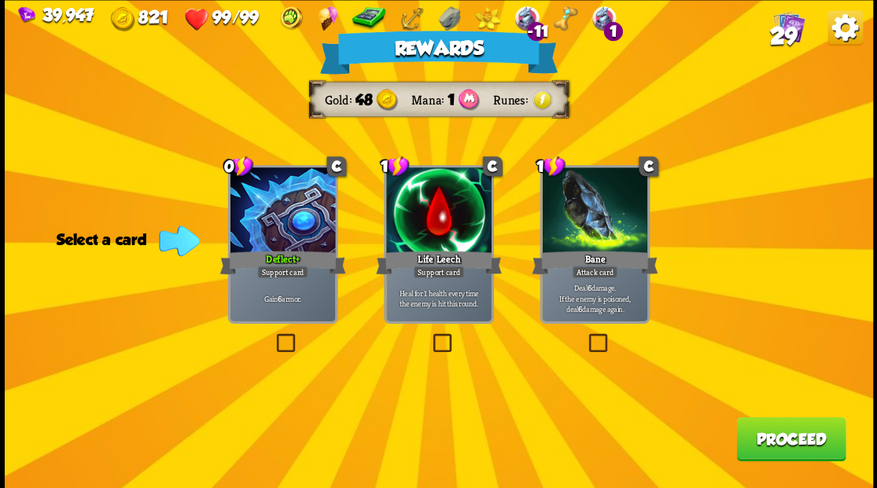
click at [783, 35] on span "29" at bounding box center [783, 35] width 28 height 27
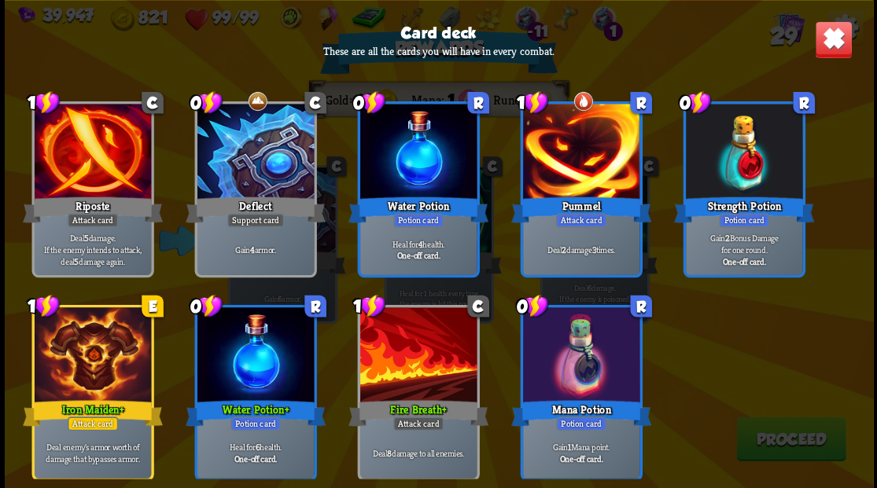
scroll to position [967, 0]
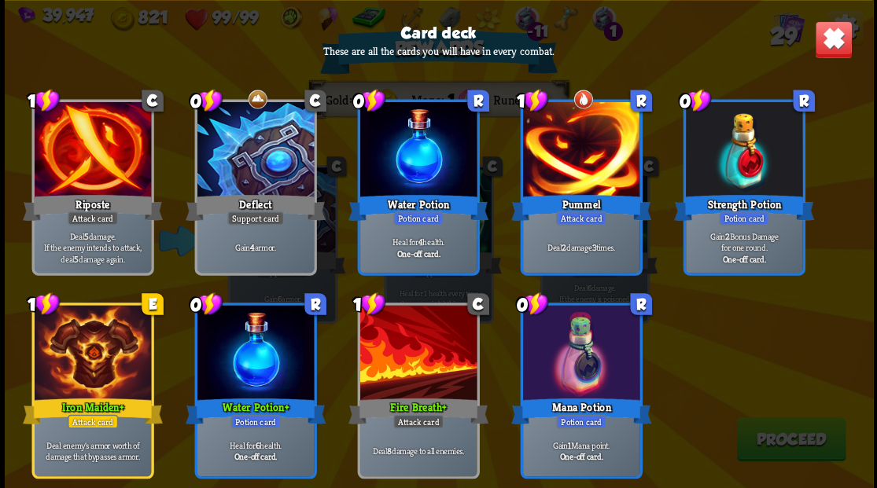
click at [823, 50] on img at bounding box center [833, 39] width 38 height 38
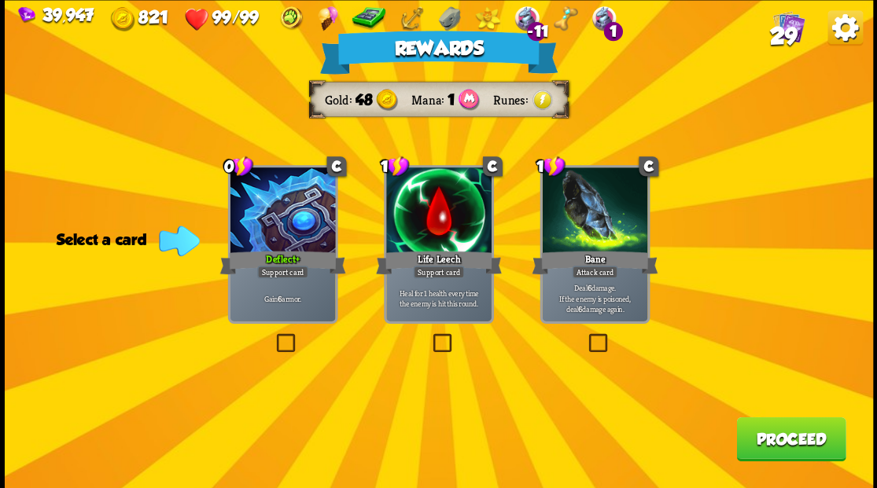
click at [585, 336] on label at bounding box center [585, 336] width 0 height 0
click at [0, 0] on input "checkbox" at bounding box center [0, 0] width 0 height 0
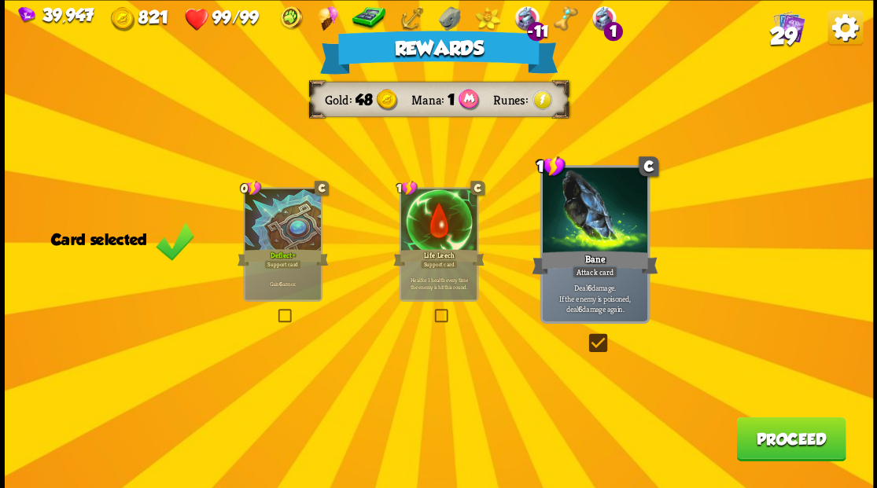
click at [799, 441] on button "Proceed" at bounding box center [790, 439] width 109 height 44
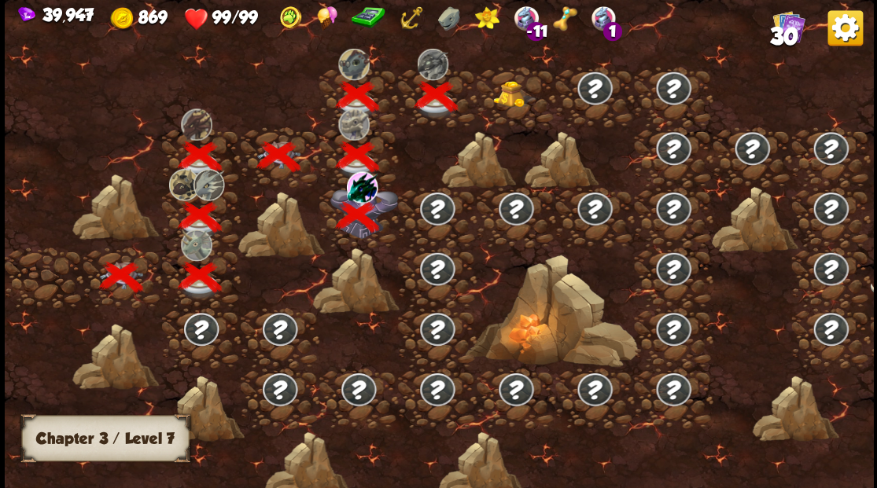
click at [511, 94] on img at bounding box center [514, 93] width 43 height 27
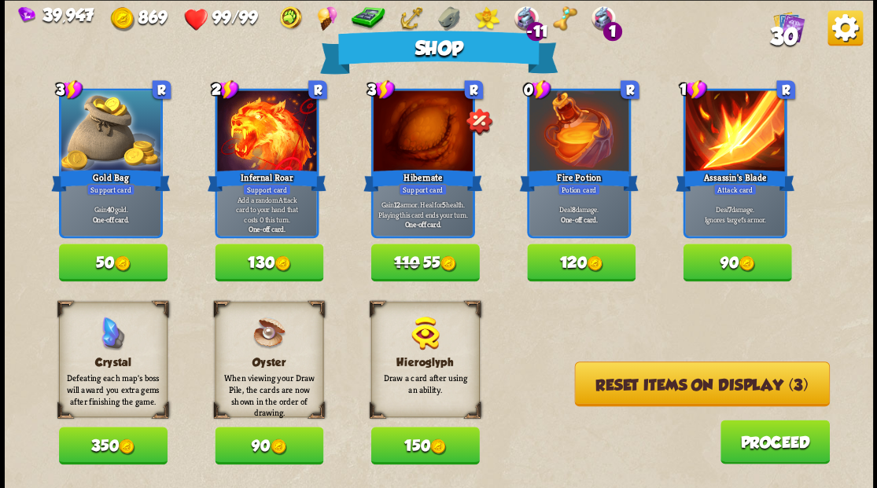
click at [739, 265] on img at bounding box center [746, 264] width 17 height 17
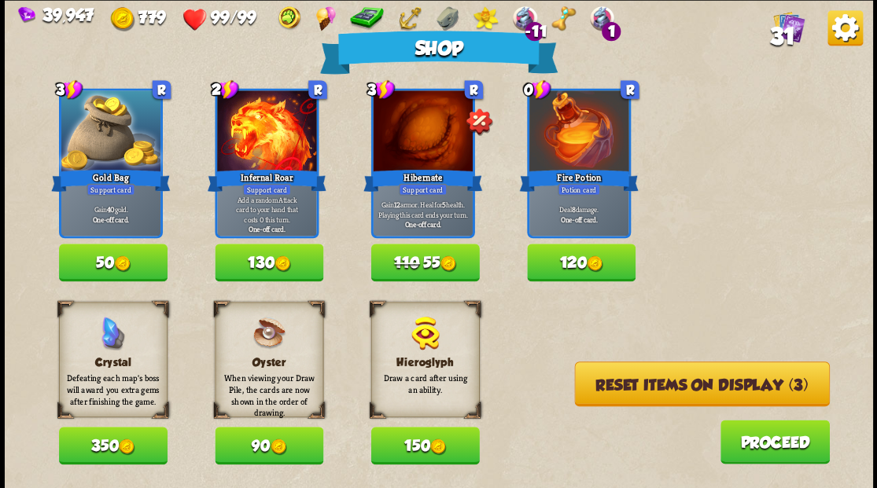
drag, startPoint x: 689, startPoint y: 382, endPoint x: 692, endPoint y: 315, distance: 66.9
click at [688, 378] on button "Reset items on display (3)" at bounding box center [701, 384] width 255 height 45
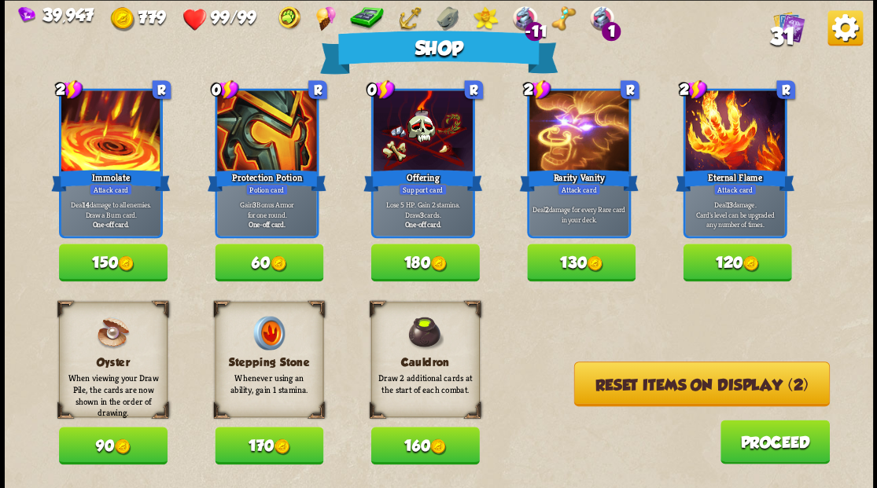
click at [664, 385] on button "Reset items on display (2)" at bounding box center [701, 384] width 256 height 45
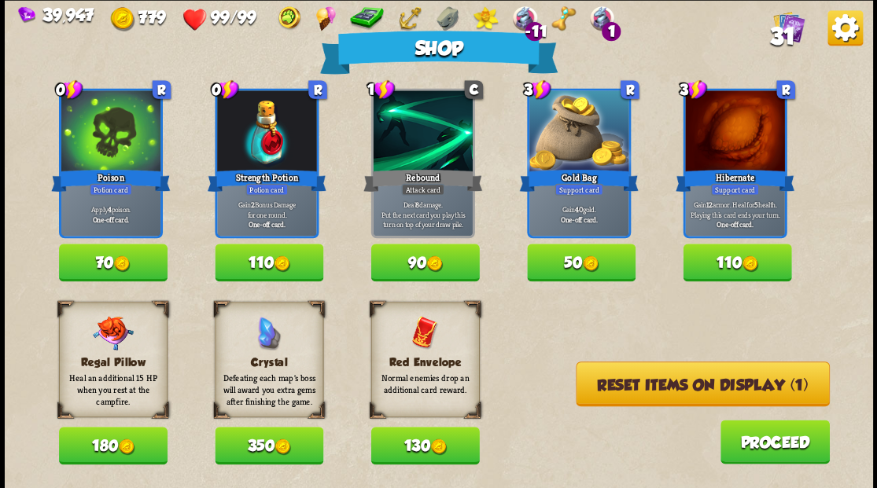
click at [746, 267] on img at bounding box center [750, 264] width 17 height 17
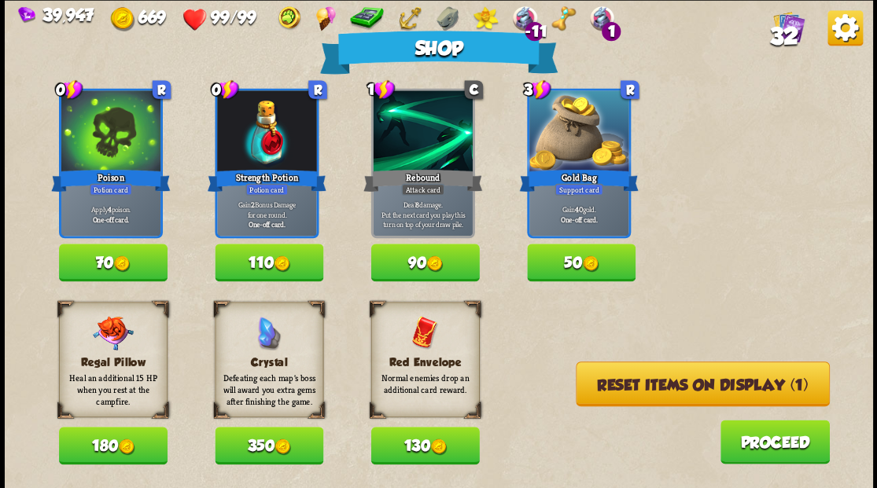
click at [133, 264] on button "70" at bounding box center [113, 263] width 109 height 38
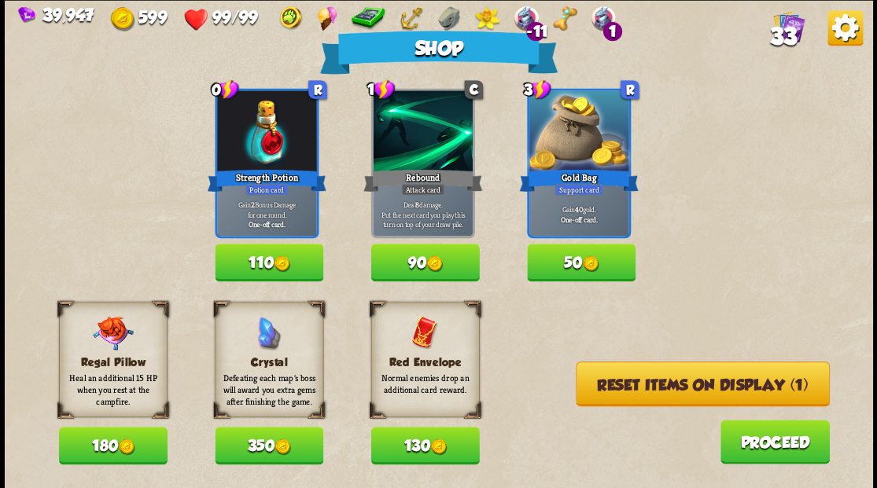
drag, startPoint x: 418, startPoint y: 445, endPoint x: 631, endPoint y: 409, distance: 216.2
click at [420, 445] on button "130" at bounding box center [424, 446] width 109 height 38
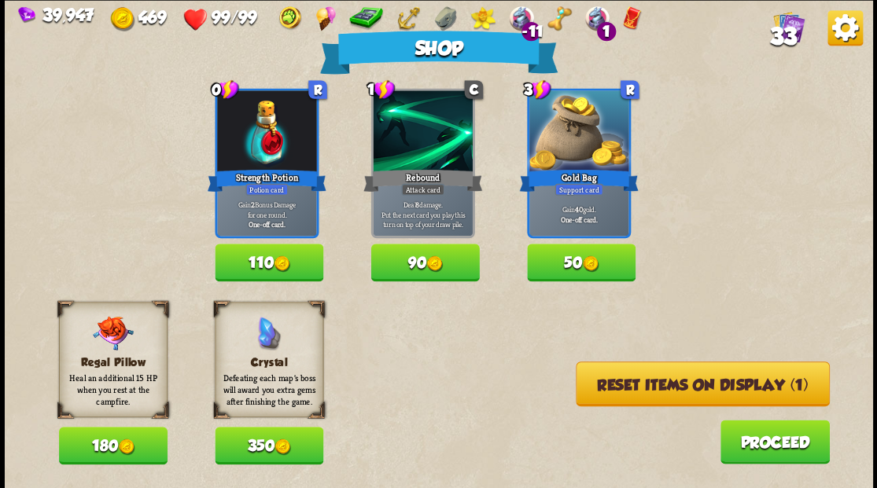
drag, startPoint x: 666, startPoint y: 392, endPoint x: 681, endPoint y: 370, distance: 26.6
click at [667, 392] on button "Reset items on display (1)" at bounding box center [703, 384] width 254 height 45
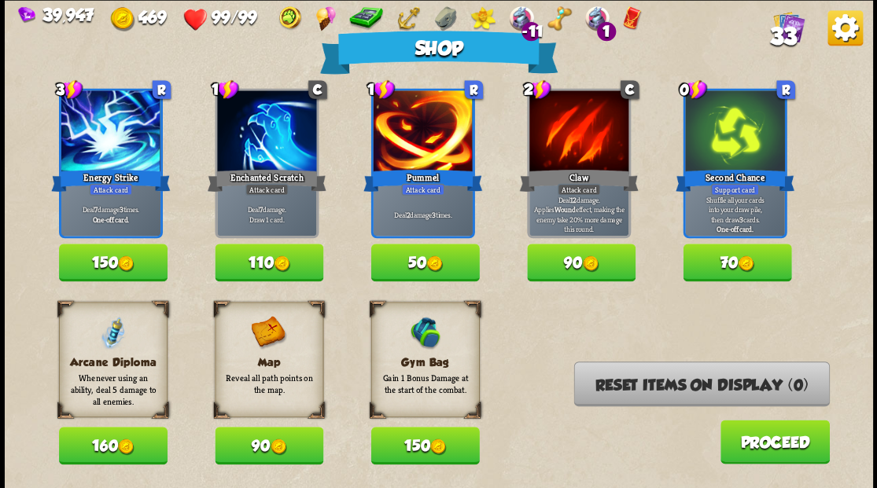
click at [736, 264] on button "70" at bounding box center [737, 263] width 109 height 38
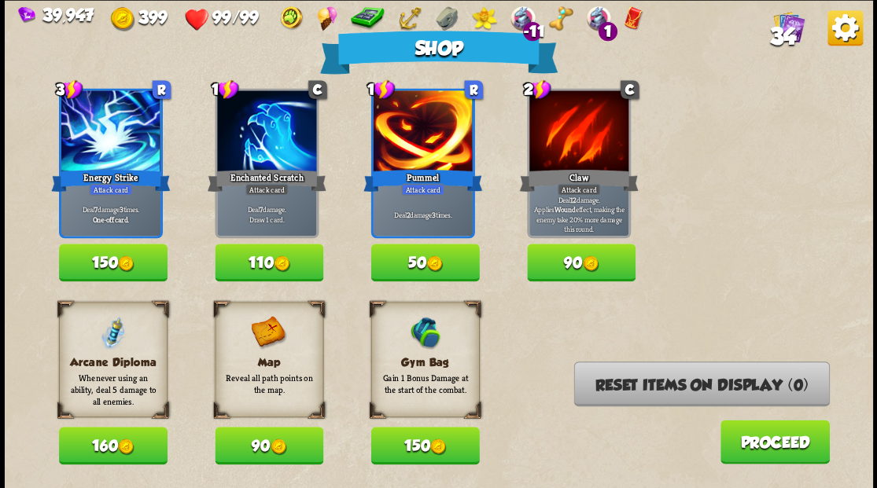
click at [757, 445] on button "Proceed" at bounding box center [774, 442] width 109 height 44
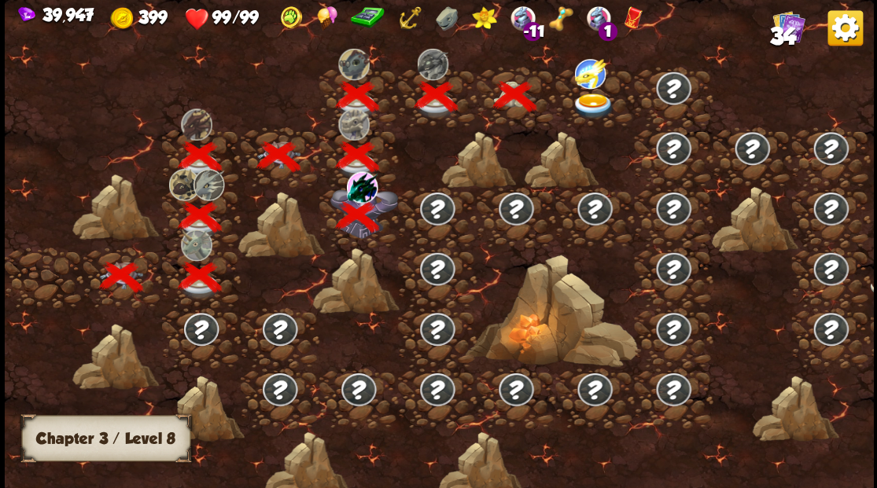
click at [671, 87] on img at bounding box center [673, 87] width 38 height 35
click at [593, 102] on img at bounding box center [593, 106] width 43 height 26
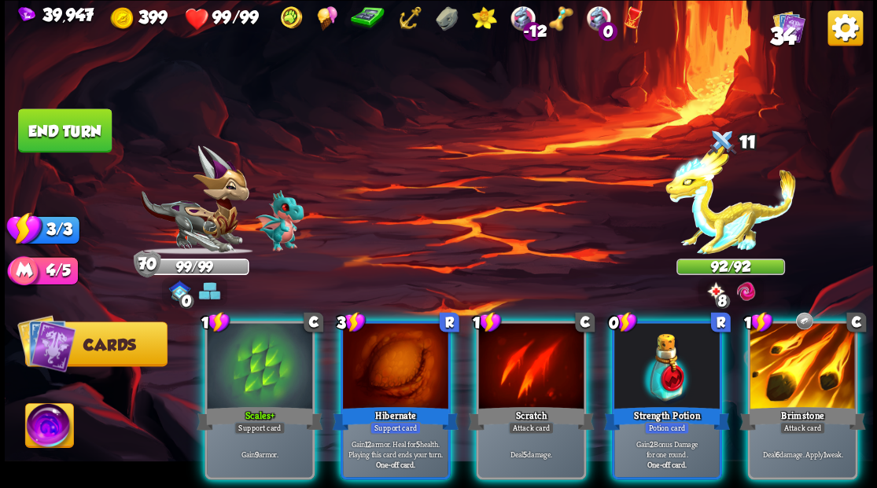
click at [502, 16] on div "-12 0" at bounding box center [460, 20] width 364 height 28
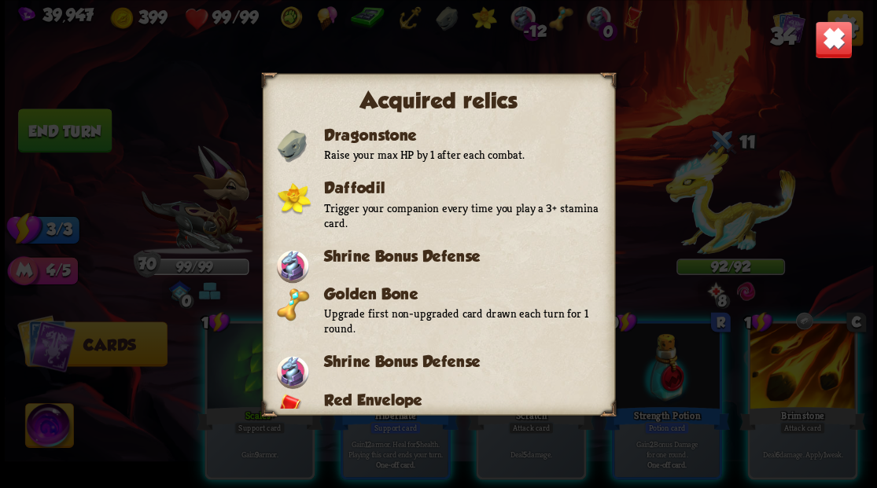
scroll to position [319, 0]
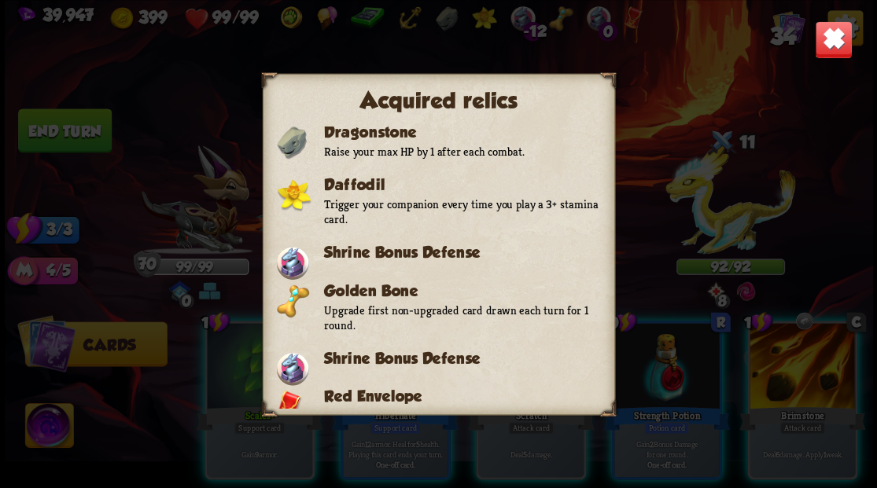
click at [839, 34] on img at bounding box center [833, 39] width 38 height 38
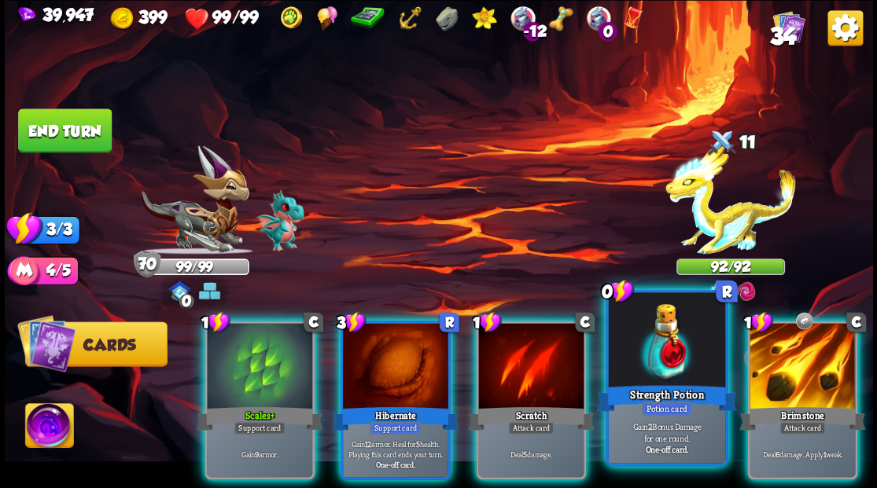
click at [653, 356] on div at bounding box center [666, 342] width 116 height 98
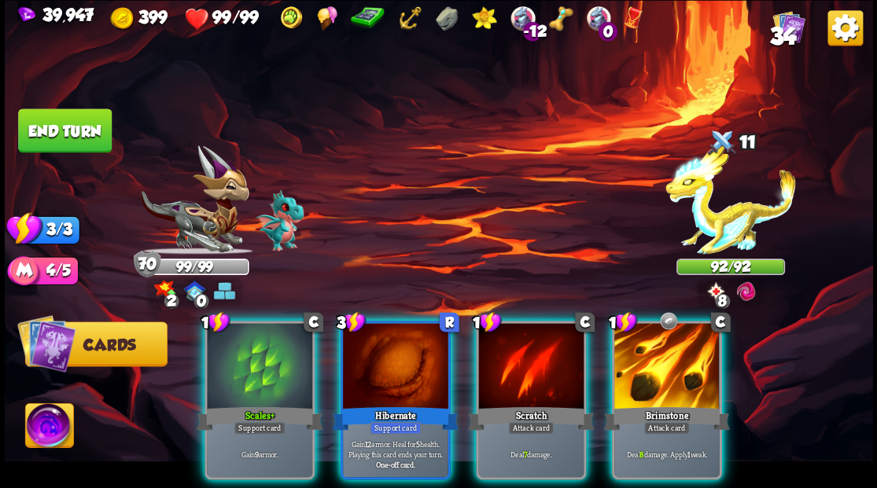
click at [653, 356] on div at bounding box center [666, 367] width 105 height 89
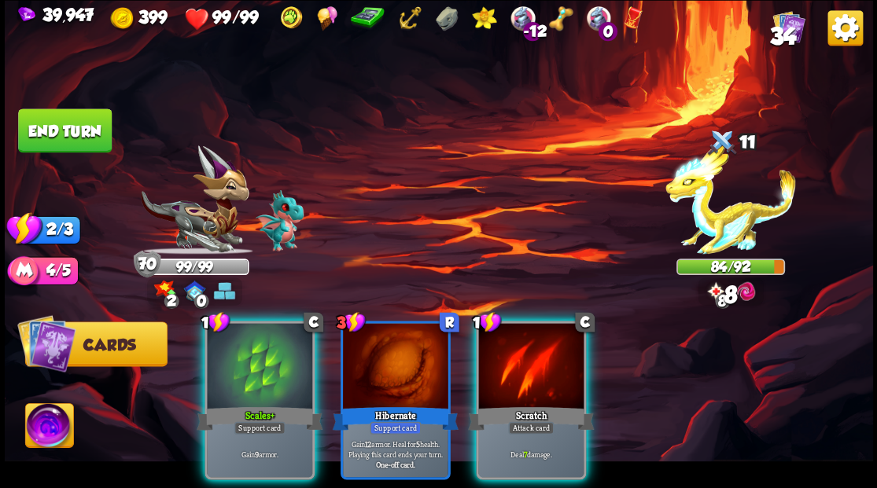
click at [538, 362] on div at bounding box center [530, 367] width 105 height 89
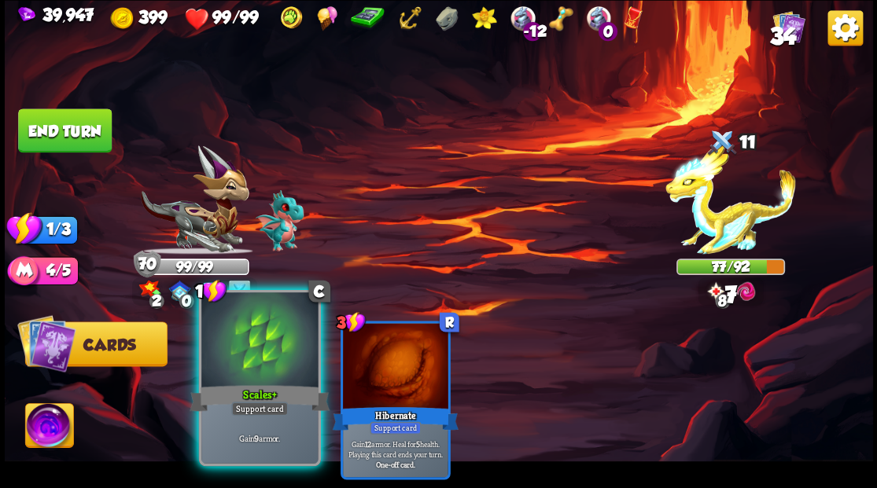
click at [245, 385] on div "Scales+" at bounding box center [260, 397] width 140 height 31
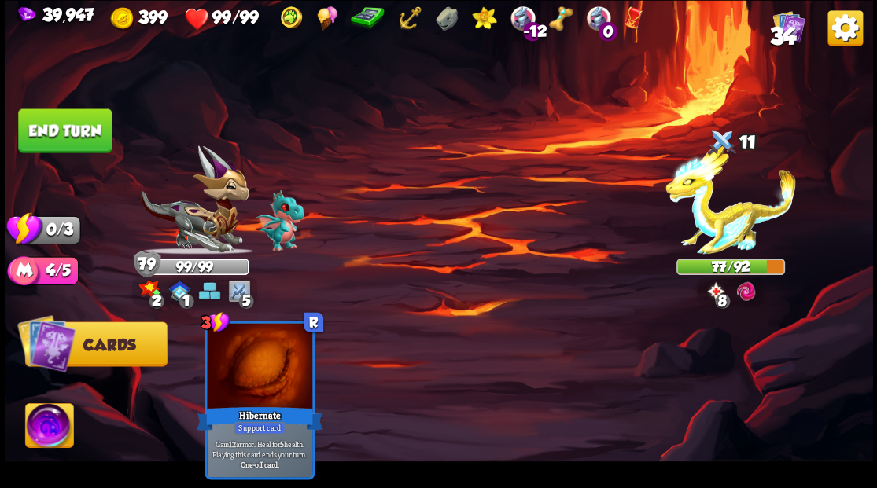
click at [82, 134] on button "End turn" at bounding box center [65, 131] width 94 height 44
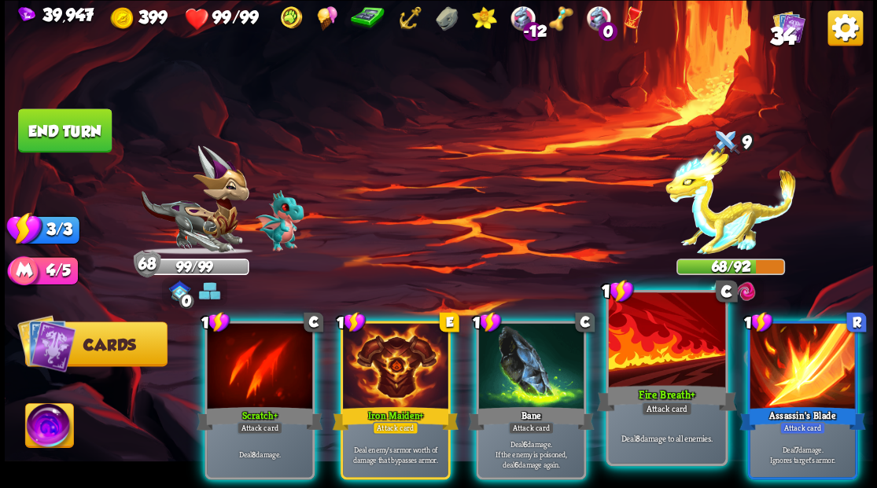
click at [638, 356] on div at bounding box center [666, 342] width 116 height 98
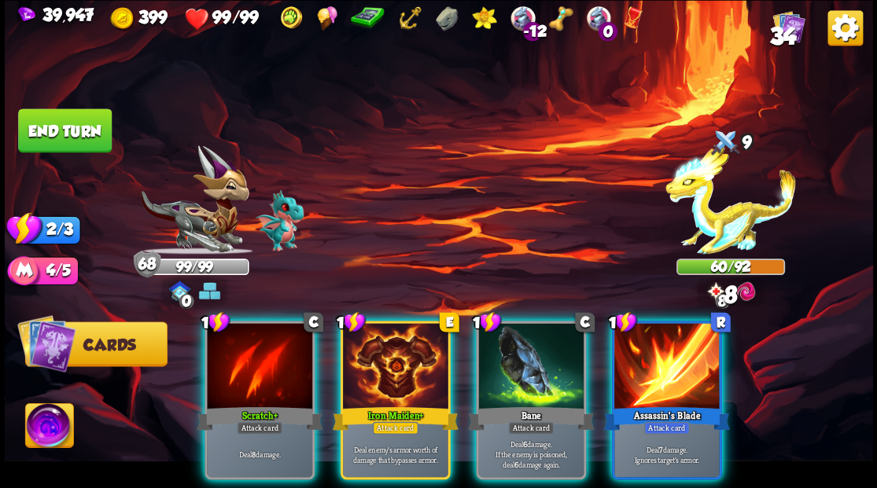
click at [641, 360] on div at bounding box center [666, 367] width 105 height 89
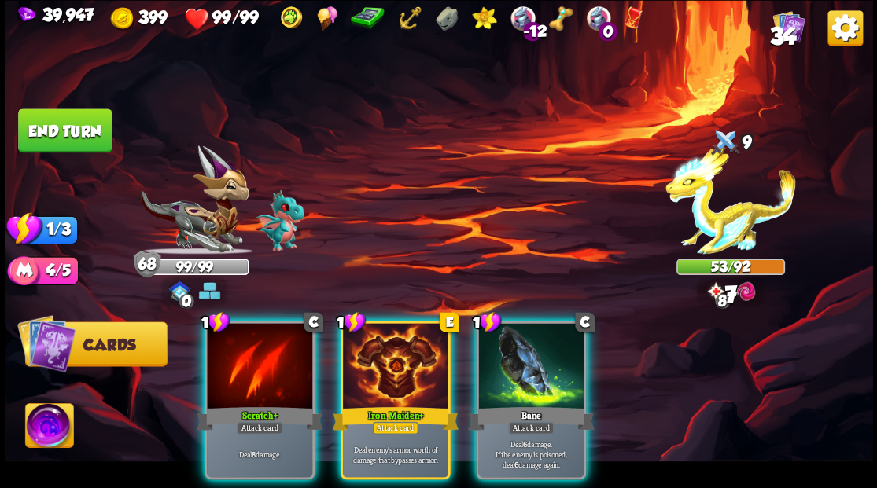
click at [267, 378] on div at bounding box center [259, 367] width 105 height 89
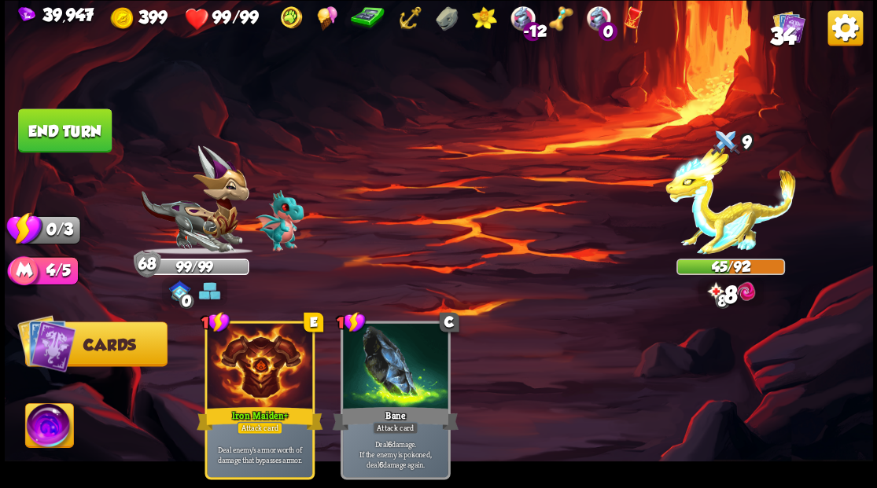
drag, startPoint x: 79, startPoint y: 126, endPoint x: 91, endPoint y: 134, distance: 14.2
click at [79, 126] on button "End turn" at bounding box center [65, 131] width 94 height 44
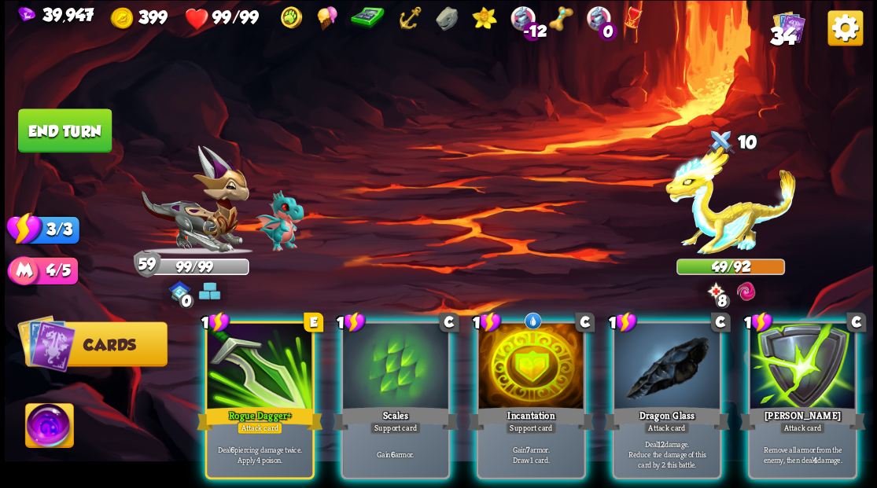
drag, startPoint x: 686, startPoint y: 335, endPoint x: 557, endPoint y: 293, distance: 135.8
click at [685, 334] on div at bounding box center [666, 367] width 105 height 89
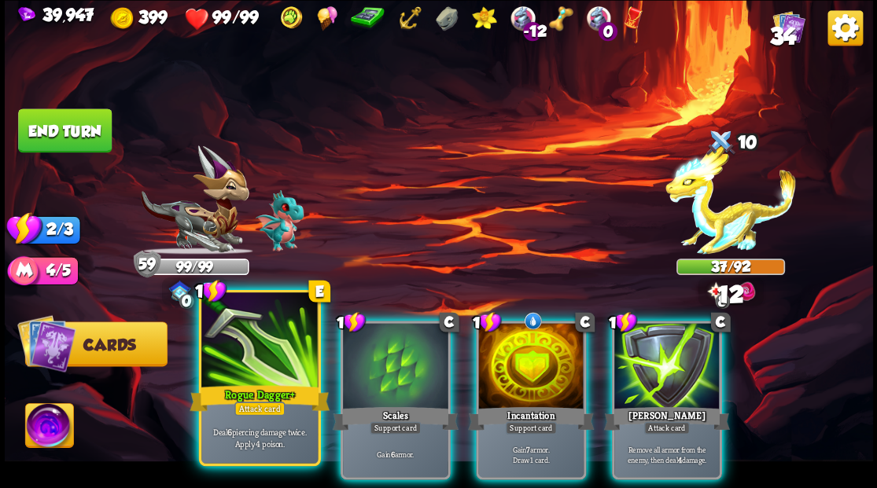
click at [244, 373] on div at bounding box center [259, 342] width 116 height 98
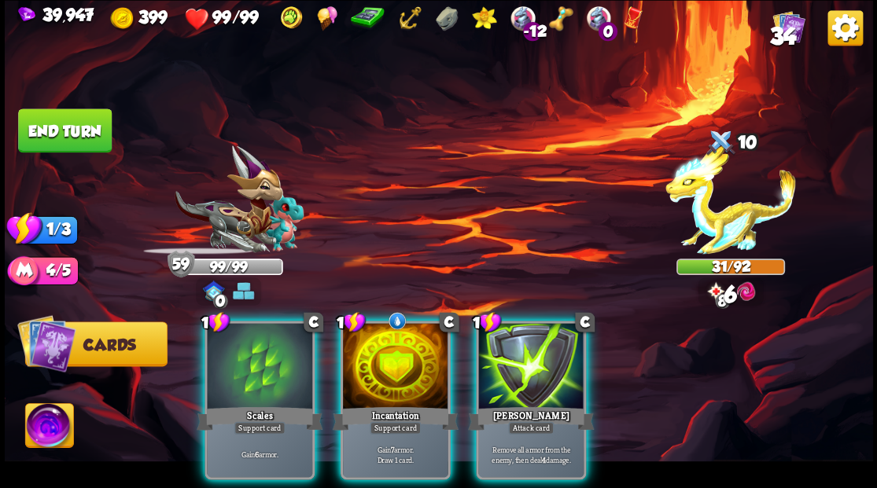
drag, startPoint x: 552, startPoint y: 335, endPoint x: 550, endPoint y: 308, distance: 27.6
click at [551, 334] on div at bounding box center [530, 367] width 105 height 89
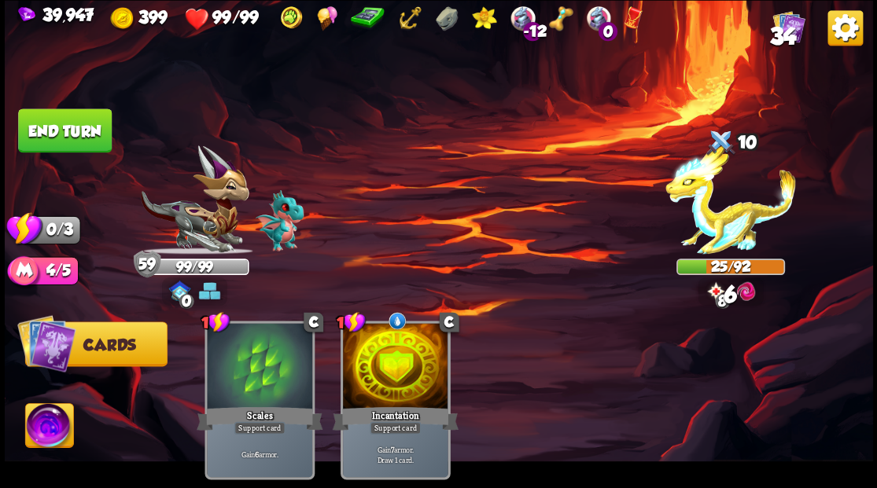
drag, startPoint x: 73, startPoint y: 145, endPoint x: 91, endPoint y: 140, distance: 18.7
click at [73, 145] on button "End turn" at bounding box center [65, 131] width 94 height 44
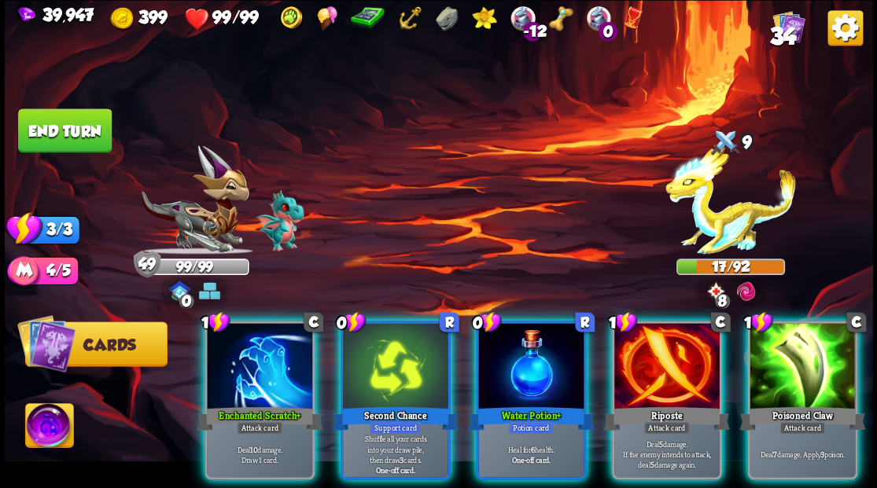
click at [655, 360] on div at bounding box center [666, 367] width 105 height 89
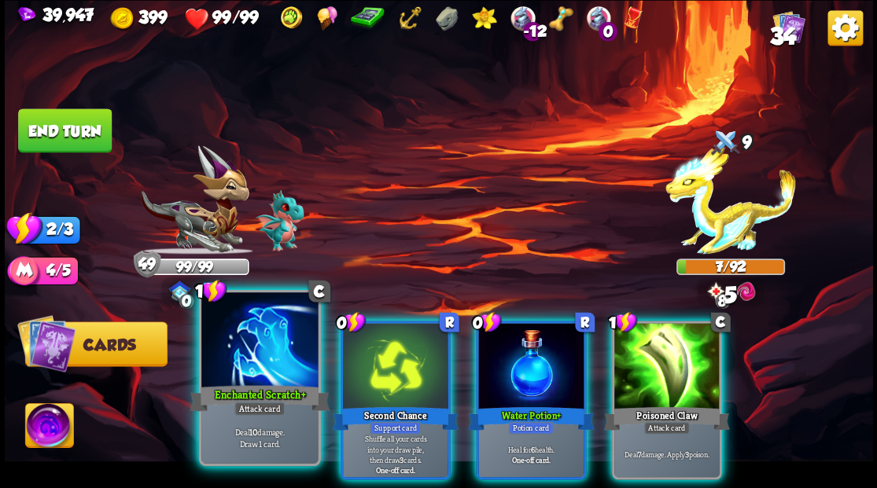
click at [235, 414] on div "Attack card" at bounding box center [259, 409] width 51 height 14
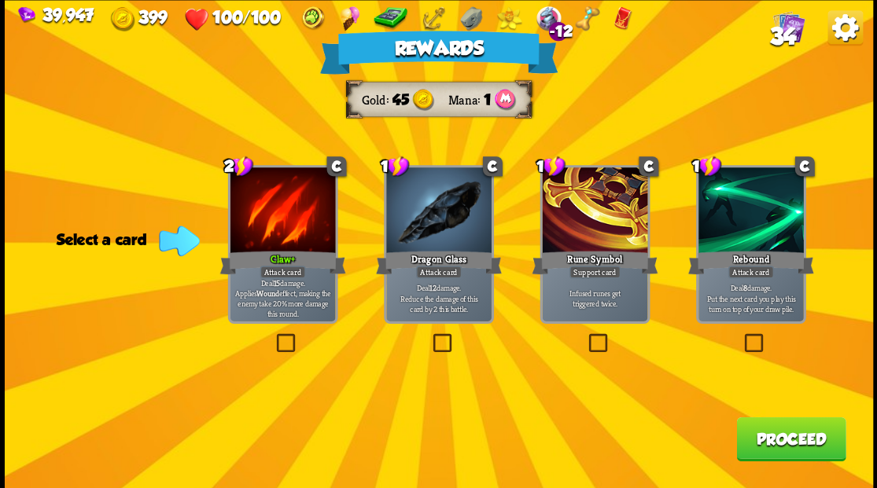
click at [780, 440] on button "Proceed" at bounding box center [790, 439] width 109 height 44
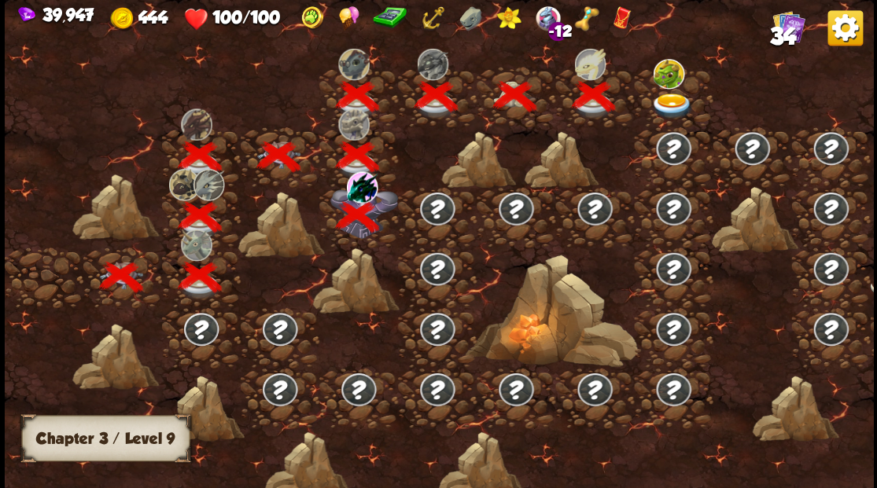
click at [676, 101] on img at bounding box center [672, 106] width 43 height 26
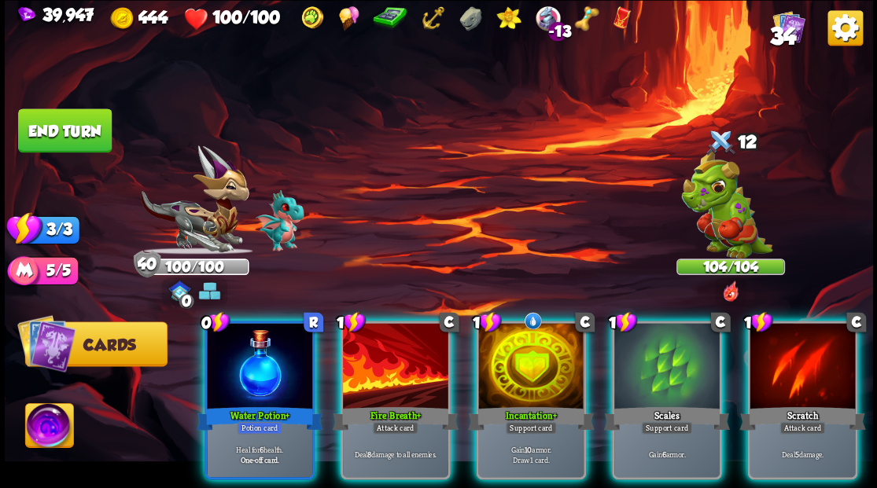
click at [405, 360] on div at bounding box center [395, 367] width 105 height 89
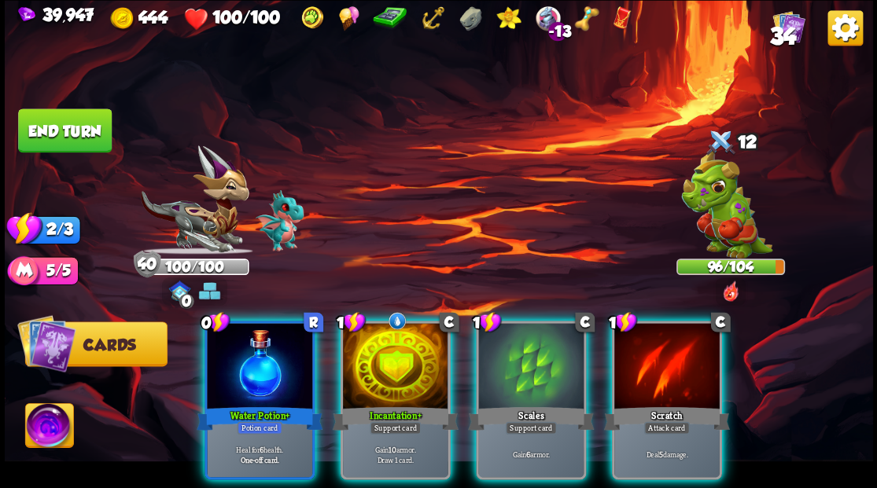
click at [372, 373] on div at bounding box center [395, 367] width 105 height 89
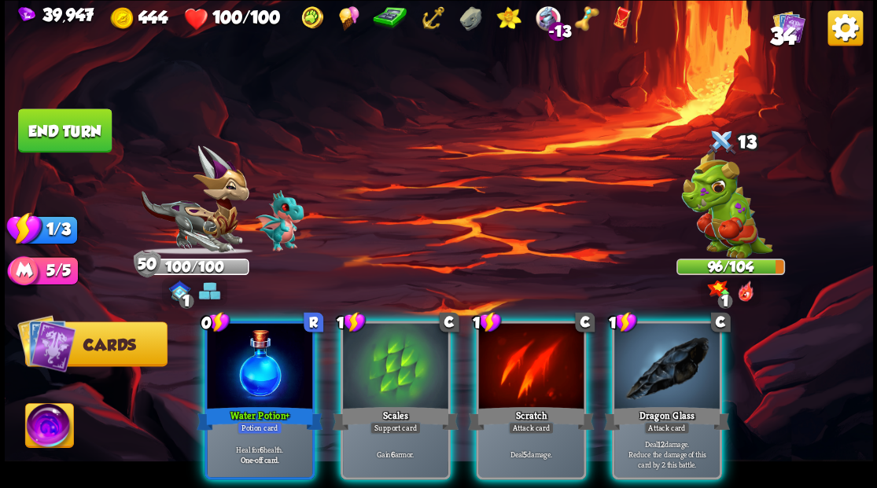
drag, startPoint x: 658, startPoint y: 363, endPoint x: 623, endPoint y: 330, distance: 47.8
click at [656, 358] on div at bounding box center [666, 367] width 105 height 89
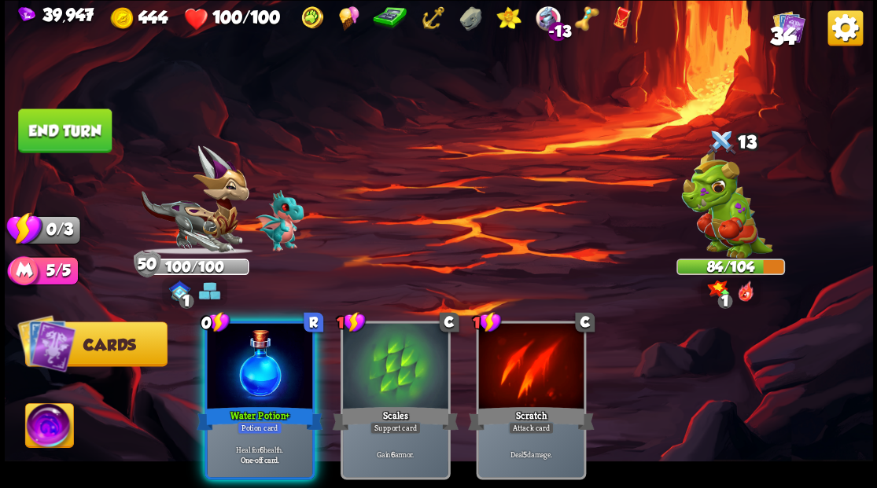
drag, startPoint x: 263, startPoint y: 385, endPoint x: 242, endPoint y: 347, distance: 43.6
click at [256, 374] on div "0 R Water Potion+ Potion card Heal for 6 health. One-off card." at bounding box center [260, 400] width 110 height 159
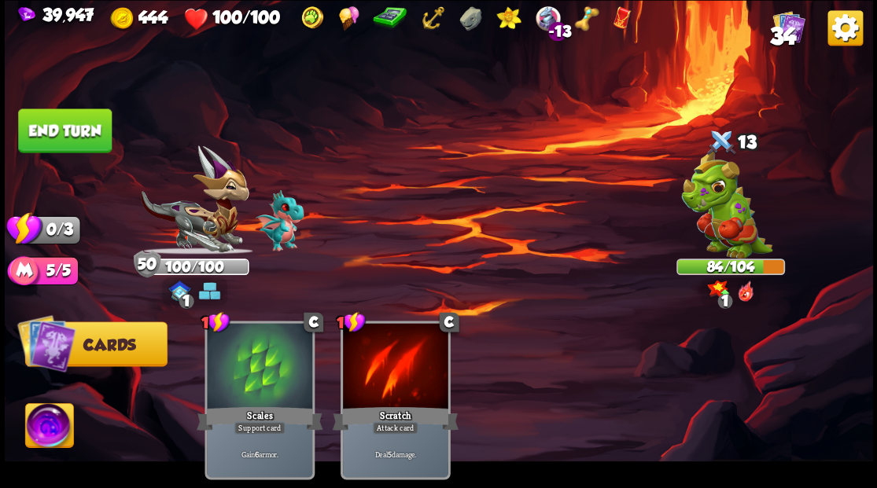
click at [94, 122] on button "End turn" at bounding box center [65, 131] width 94 height 44
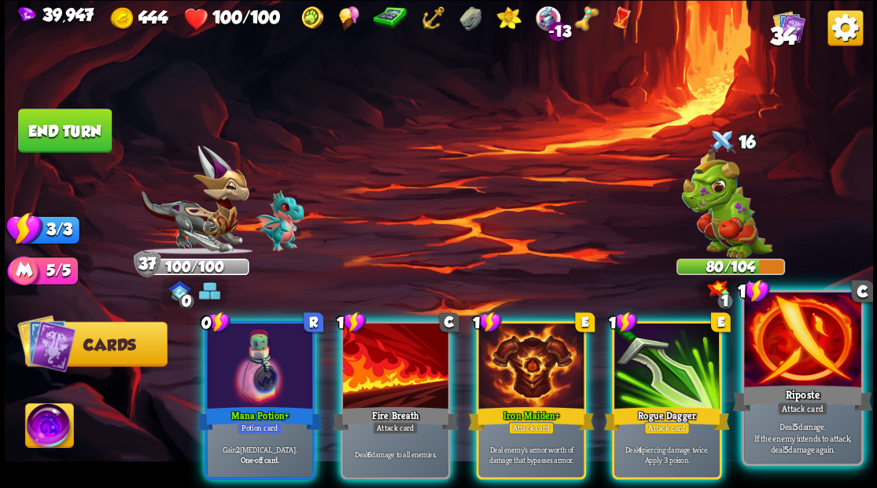
click at [831, 366] on div at bounding box center [802, 342] width 116 height 98
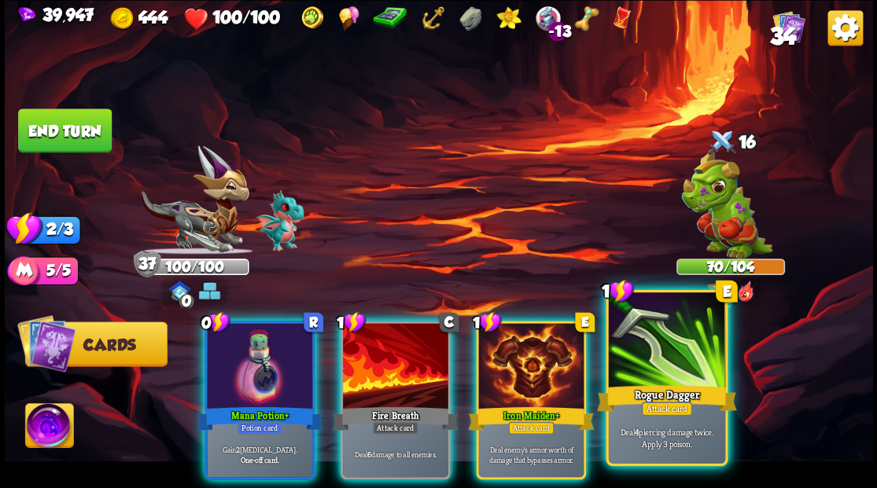
click at [665, 378] on div at bounding box center [666, 342] width 116 height 98
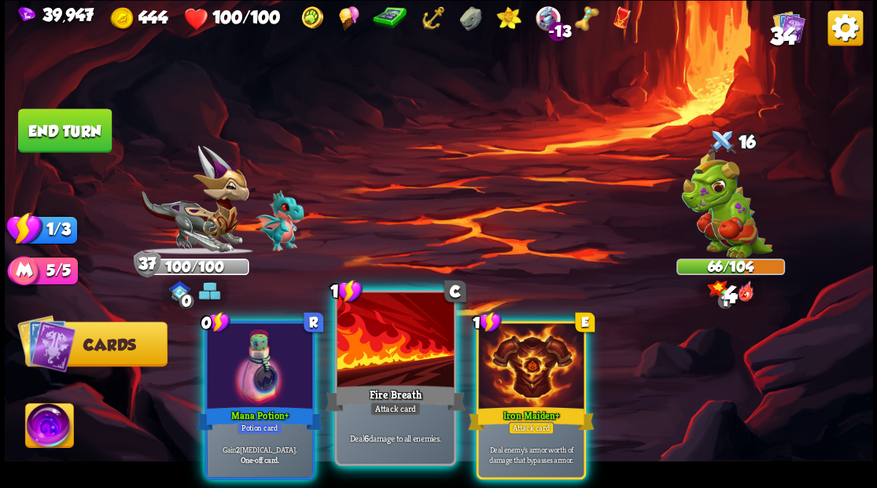
click at [396, 352] on div at bounding box center [395, 342] width 116 height 98
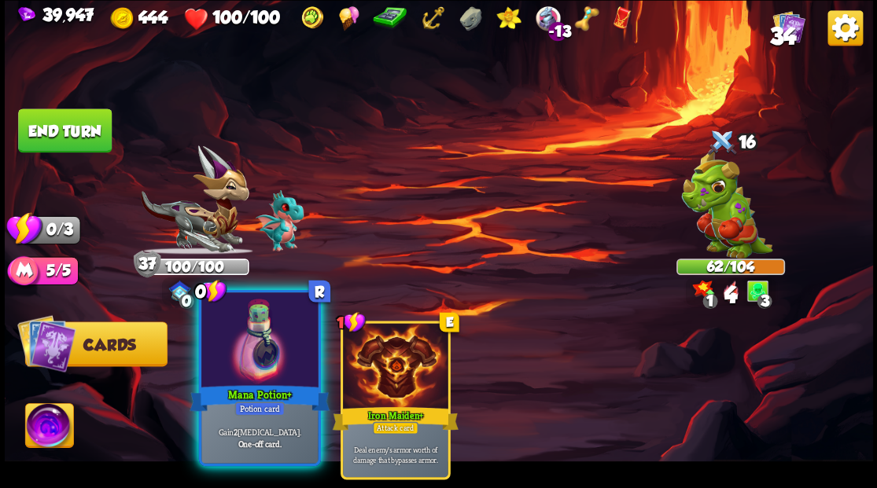
click at [242, 356] on div at bounding box center [259, 342] width 116 height 98
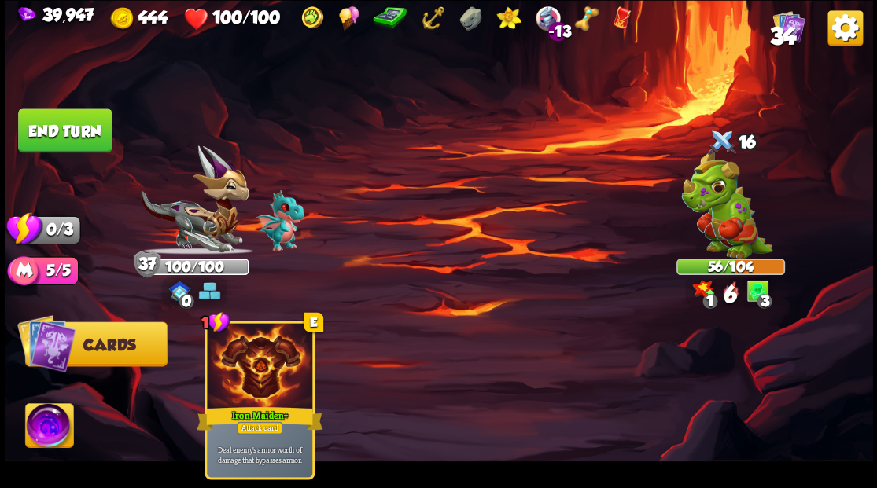
click at [87, 120] on button "End turn" at bounding box center [65, 131] width 94 height 44
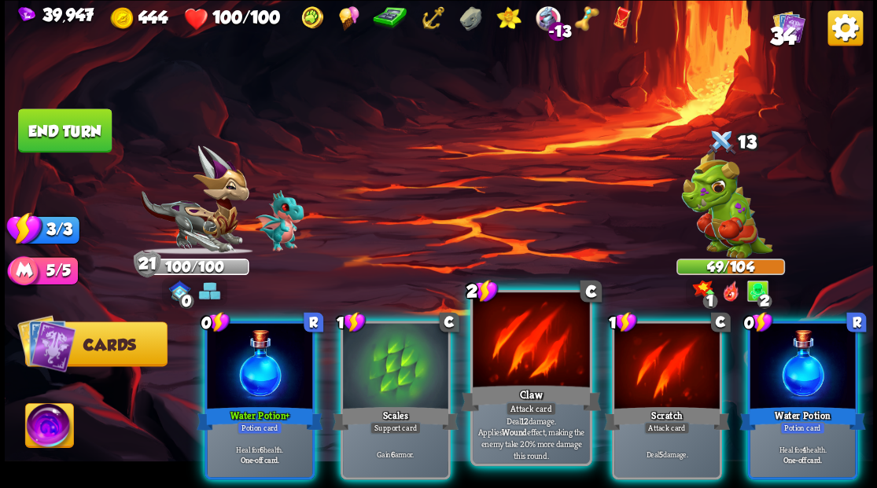
click at [555, 329] on div at bounding box center [531, 342] width 116 height 98
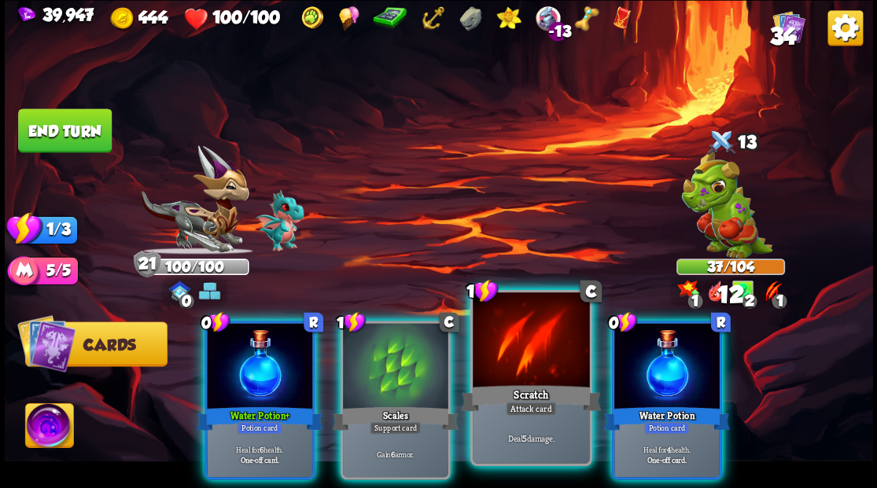
click at [510, 348] on div at bounding box center [531, 342] width 116 height 98
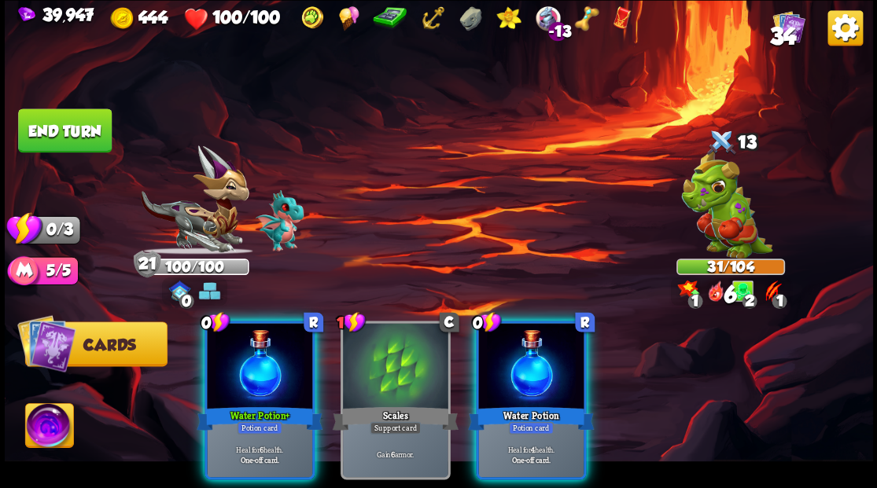
drag, startPoint x: 537, startPoint y: 381, endPoint x: 527, endPoint y: 383, distance: 10.5
click at [535, 382] on div "0 R Water Potion Potion card Heal for 4 health. One-off card." at bounding box center [531, 400] width 110 height 159
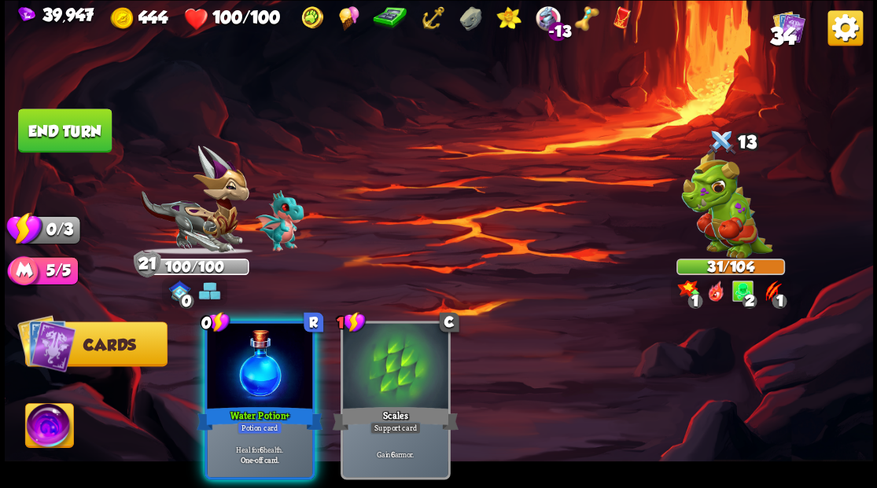
click at [264, 362] on div at bounding box center [259, 367] width 105 height 89
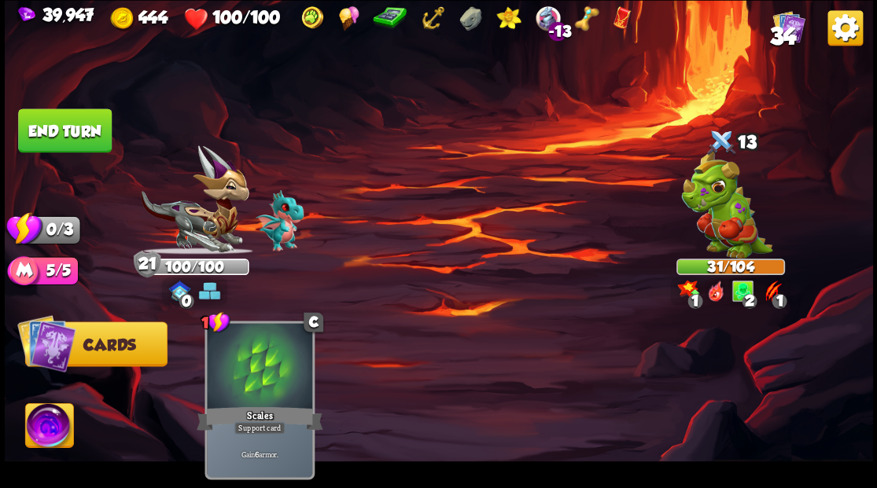
drag, startPoint x: 65, startPoint y: 118, endPoint x: 175, endPoint y: 154, distance: 115.2
click at [65, 118] on button "End turn" at bounding box center [65, 131] width 94 height 44
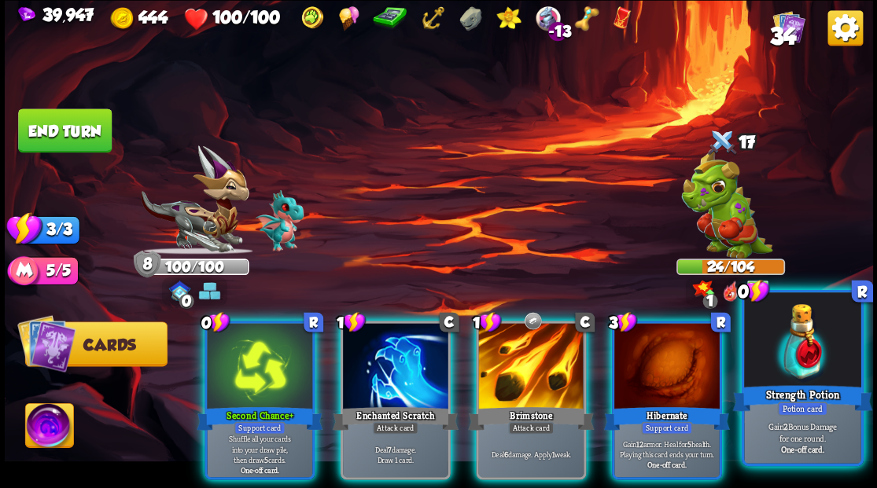
click at [821, 352] on div at bounding box center [802, 342] width 116 height 98
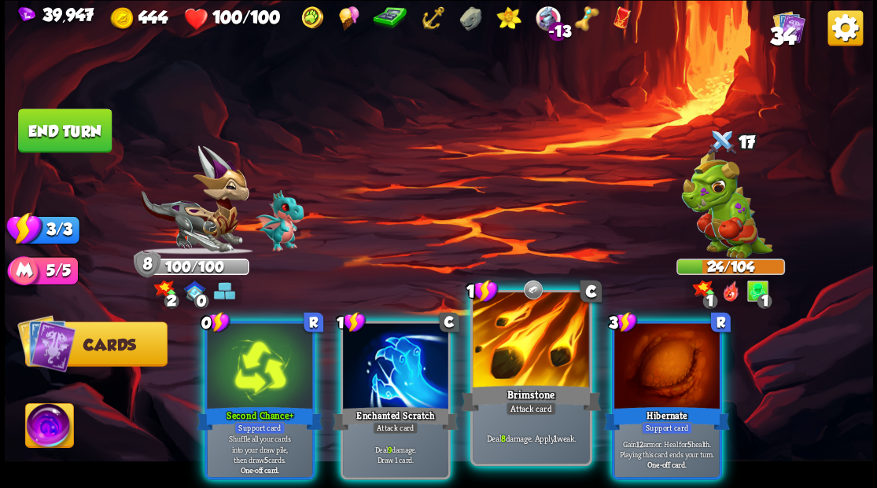
click at [570, 345] on div at bounding box center [531, 342] width 116 height 98
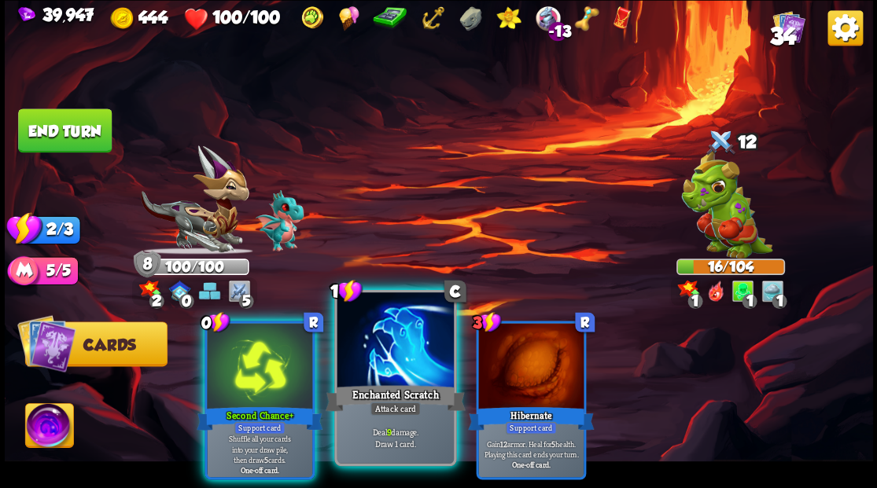
click at [387, 352] on div at bounding box center [395, 342] width 116 height 98
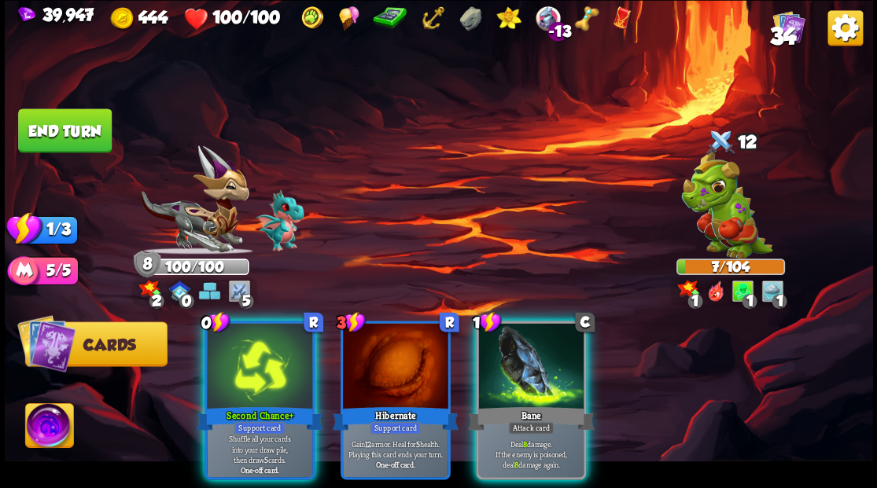
drag, startPoint x: 518, startPoint y: 381, endPoint x: 511, endPoint y: 350, distance: 31.7
click at [517, 365] on div at bounding box center [530, 367] width 105 height 89
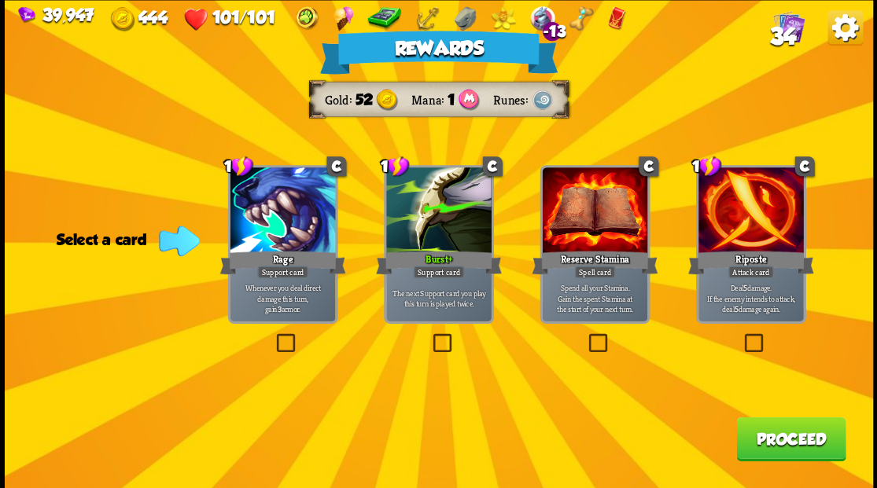
click at [776, 444] on button "Proceed" at bounding box center [790, 439] width 109 height 44
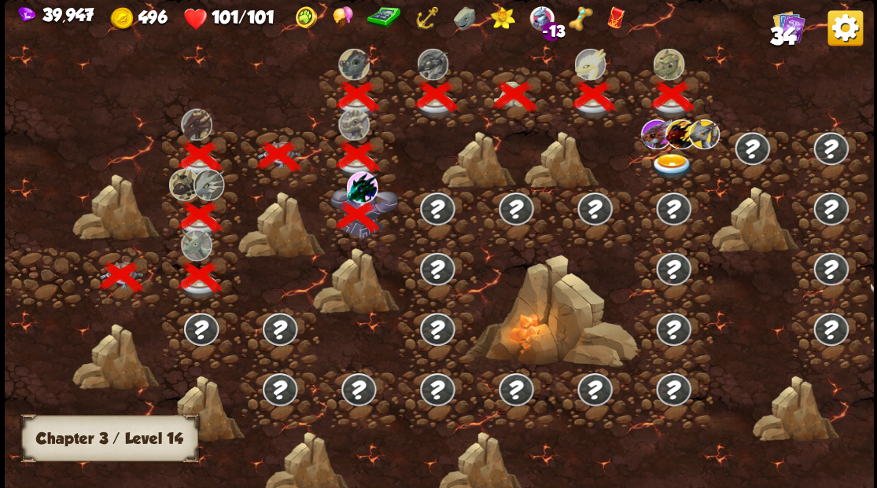
scroll to position [0, 239]
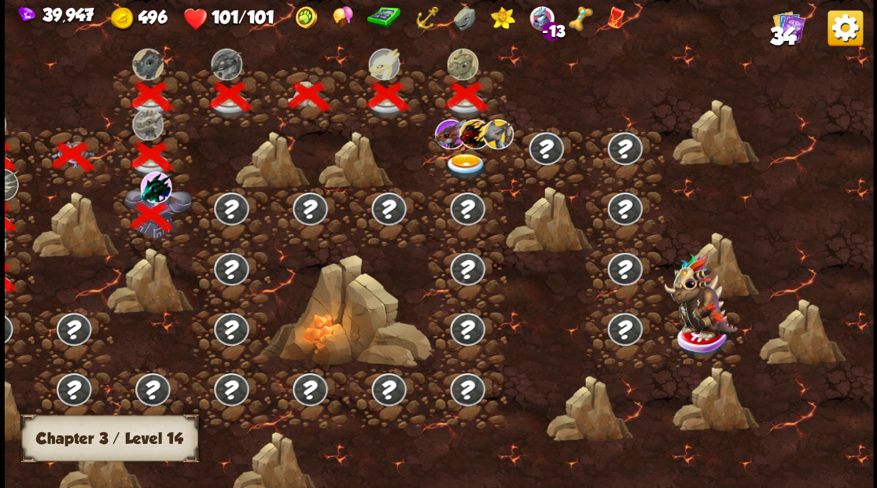
click at [460, 163] on img at bounding box center [465, 166] width 43 height 26
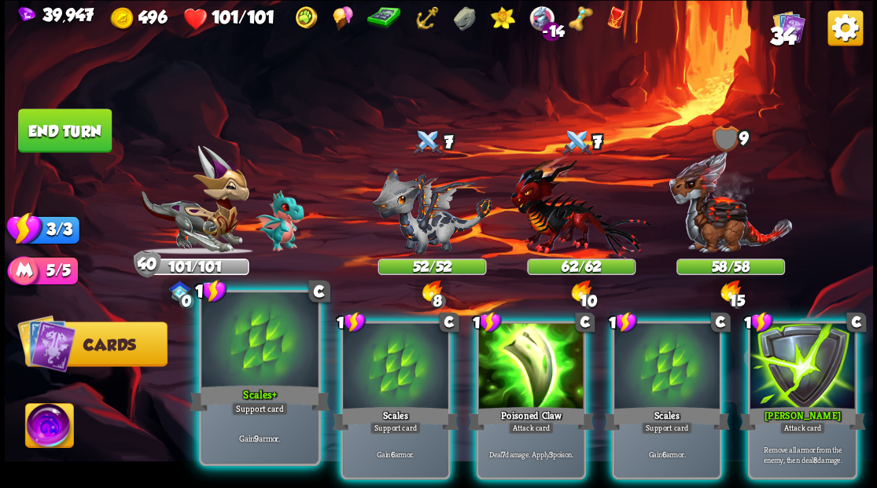
click at [259, 351] on div at bounding box center [259, 342] width 116 height 98
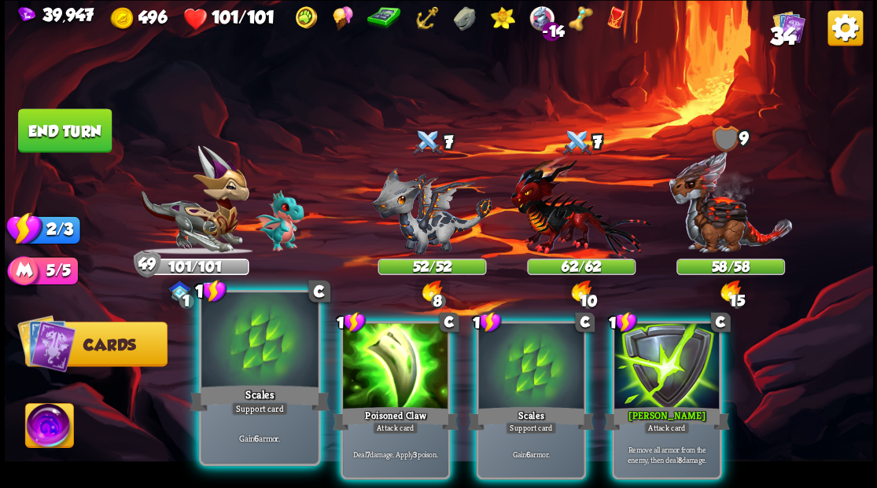
click at [322, 352] on div "1 C Scales Support card Gain 6 armor. 1 C Poisoned Claw Attack card Deal 7 dama…" at bounding box center [525, 379] width 695 height 217
click at [263, 349] on div at bounding box center [259, 342] width 116 height 98
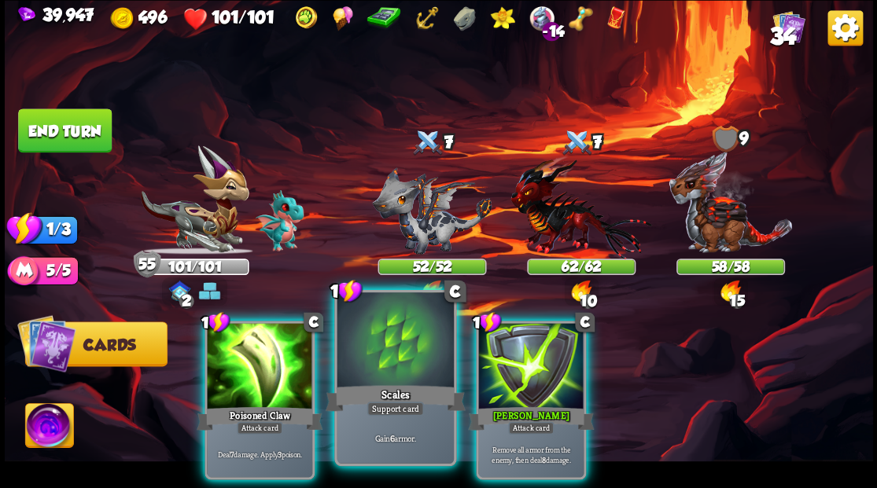
click at [378, 366] on div at bounding box center [395, 342] width 116 height 98
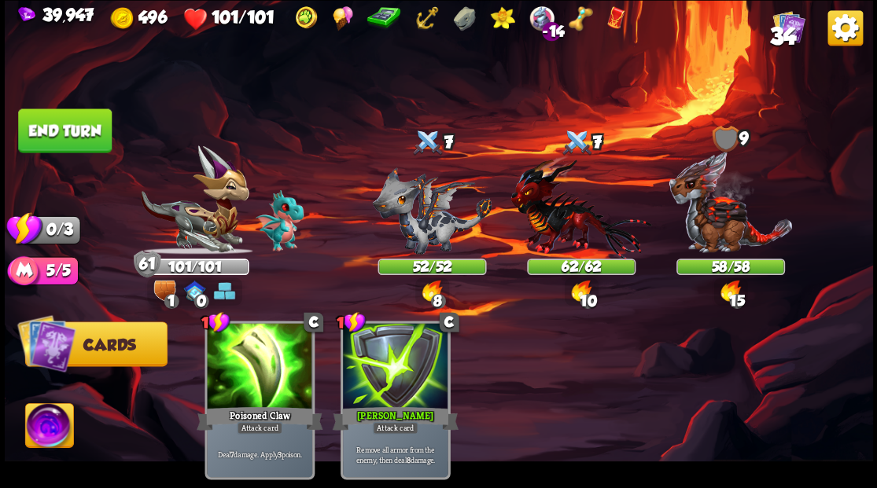
drag, startPoint x: 80, startPoint y: 140, endPoint x: 167, endPoint y: 120, distance: 88.9
click at [81, 140] on button "End turn" at bounding box center [65, 131] width 94 height 44
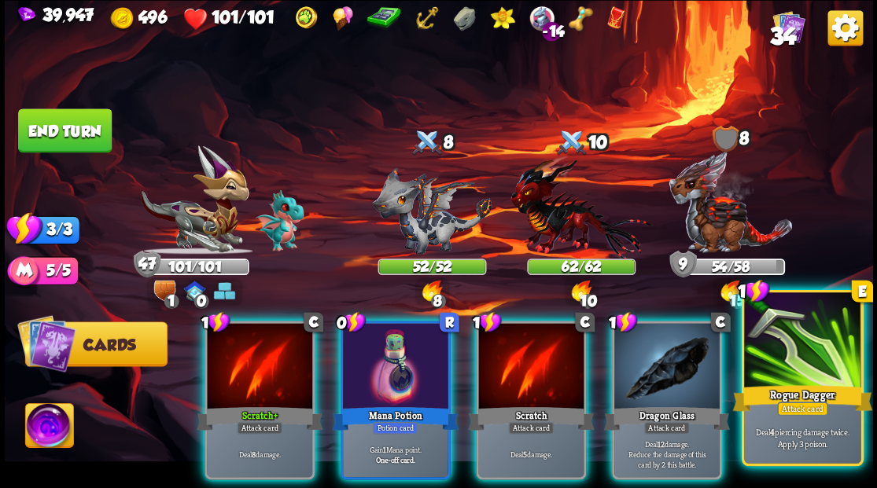
click at [804, 348] on div at bounding box center [802, 342] width 116 height 98
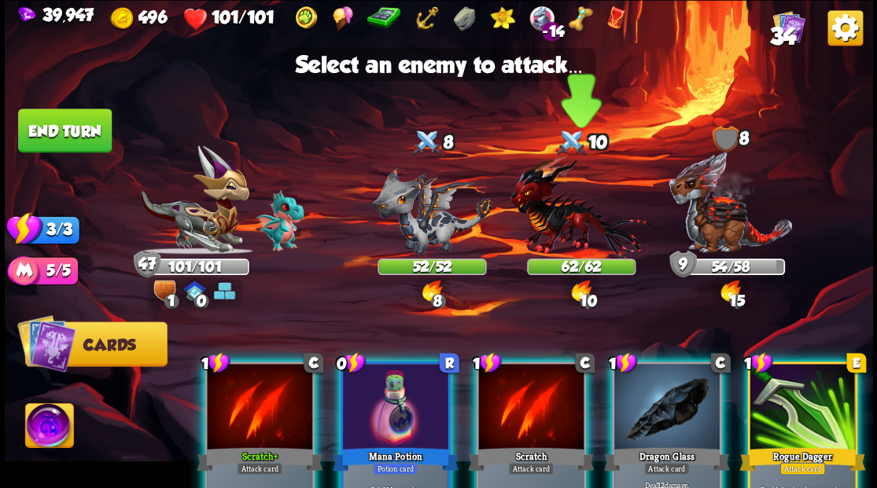
click at [573, 237] on img at bounding box center [581, 207] width 141 height 104
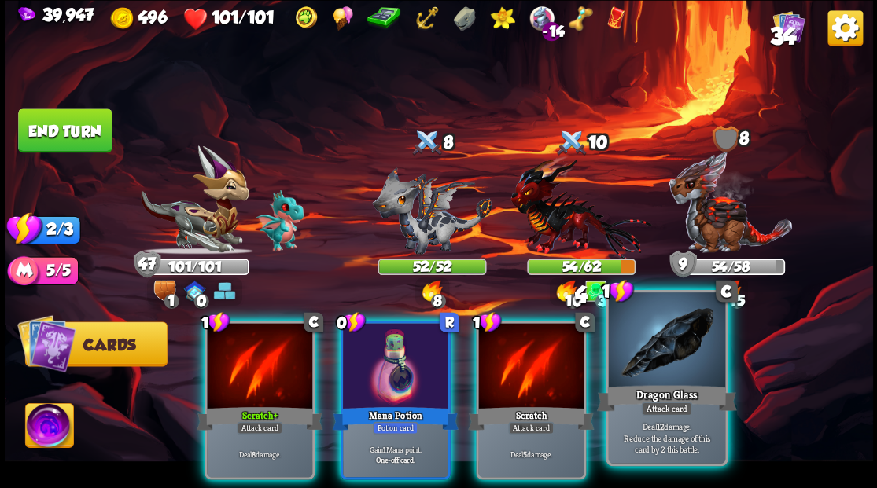
click at [673, 371] on div at bounding box center [666, 342] width 116 height 98
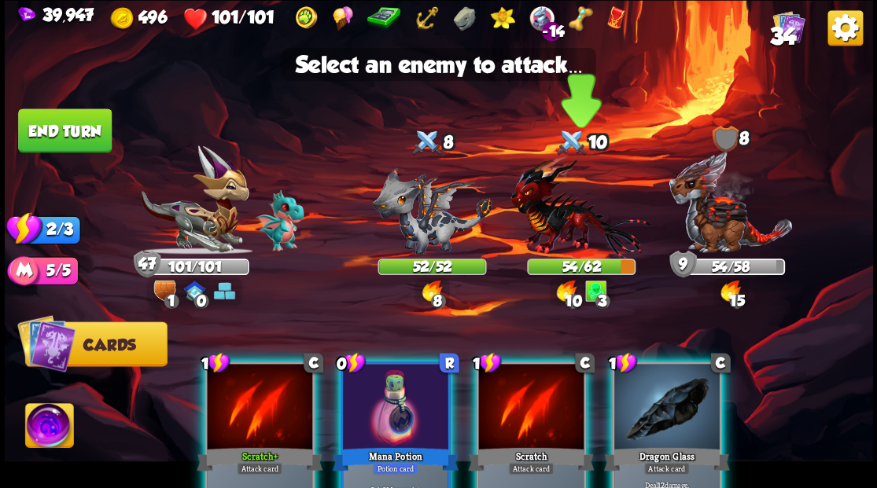
click at [555, 230] on img at bounding box center [581, 207] width 141 height 104
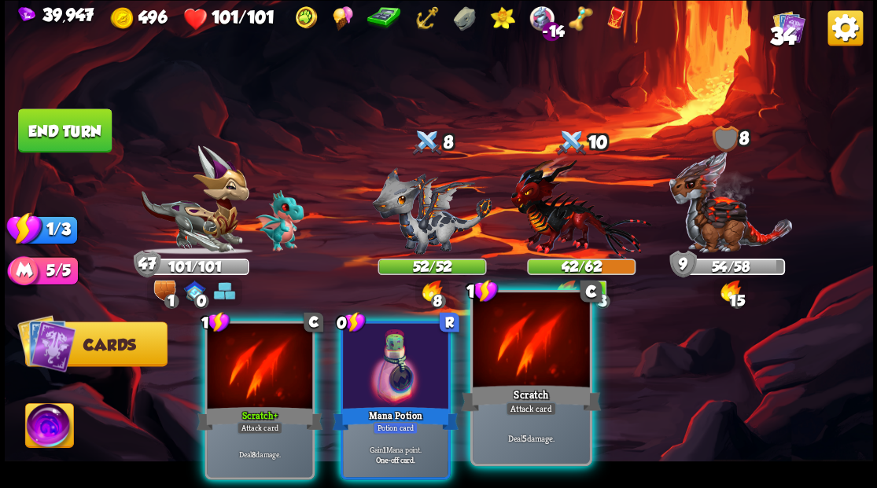
click at [563, 348] on div at bounding box center [531, 342] width 116 height 98
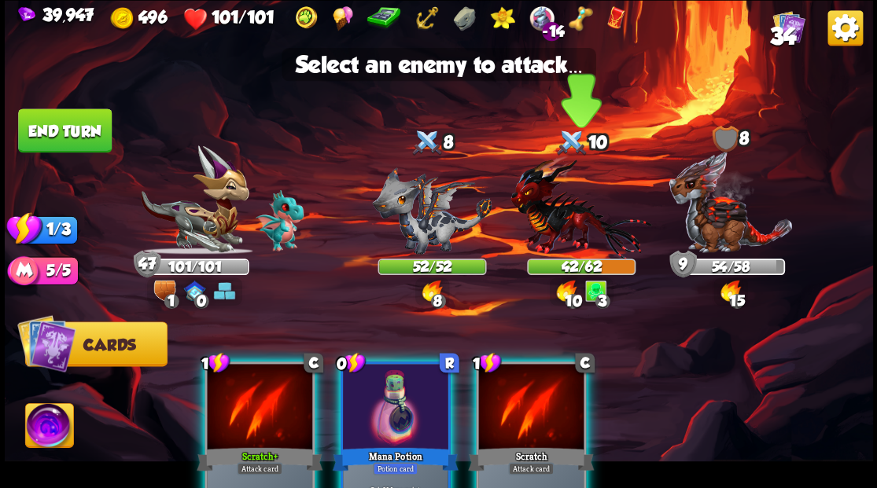
click at [558, 227] on img at bounding box center [581, 207] width 141 height 104
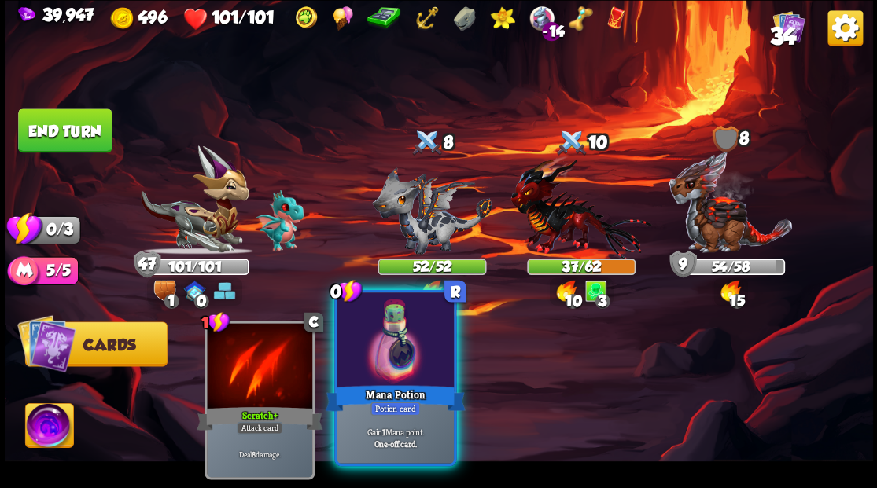
click at [379, 361] on div at bounding box center [395, 342] width 116 height 98
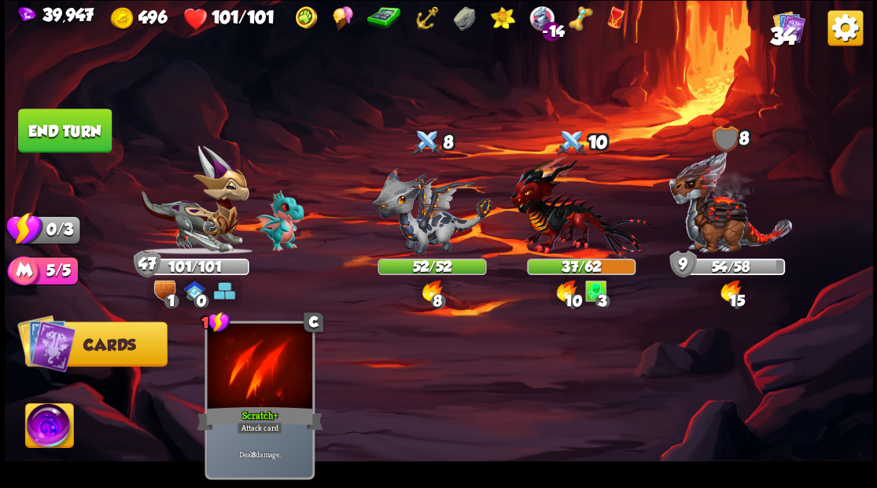
click at [56, 121] on button "End turn" at bounding box center [65, 131] width 94 height 44
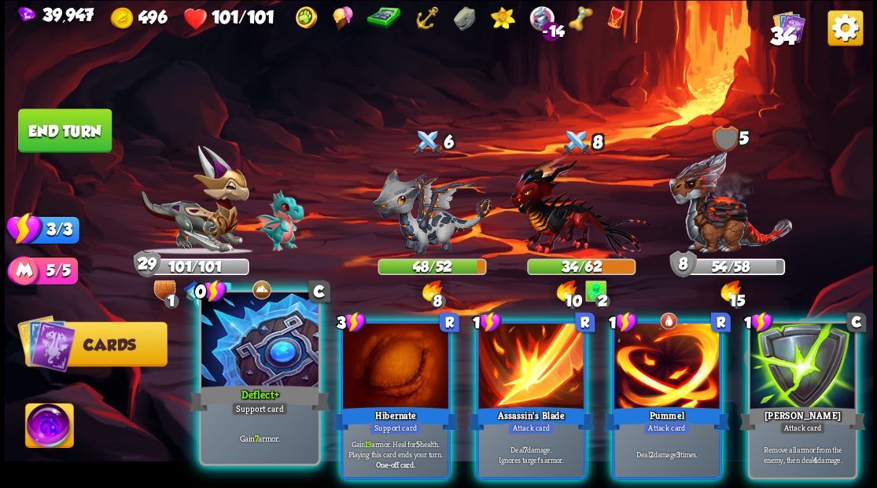
click at [236, 343] on div at bounding box center [259, 342] width 116 height 98
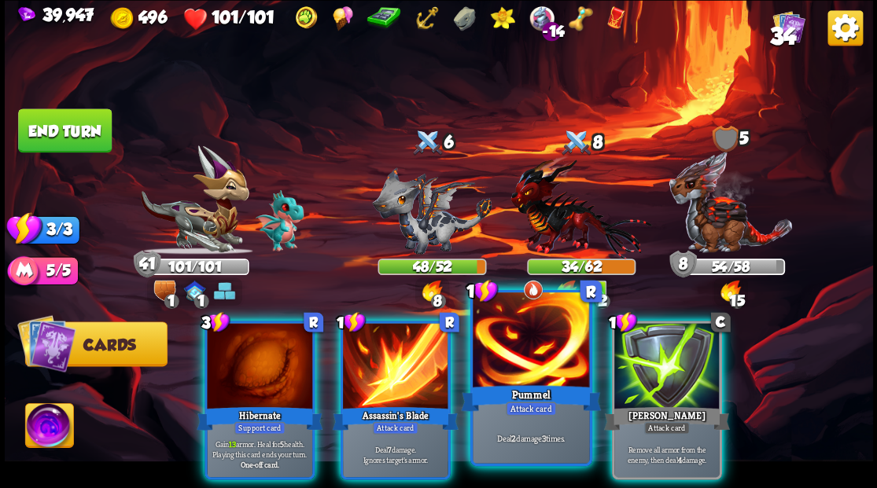
click at [537, 349] on div at bounding box center [531, 342] width 116 height 98
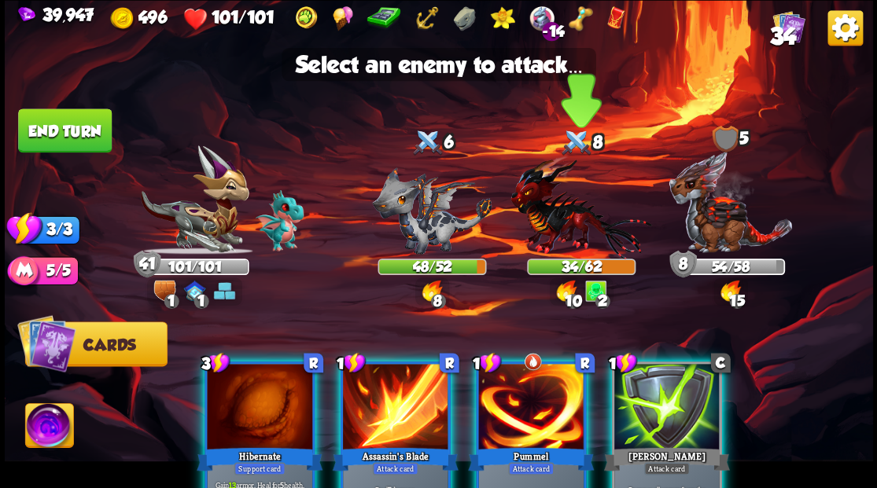
click at [565, 220] on img at bounding box center [581, 207] width 141 height 104
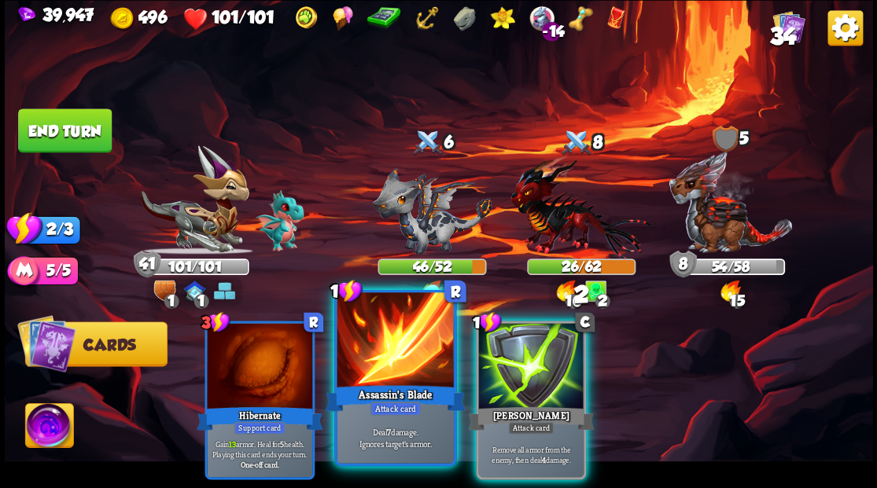
click at [390, 366] on div at bounding box center [395, 342] width 116 height 98
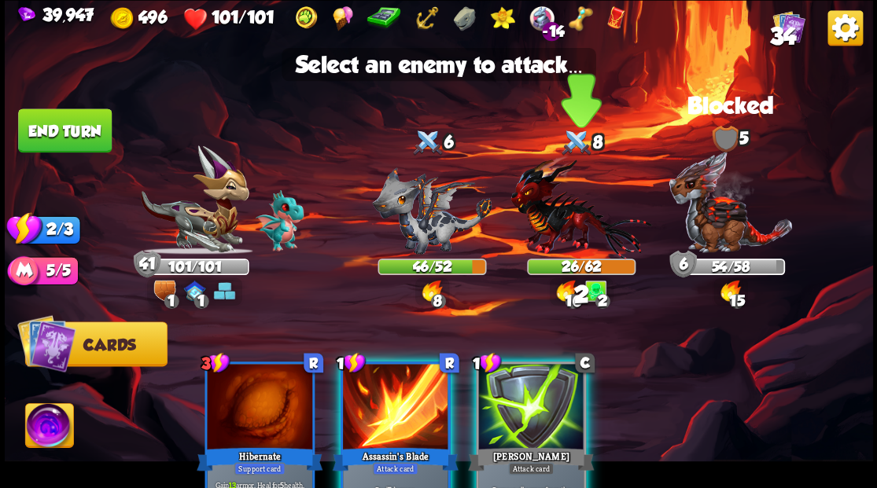
click at [581, 222] on img at bounding box center [581, 207] width 141 height 104
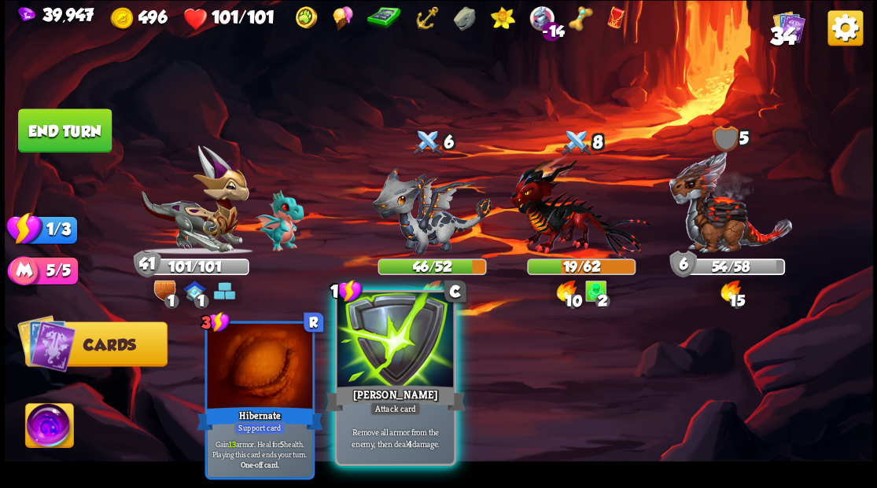
click at [411, 337] on div at bounding box center [395, 342] width 116 height 98
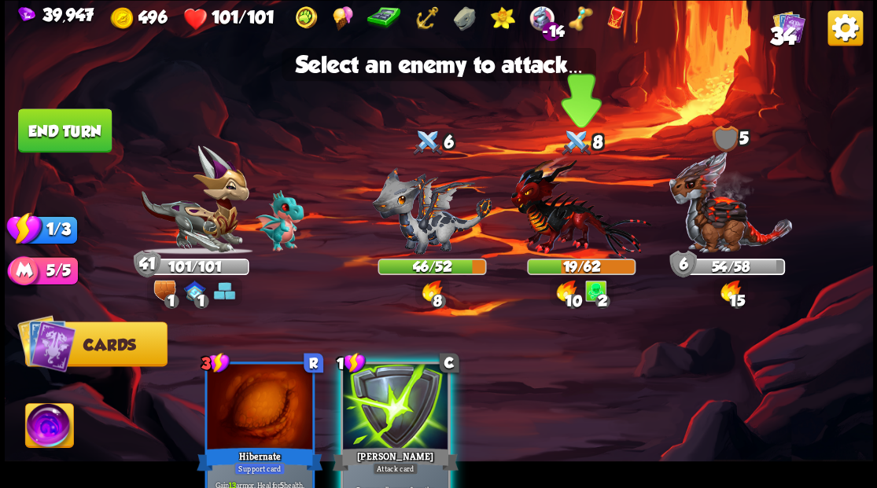
click at [549, 236] on img at bounding box center [581, 207] width 141 height 104
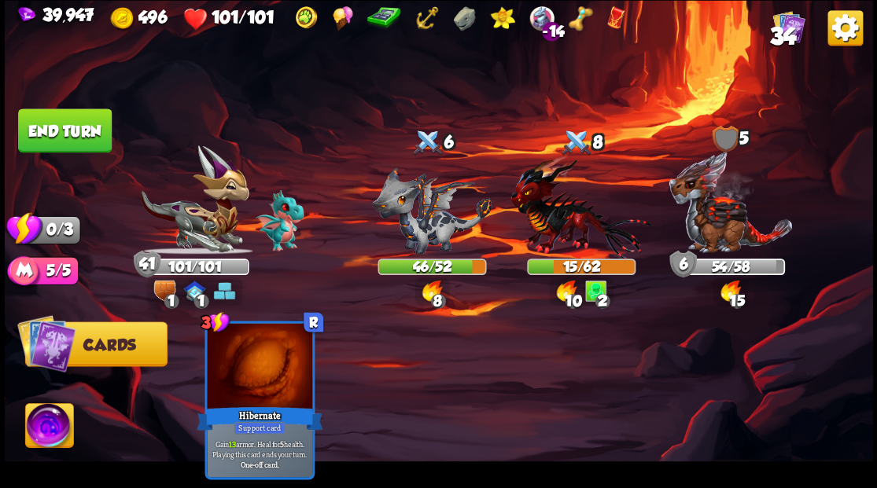
click at [52, 134] on button "End turn" at bounding box center [65, 131] width 94 height 44
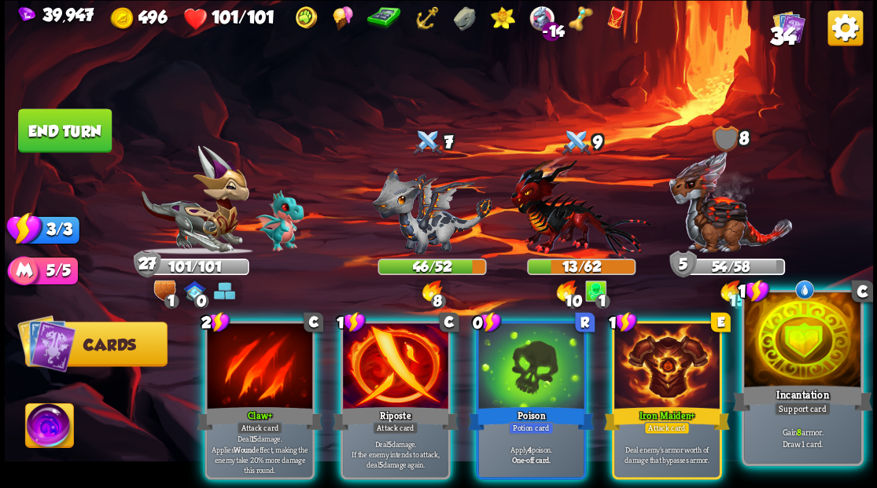
click at [826, 354] on div at bounding box center [802, 342] width 116 height 98
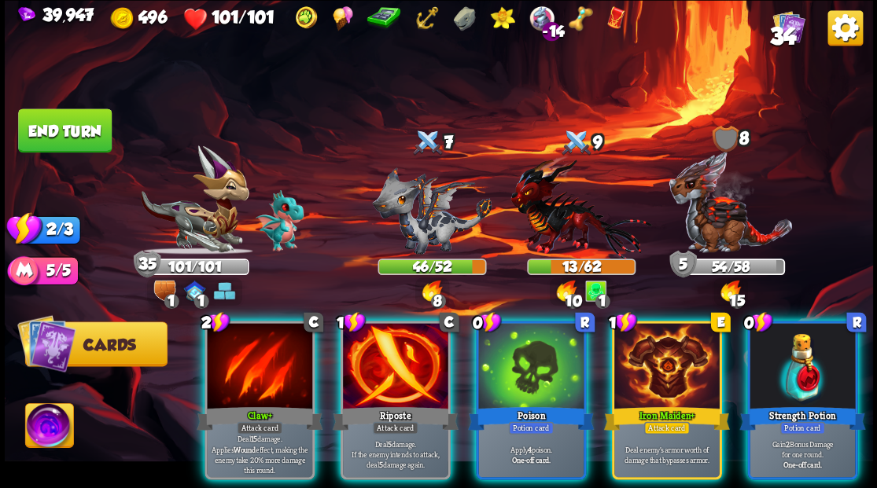
click at [823, 352] on div at bounding box center [802, 367] width 105 height 89
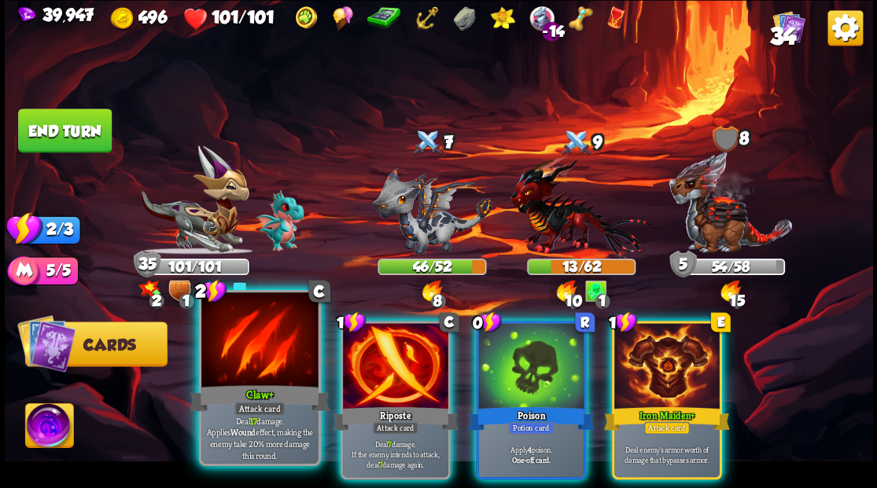
click at [252, 364] on div at bounding box center [259, 342] width 116 height 98
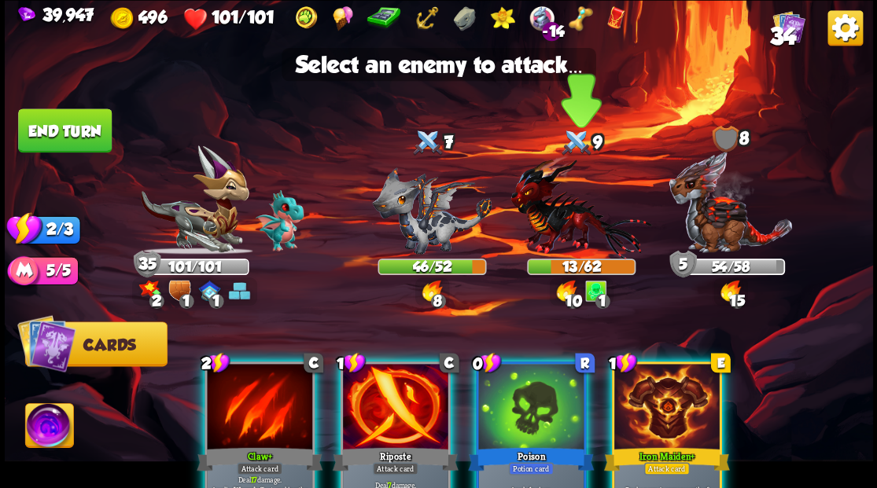
click at [560, 231] on img at bounding box center [581, 207] width 141 height 104
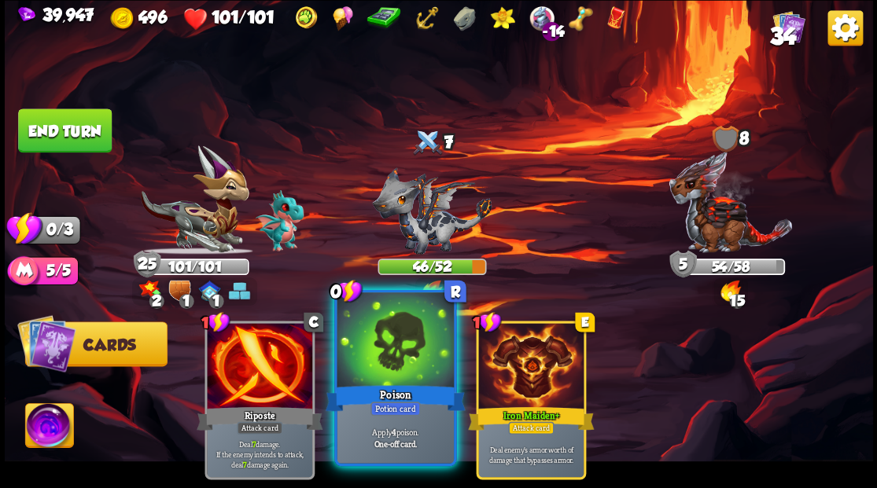
drag, startPoint x: 382, startPoint y: 388, endPoint x: 394, endPoint y: 356, distance: 34.3
click at [383, 387] on div "Poison" at bounding box center [395, 397] width 140 height 31
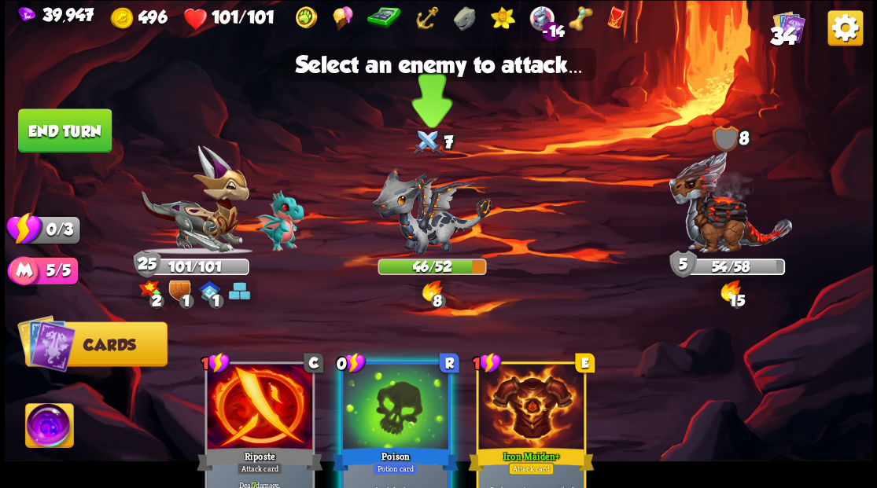
click at [433, 227] on img at bounding box center [432, 210] width 120 height 87
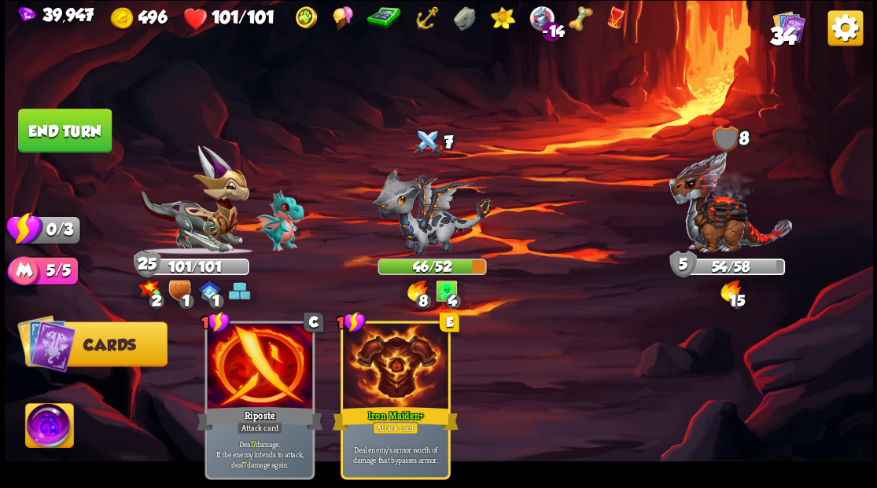
click at [58, 115] on button "End turn" at bounding box center [65, 131] width 94 height 44
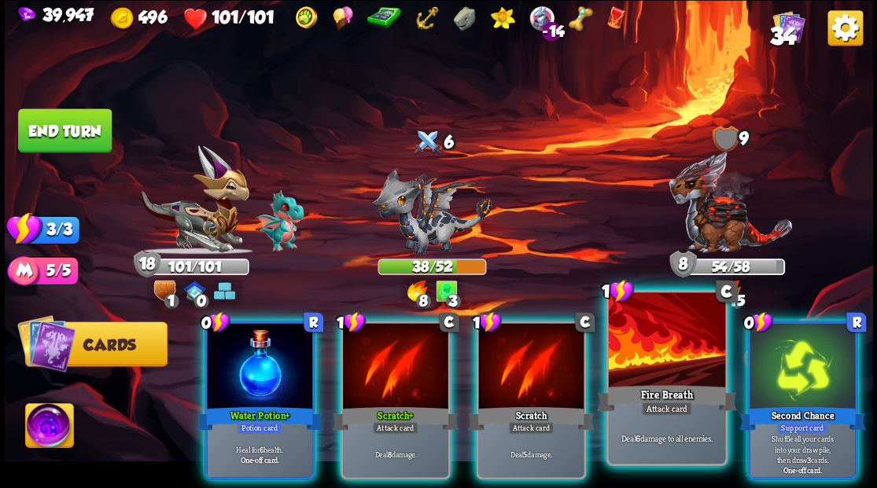
click at [640, 364] on div at bounding box center [666, 342] width 116 height 98
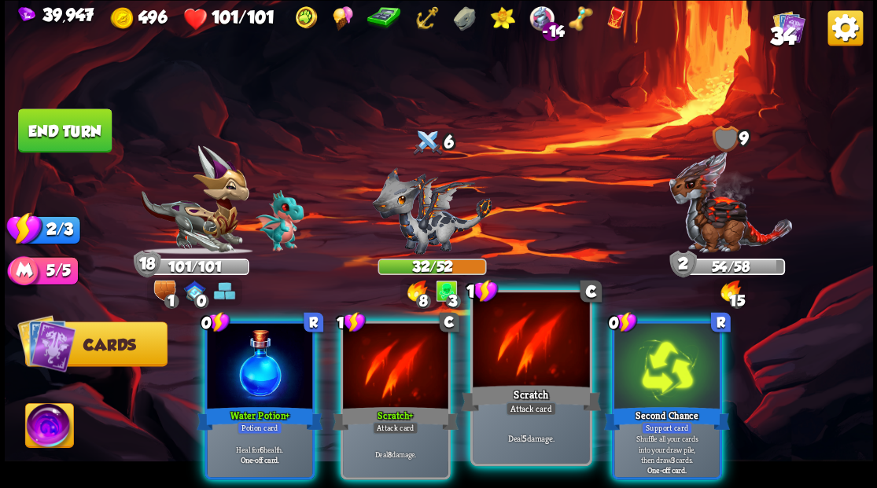
click at [521, 363] on div at bounding box center [531, 342] width 116 height 98
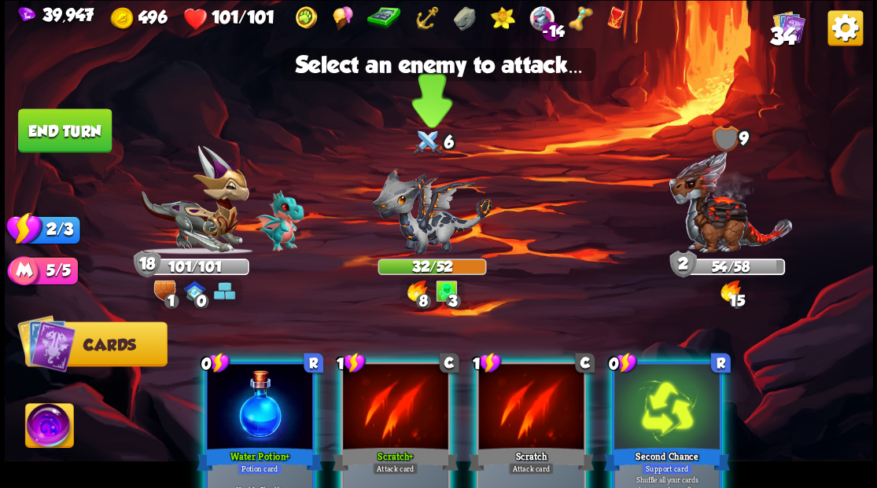
click at [425, 214] on img at bounding box center [432, 210] width 120 height 87
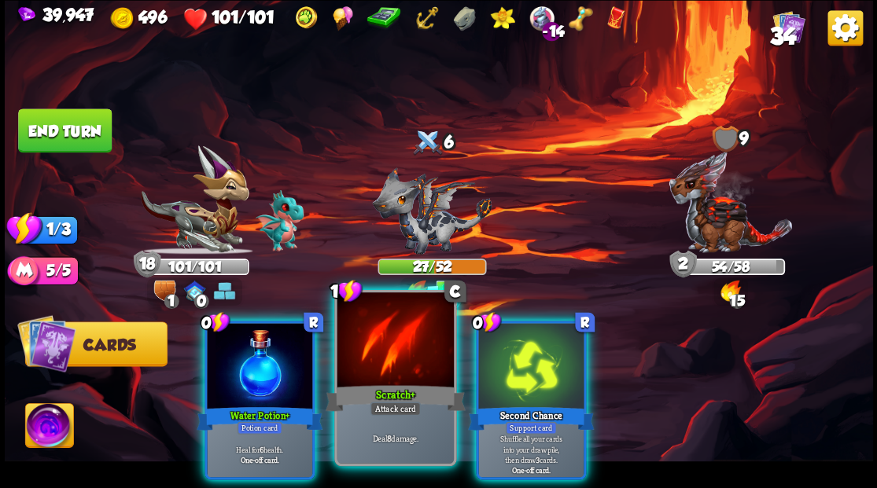
drag, startPoint x: 395, startPoint y: 374, endPoint x: 400, endPoint y: 338, distance: 36.5
click at [395, 360] on div at bounding box center [395, 342] width 116 height 98
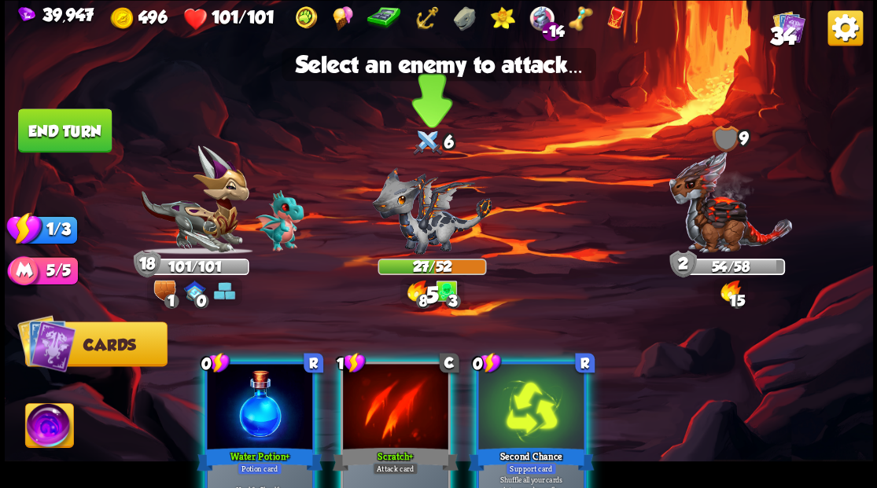
click at [411, 230] on img at bounding box center [432, 210] width 120 height 87
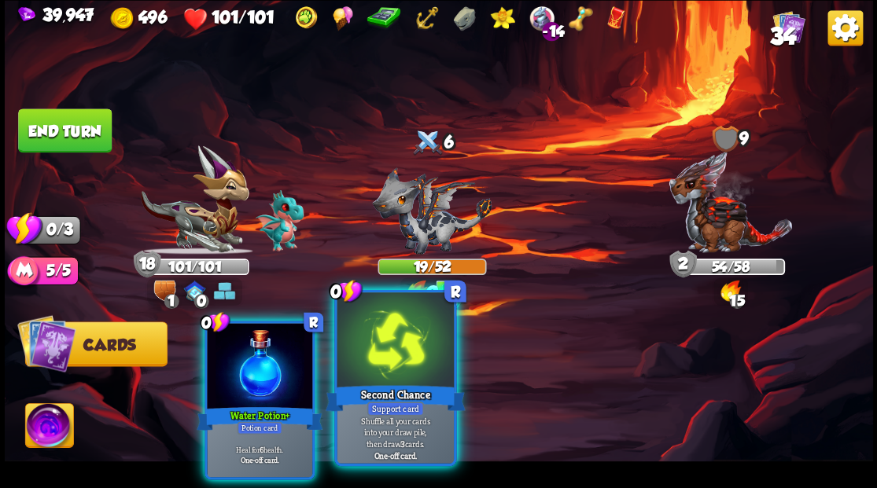
click at [381, 366] on div at bounding box center [395, 342] width 116 height 98
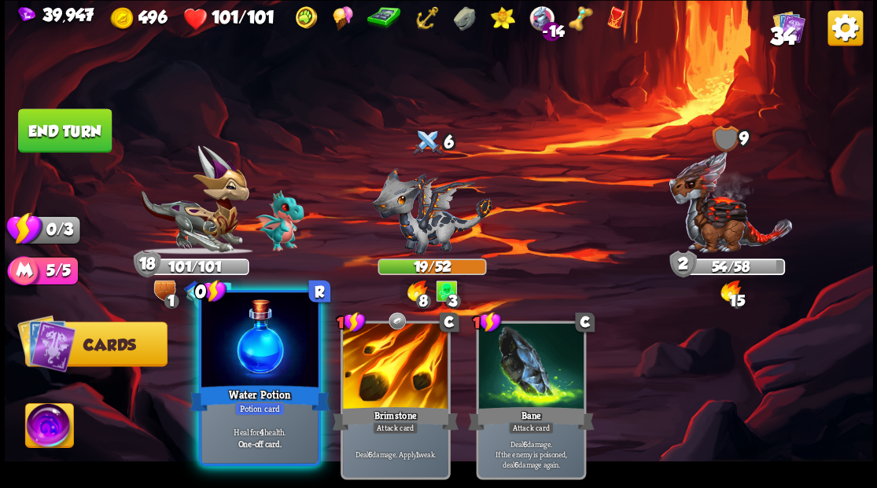
drag, startPoint x: 250, startPoint y: 370, endPoint x: 223, endPoint y: 341, distance: 39.0
click at [249, 370] on div at bounding box center [259, 342] width 116 height 98
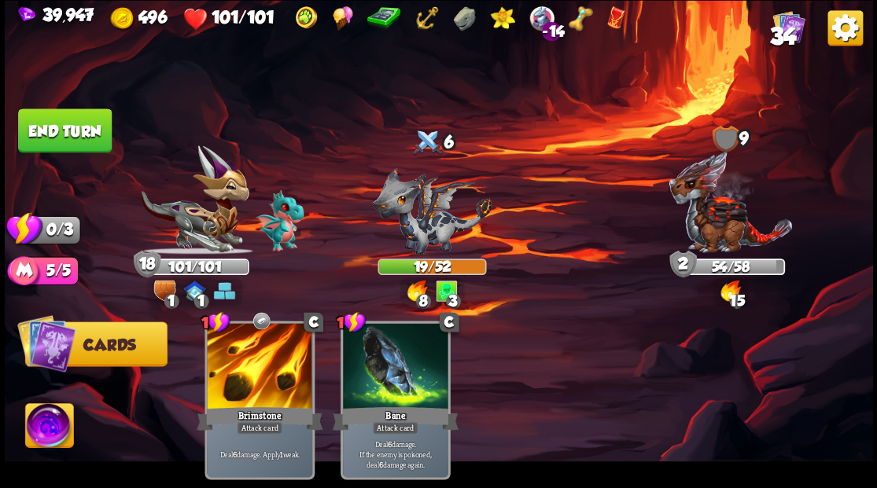
drag, startPoint x: 75, startPoint y: 132, endPoint x: 128, endPoint y: 141, distance: 54.2
click at [75, 132] on button "End turn" at bounding box center [65, 131] width 94 height 44
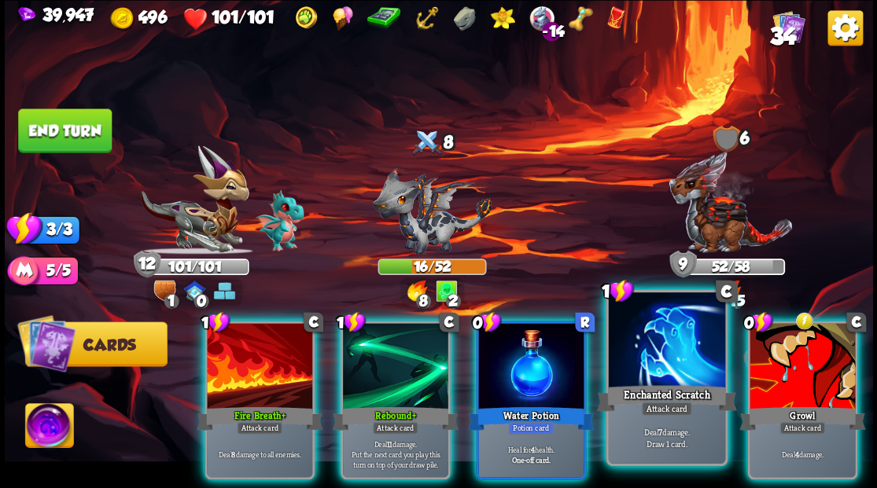
click at [648, 387] on div "Enchanted Scratch" at bounding box center [666, 397] width 140 height 31
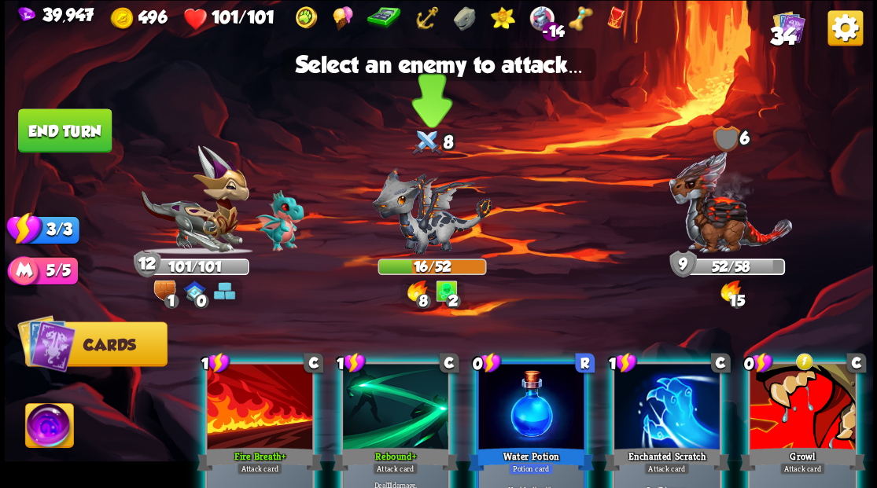
click at [423, 228] on img at bounding box center [432, 210] width 120 height 87
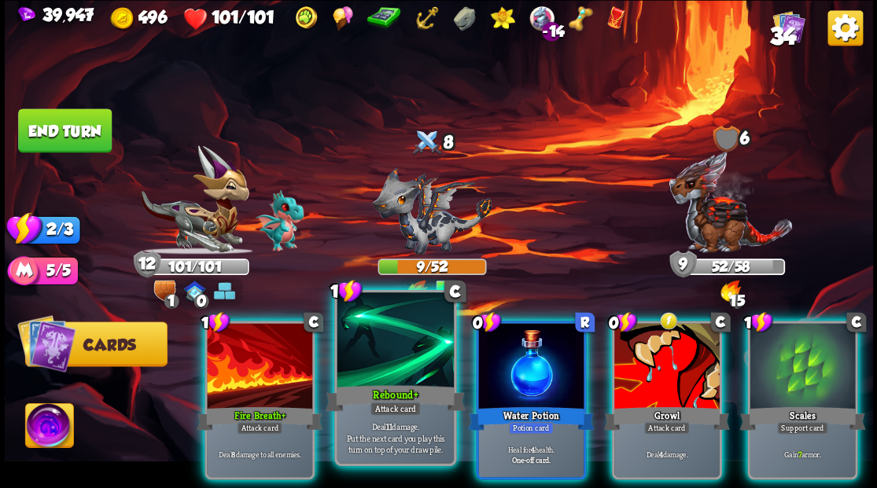
click at [396, 357] on div at bounding box center [395, 342] width 116 height 98
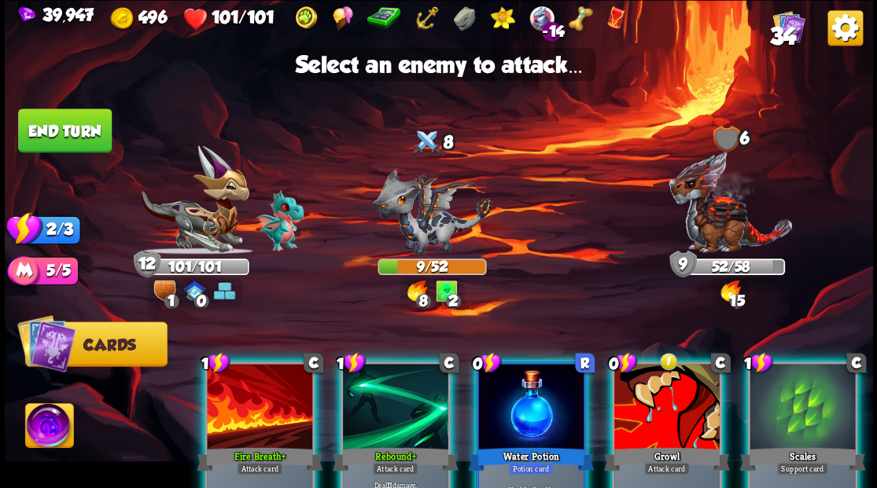
drag, startPoint x: 396, startPoint y: 441, endPoint x: 402, endPoint y: 409, distance: 31.9
click at [397, 441] on div at bounding box center [395, 408] width 105 height 89
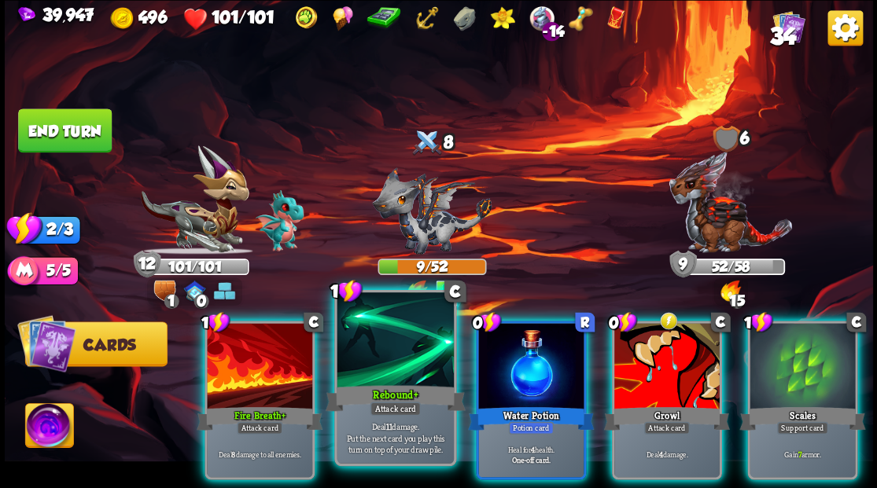
click at [402, 352] on div at bounding box center [395, 342] width 116 height 98
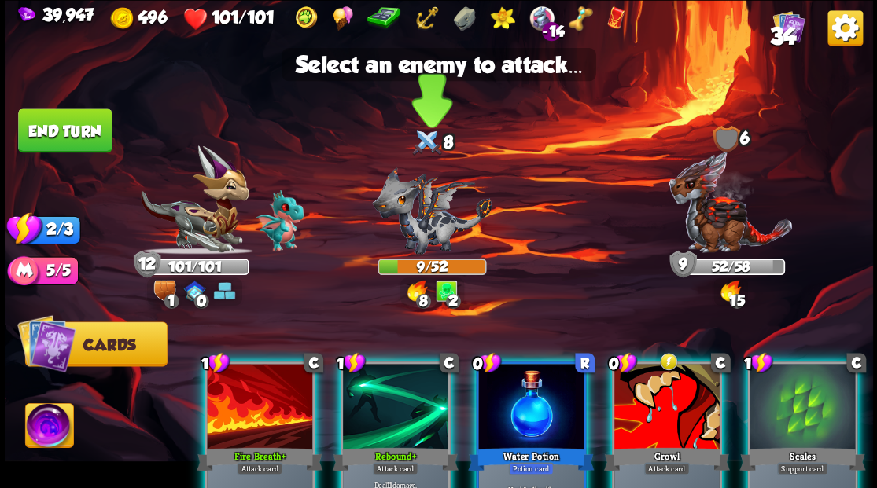
click at [420, 224] on img at bounding box center [432, 210] width 120 height 87
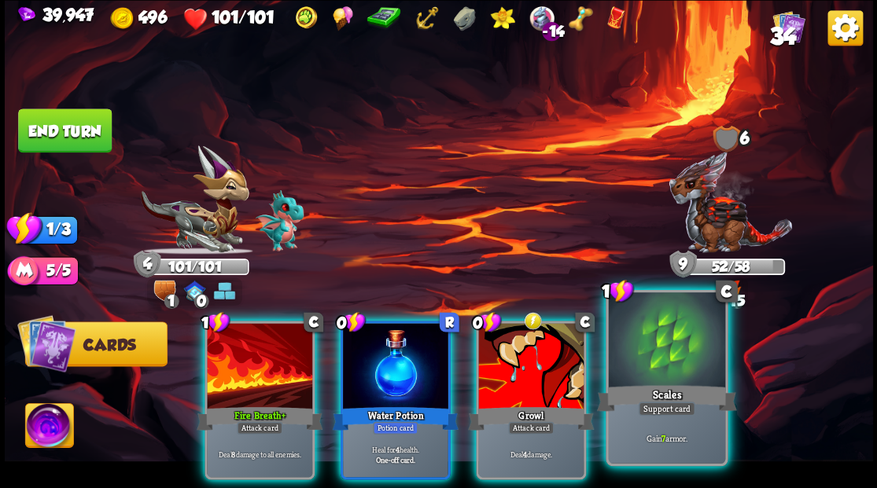
click at [663, 362] on div at bounding box center [666, 342] width 116 height 98
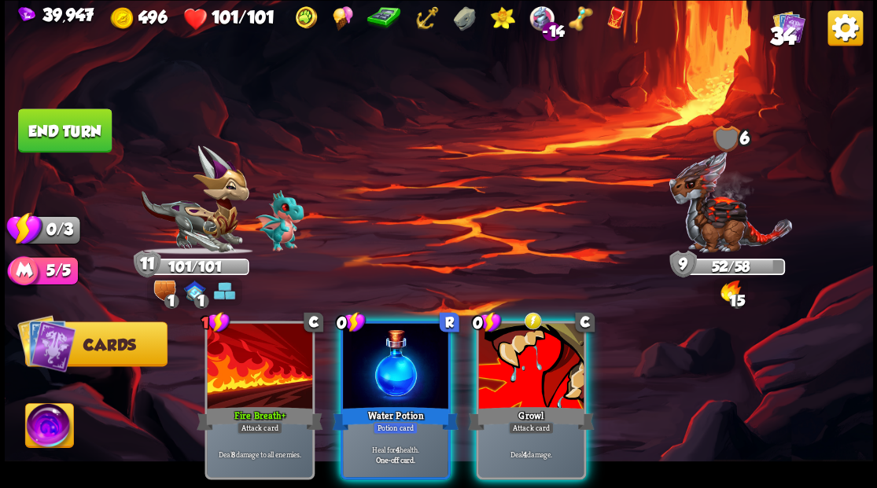
click at [46, 135] on button "End turn" at bounding box center [65, 131] width 94 height 44
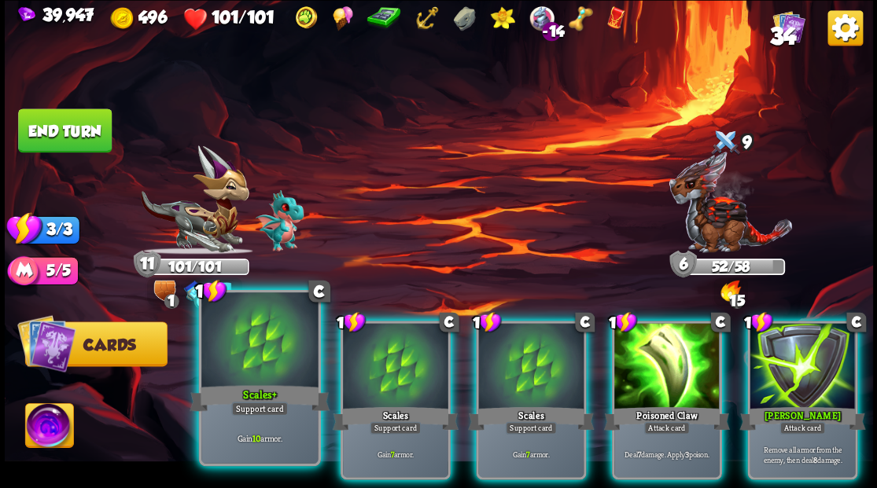
click at [260, 353] on div at bounding box center [259, 342] width 116 height 98
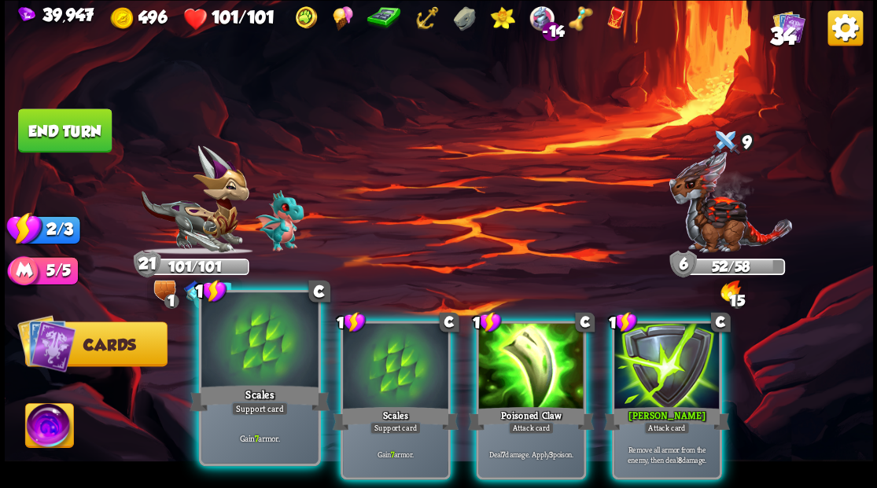
click at [263, 353] on div at bounding box center [259, 342] width 116 height 98
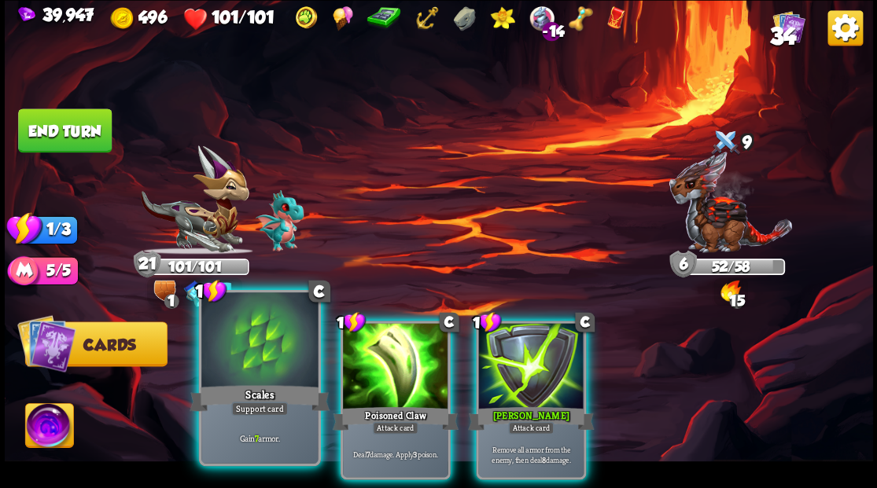
click at [264, 352] on div at bounding box center [259, 342] width 116 height 98
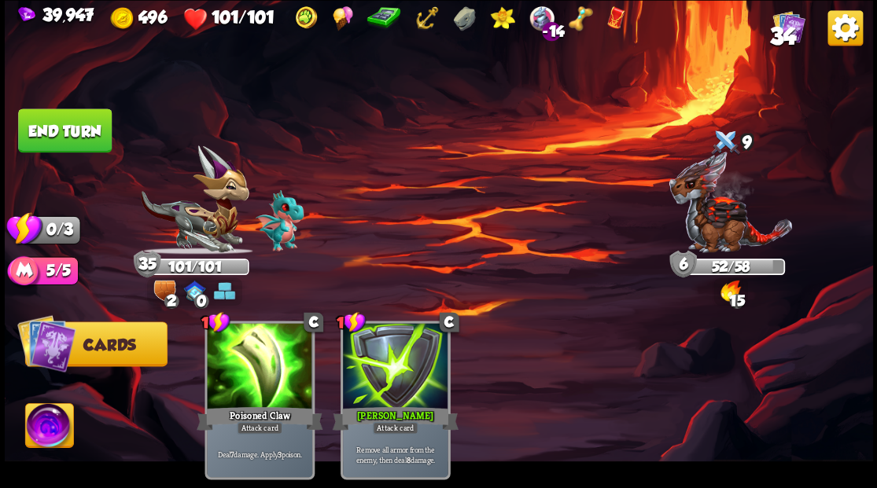
drag, startPoint x: 83, startPoint y: 114, endPoint x: 95, endPoint y: 116, distance: 12.0
click at [83, 114] on button "End turn" at bounding box center [65, 131] width 94 height 44
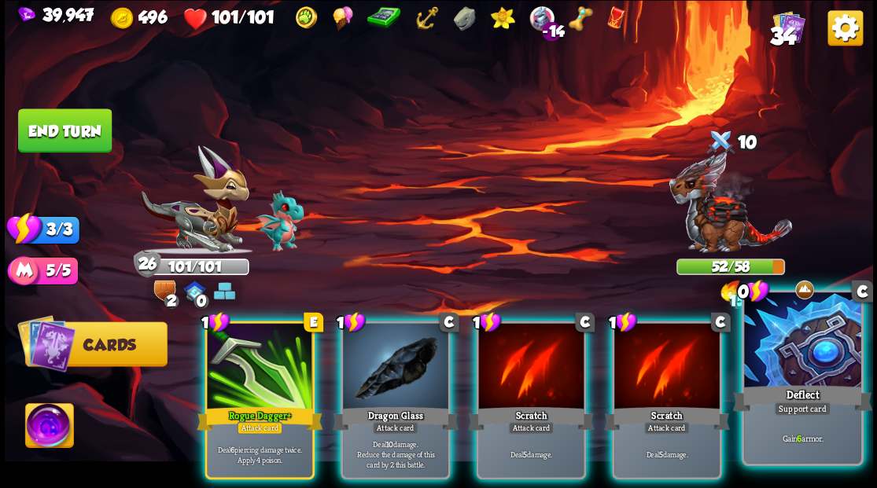
click at [787, 371] on div at bounding box center [802, 342] width 116 height 98
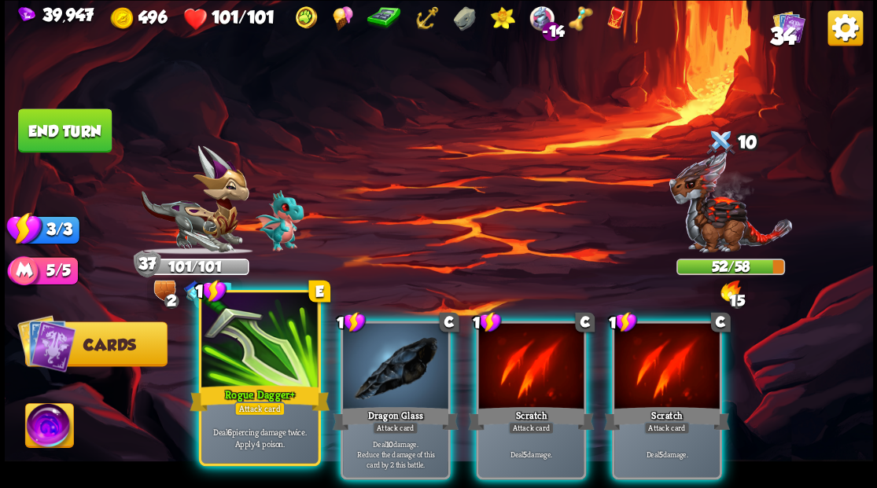
click at [282, 357] on div at bounding box center [259, 342] width 116 height 98
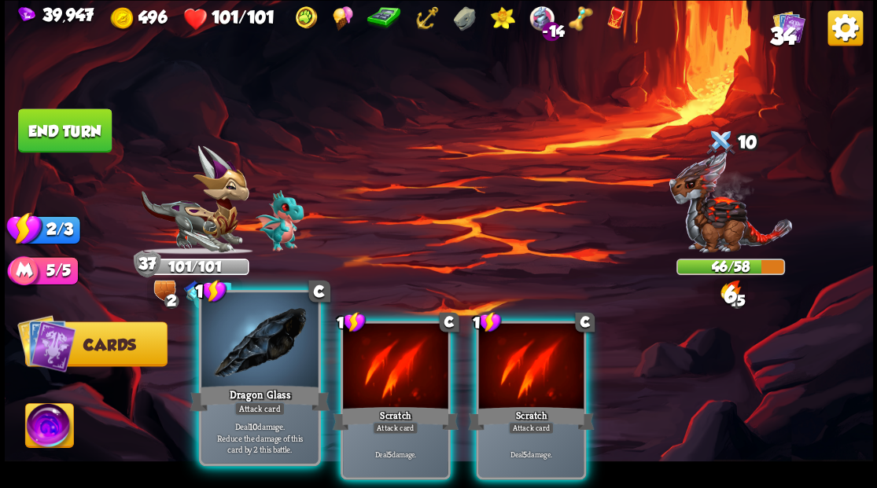
click at [227, 349] on div at bounding box center [259, 342] width 116 height 98
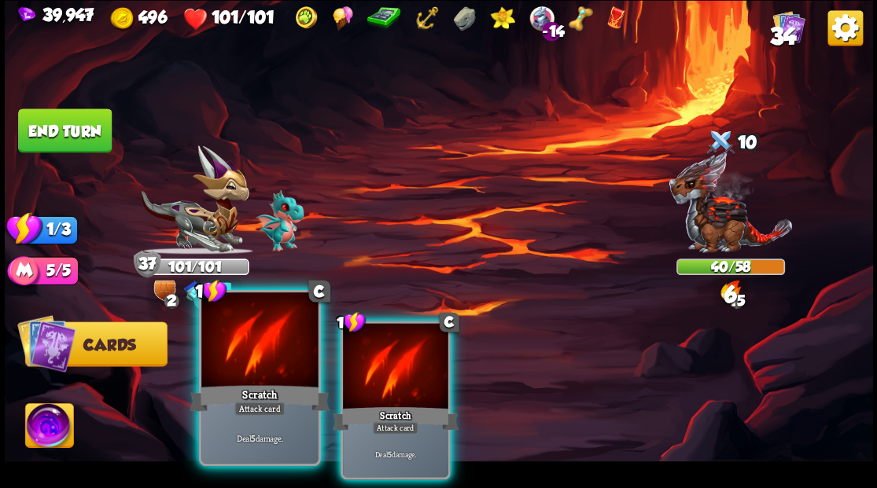
click at [218, 355] on div at bounding box center [259, 342] width 116 height 98
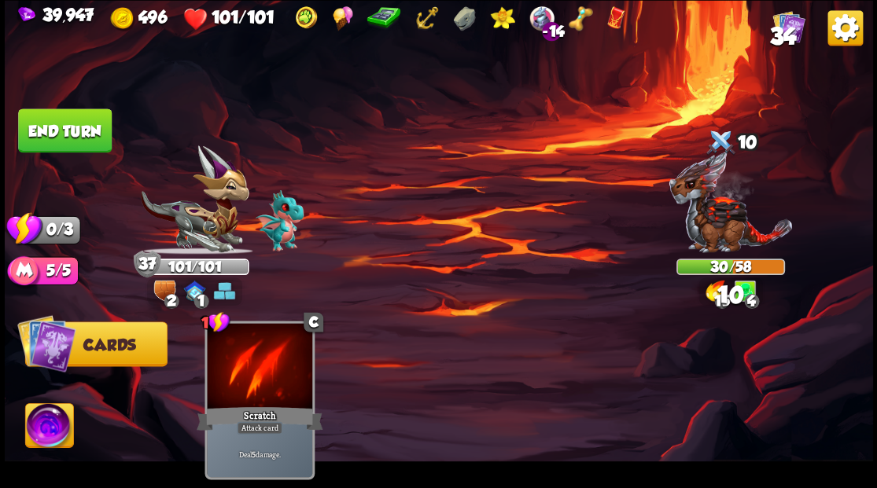
drag, startPoint x: 61, startPoint y: 121, endPoint x: 195, endPoint y: 99, distance: 135.5
click at [61, 121] on button "End turn" at bounding box center [65, 131] width 94 height 44
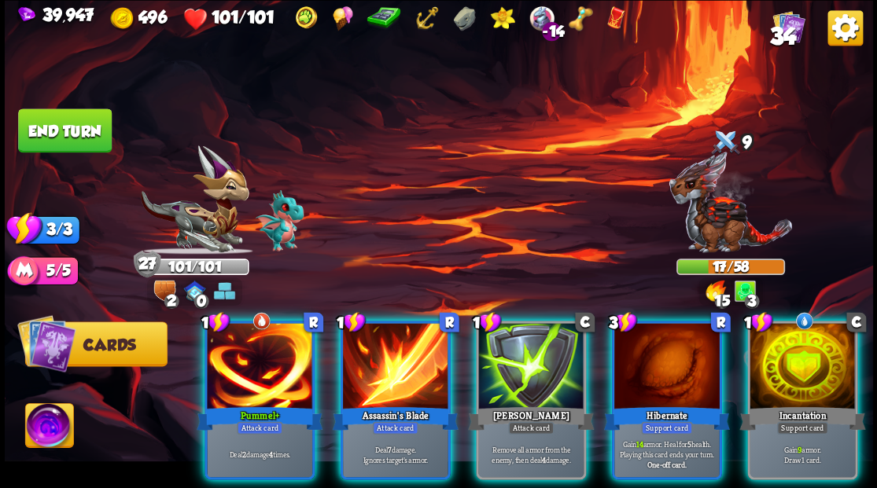
click at [799, 370] on div at bounding box center [802, 367] width 105 height 89
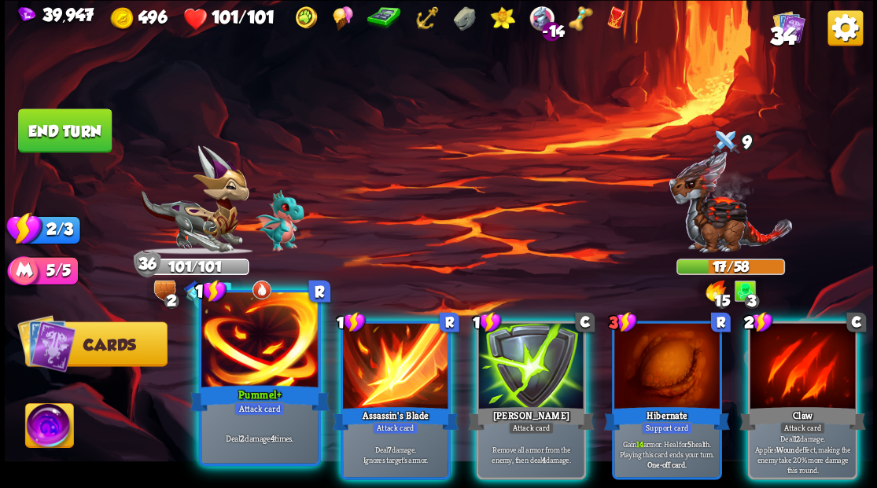
click at [253, 351] on div at bounding box center [259, 342] width 116 height 98
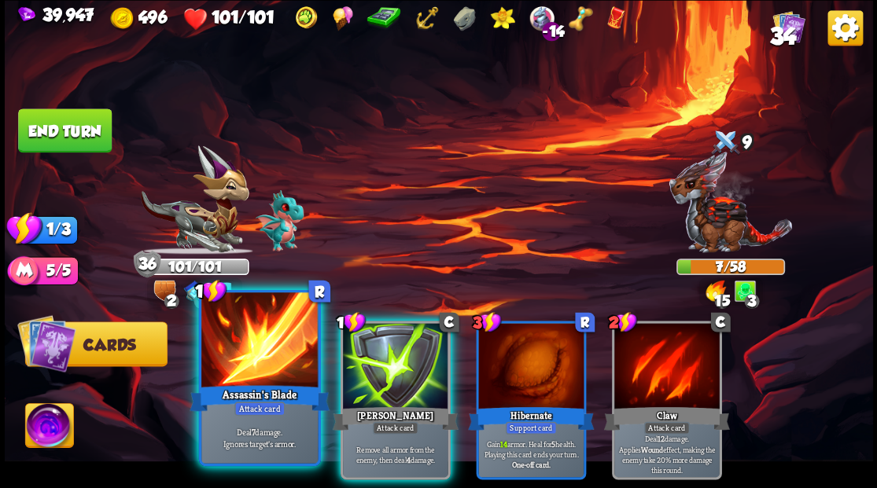
click at [240, 351] on div at bounding box center [259, 342] width 116 height 98
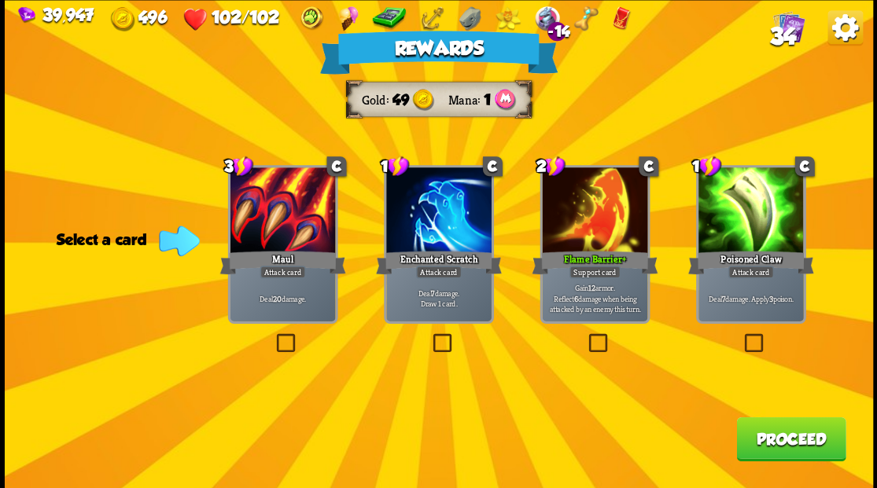
click at [817, 437] on button "Proceed" at bounding box center [790, 439] width 109 height 44
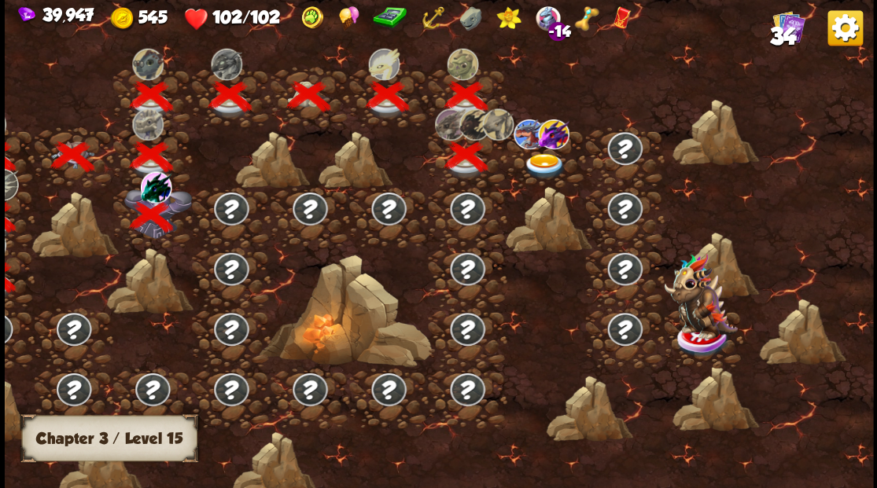
click at [540, 161] on img at bounding box center [543, 166] width 43 height 26
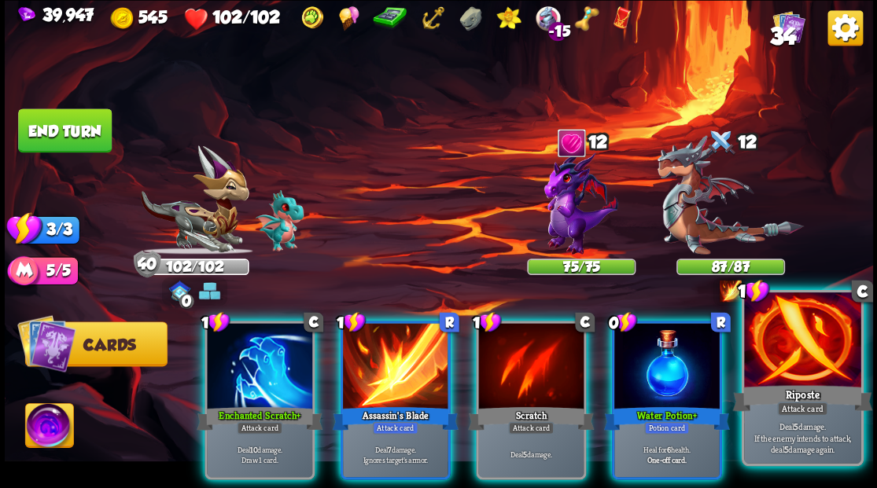
click at [801, 341] on div at bounding box center [802, 342] width 116 height 98
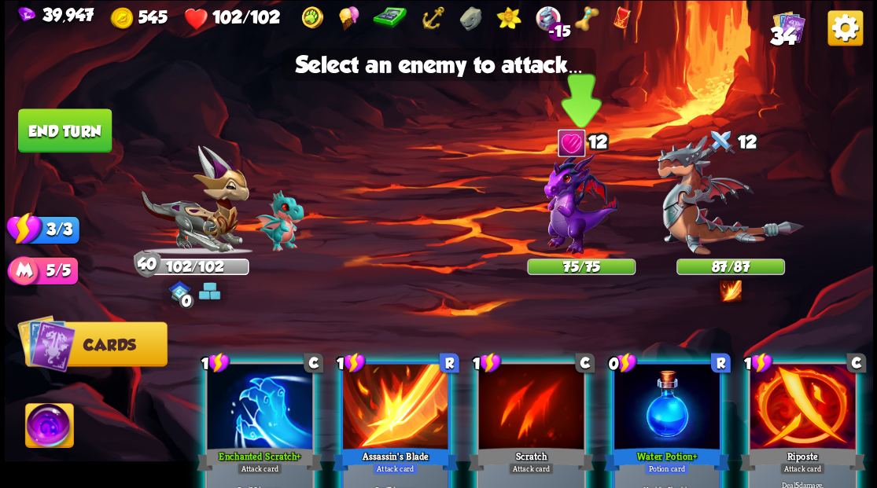
click at [567, 227] on img at bounding box center [581, 202] width 74 height 105
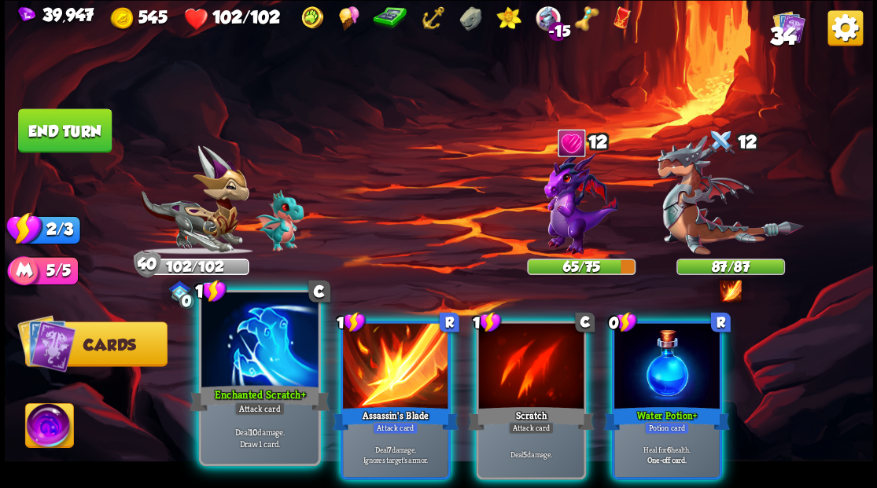
click at [249, 358] on div at bounding box center [259, 342] width 116 height 98
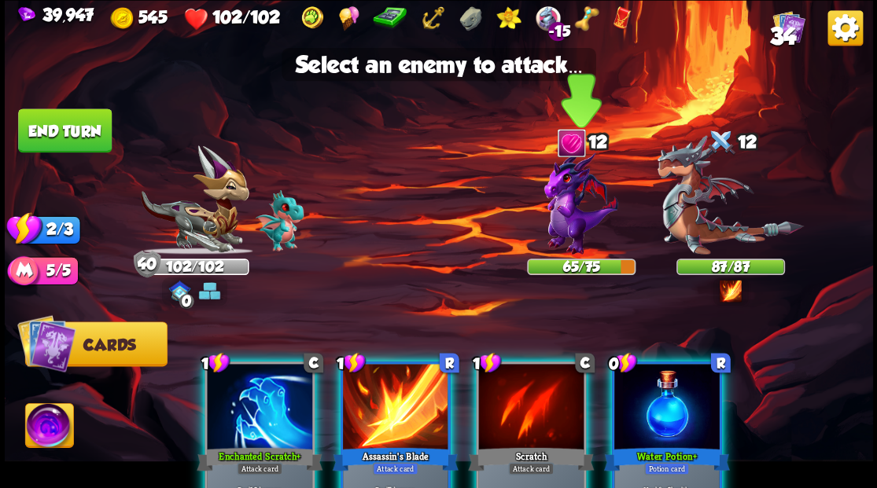
click at [554, 212] on img at bounding box center [581, 202] width 74 height 105
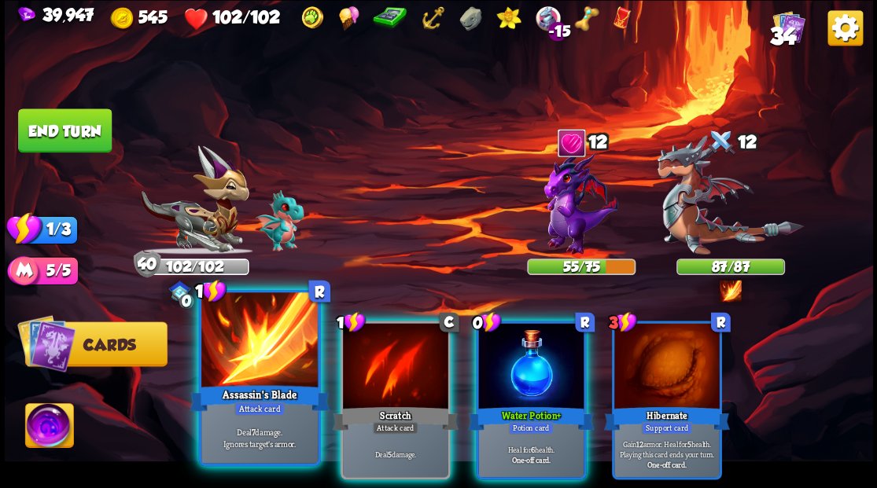
click at [263, 324] on div at bounding box center [259, 342] width 116 height 98
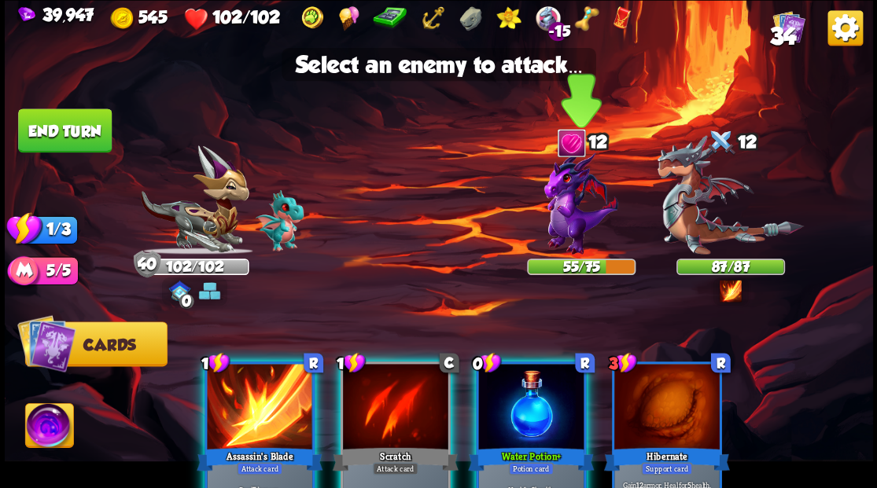
click at [567, 209] on img at bounding box center [581, 202] width 74 height 105
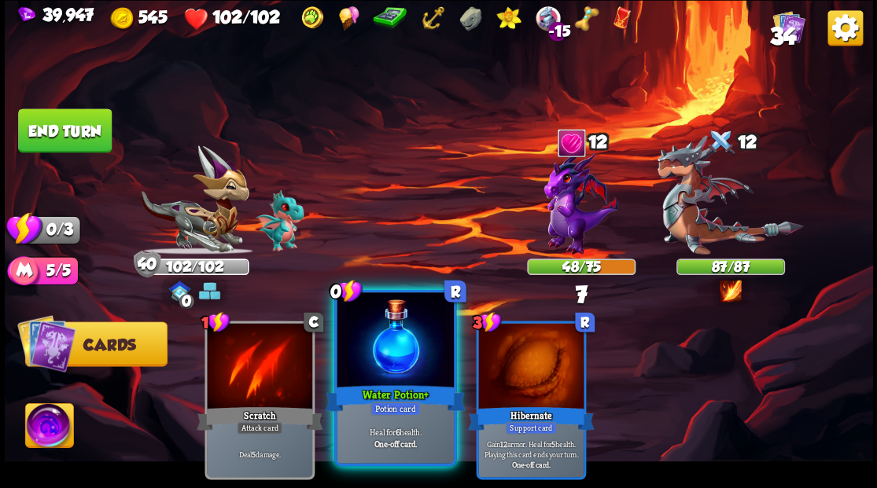
click at [380, 341] on div at bounding box center [395, 342] width 116 height 98
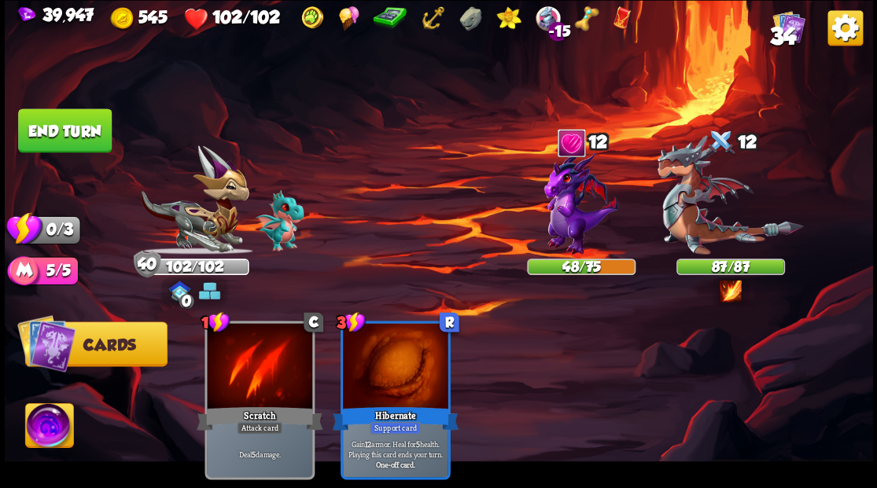
click at [82, 128] on button "End turn" at bounding box center [65, 131] width 94 height 44
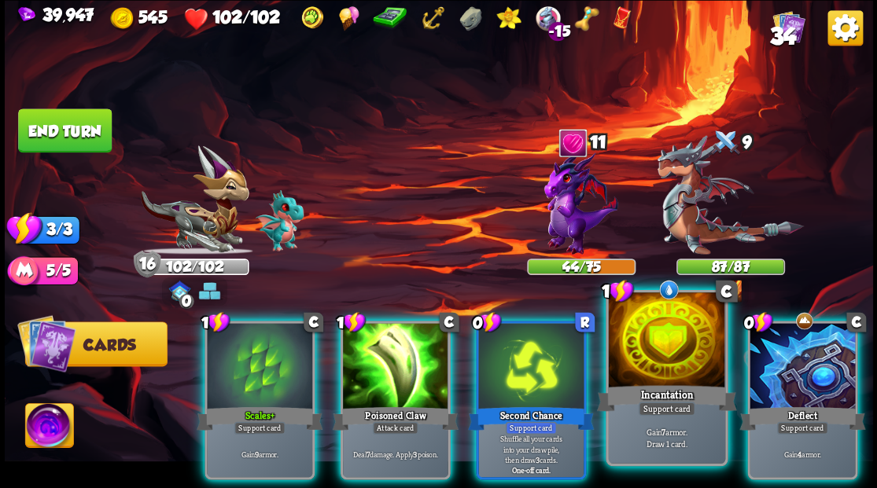
click at [662, 344] on div at bounding box center [666, 342] width 116 height 98
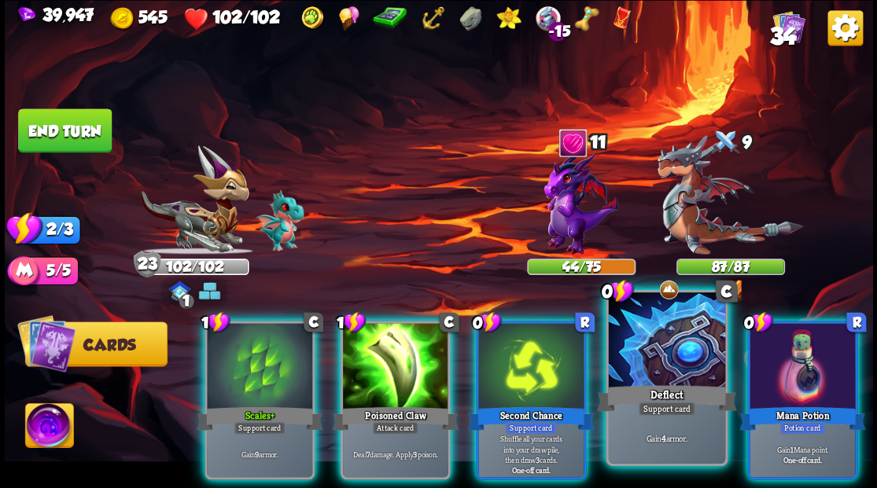
click at [659, 343] on div at bounding box center [666, 342] width 116 height 98
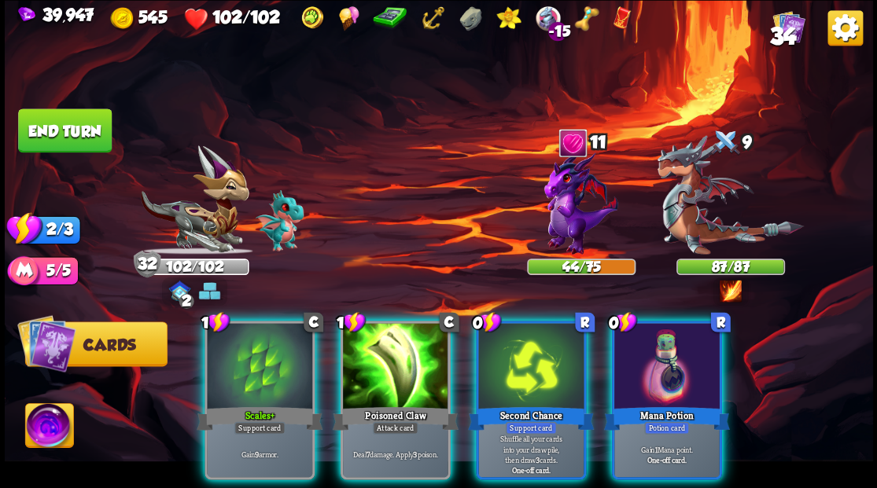
drag, startPoint x: 387, startPoint y: 337, endPoint x: 522, endPoint y: 308, distance: 138.2
click at [386, 337] on div at bounding box center [395, 367] width 105 height 89
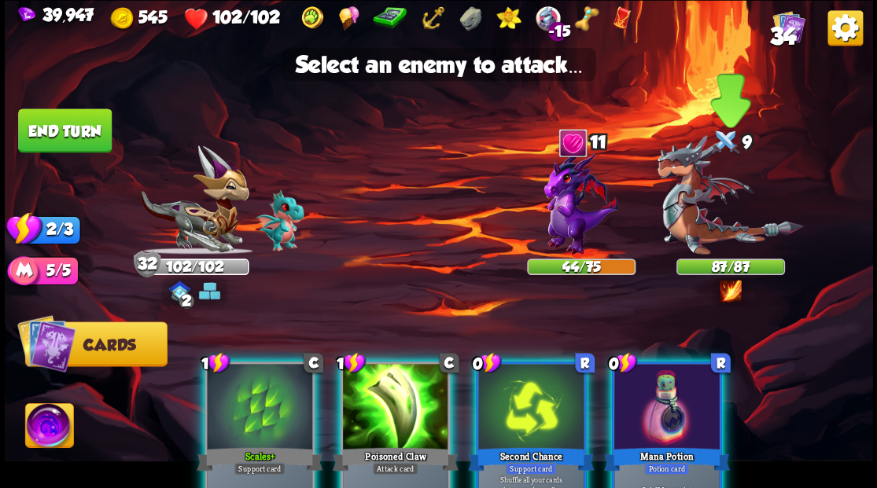
click at [703, 202] on img at bounding box center [730, 195] width 146 height 120
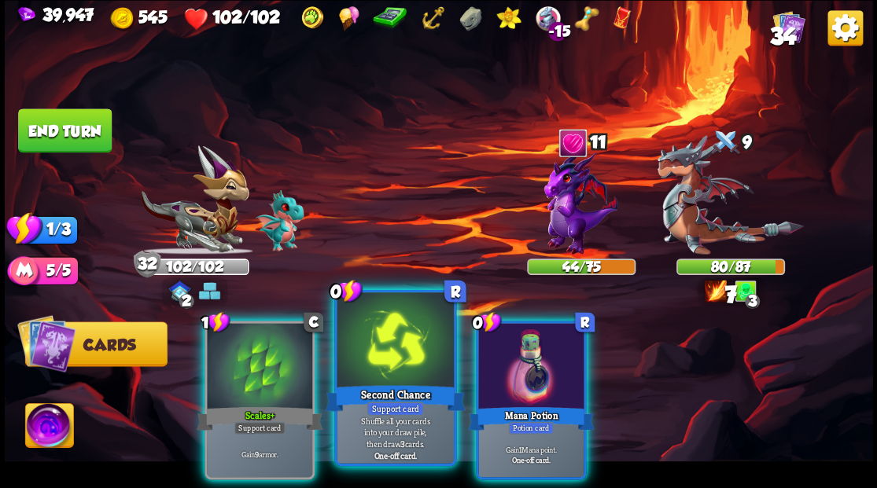
click at [400, 352] on div at bounding box center [395, 342] width 116 height 98
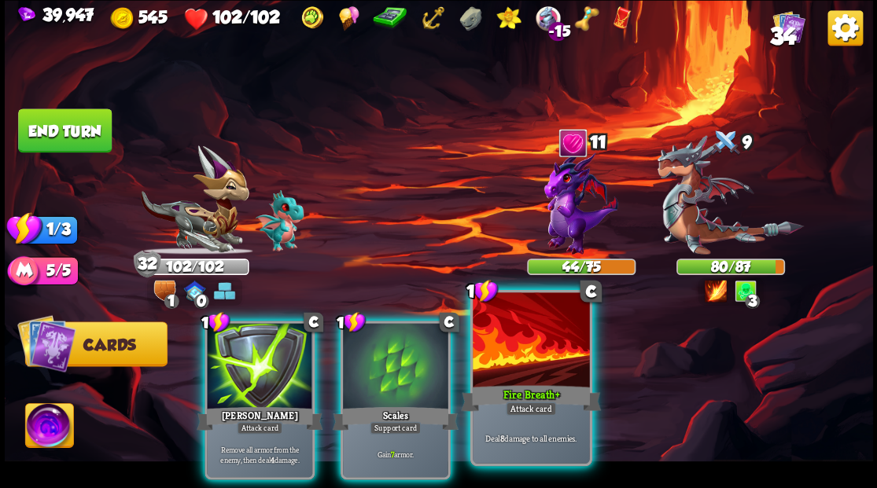
click at [527, 354] on div at bounding box center [531, 342] width 116 height 98
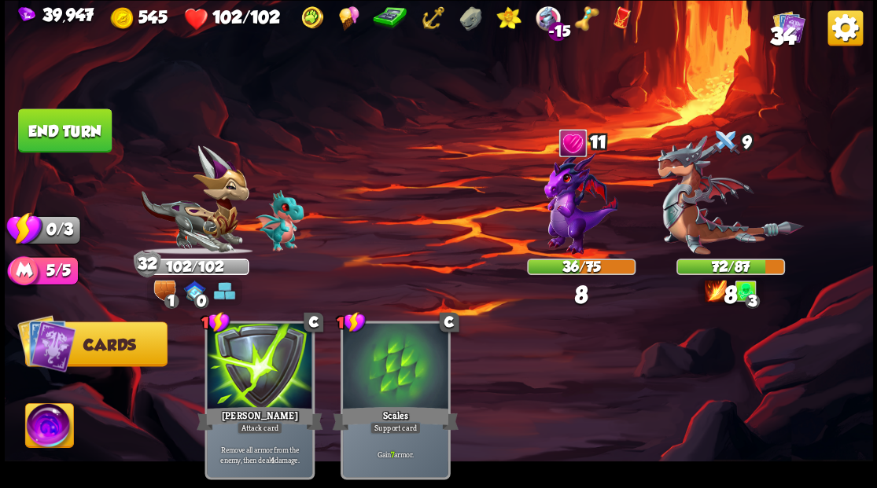
click at [65, 131] on button "End turn" at bounding box center [65, 131] width 94 height 44
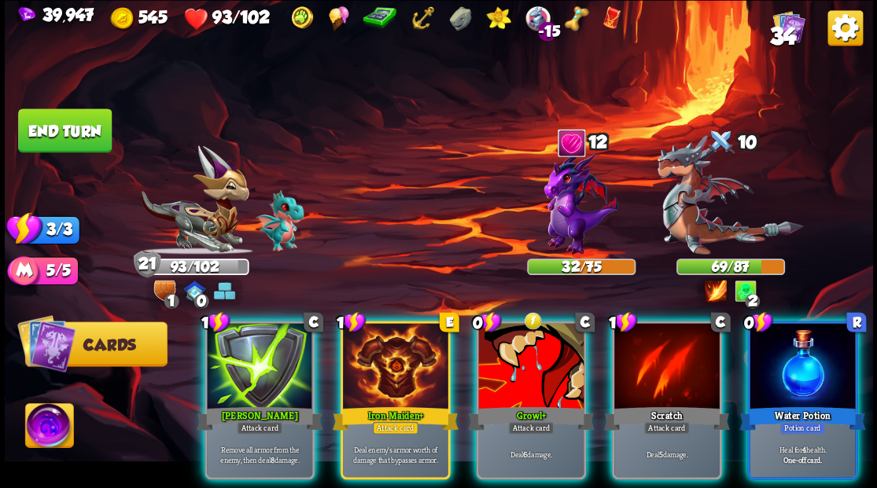
click at [802, 358] on div at bounding box center [802, 367] width 105 height 89
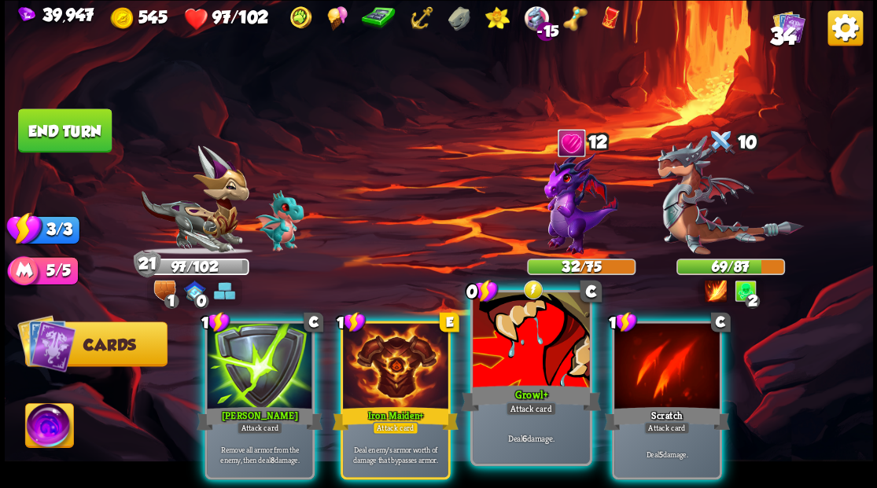
click at [509, 349] on div at bounding box center [531, 342] width 116 height 98
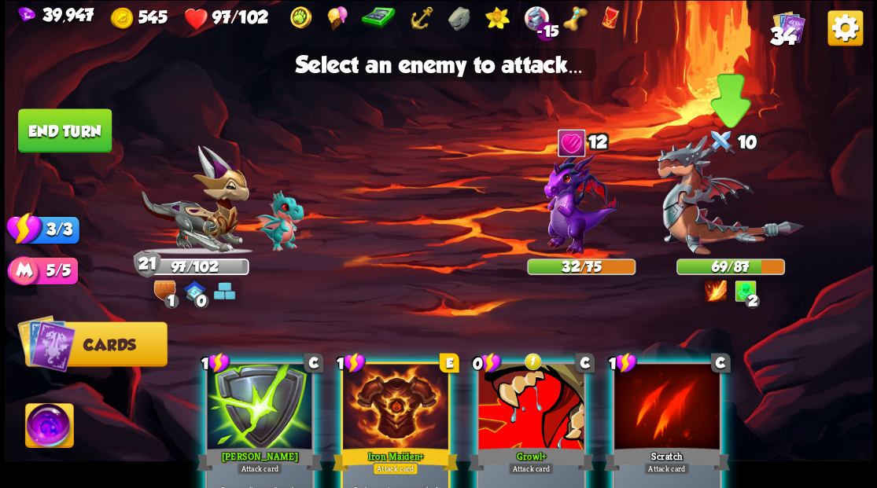
click at [688, 225] on img at bounding box center [730, 195] width 146 height 120
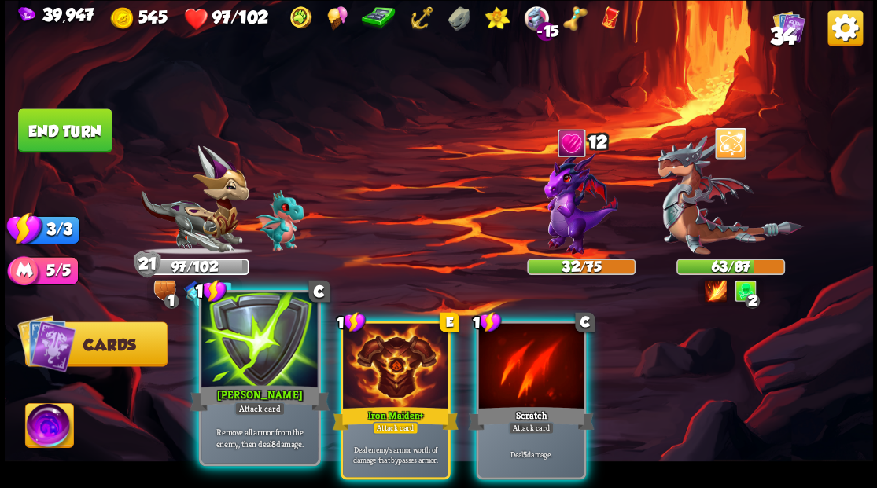
click at [227, 359] on div at bounding box center [259, 342] width 116 height 98
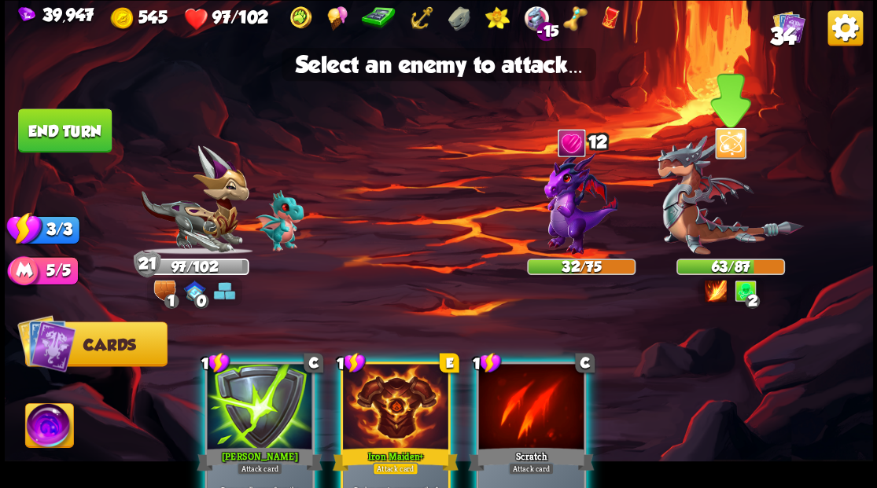
click at [696, 217] on img at bounding box center [730, 195] width 146 height 120
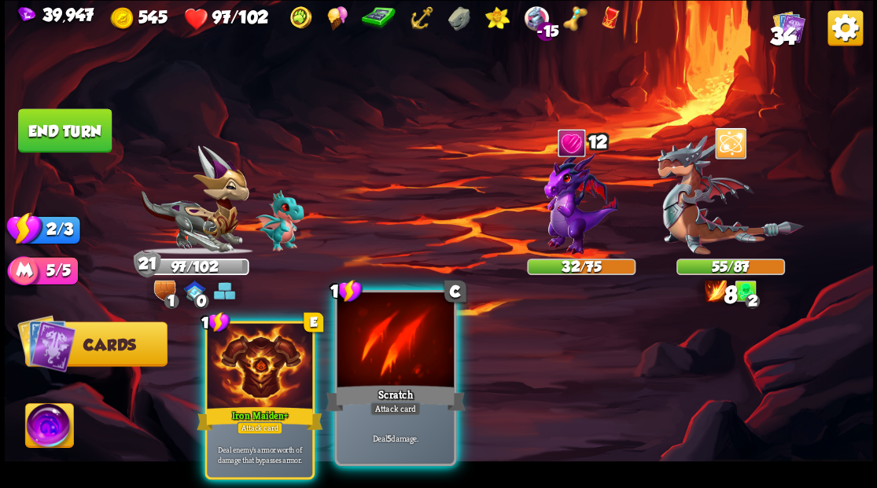
click at [378, 360] on div at bounding box center [395, 342] width 116 height 98
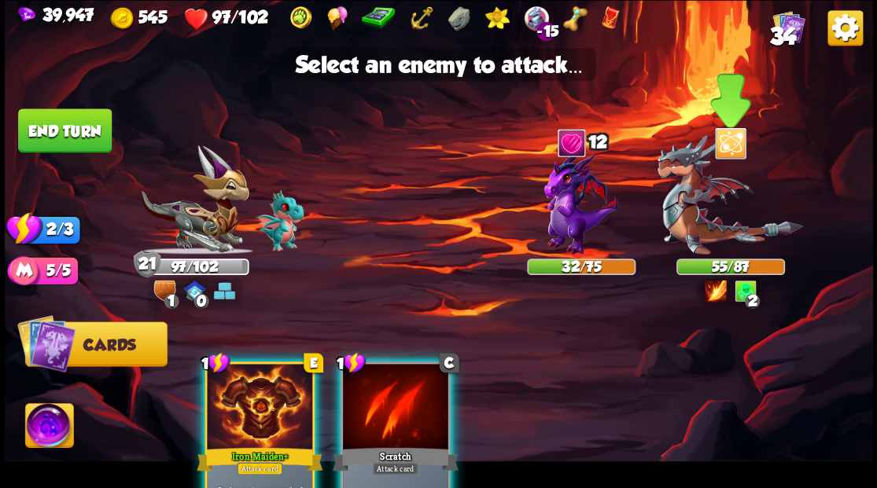
click at [696, 213] on img at bounding box center [730, 195] width 146 height 120
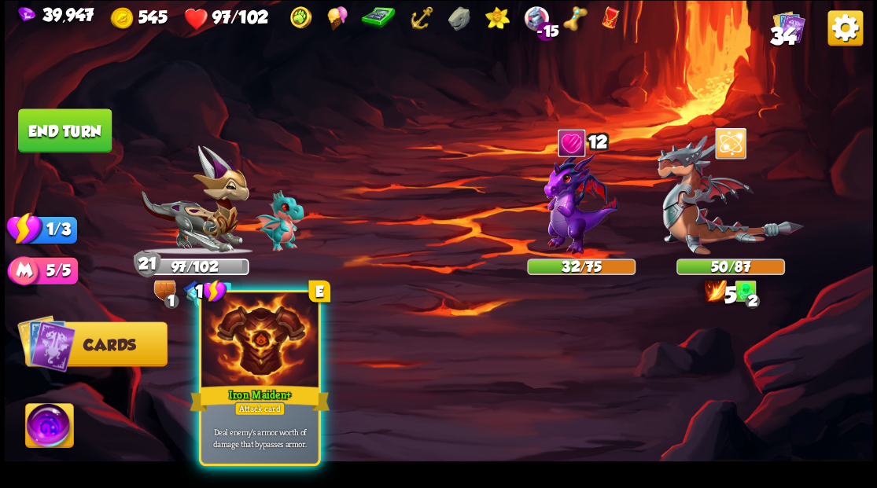
click at [258, 378] on div at bounding box center [259, 342] width 116 height 98
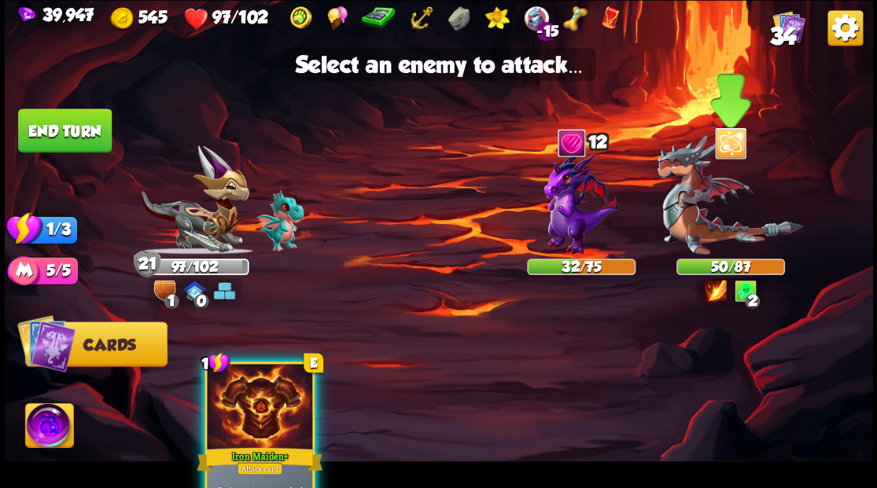
click at [686, 211] on img at bounding box center [730, 195] width 146 height 120
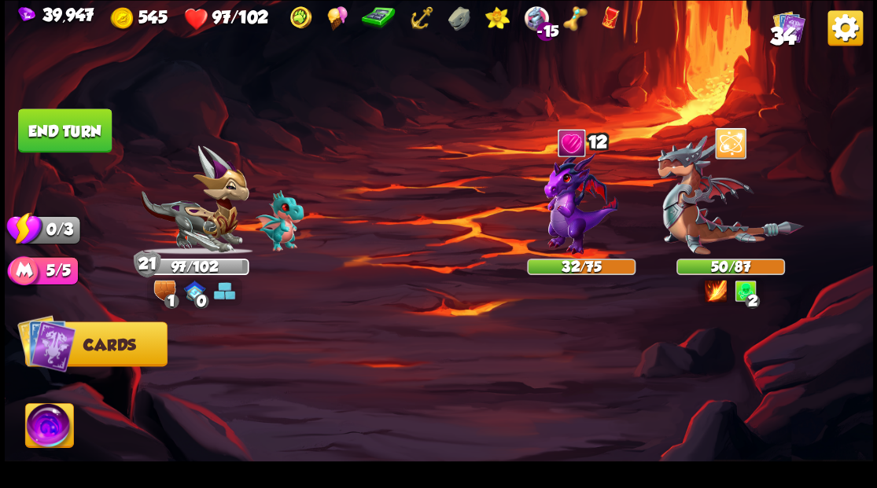
click at [65, 133] on button "End turn" at bounding box center [65, 131] width 94 height 44
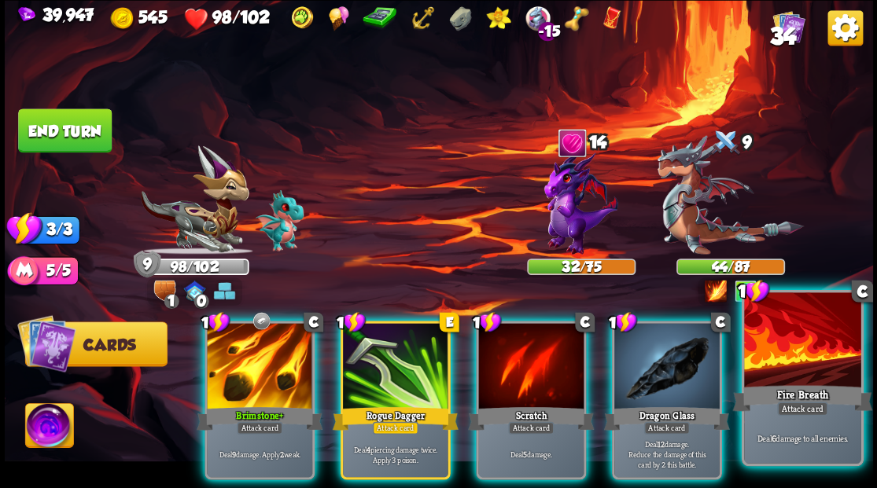
click at [817, 372] on div at bounding box center [802, 342] width 116 height 98
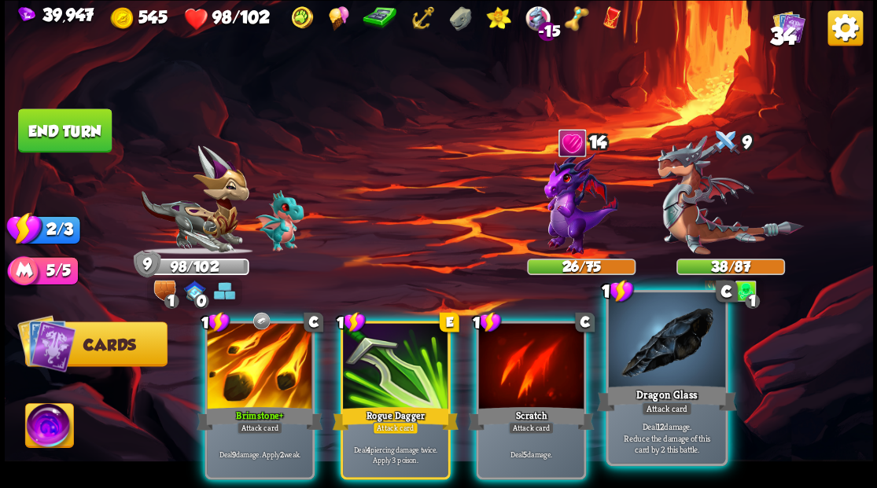
click at [661, 367] on div at bounding box center [666, 342] width 116 height 98
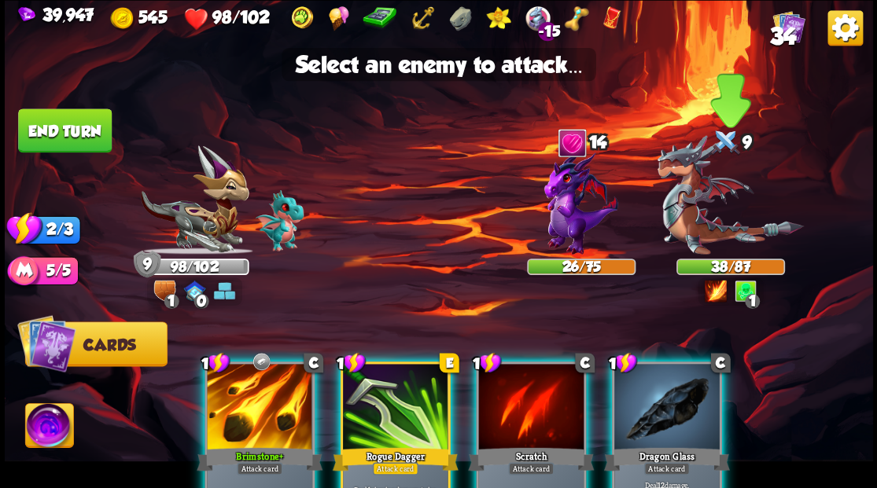
click at [690, 238] on img at bounding box center [730, 195] width 146 height 120
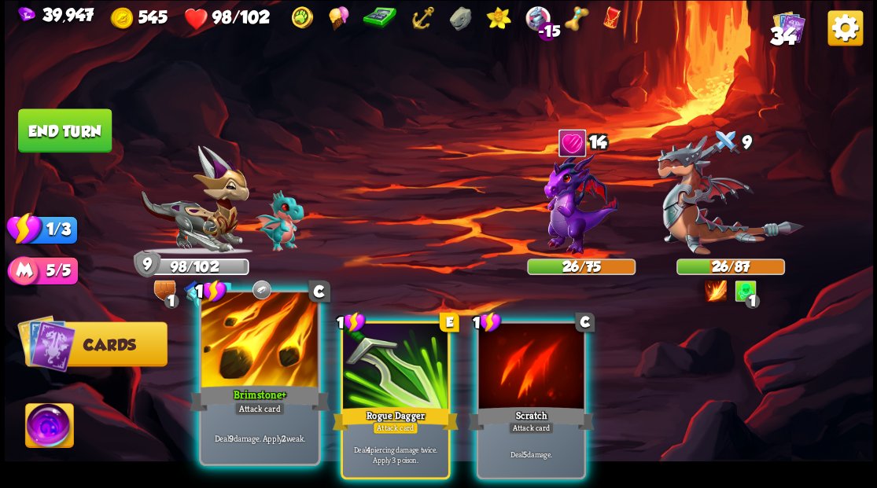
click at [269, 349] on div at bounding box center [259, 342] width 116 height 98
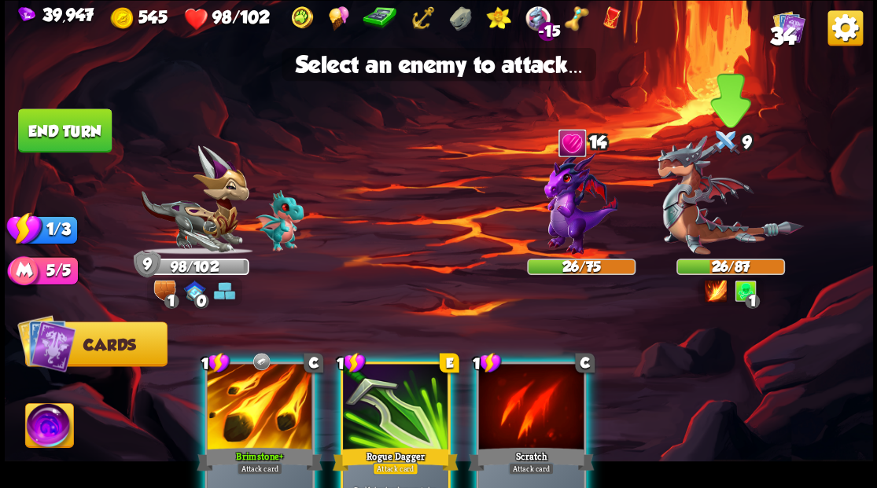
click at [697, 206] on img at bounding box center [730, 195] width 146 height 120
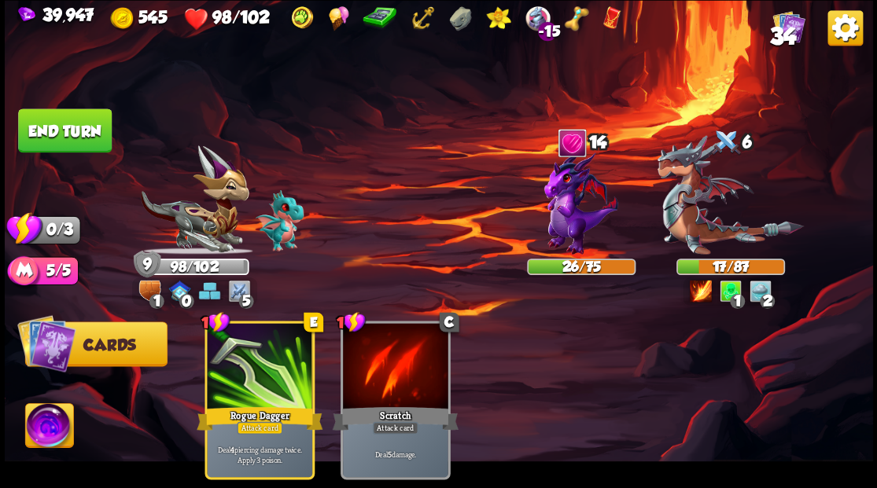
click at [69, 120] on button "End turn" at bounding box center [65, 131] width 94 height 44
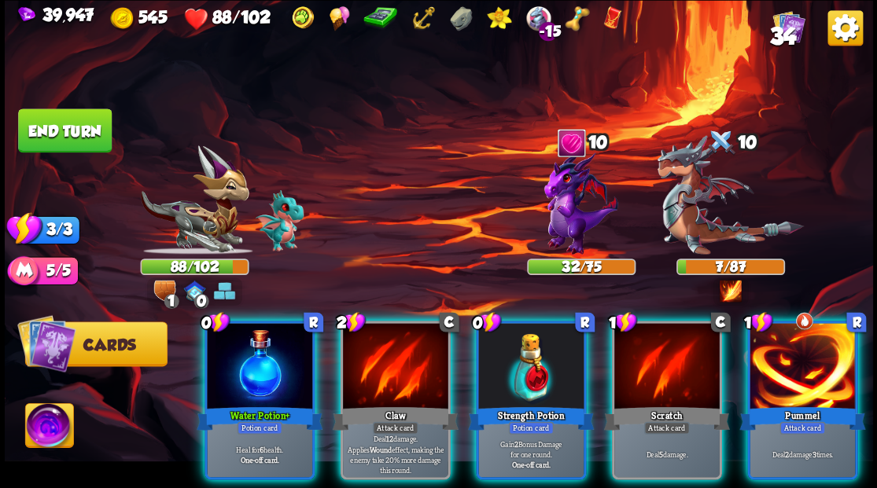
drag, startPoint x: 223, startPoint y: 369, endPoint x: 219, endPoint y: 357, distance: 12.7
click at [223, 369] on div at bounding box center [259, 367] width 105 height 89
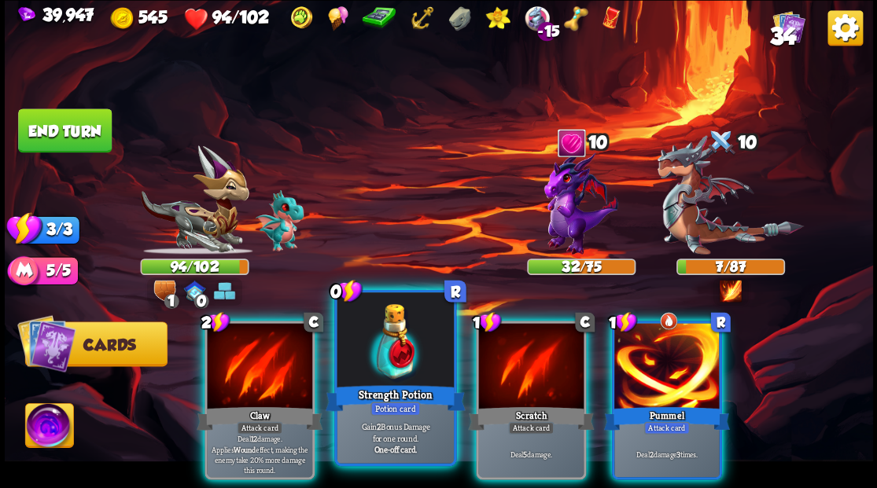
click at [400, 342] on div at bounding box center [395, 342] width 116 height 98
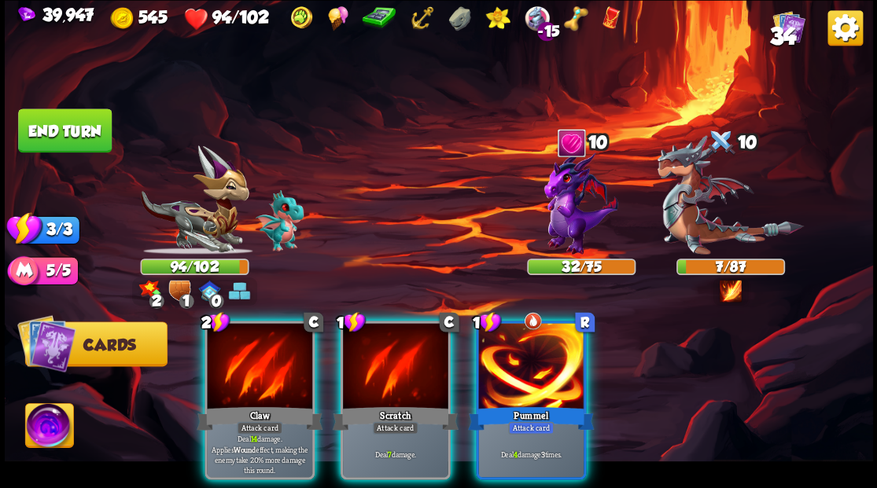
drag, startPoint x: 393, startPoint y: 348, endPoint x: 499, endPoint y: 296, distance: 117.5
click at [395, 347] on div at bounding box center [395, 367] width 105 height 89
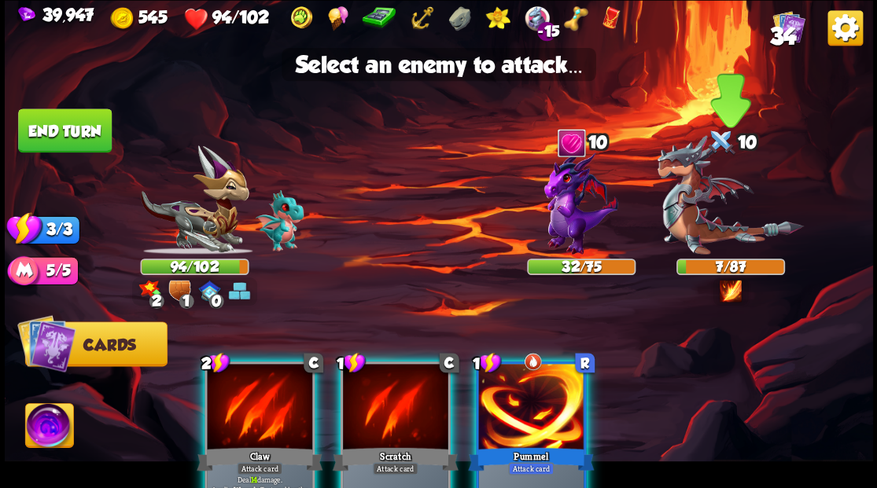
click at [705, 205] on img at bounding box center [730, 195] width 146 height 120
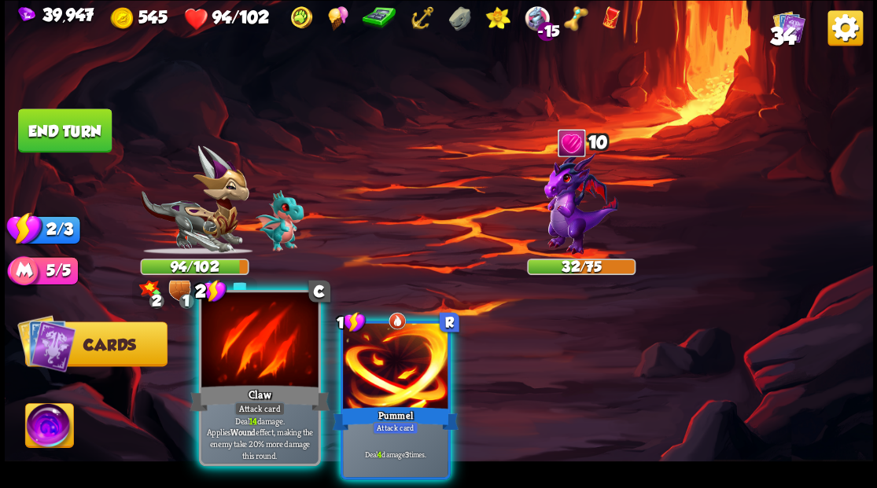
click at [266, 352] on div at bounding box center [259, 342] width 116 height 98
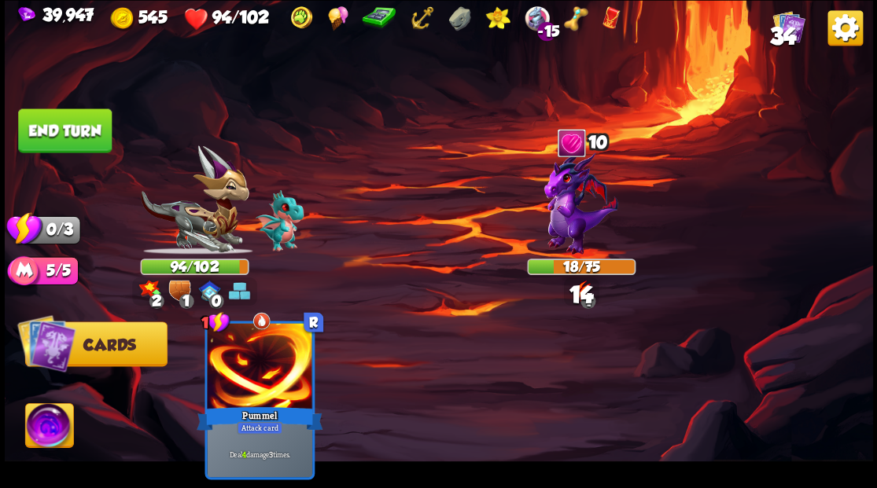
drag, startPoint x: 93, startPoint y: 127, endPoint x: 159, endPoint y: 149, distance: 69.9
click at [93, 127] on button "End turn" at bounding box center [65, 131] width 94 height 44
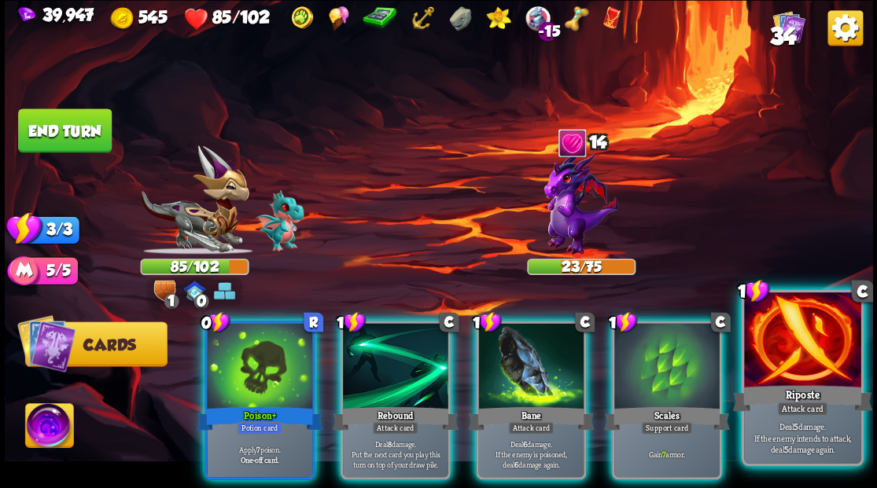
click at [817, 369] on div at bounding box center [802, 342] width 116 height 98
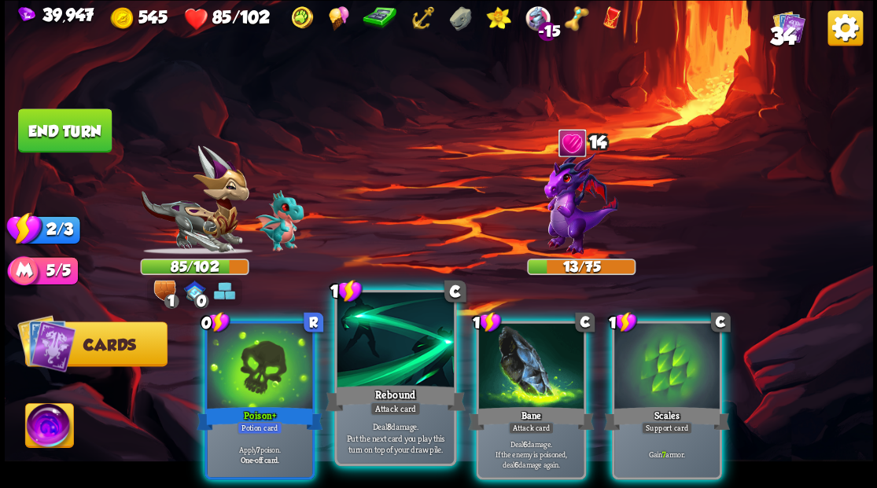
click at [390, 352] on div at bounding box center [395, 342] width 116 height 98
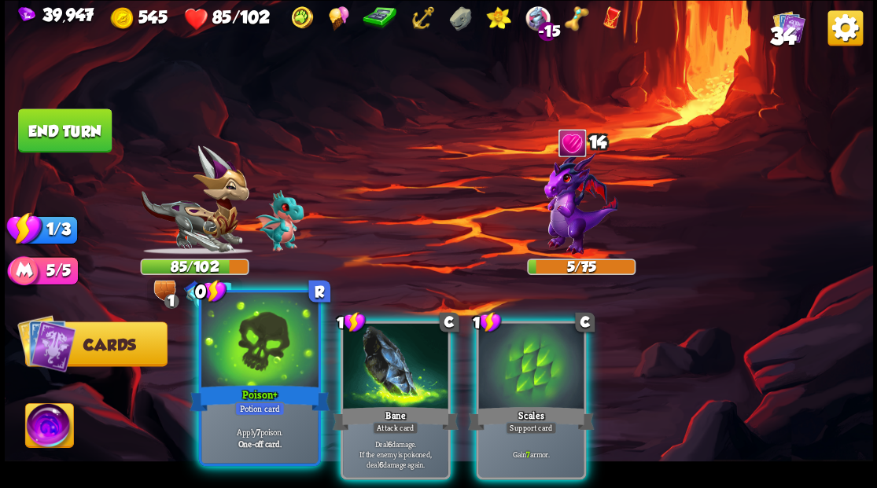
click at [247, 362] on div at bounding box center [259, 342] width 116 height 98
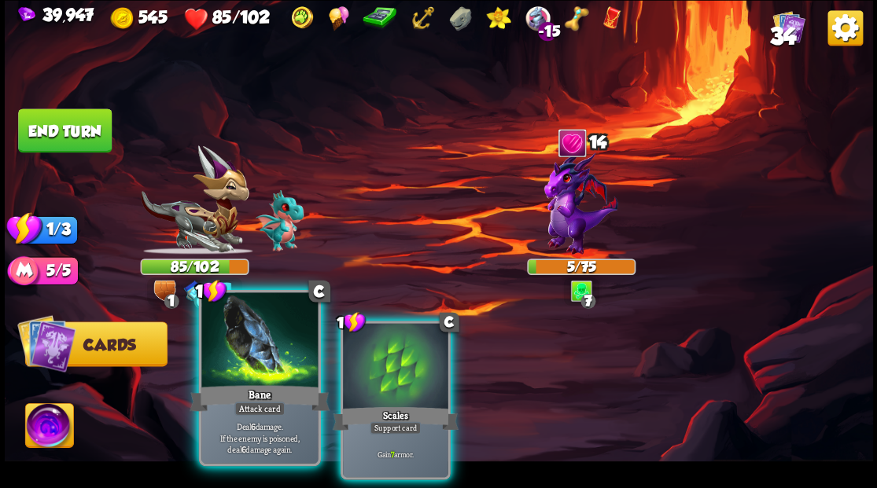
click at [241, 362] on div at bounding box center [259, 342] width 116 height 98
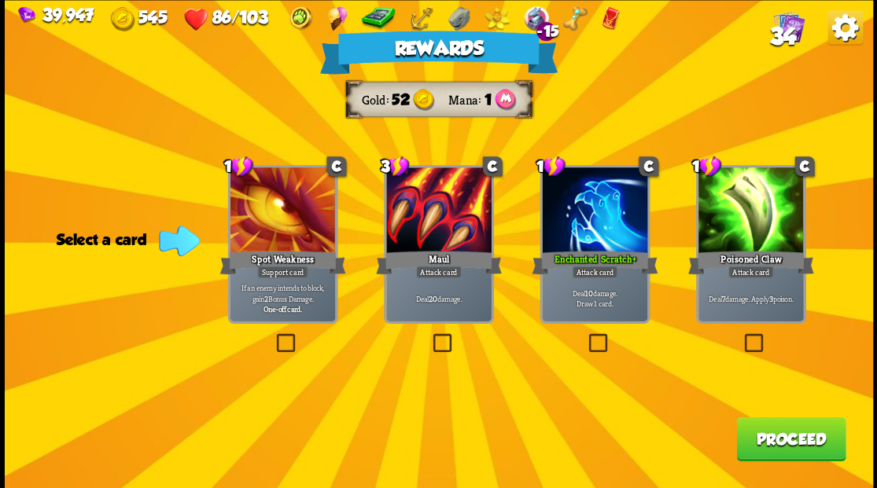
click at [775, 444] on button "Proceed" at bounding box center [790, 439] width 109 height 44
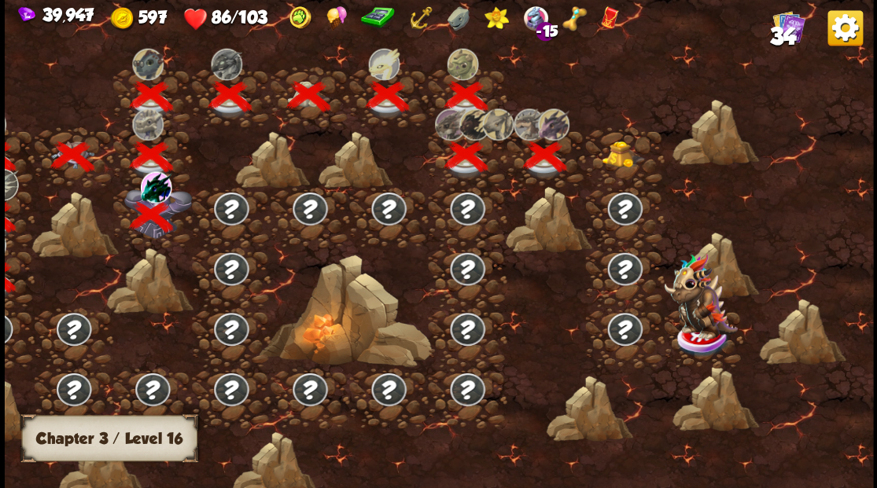
click at [619, 153] on img at bounding box center [623, 154] width 43 height 27
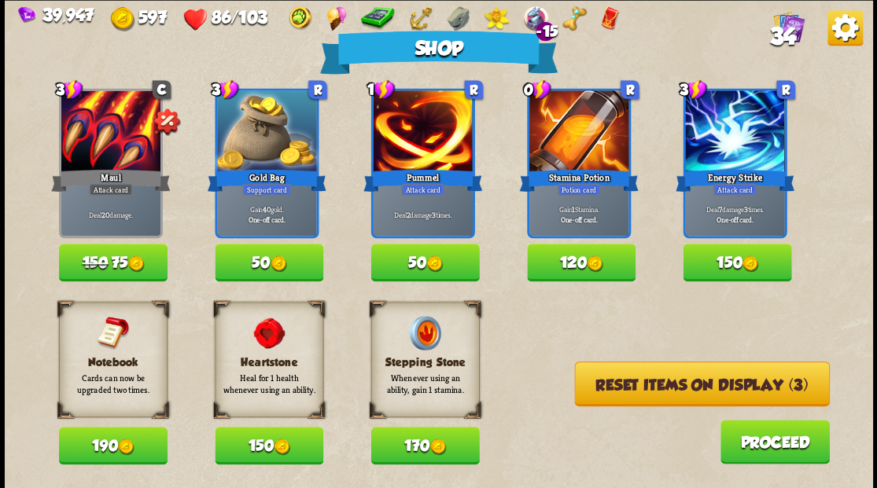
click at [661, 389] on button "Reset items on display (3)" at bounding box center [701, 384] width 255 height 45
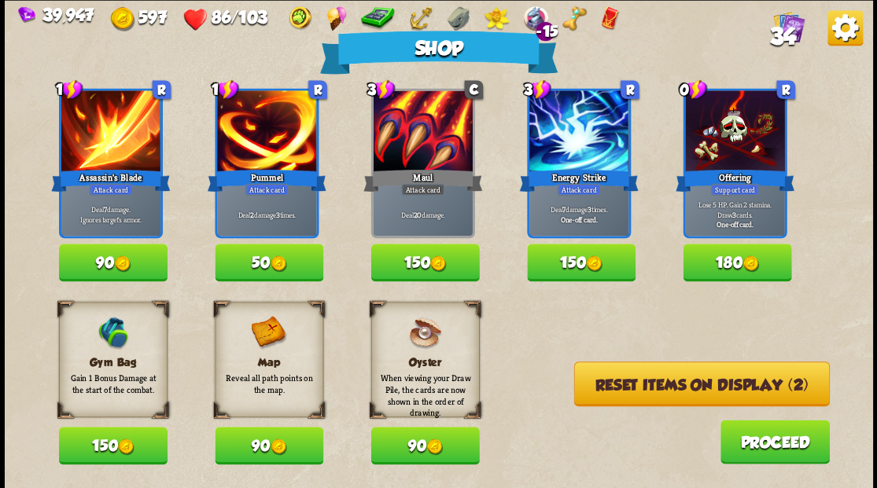
click at [661, 385] on button "Reset items on display (2)" at bounding box center [701, 384] width 256 height 45
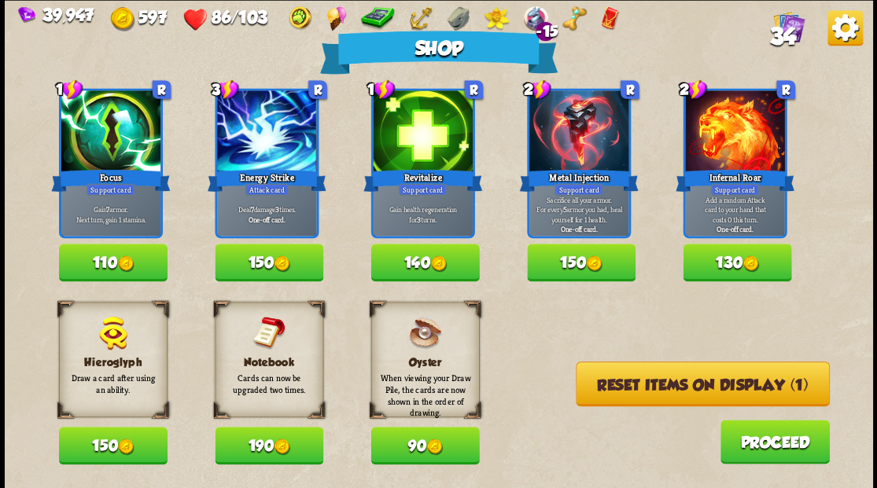
click at [661, 385] on button "Reset items on display (1)" at bounding box center [703, 384] width 254 height 45
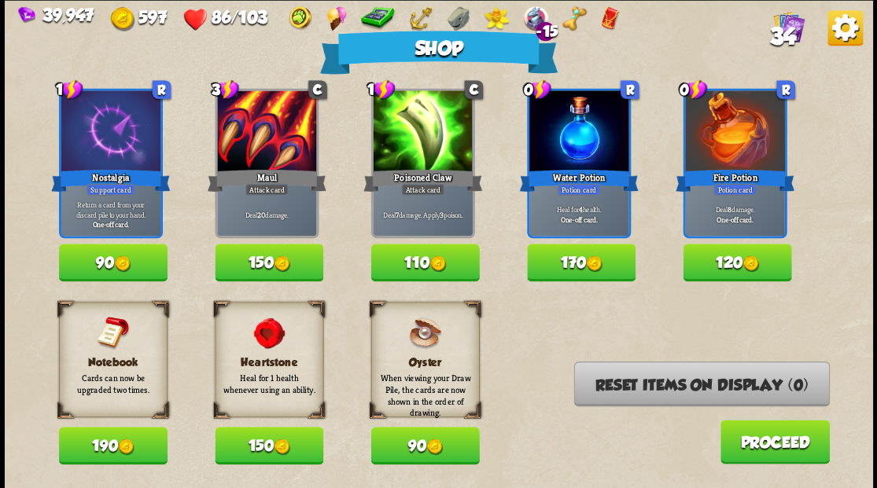
click at [300, 488] on html "39,947 597 86/103 -15 34 Shop 1 R Nostalgia Support card Return a card from you…" at bounding box center [438, 244] width 877 height 488
click at [713, 263] on button "120" at bounding box center [737, 263] width 109 height 38
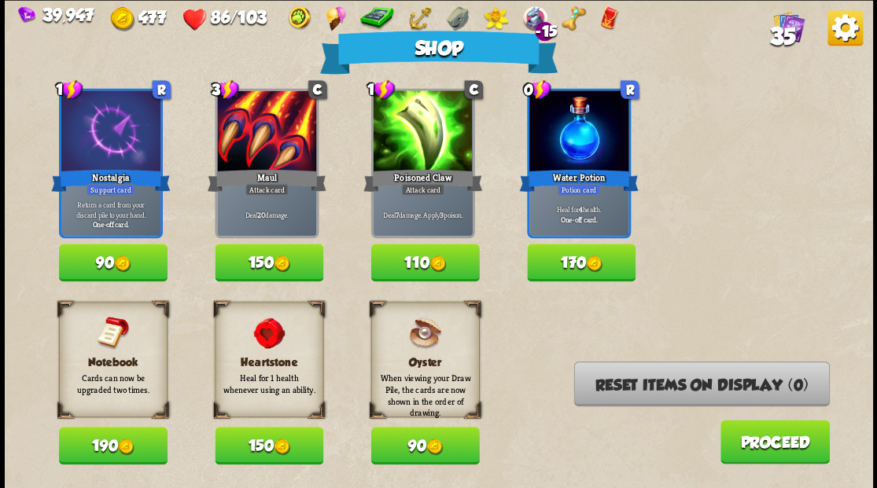
click at [788, 447] on button "Proceed" at bounding box center [774, 442] width 109 height 44
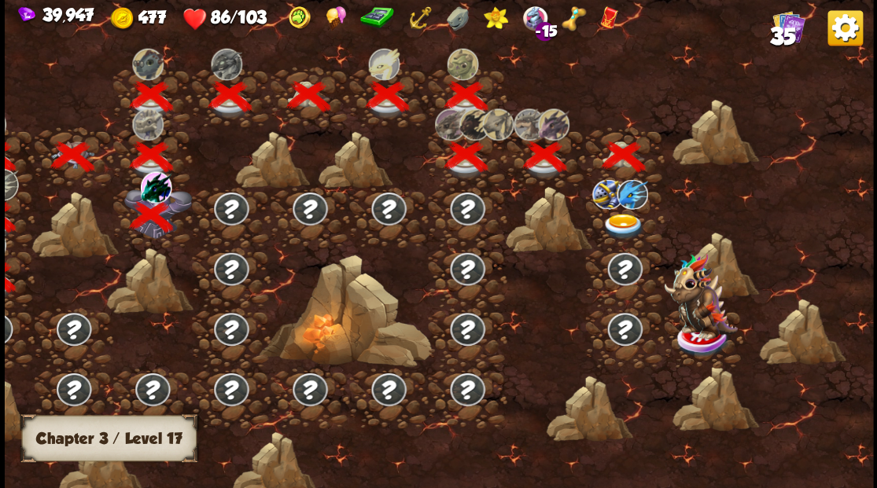
click at [620, 223] on img at bounding box center [623, 226] width 43 height 26
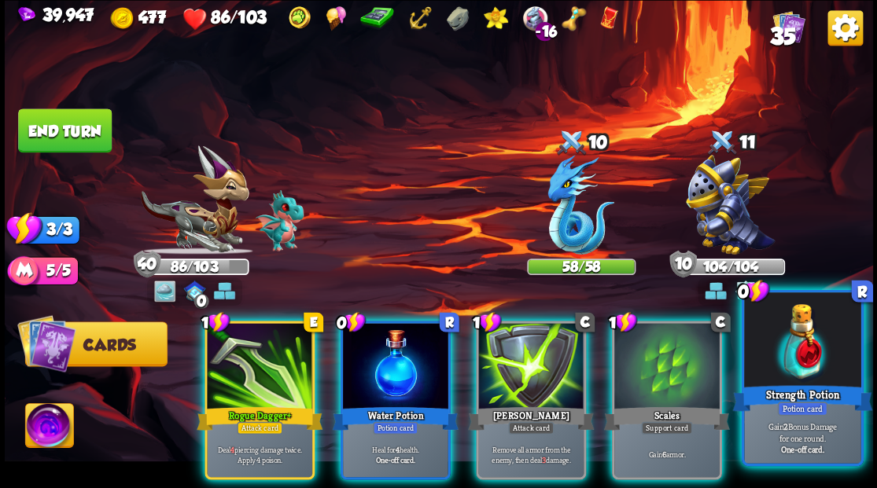
click at [790, 356] on div at bounding box center [802, 342] width 116 height 98
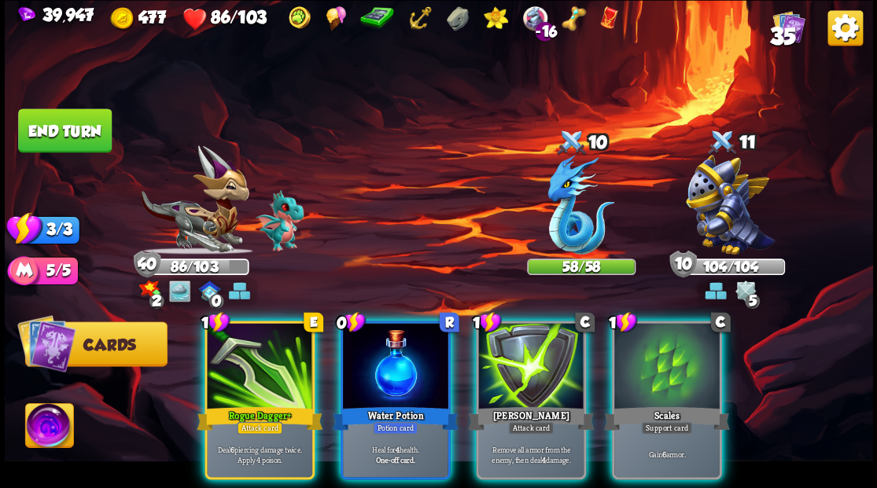
drag, startPoint x: 396, startPoint y: 351, endPoint x: 396, endPoint y: 301, distance: 49.6
click at [396, 351] on div at bounding box center [395, 367] width 105 height 89
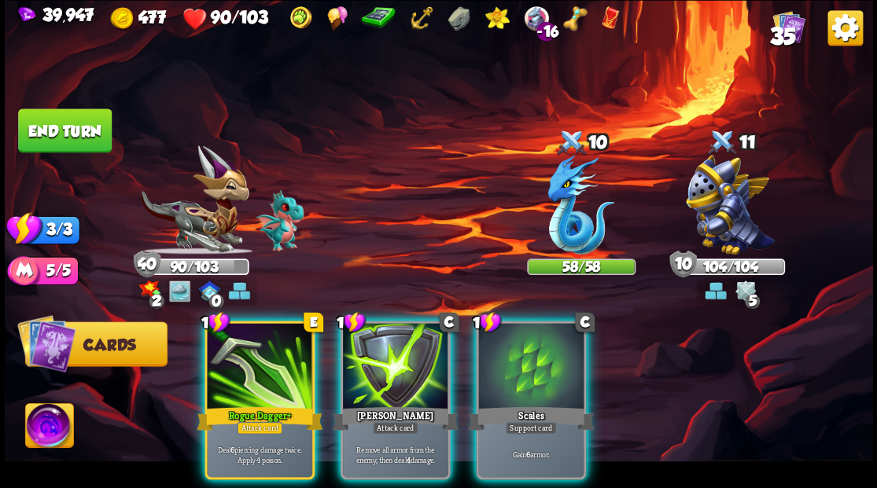
drag, startPoint x: 533, startPoint y: 348, endPoint x: 530, endPoint y: 338, distance: 10.0
click at [533, 346] on div at bounding box center [530, 367] width 105 height 89
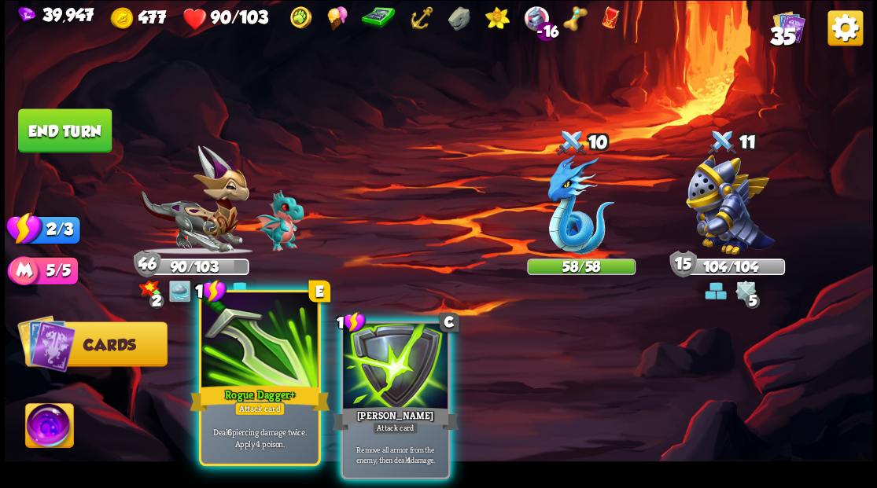
click at [266, 337] on div at bounding box center [259, 342] width 116 height 98
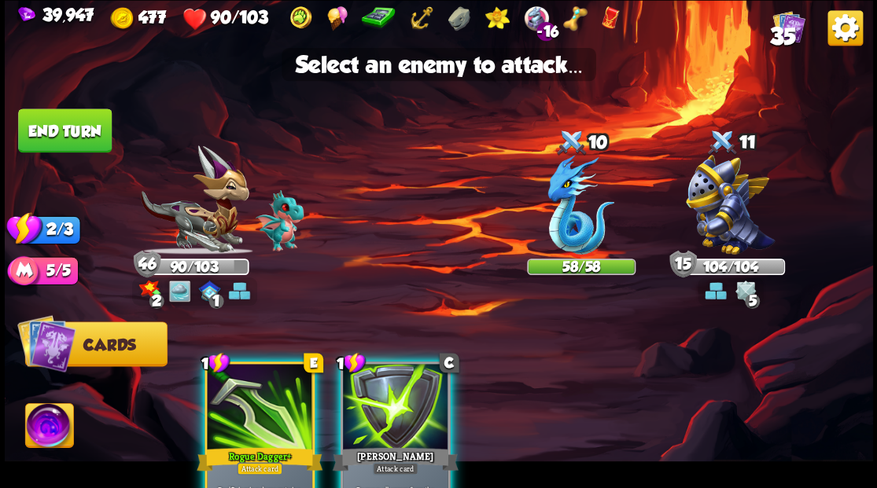
click at [49, 429] on img at bounding box center [49, 428] width 48 height 49
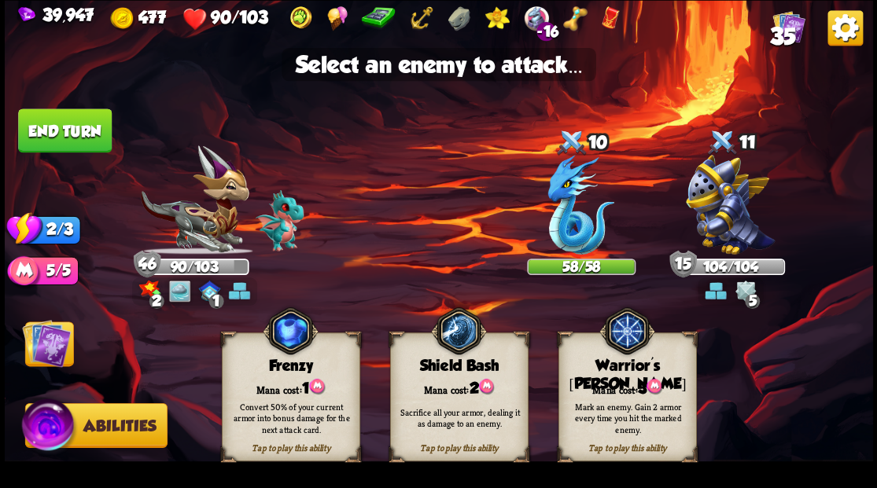
click at [621, 388] on div "Mana cost: 3" at bounding box center [626, 388] width 137 height 20
click at [564, 225] on img at bounding box center [580, 205] width 67 height 100
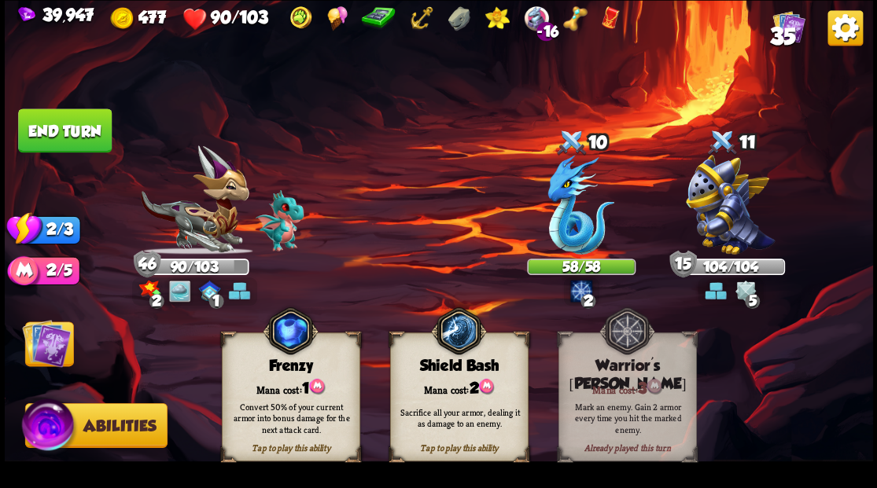
drag, startPoint x: 39, startPoint y: 334, endPoint x: 72, endPoint y: 335, distance: 33.1
click at [38, 334] on img at bounding box center [46, 343] width 49 height 49
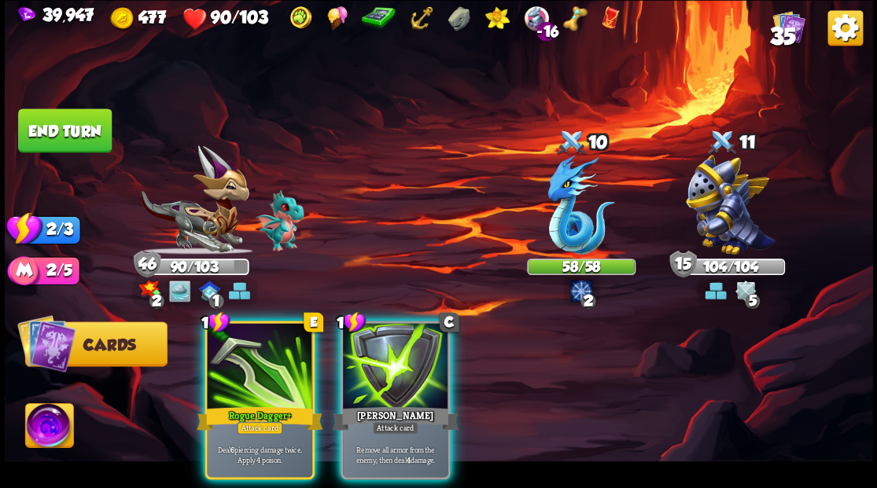
drag, startPoint x: 234, startPoint y: 381, endPoint x: 264, endPoint y: 380, distance: 29.9
click at [238, 382] on div at bounding box center [259, 367] width 105 height 89
click at [560, 221] on img at bounding box center [580, 205] width 67 height 100
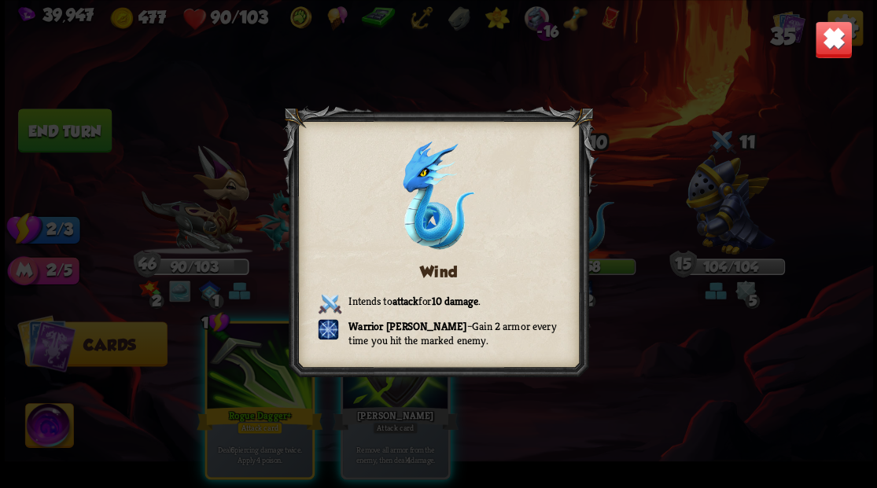
drag, startPoint x: 826, startPoint y: 43, endPoint x: 700, endPoint y: 125, distance: 150.1
click at [826, 43] on img at bounding box center [833, 39] width 38 height 38
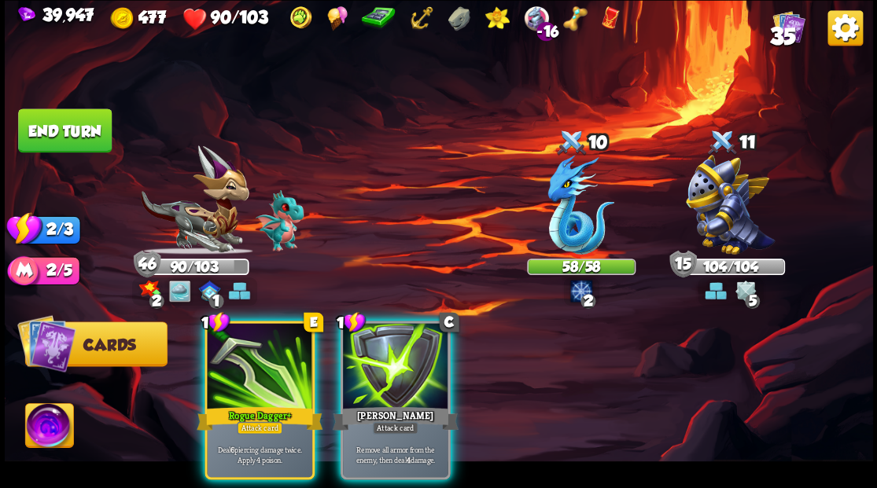
drag, startPoint x: 249, startPoint y: 349, endPoint x: 352, endPoint y: 315, distance: 107.7
click at [251, 349] on div at bounding box center [259, 367] width 105 height 89
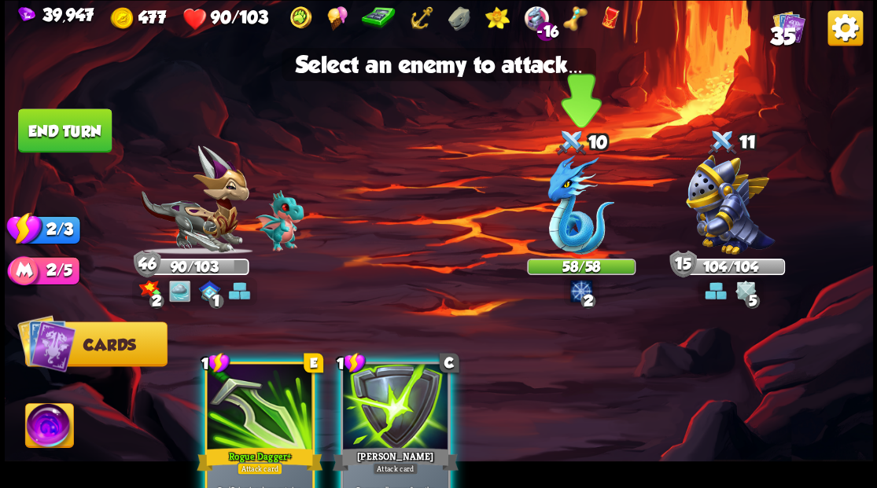
click at [581, 235] on img at bounding box center [580, 205] width 67 height 100
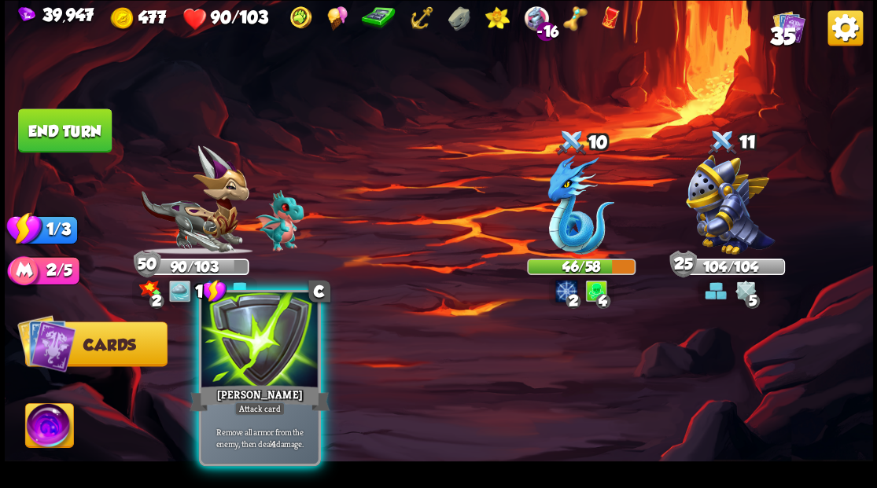
click at [272, 350] on div at bounding box center [259, 342] width 116 height 98
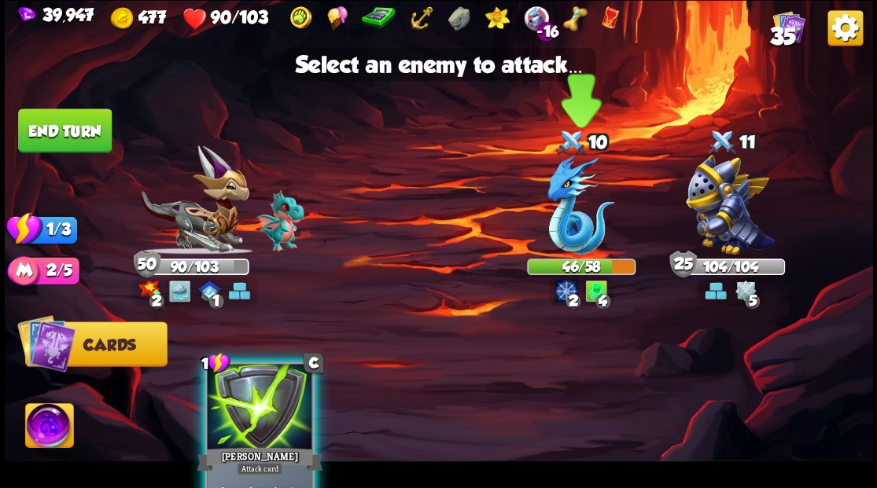
click at [561, 243] on img at bounding box center [580, 205] width 67 height 100
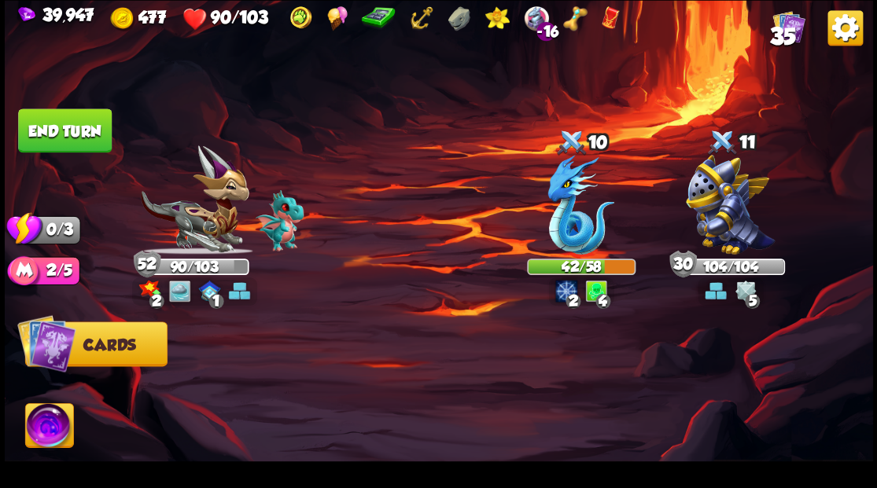
drag, startPoint x: 93, startPoint y: 120, endPoint x: 103, endPoint y: 120, distance: 10.3
click at [92, 120] on button "End turn" at bounding box center [65, 131] width 94 height 44
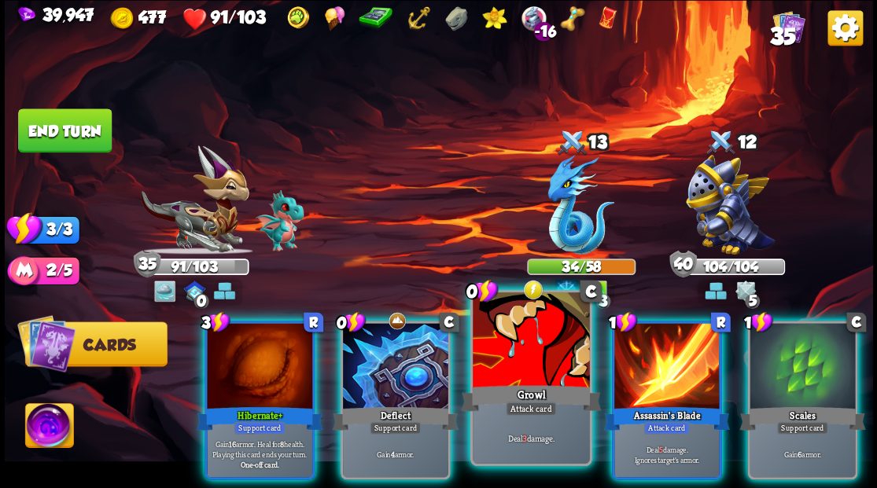
click at [495, 370] on div at bounding box center [531, 342] width 116 height 98
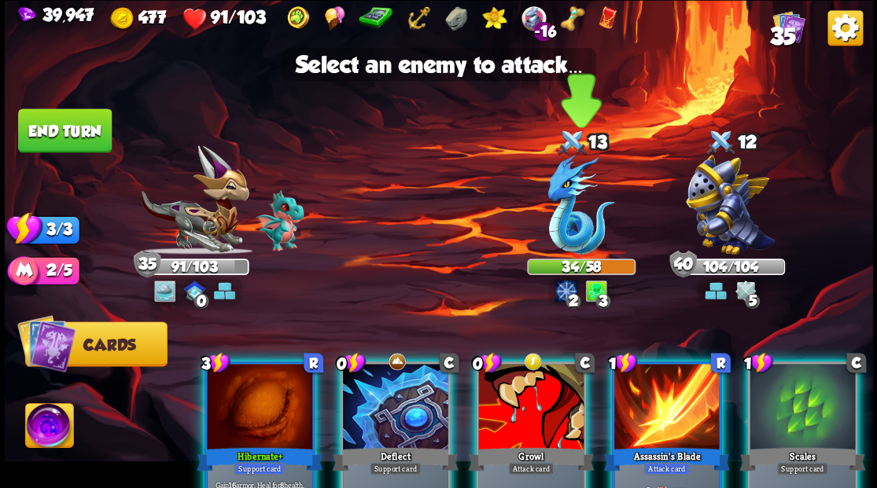
click at [562, 220] on img at bounding box center [580, 205] width 67 height 100
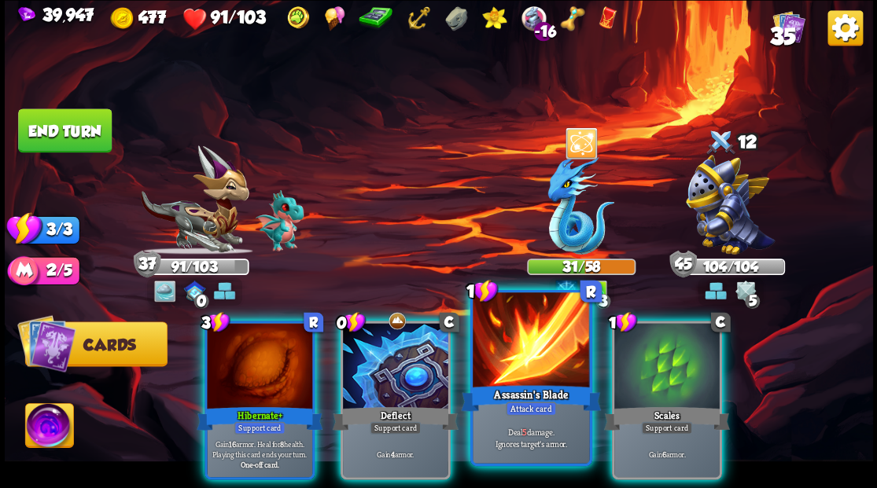
click at [525, 348] on div at bounding box center [531, 342] width 116 height 98
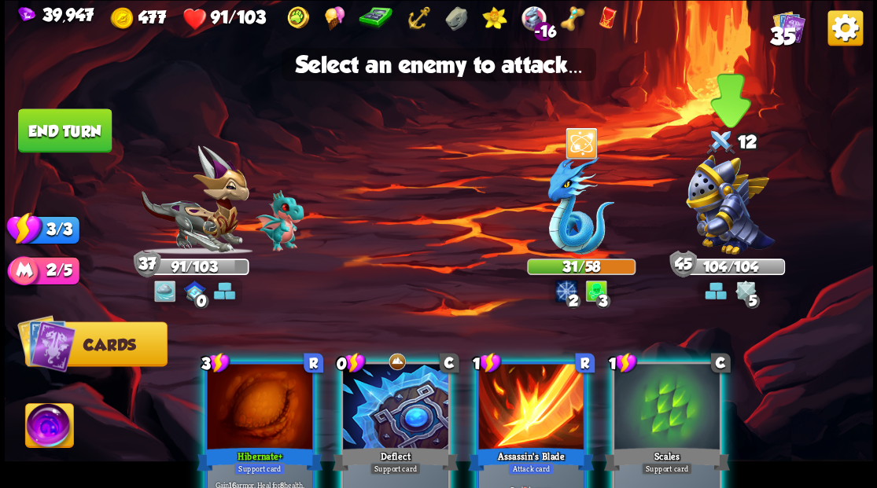
click at [718, 208] on img at bounding box center [730, 205] width 89 height 100
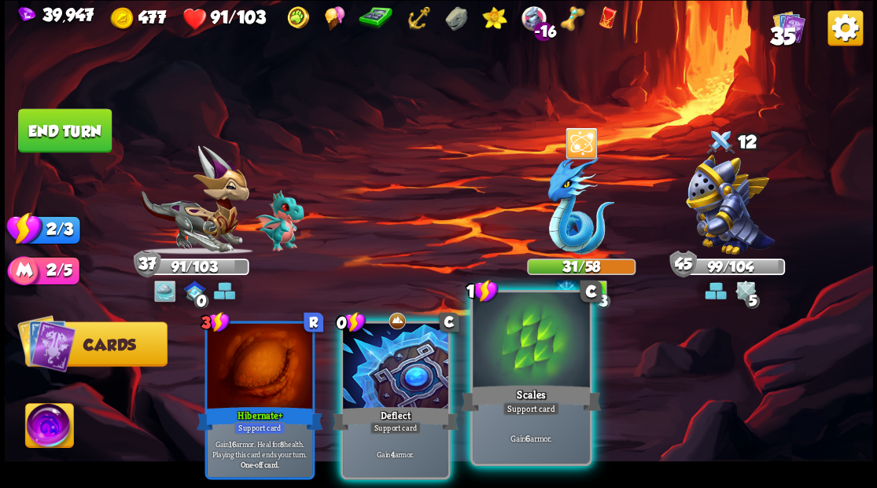
click at [536, 345] on div at bounding box center [531, 342] width 116 height 98
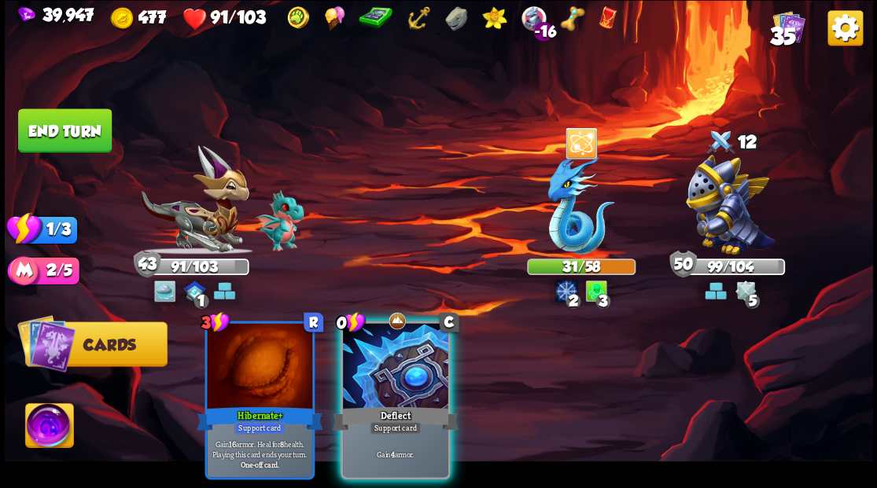
click at [409, 346] on div at bounding box center [395, 367] width 105 height 89
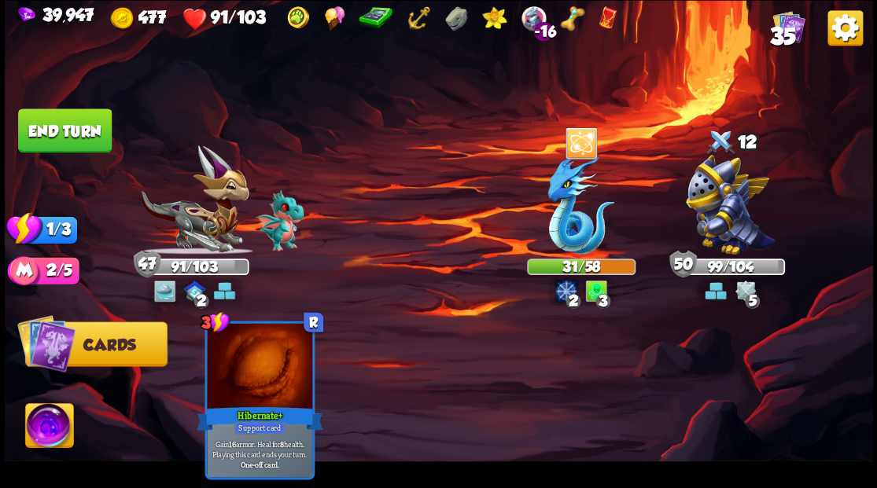
click at [74, 142] on button "End turn" at bounding box center [65, 131] width 94 height 44
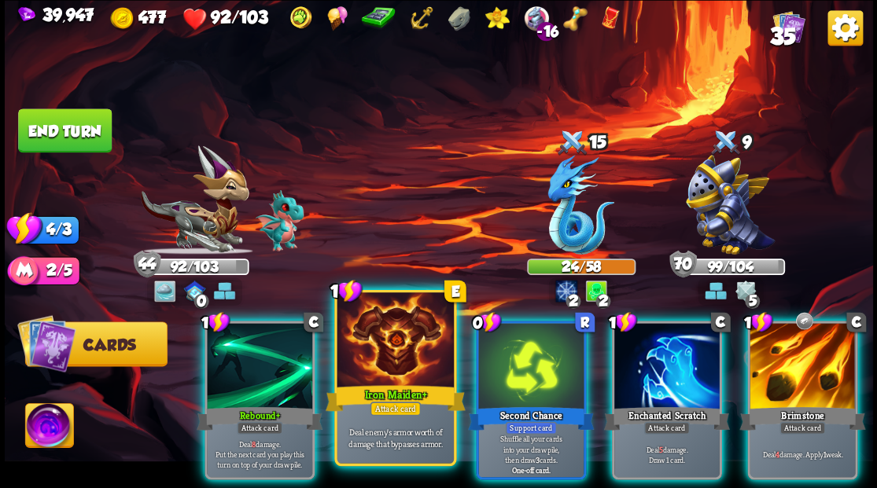
click at [396, 369] on div at bounding box center [395, 342] width 116 height 98
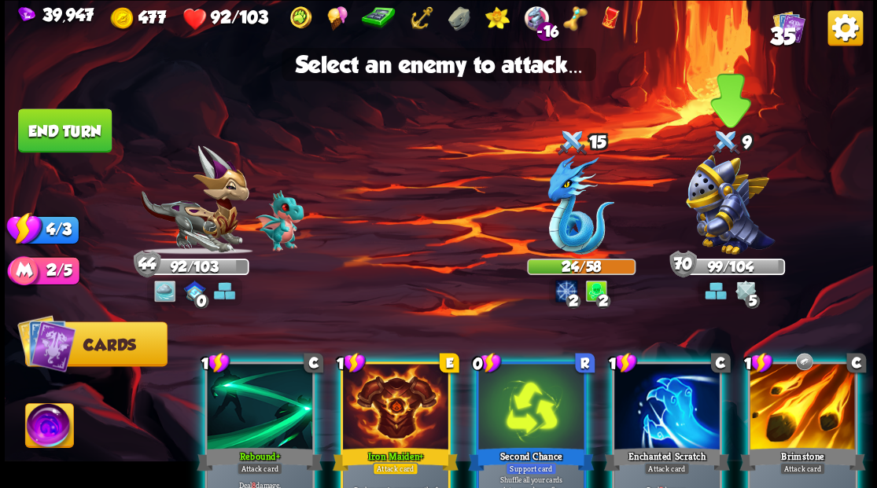
click at [720, 216] on img at bounding box center [730, 205] width 89 height 100
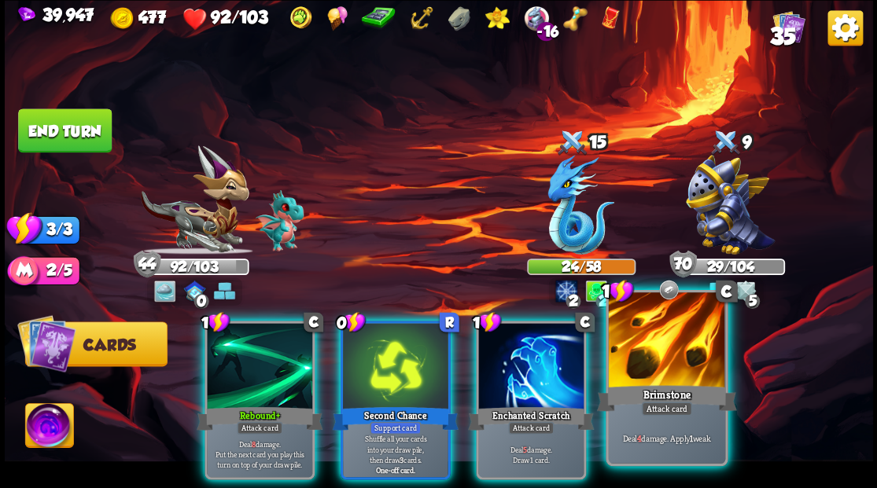
click at [665, 346] on div at bounding box center [666, 342] width 116 height 98
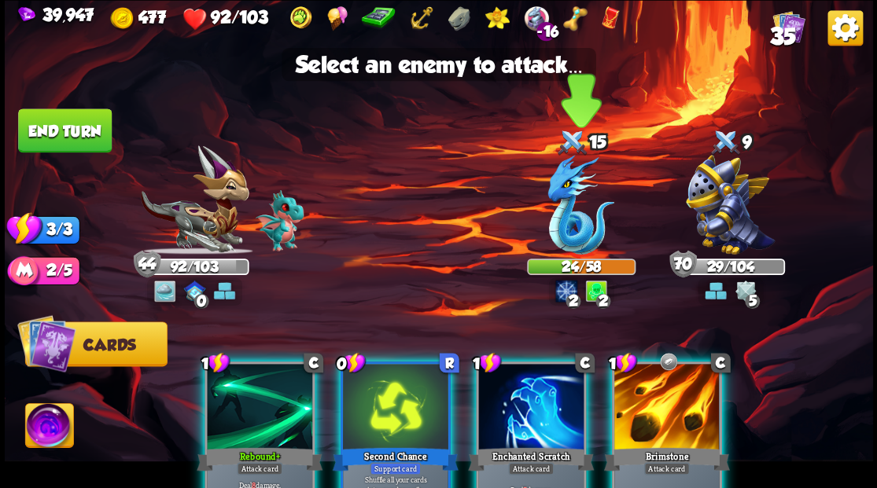
click at [567, 211] on img at bounding box center [580, 205] width 67 height 100
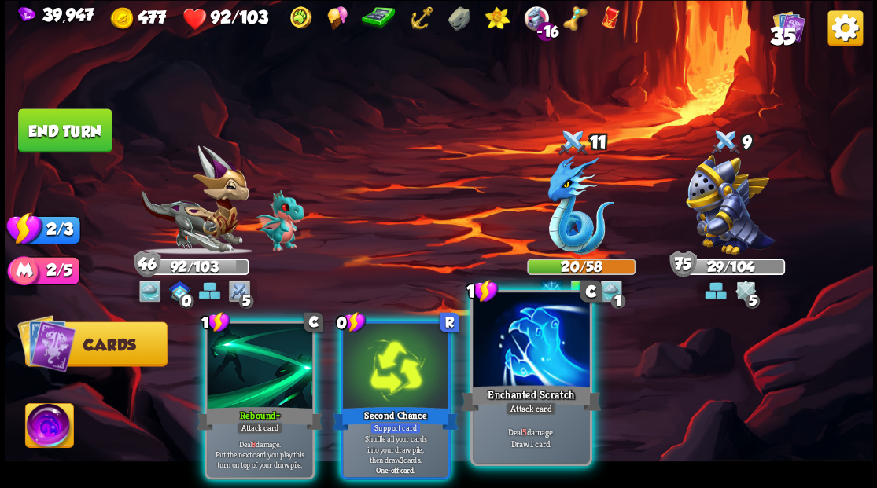
click at [512, 374] on div at bounding box center [531, 342] width 116 height 98
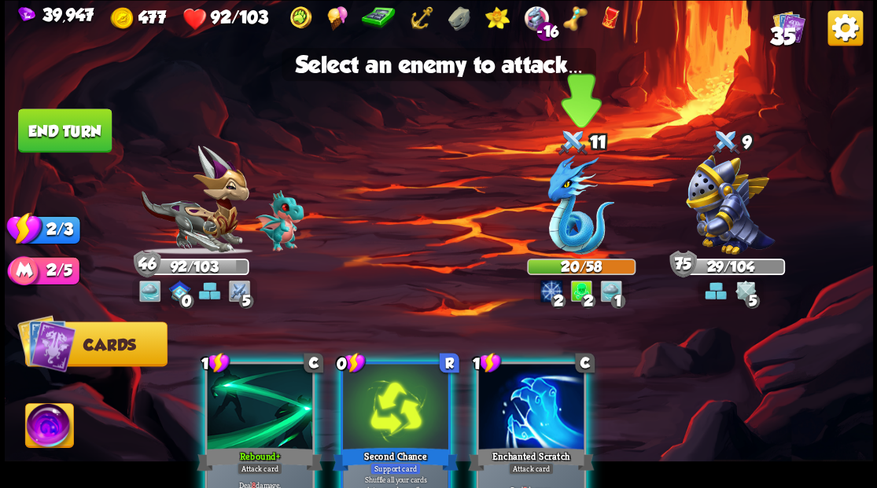
click at [566, 223] on img at bounding box center [580, 205] width 67 height 100
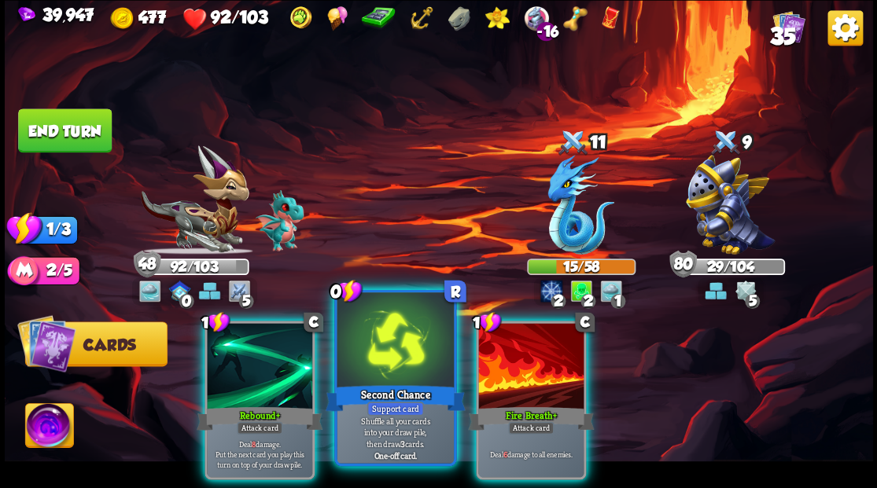
click at [388, 370] on div at bounding box center [395, 342] width 116 height 98
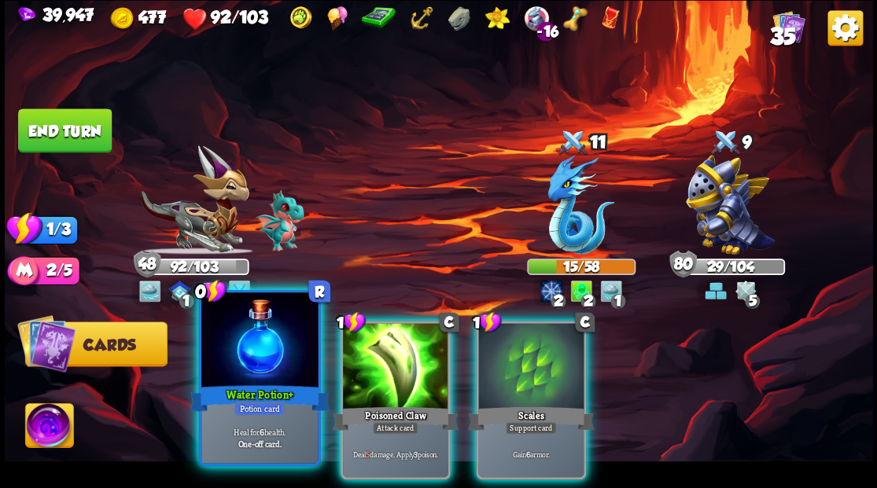
click at [256, 357] on div at bounding box center [259, 342] width 116 height 98
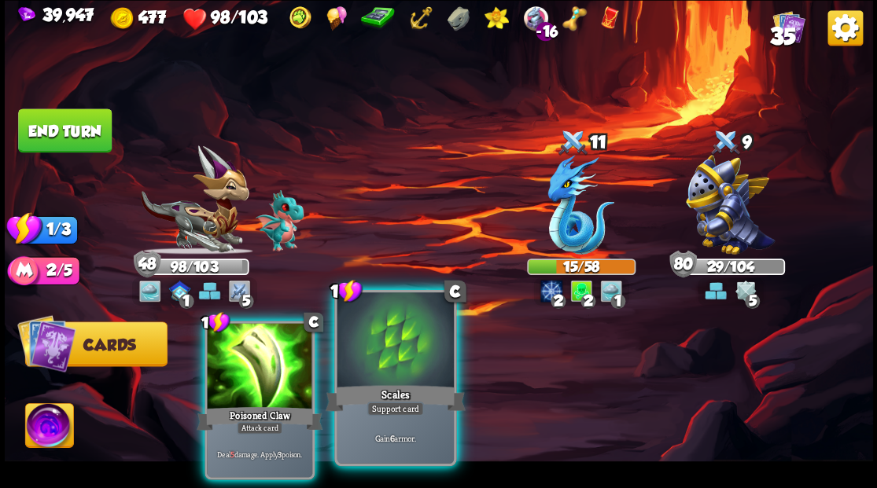
drag, startPoint x: 334, startPoint y: 356, endPoint x: 356, endPoint y: 363, distance: 22.4
click at [336, 356] on div "1 C Poisoned Claw Attack card Deal 5 damage. Apply 3 poison. 1 C Scales Support…" at bounding box center [525, 379] width 695 height 217
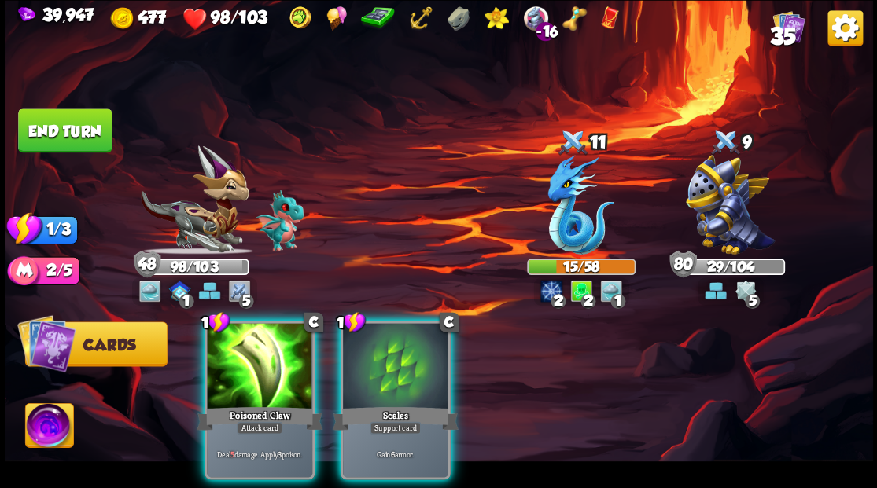
click at [368, 368] on div at bounding box center [395, 367] width 105 height 89
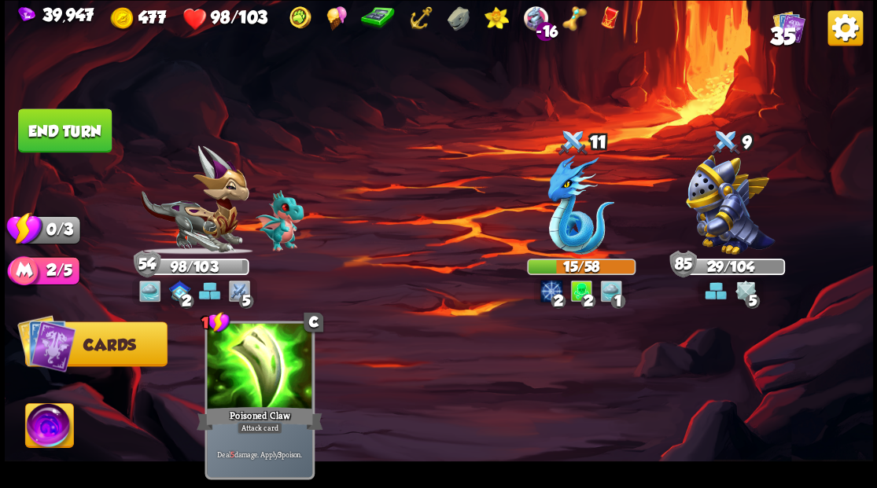
drag, startPoint x: 57, startPoint y: 131, endPoint x: 289, endPoint y: 180, distance: 238.1
click at [58, 131] on button "End turn" at bounding box center [65, 131] width 94 height 44
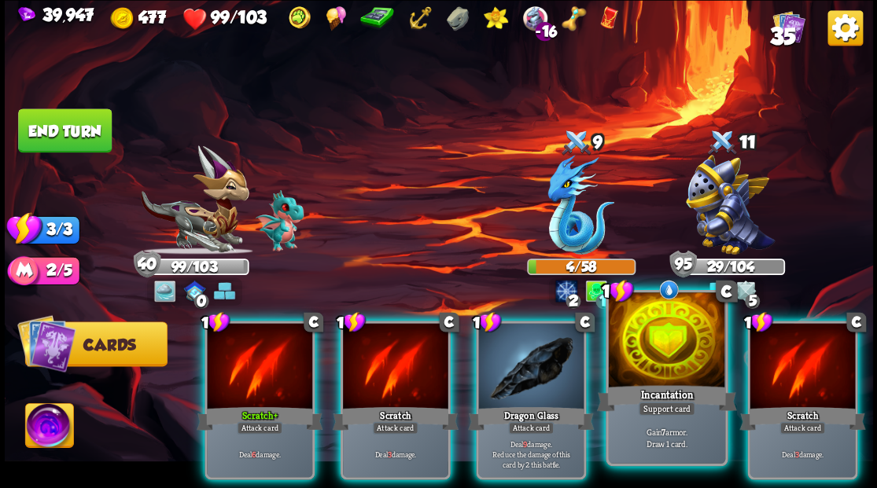
click at [664, 368] on div at bounding box center [666, 342] width 116 height 98
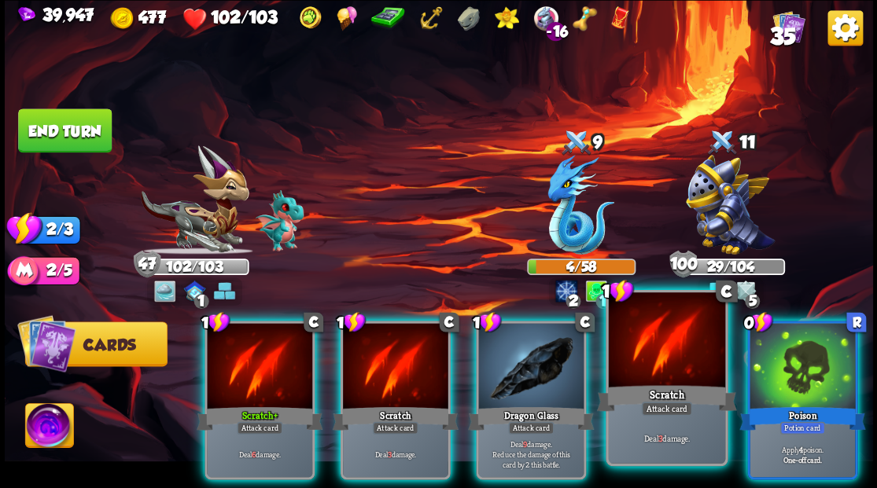
click at [665, 351] on div at bounding box center [666, 342] width 116 height 98
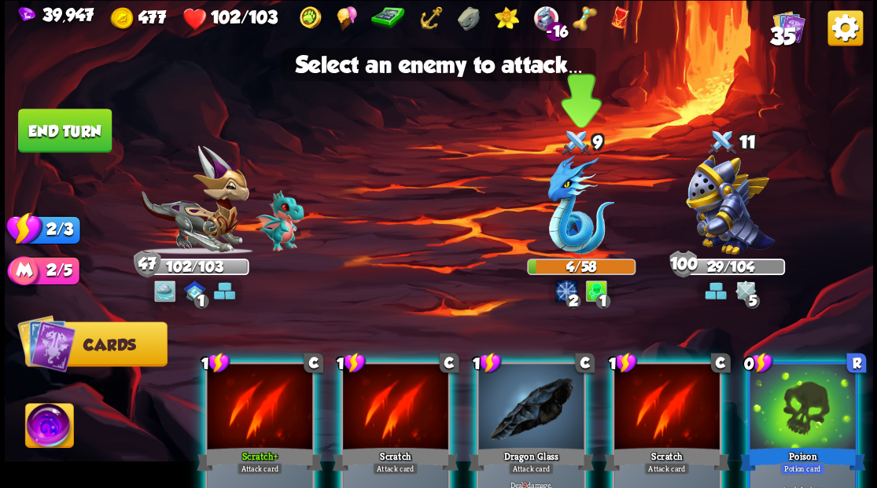
click at [562, 219] on img at bounding box center [580, 205] width 67 height 100
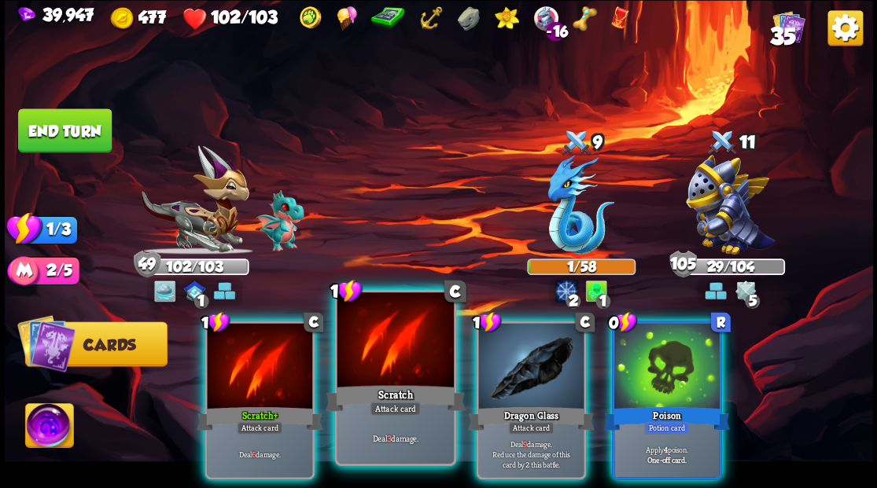
click at [395, 344] on div at bounding box center [395, 342] width 116 height 98
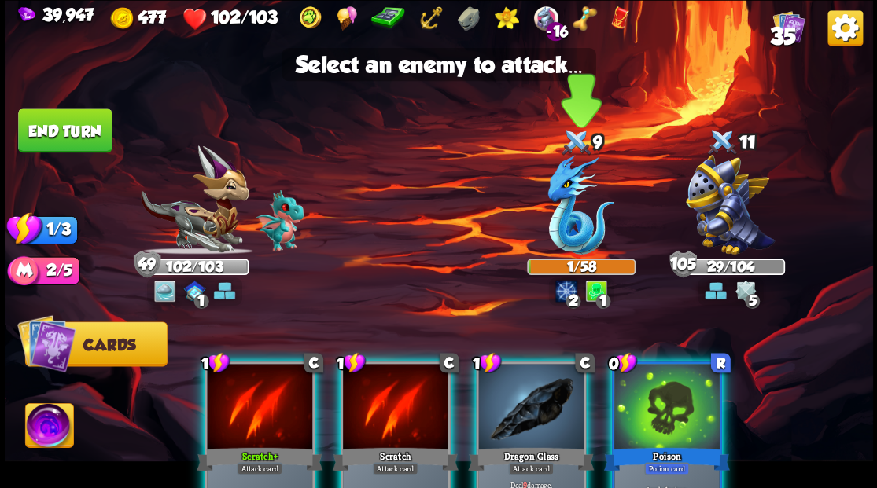
click at [573, 211] on img at bounding box center [580, 205] width 67 height 100
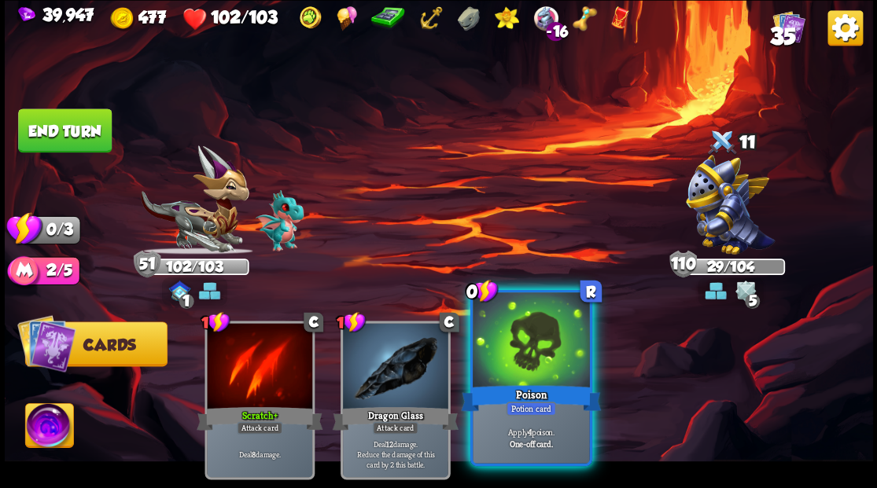
click at [533, 371] on div at bounding box center [531, 342] width 116 height 98
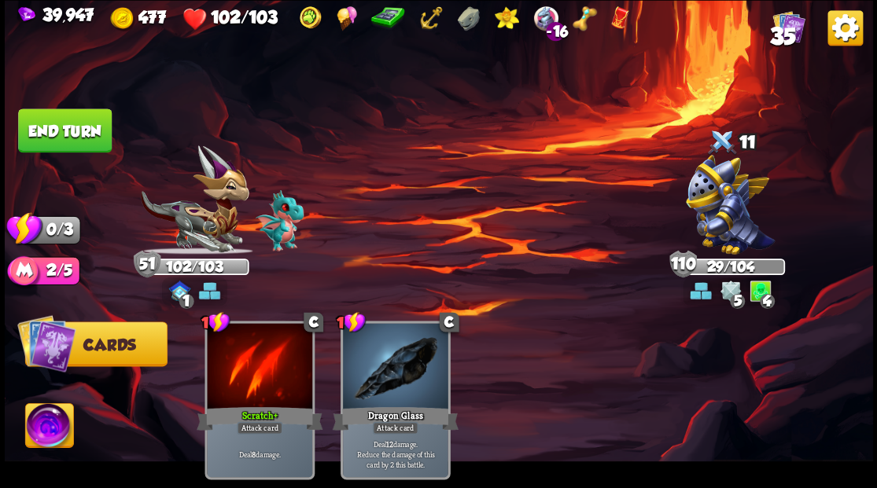
click at [83, 136] on button "End turn" at bounding box center [65, 131] width 94 height 44
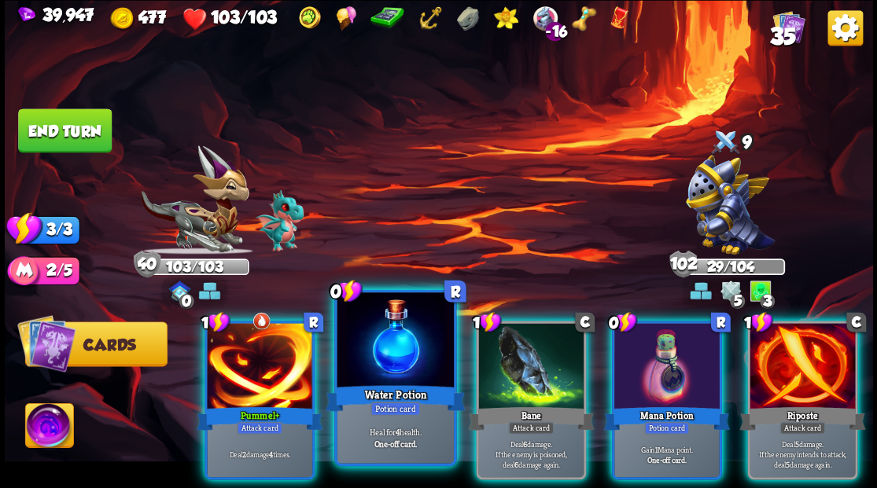
click at [383, 351] on div at bounding box center [395, 342] width 116 height 98
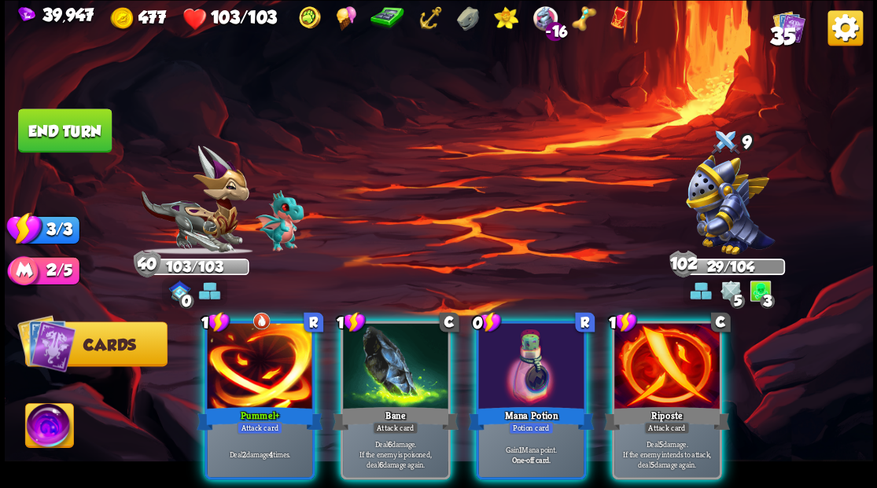
drag, startPoint x: 512, startPoint y: 369, endPoint x: 507, endPoint y: 338, distance: 31.0
click at [512, 366] on div at bounding box center [530, 367] width 105 height 89
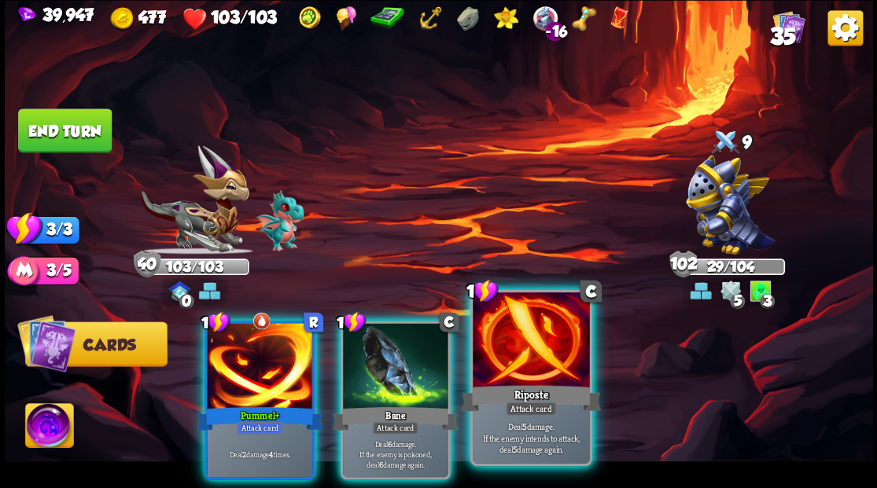
click at [522, 367] on div at bounding box center [531, 342] width 116 height 98
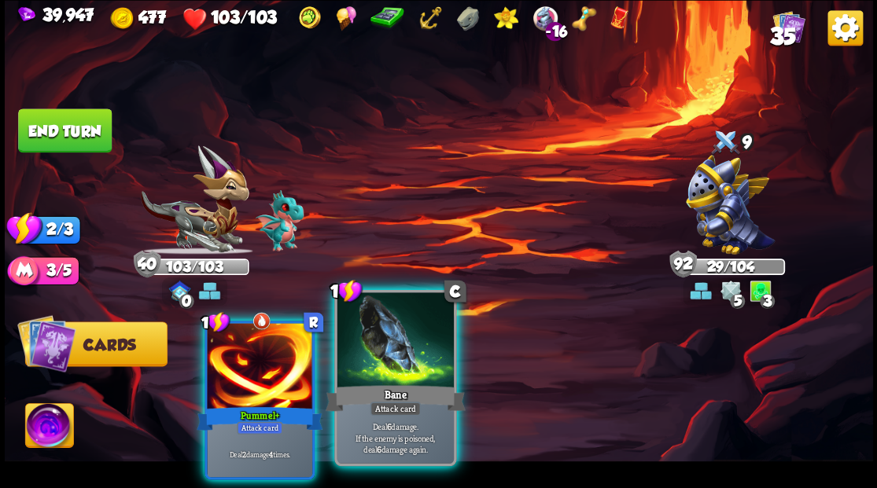
click at [402, 376] on div at bounding box center [395, 342] width 116 height 98
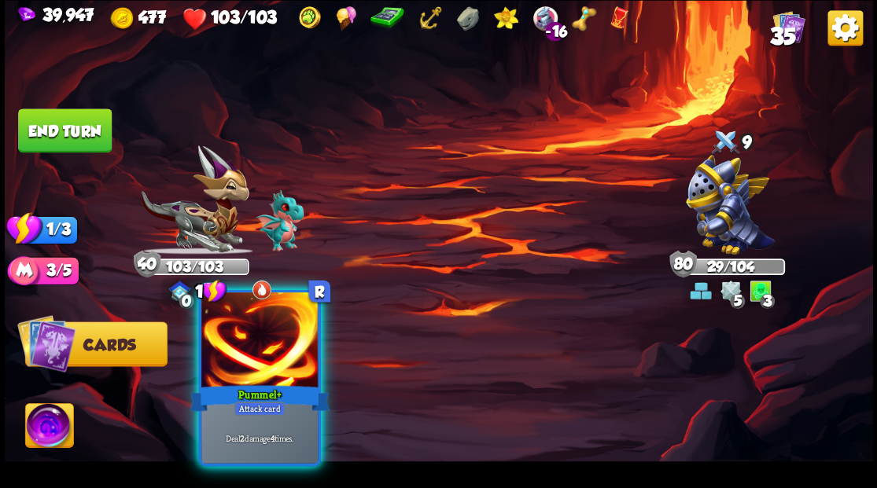
click at [277, 338] on div at bounding box center [259, 342] width 116 height 98
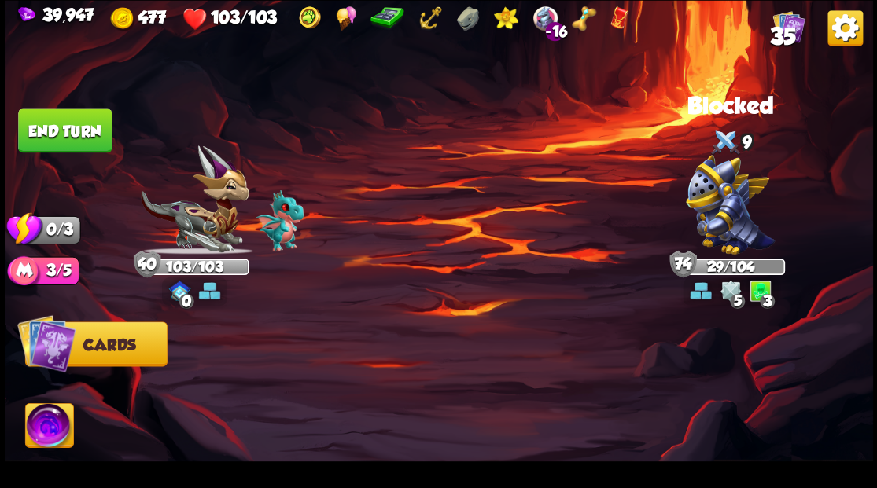
click at [63, 128] on button "End turn" at bounding box center [65, 131] width 94 height 44
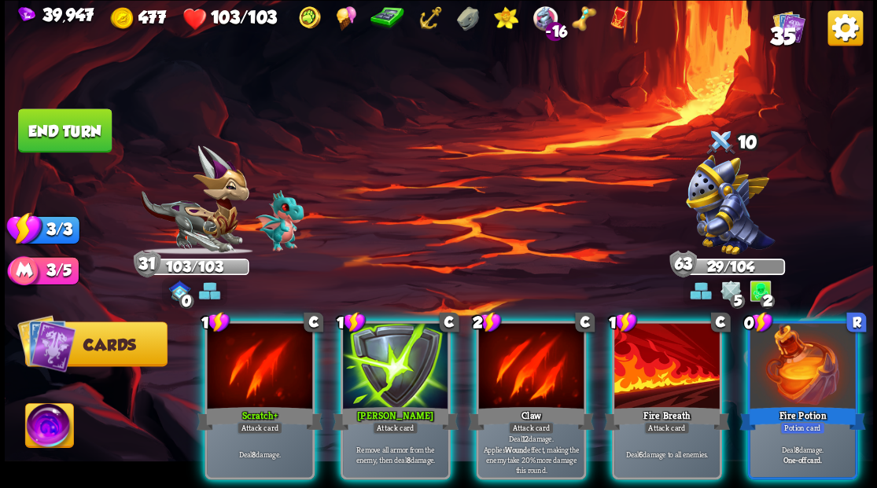
drag, startPoint x: 381, startPoint y: 352, endPoint x: 443, endPoint y: 271, distance: 102.7
click at [381, 352] on div at bounding box center [395, 367] width 105 height 89
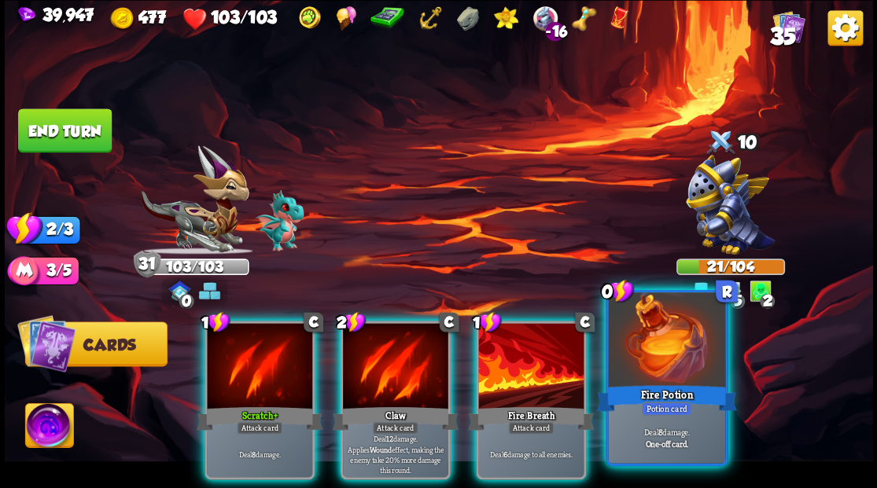
click at [666, 392] on div "Fire Potion" at bounding box center [666, 397] width 140 height 31
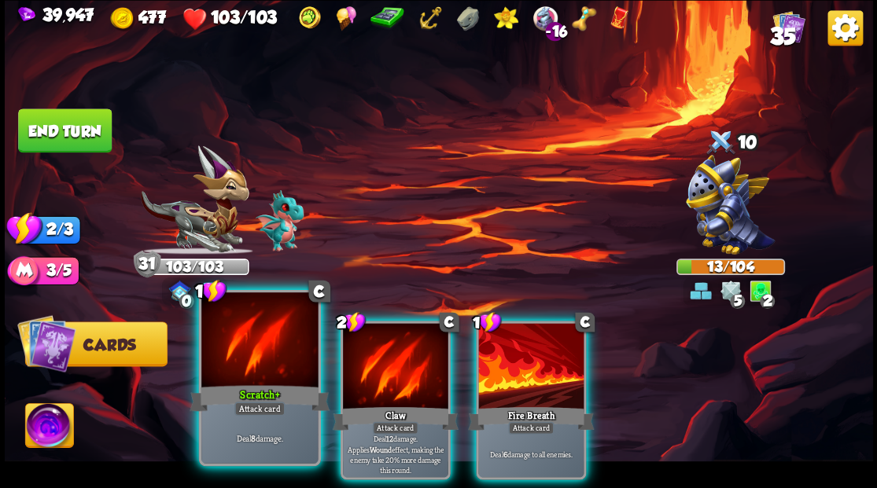
click at [249, 357] on div at bounding box center [259, 342] width 116 height 98
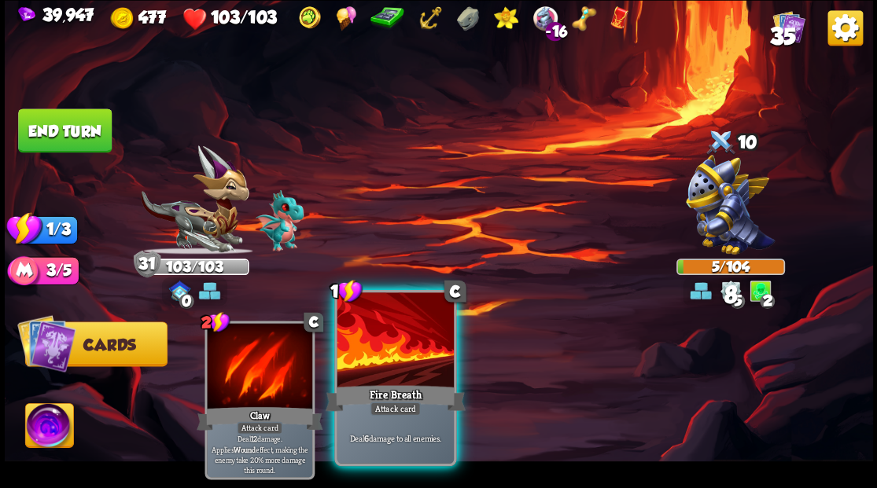
click at [377, 375] on div at bounding box center [395, 342] width 116 height 98
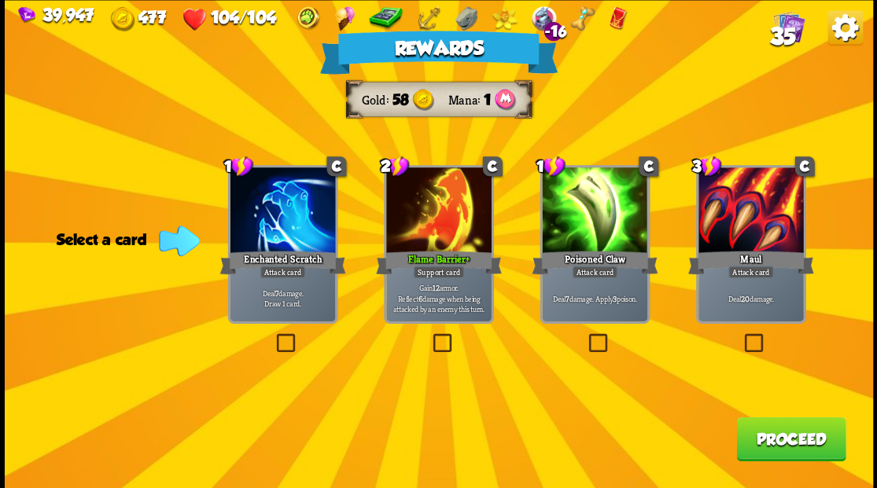
click at [796, 452] on button "Proceed" at bounding box center [790, 439] width 109 height 44
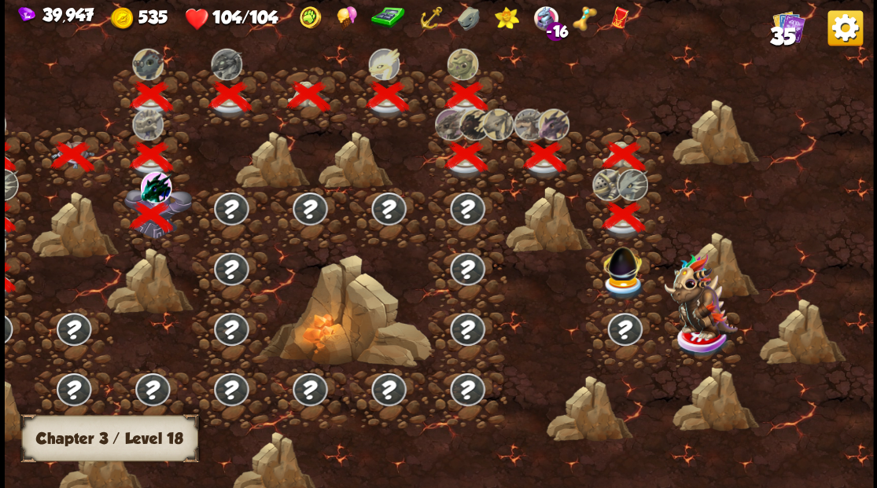
click at [621, 267] on img at bounding box center [622, 260] width 46 height 43
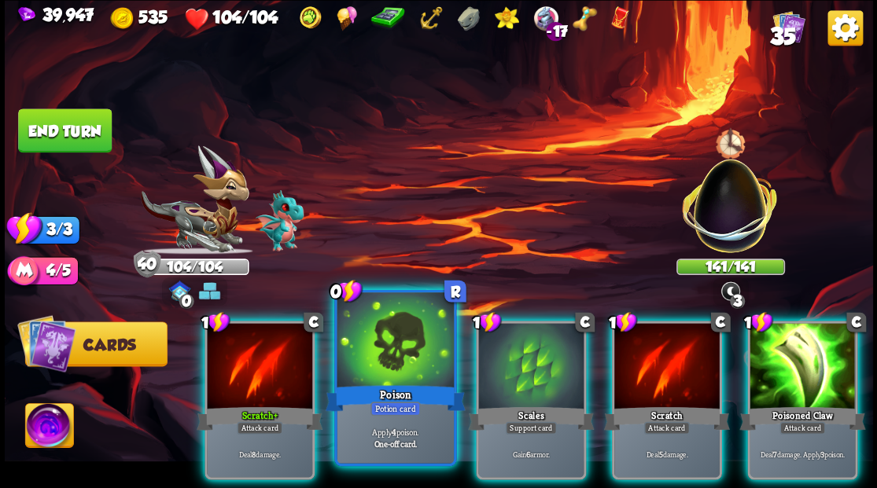
click at [400, 341] on div at bounding box center [395, 342] width 116 height 98
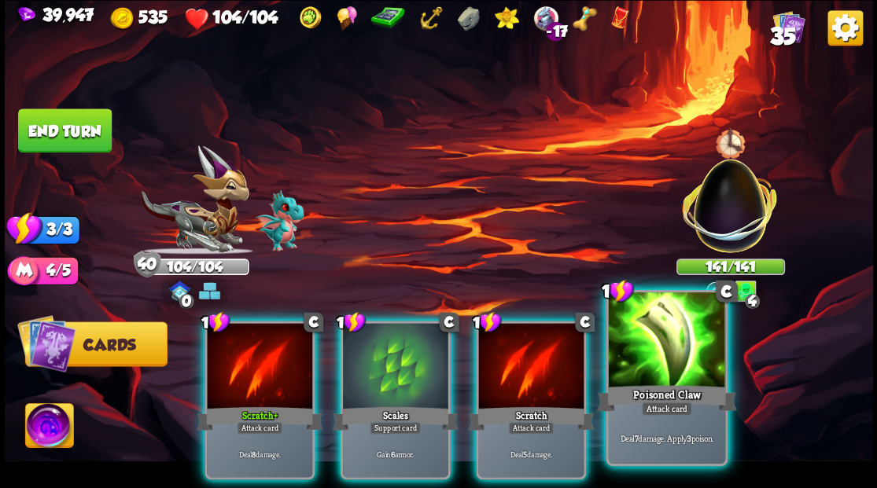
click at [649, 356] on div at bounding box center [666, 342] width 116 height 98
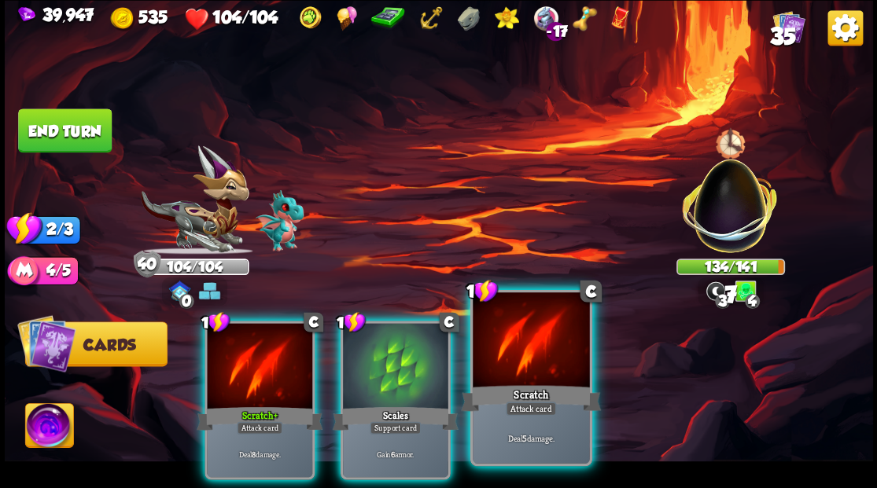
click at [546, 362] on div at bounding box center [531, 342] width 116 height 98
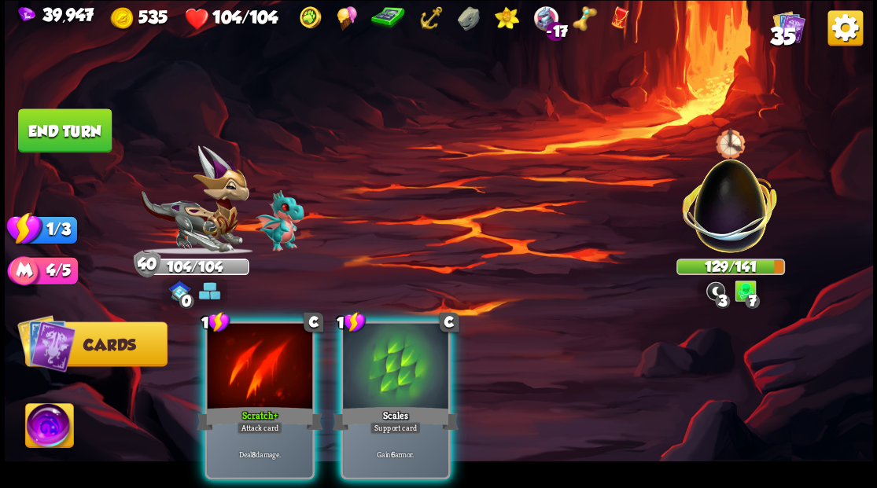
click at [231, 354] on div at bounding box center [259, 367] width 105 height 89
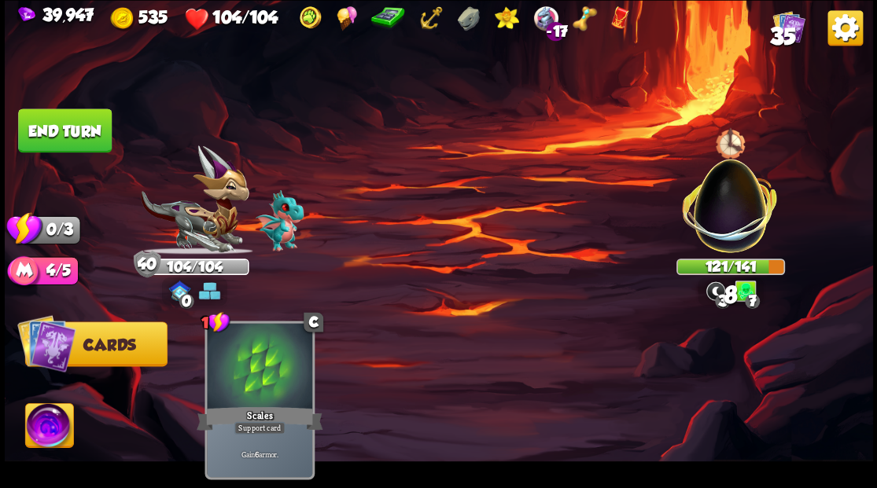
click at [50, 112] on button "End turn" at bounding box center [65, 131] width 94 height 44
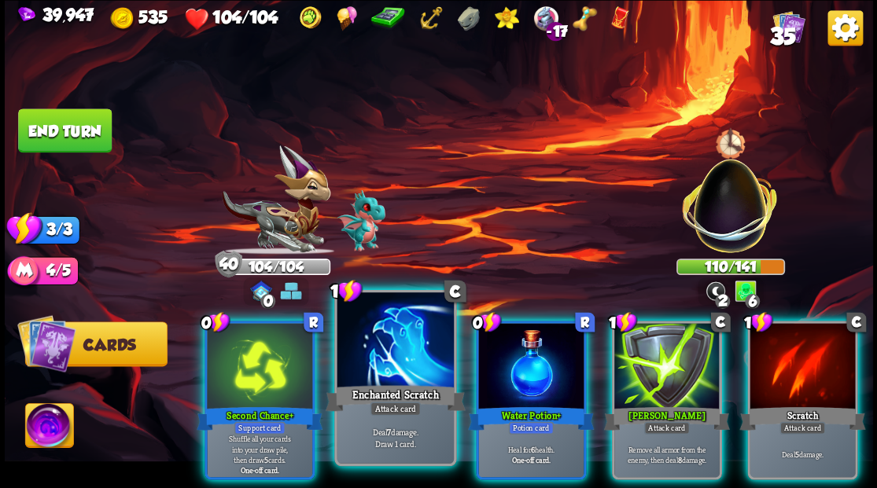
click at [411, 362] on div at bounding box center [395, 342] width 116 height 98
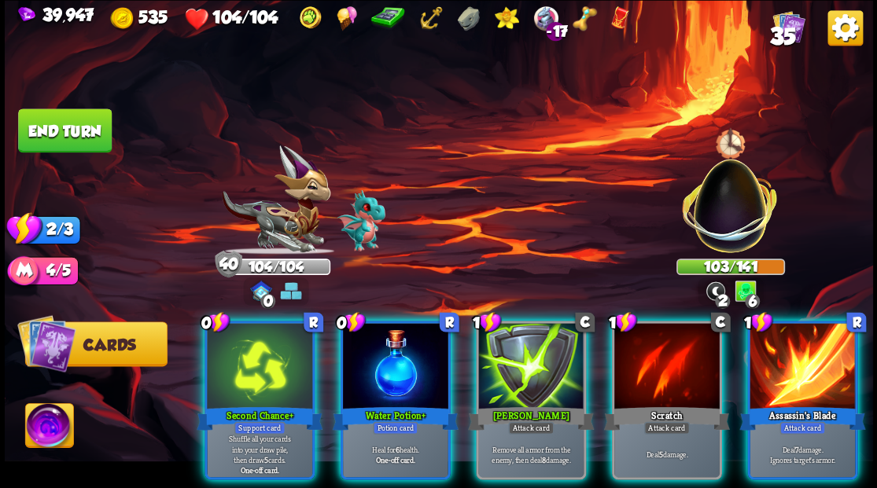
drag, startPoint x: 256, startPoint y: 350, endPoint x: 401, endPoint y: 341, distance: 145.0
click at [259, 350] on div at bounding box center [259, 367] width 105 height 89
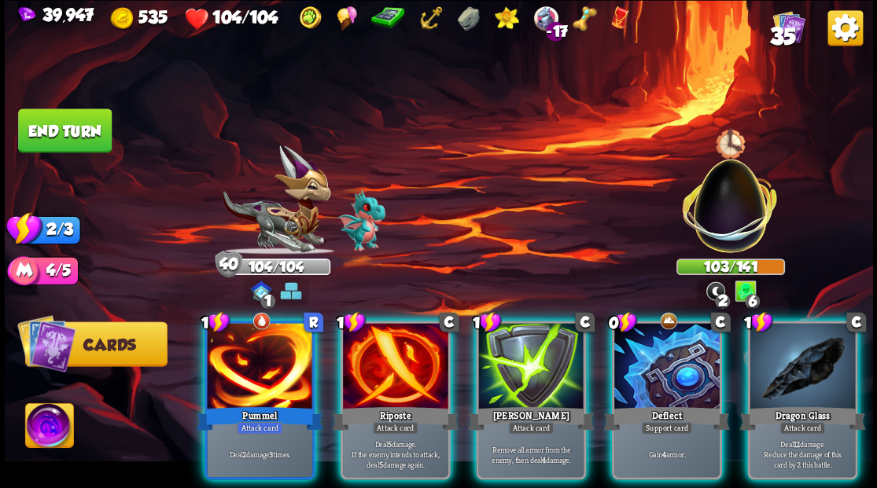
click at [664, 359] on div at bounding box center [666, 367] width 105 height 89
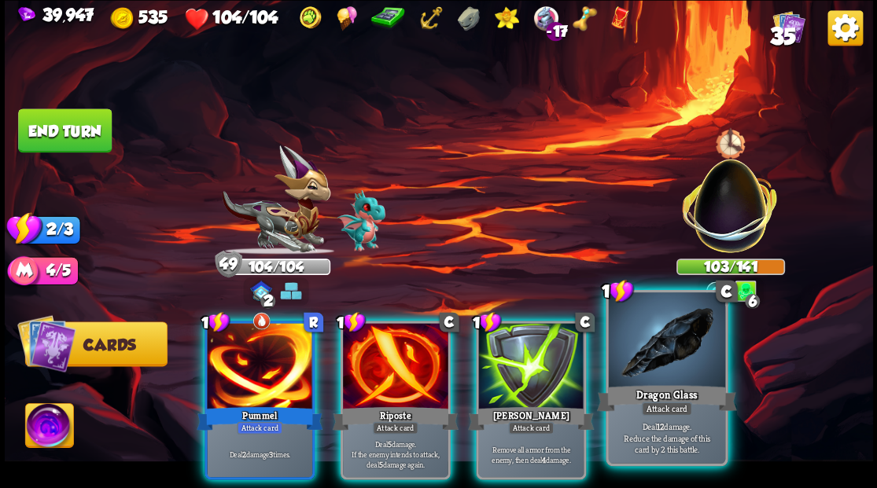
click at [669, 347] on div at bounding box center [666, 342] width 116 height 98
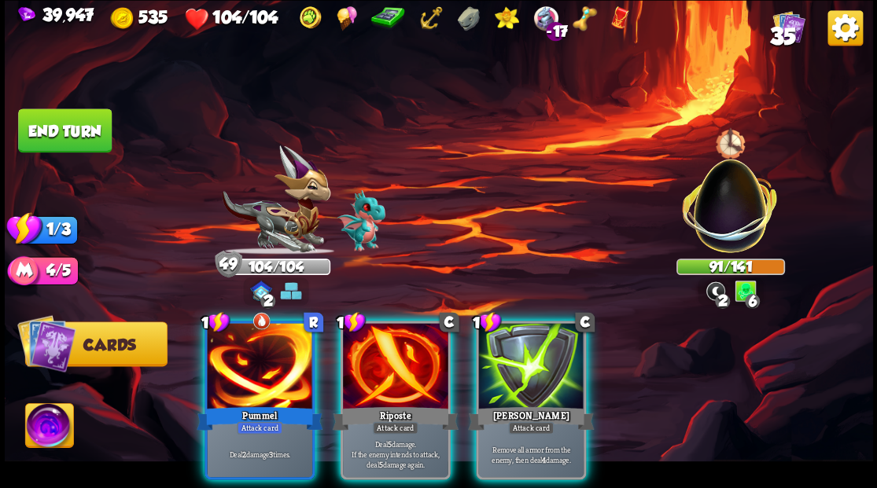
click at [269, 357] on div at bounding box center [259, 367] width 105 height 89
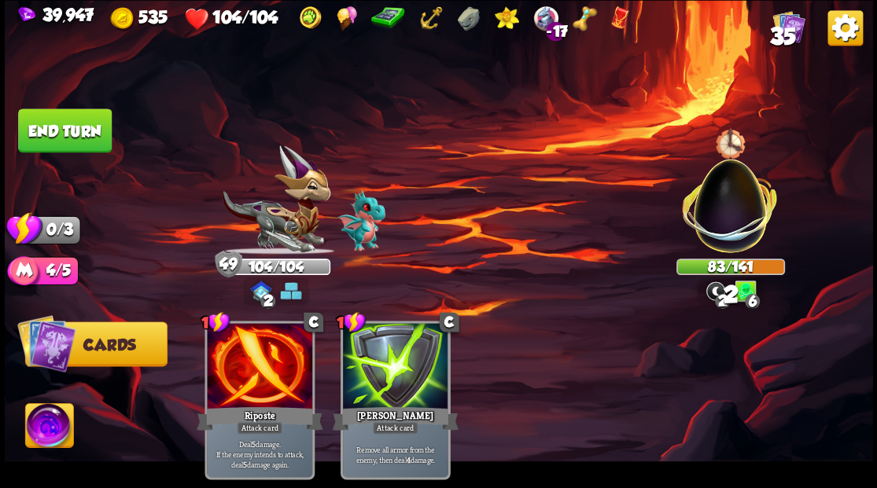
click at [74, 126] on button "End turn" at bounding box center [65, 131] width 94 height 44
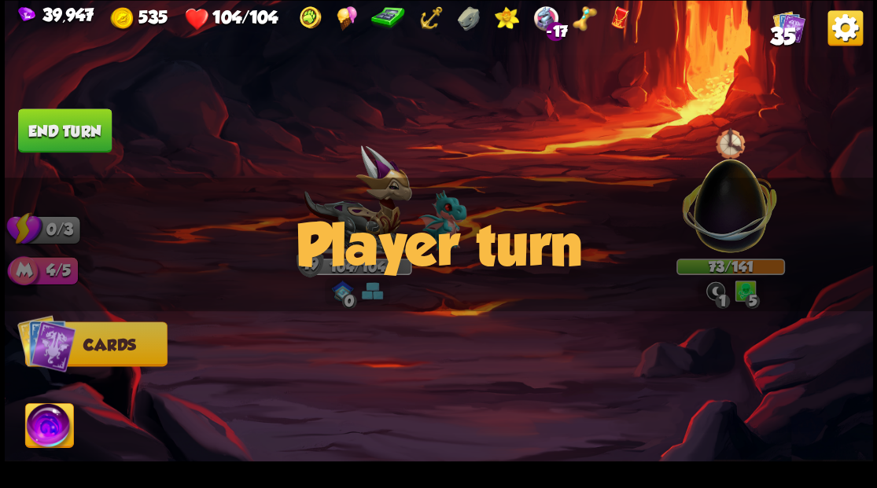
click at [461, 19] on img at bounding box center [468, 18] width 22 height 24
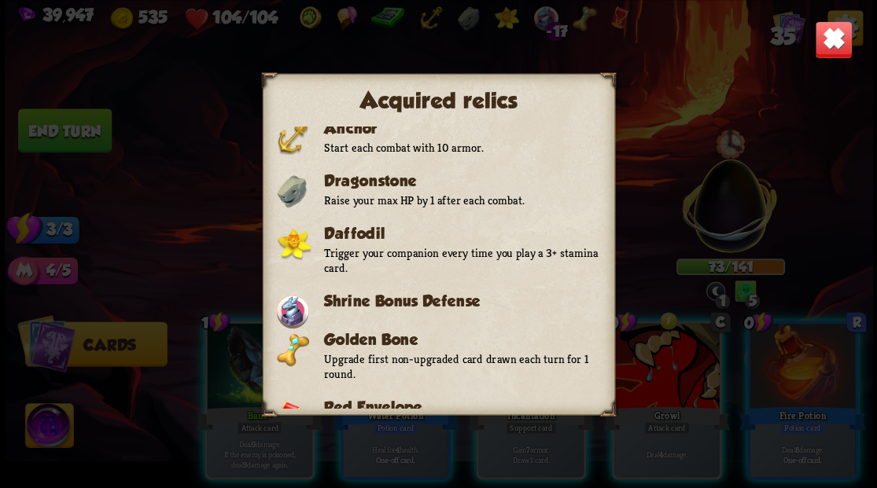
scroll to position [275, 0]
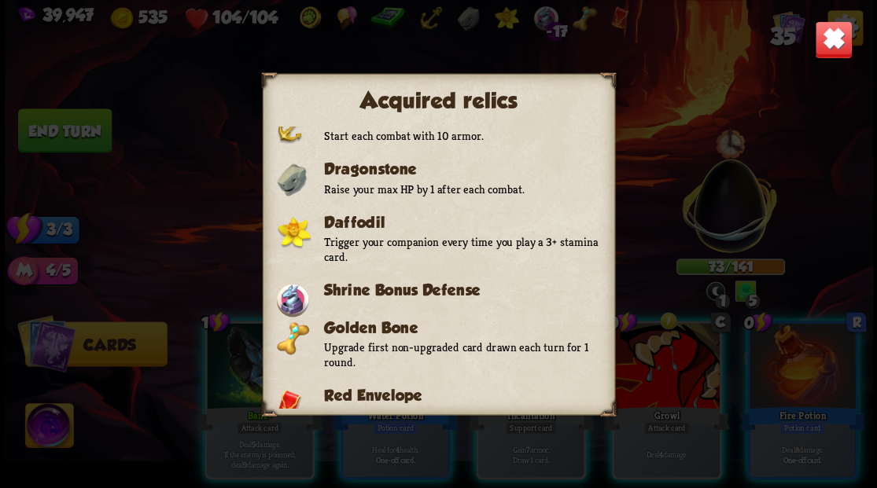
click at [830, 37] on img at bounding box center [833, 39] width 38 height 38
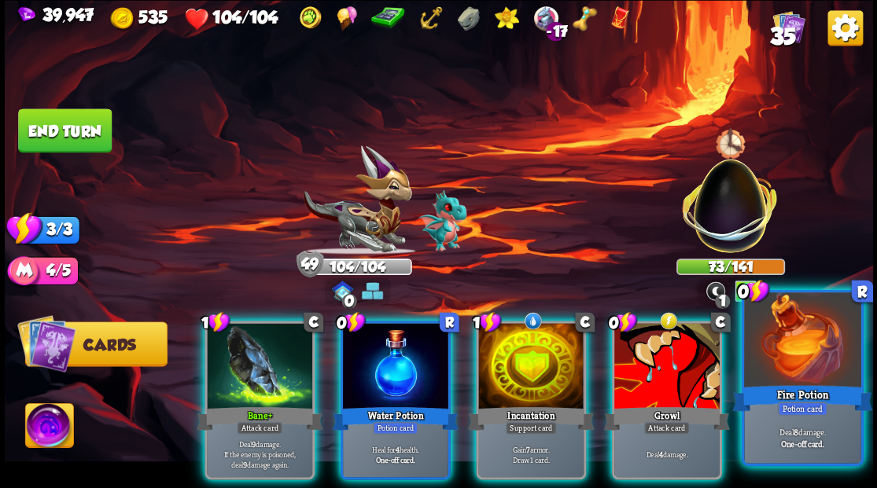
click at [813, 381] on div at bounding box center [802, 342] width 116 height 98
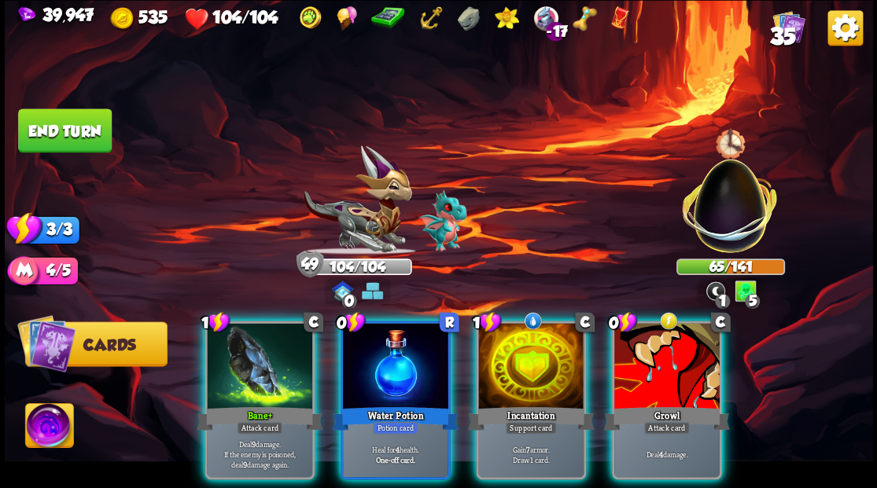
click at [675, 368] on div at bounding box center [666, 367] width 105 height 89
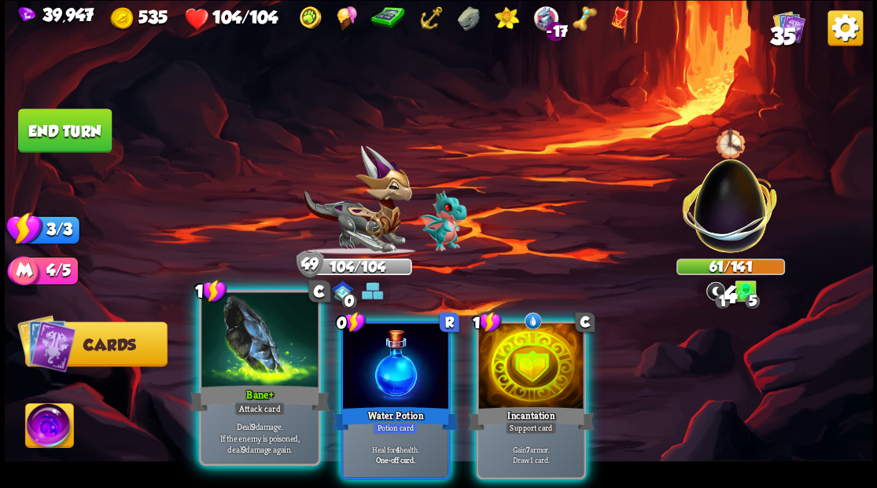
click at [206, 380] on div at bounding box center [259, 342] width 116 height 98
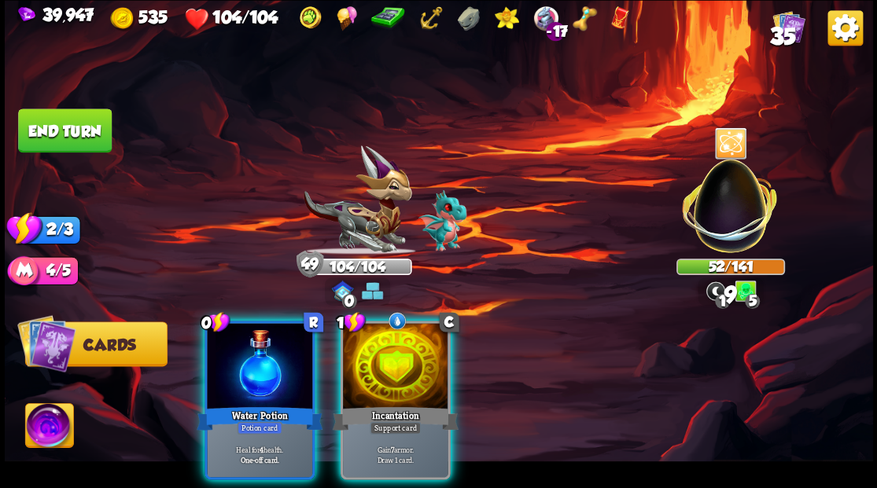
click at [382, 374] on div at bounding box center [395, 367] width 105 height 89
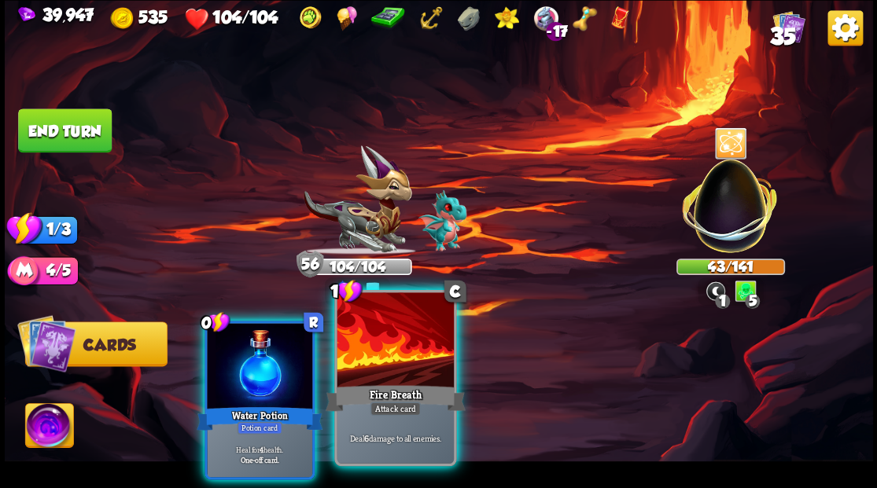
click at [382, 375] on div at bounding box center [395, 342] width 116 height 98
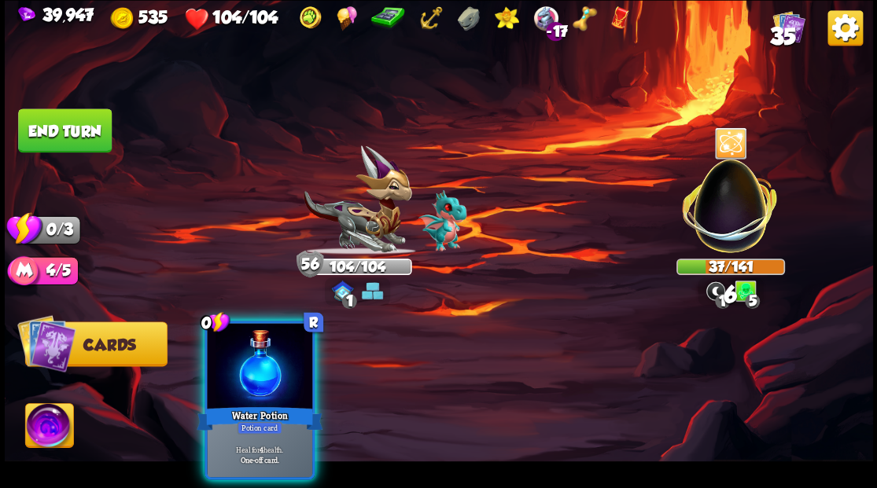
drag, startPoint x: 260, startPoint y: 359, endPoint x: 327, endPoint y: 356, distance: 67.8
click at [260, 359] on div at bounding box center [259, 367] width 105 height 89
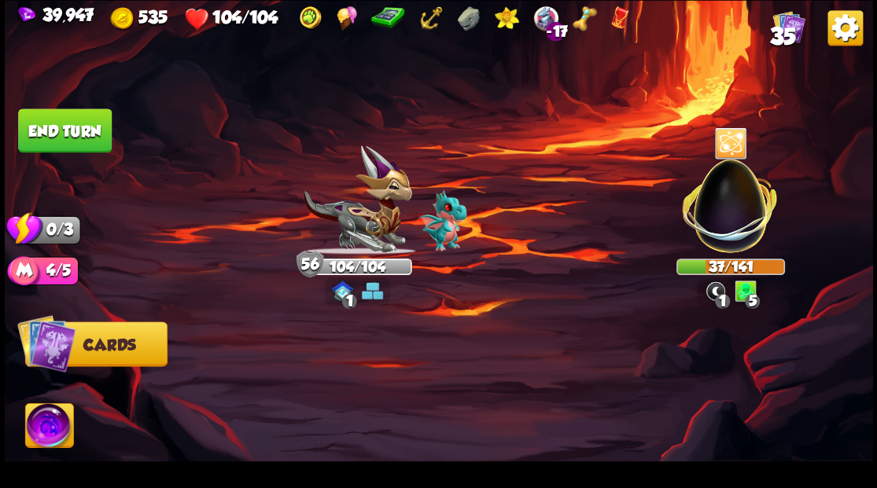
click at [93, 142] on button "End turn" at bounding box center [65, 131] width 94 height 44
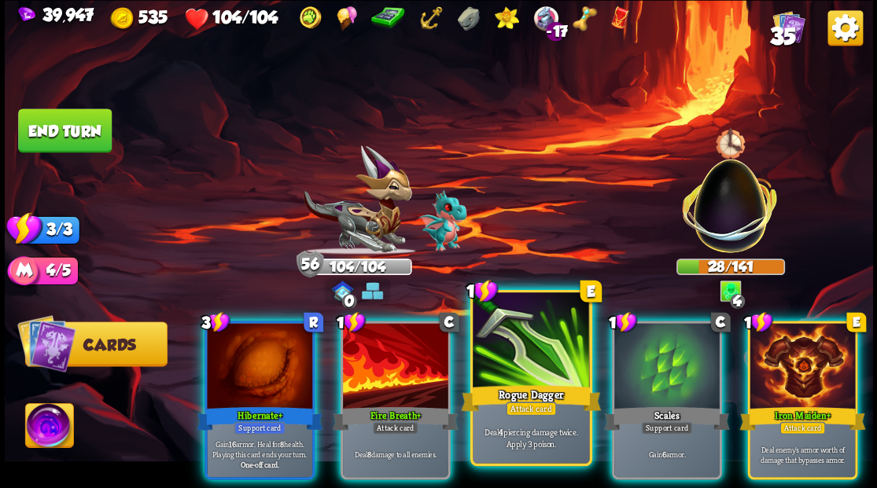
click at [525, 358] on div at bounding box center [531, 342] width 116 height 98
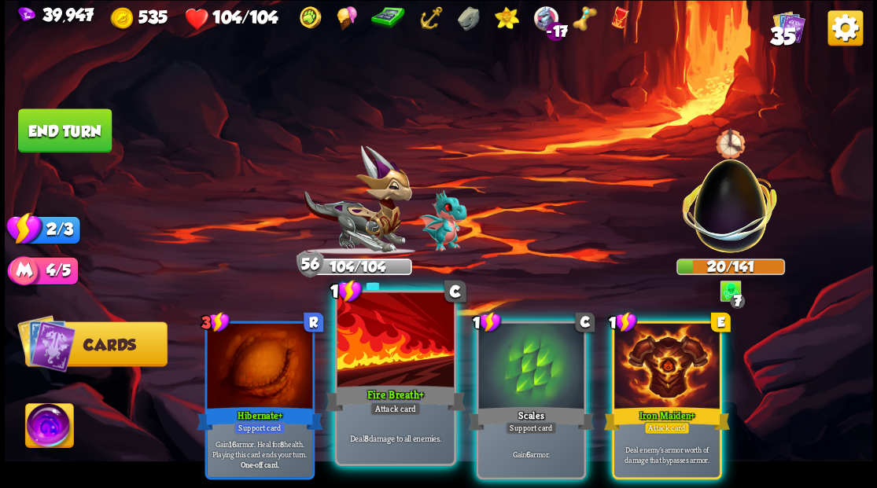
click at [374, 357] on div at bounding box center [395, 342] width 116 height 98
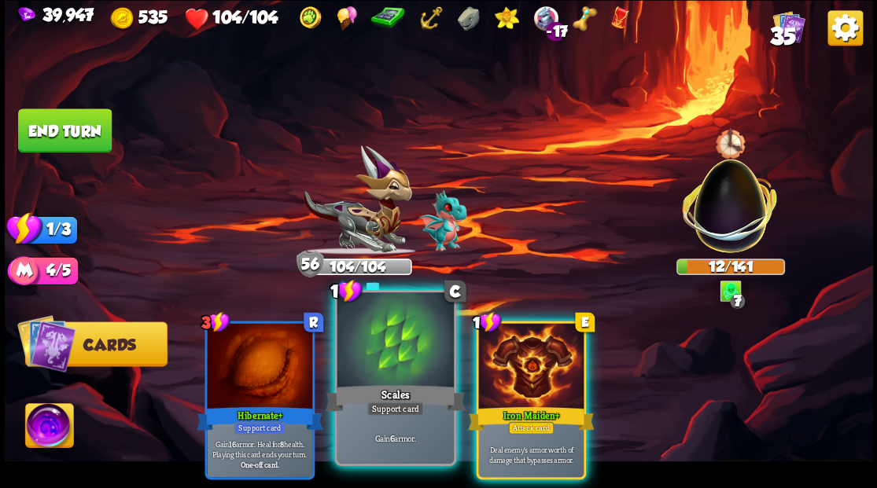
click at [398, 368] on div at bounding box center [395, 342] width 116 height 98
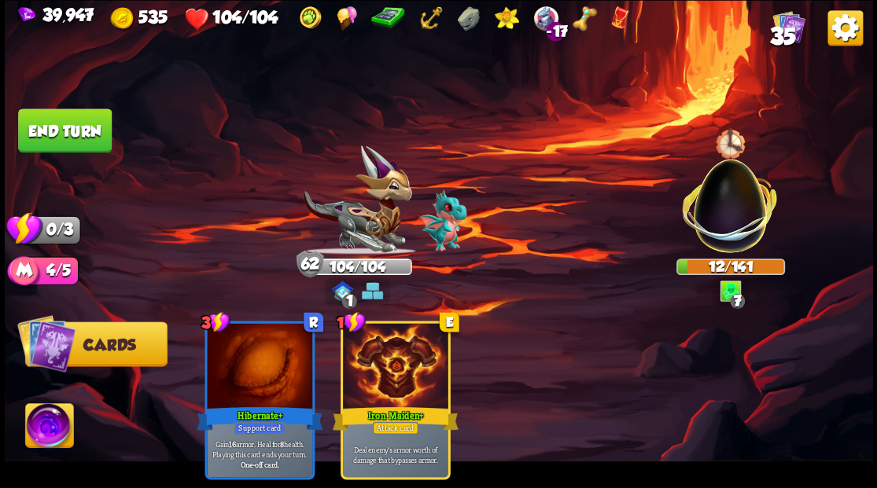
drag, startPoint x: 79, startPoint y: 130, endPoint x: 341, endPoint y: 112, distance: 261.7
click at [85, 132] on button "End turn" at bounding box center [65, 131] width 94 height 44
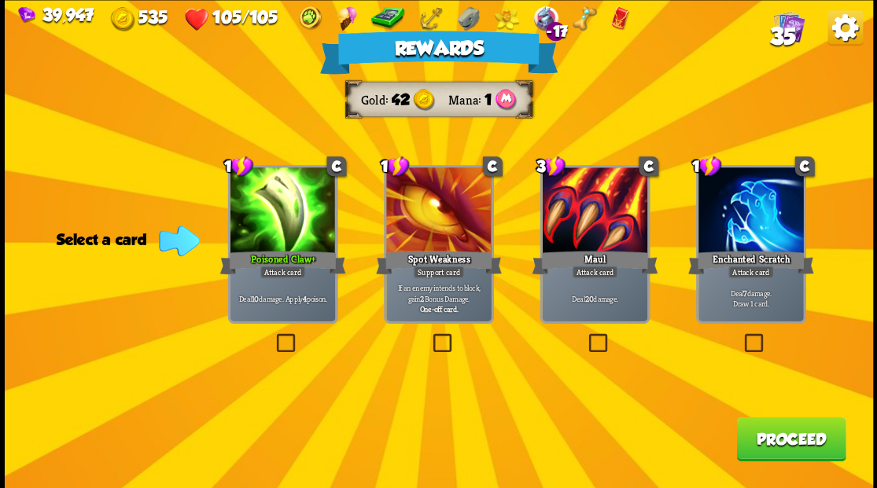
click at [772, 447] on button "Proceed" at bounding box center [790, 439] width 109 height 44
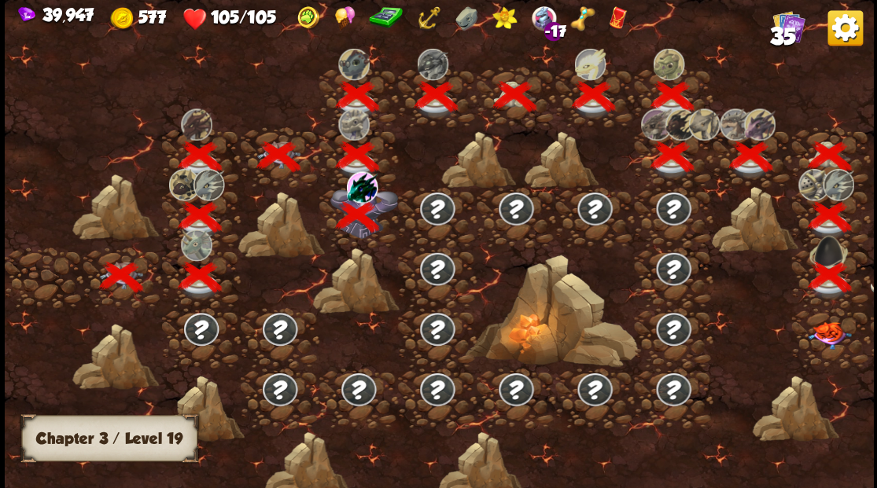
scroll to position [0, 239]
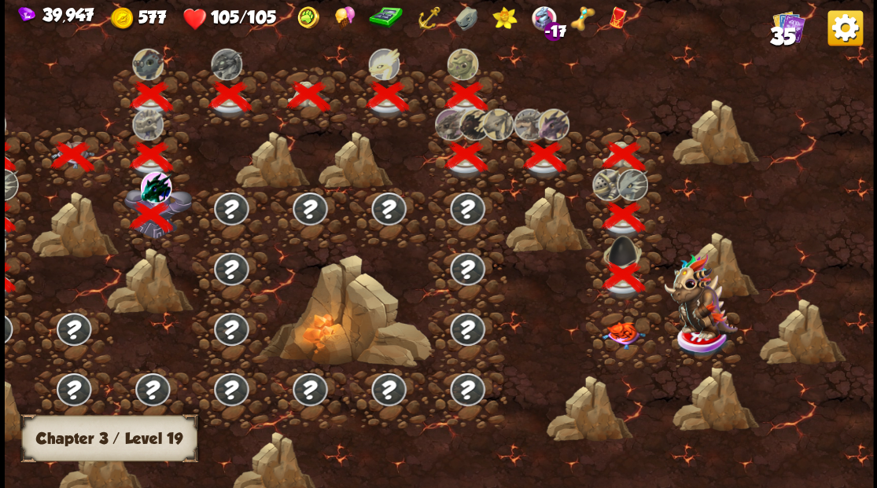
click at [619, 332] on div at bounding box center [624, 338] width 79 height 61
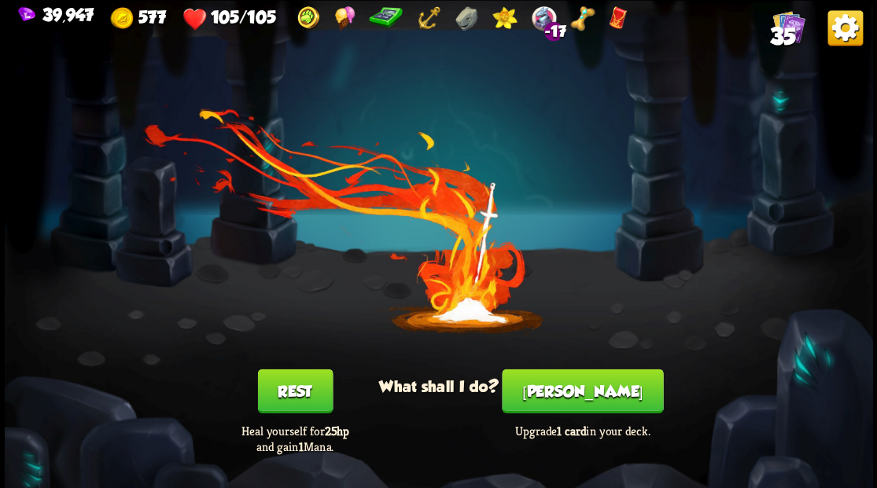
click at [587, 408] on button "[PERSON_NAME]" at bounding box center [582, 391] width 161 height 44
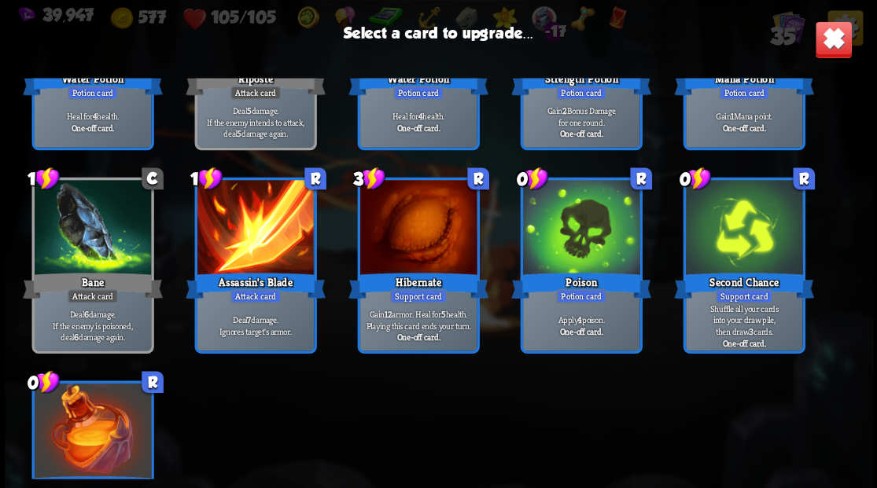
scroll to position [787, 0]
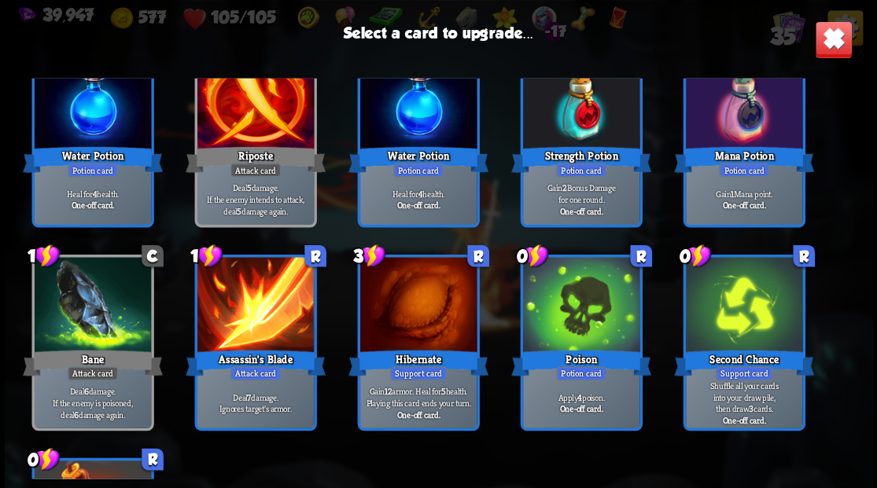
click at [754, 120] on div at bounding box center [743, 102] width 116 height 98
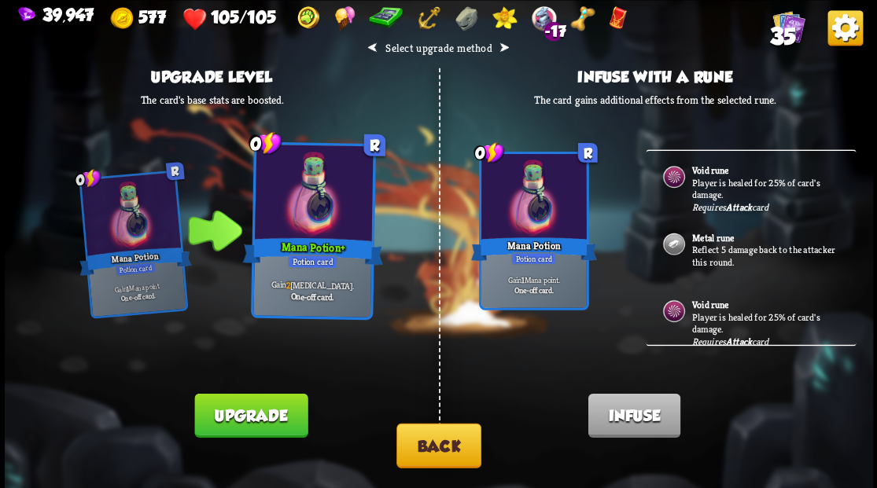
click at [281, 411] on button "Upgrade" at bounding box center [250, 415] width 113 height 44
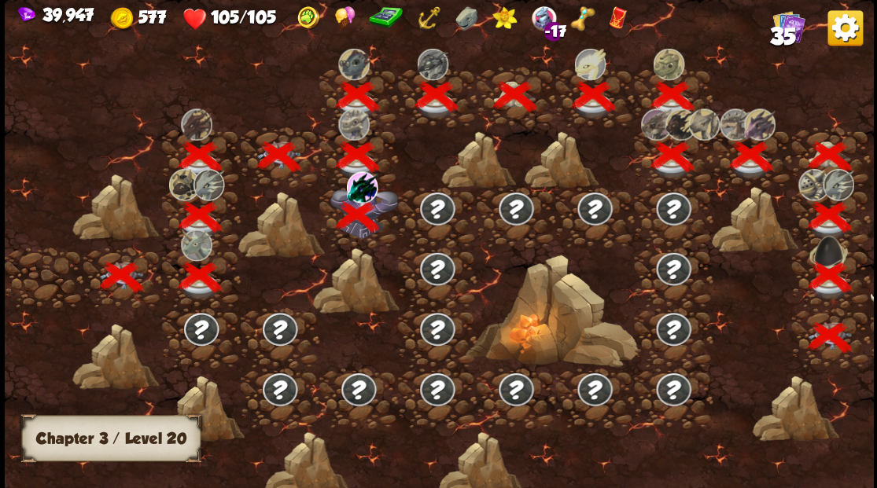
scroll to position [0, 239]
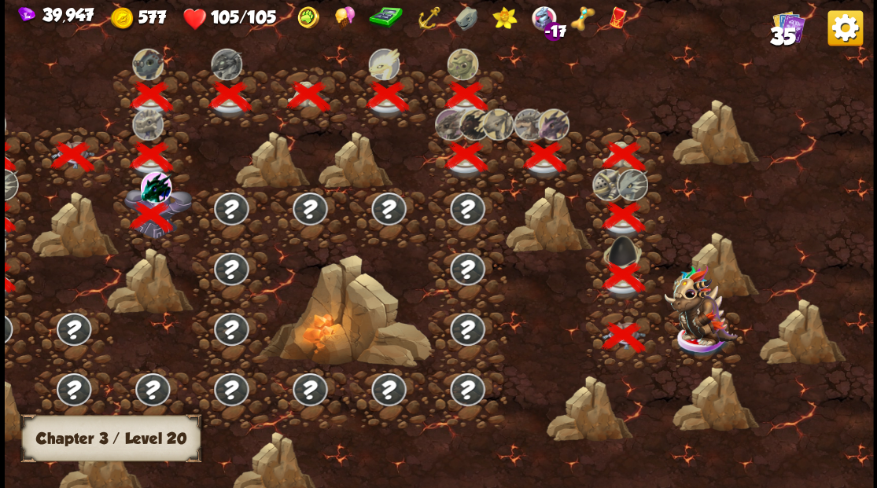
click at [704, 338] on img at bounding box center [700, 304] width 73 height 81
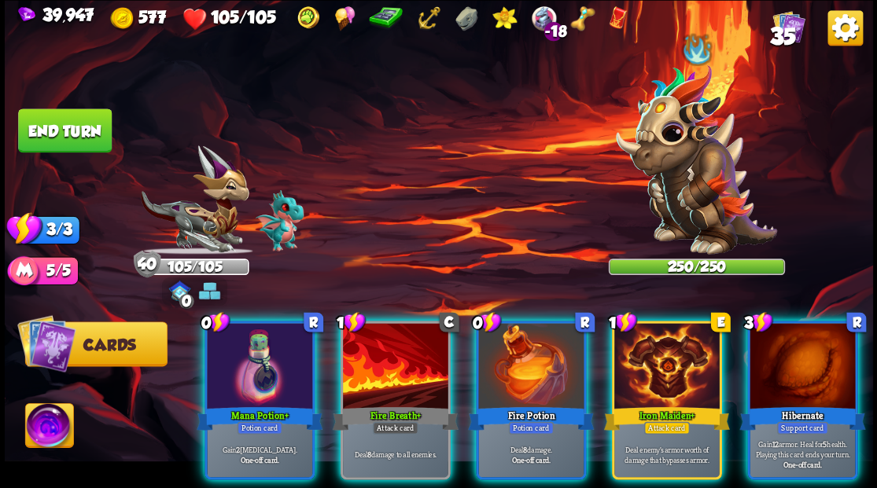
click at [47, 429] on img at bounding box center [49, 428] width 48 height 49
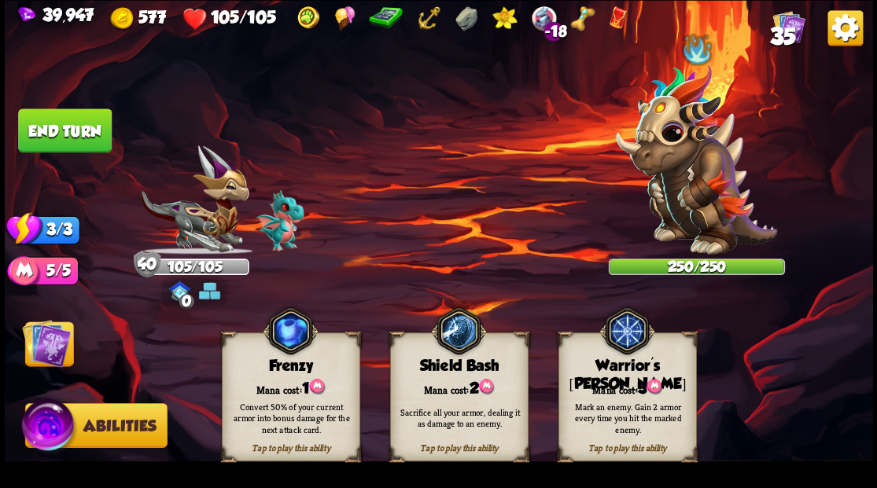
click at [604, 376] on div "Tap to play this ability Warrior's [PERSON_NAME] cost: 3 Mark an enemy. Gain 2 …" at bounding box center [627, 397] width 138 height 129
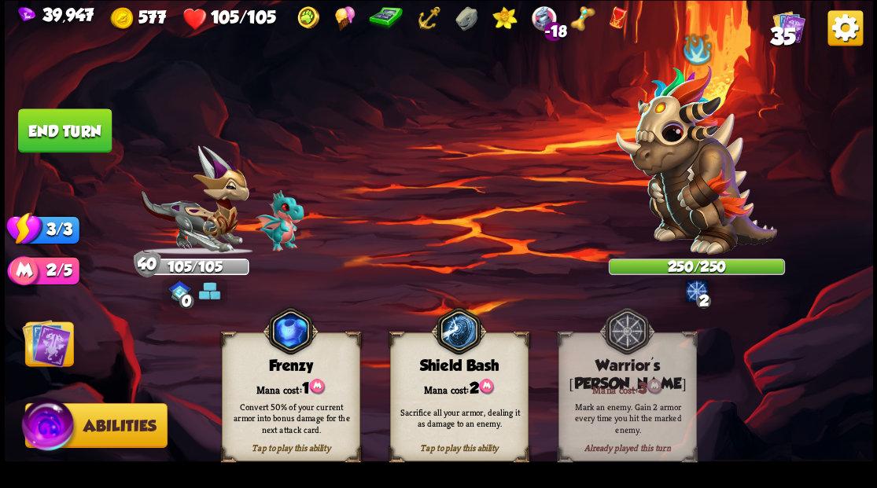
click at [52, 354] on img at bounding box center [46, 343] width 49 height 49
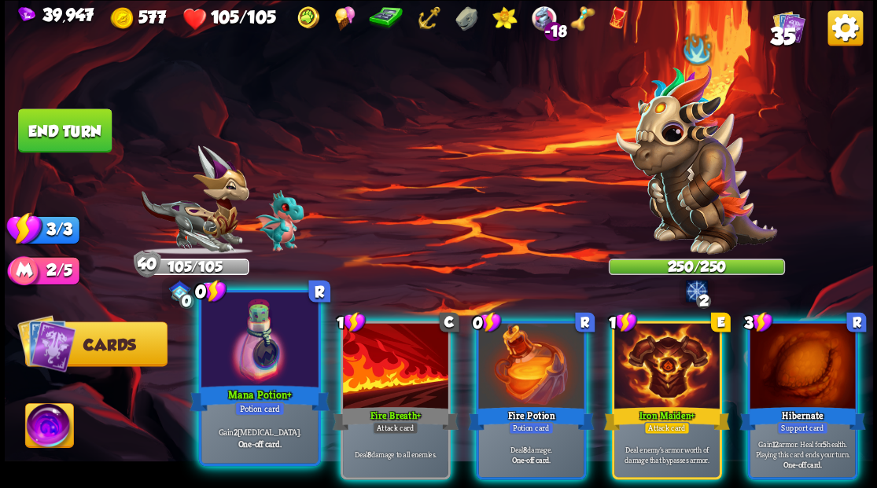
click at [256, 368] on div at bounding box center [259, 342] width 116 height 98
